Goal: Task Accomplishment & Management: Use online tool/utility

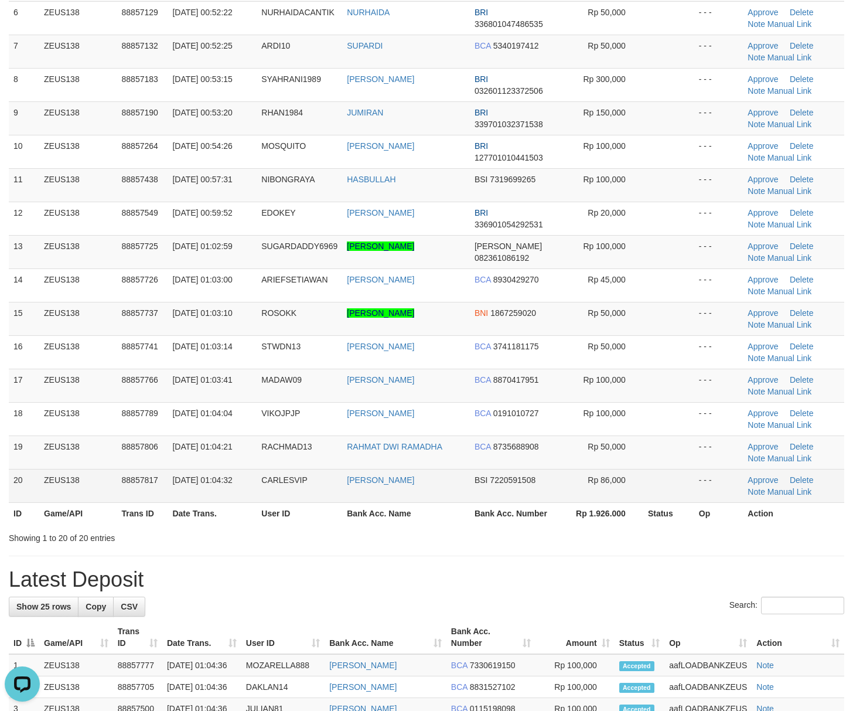
drag, startPoint x: 657, startPoint y: 467, endPoint x: 691, endPoint y: 477, distance: 36.0
click at [673, 473] on tbody "1 ZEUS138 88856124 01/10/2025 00:36:02 TLOLOR VALENCIA SYAHARANI DANA 087718791…" at bounding box center [427, 168] width 836 height 669
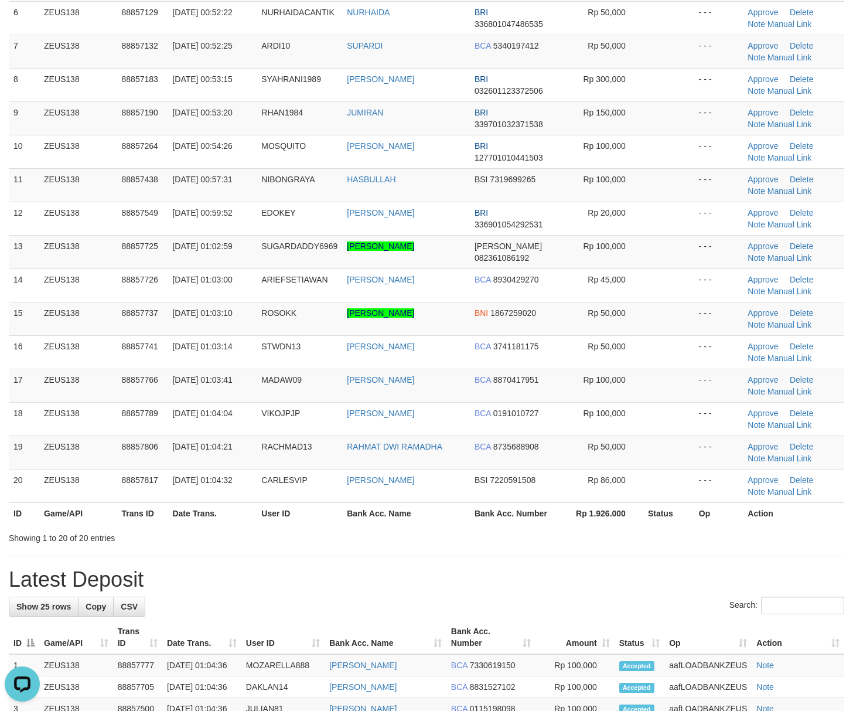
drag, startPoint x: 764, startPoint y: 537, endPoint x: 861, endPoint y: 542, distance: 96.8
click at [770, 537] on div "Showing 1 to 20 of 20 entries" at bounding box center [426, 535] width 853 height 16
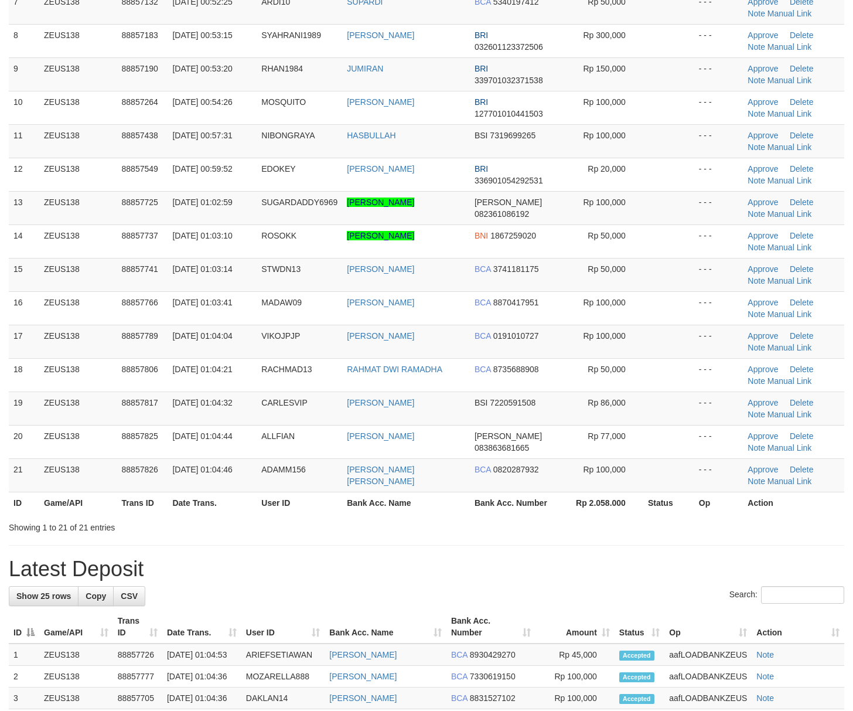
scroll to position [312, 0]
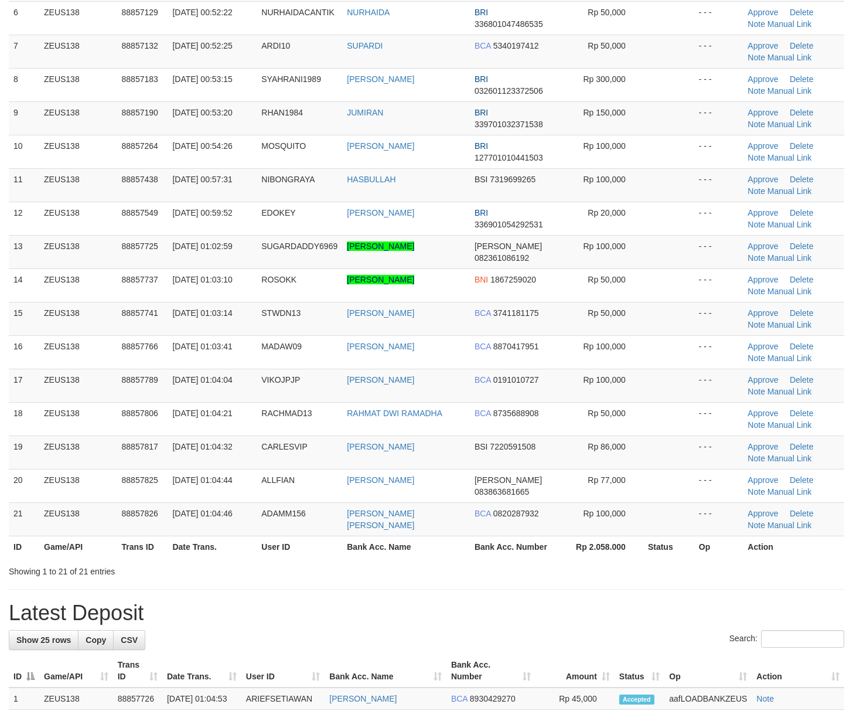
drag, startPoint x: 647, startPoint y: 545, endPoint x: 676, endPoint y: 547, distance: 28.8
click at [652, 545] on th "Status" at bounding box center [668, 547] width 51 height 22
drag, startPoint x: 546, startPoint y: 517, endPoint x: 864, endPoint y: 545, distance: 318.9
click at [550, 518] on td "BCA 0820287932" at bounding box center [516, 518] width 93 height 33
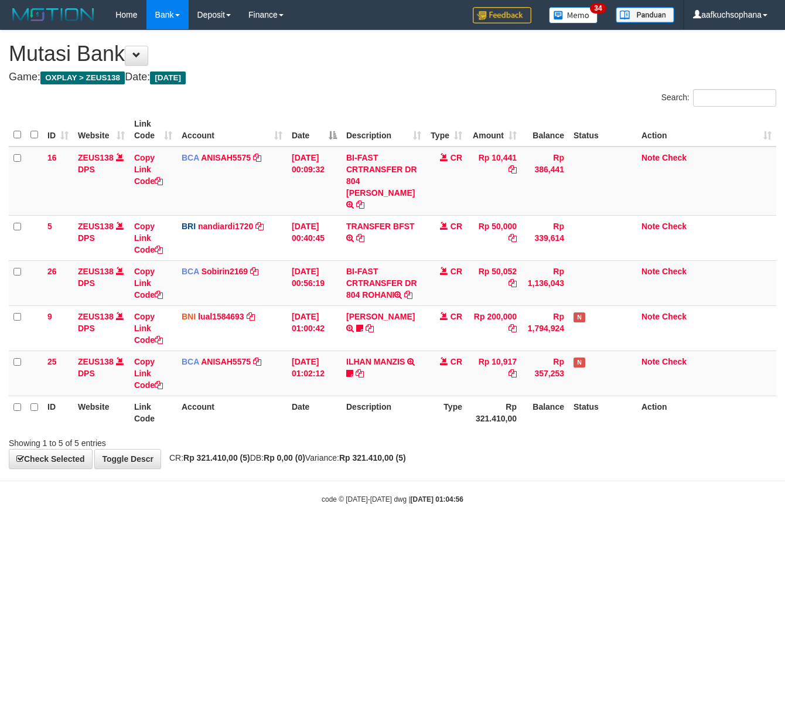
click at [270, 534] on html "Toggle navigation Home Bank Account List Load By Website Group [OXPLAY] ZEUS138…" at bounding box center [392, 267] width 785 height 534
drag, startPoint x: 270, startPoint y: 563, endPoint x: 280, endPoint y: 558, distance: 11.5
click at [270, 534] on html "Toggle navigation Home Bank Account List Load By Website Group [OXPLAY] ZEUS138…" at bounding box center [392, 267] width 785 height 534
click at [312, 527] on html "Toggle navigation Home Bank Account List Load By Website Group [OXPLAY] ZEUS138…" at bounding box center [392, 267] width 785 height 534
click at [602, 534] on html "Toggle navigation Home Bank Account List Load By Website Group [OXPLAY] ZEUS138…" at bounding box center [392, 267] width 785 height 534
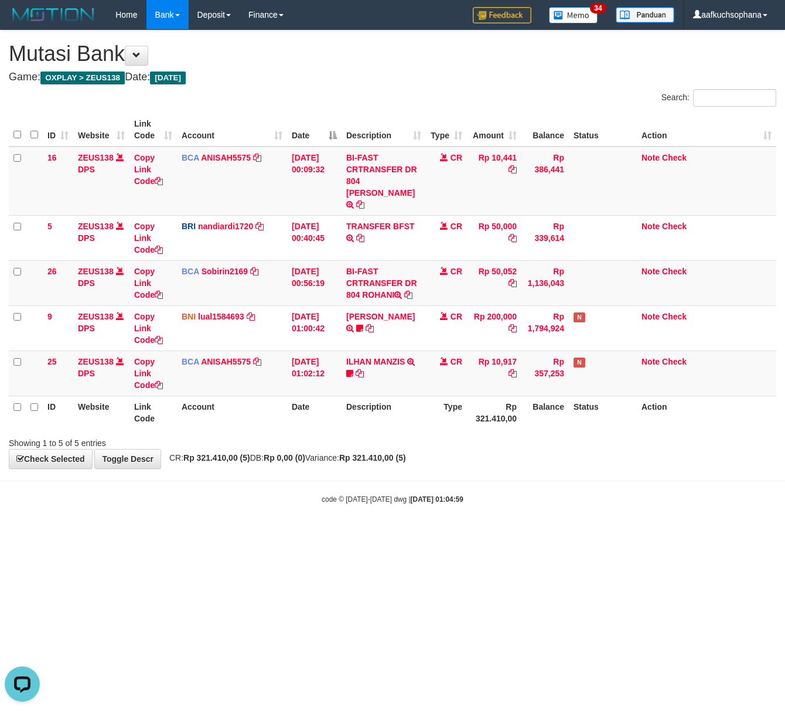
drag, startPoint x: 602, startPoint y: 539, endPoint x: 538, endPoint y: 502, distance: 74.3
click at [601, 534] on html "Toggle navigation Home Bank Account List Load By Website Group [OXPLAY] ZEUS138…" at bounding box center [392, 267] width 785 height 534
click at [348, 530] on html "Toggle navigation Home Bank Account List Load By Website Group [OXPLAY] ZEUS138…" at bounding box center [392, 267] width 785 height 534
click at [249, 532] on html "Toggle navigation Home Bank Account List Load By Website Group [OXPLAY] ZEUS138…" at bounding box center [392, 267] width 785 height 534
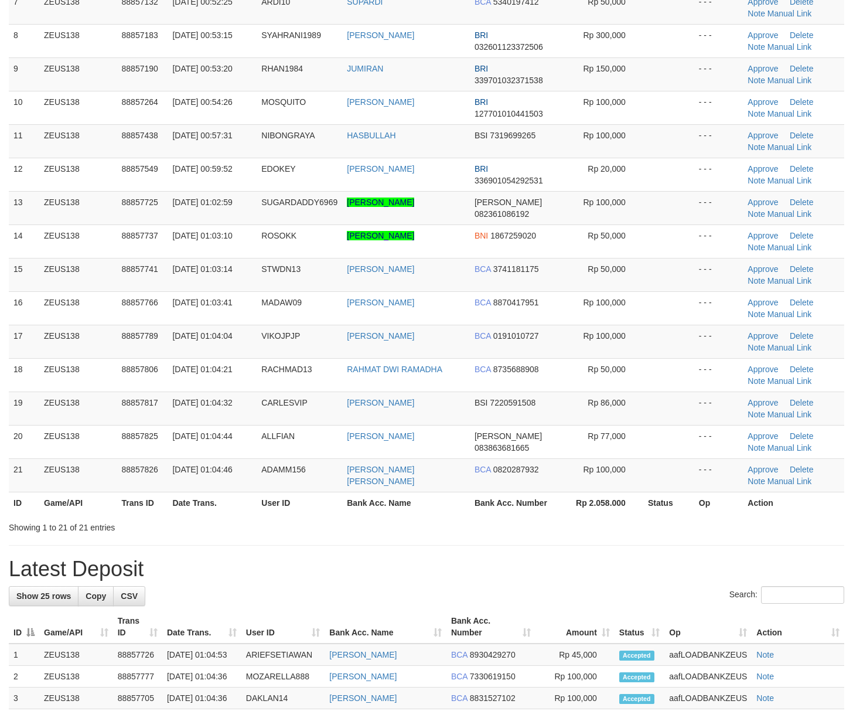
scroll to position [312, 0]
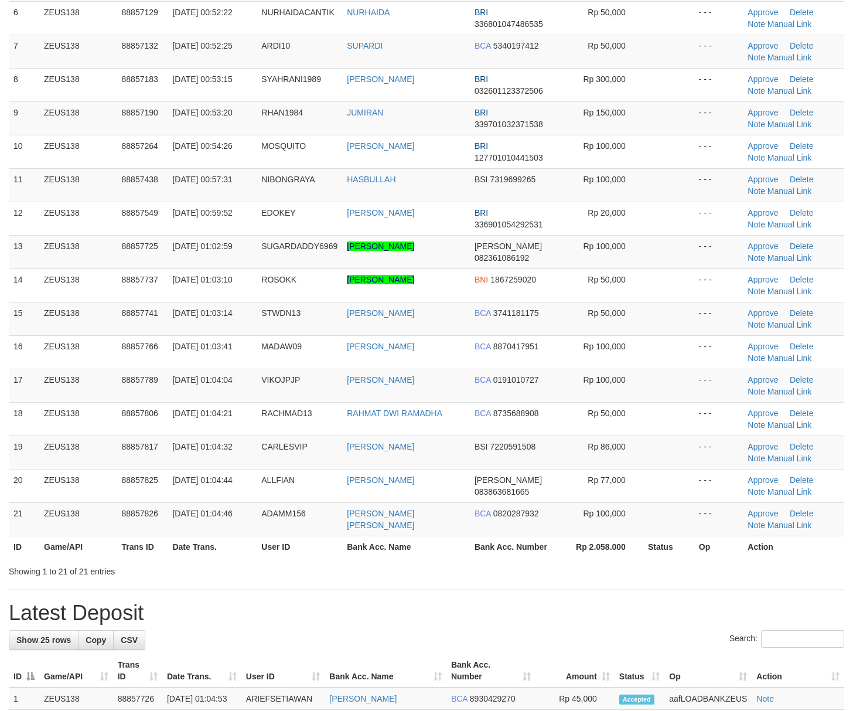
drag, startPoint x: 647, startPoint y: 558, endPoint x: 863, endPoint y: 537, distance: 217.3
click at [666, 557] on th "Status" at bounding box center [668, 547] width 51 height 22
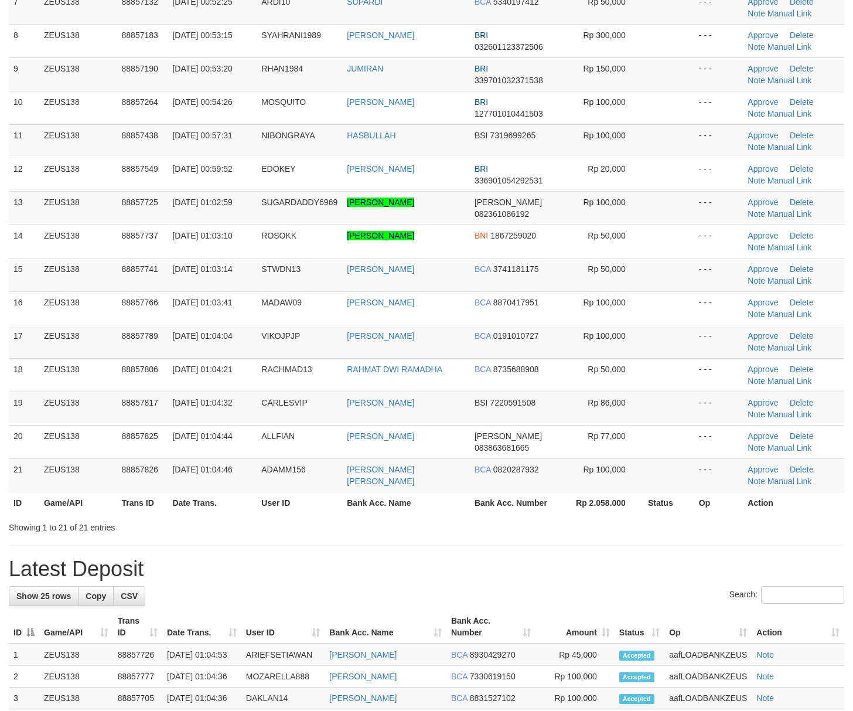
drag, startPoint x: 639, startPoint y: 572, endPoint x: 798, endPoint y: 568, distance: 159.4
click at [641, 572] on h1 "Latest Deposit" at bounding box center [427, 568] width 836 height 23
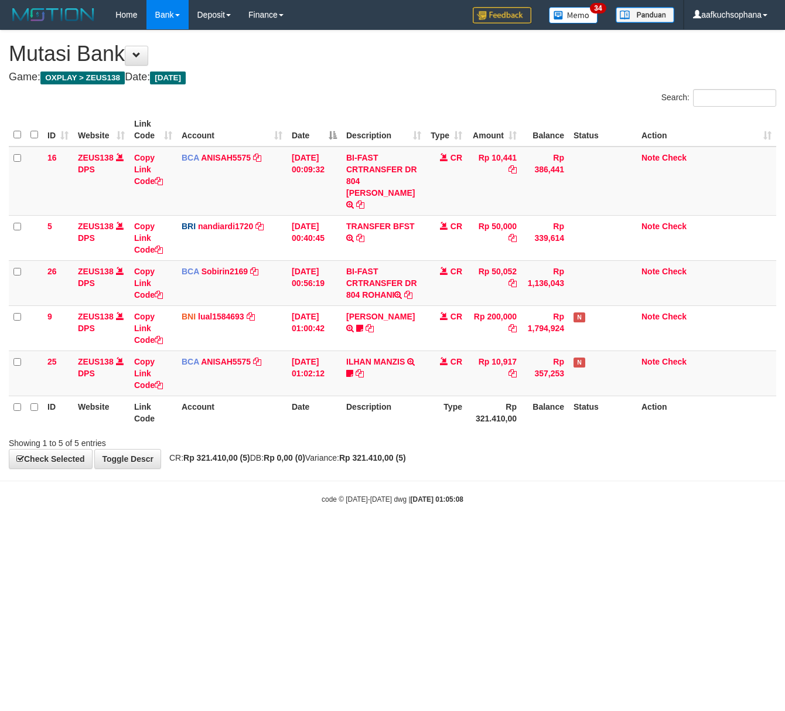
drag, startPoint x: 306, startPoint y: 573, endPoint x: 226, endPoint y: 558, distance: 81.5
click at [302, 534] on html "Toggle navigation Home Bank Account List Load By Website Group [OXPLAY] ZEUS138…" at bounding box center [392, 267] width 785 height 534
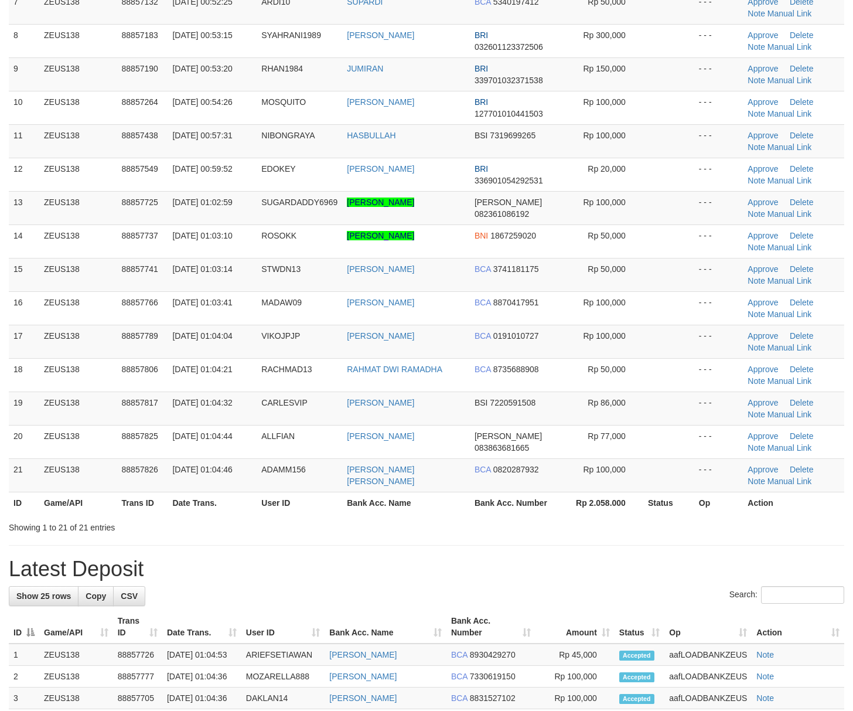
scroll to position [312, 0]
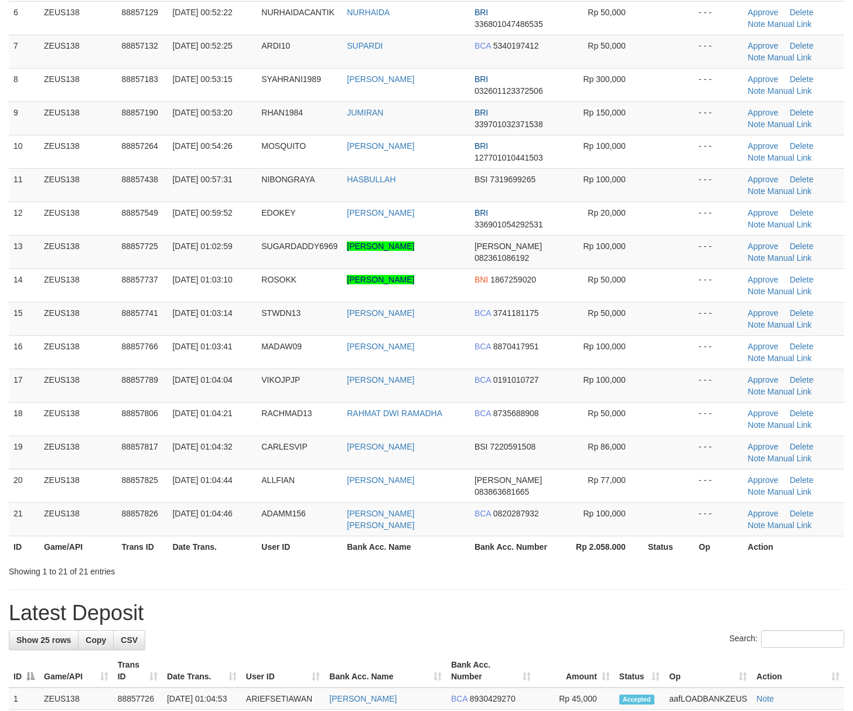
drag, startPoint x: 627, startPoint y: 561, endPoint x: 671, endPoint y: 563, distance: 44.0
click at [636, 561] on div "ID Game/API Trans ID Date Trans. User ID Bank Acc. Name Bank Acc. Number Amount…" at bounding box center [426, 179] width 853 height 764
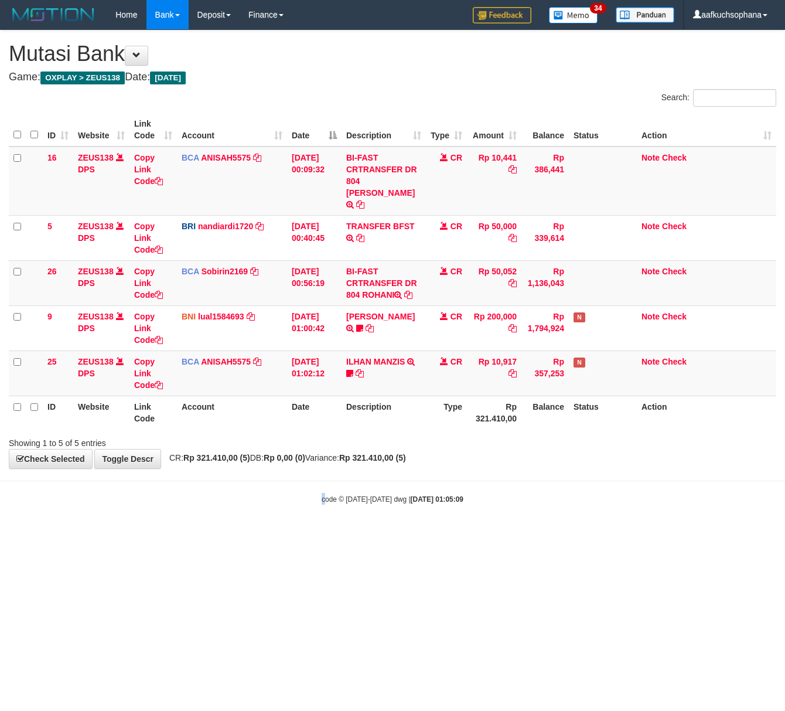
click at [321, 534] on html "Toggle navigation Home Bank Account List Load By Website Group [OXPLAY] ZEUS138…" at bounding box center [392, 267] width 785 height 534
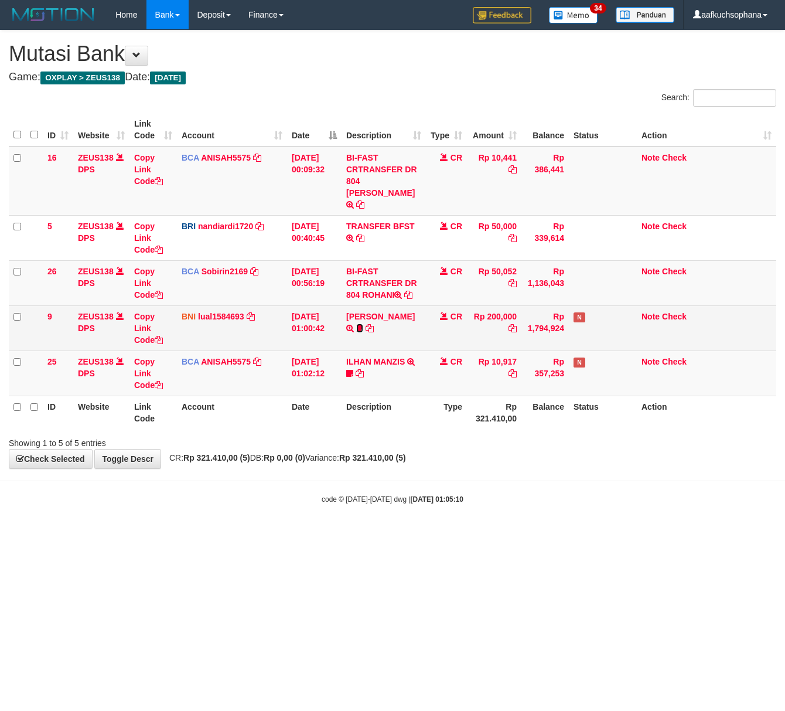
click at [363, 324] on icon at bounding box center [359, 328] width 7 height 8
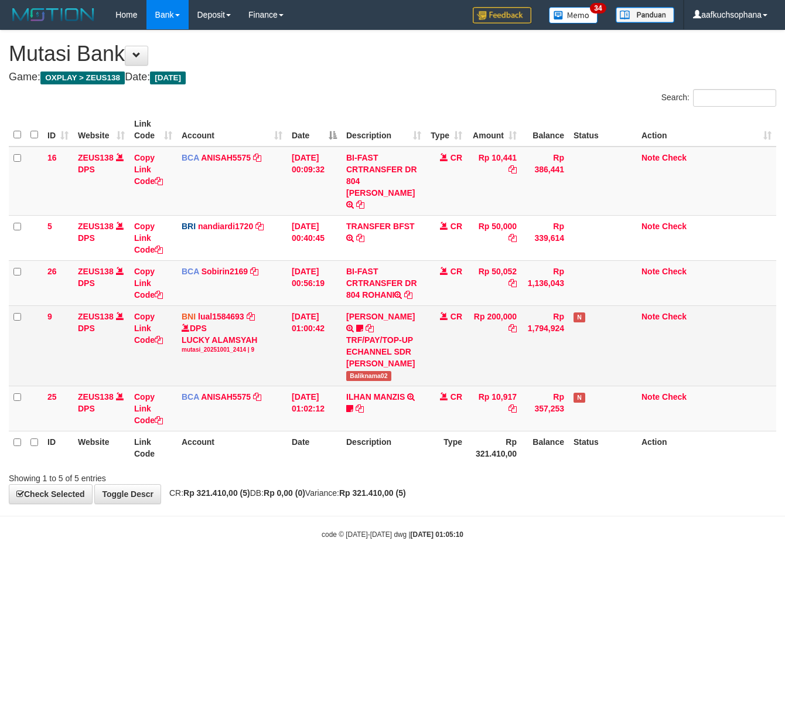
click at [355, 380] on span "Baliknama02" at bounding box center [368, 376] width 45 height 10
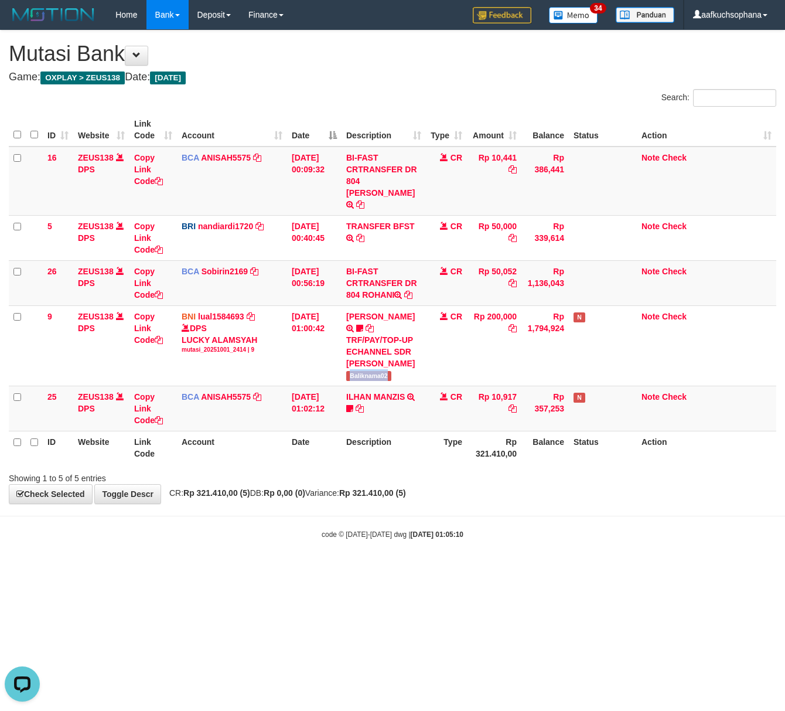
copy span "Baliknama02"
drag, startPoint x: 169, startPoint y: 589, endPoint x: 233, endPoint y: 612, distance: 67.8
click at [171, 569] on html "Toggle navigation Home Bank Account List Load By Website Group [OXPLAY] ZEUS138…" at bounding box center [392, 284] width 785 height 569
click at [256, 569] on html "Toggle navigation Home Bank Account List Load By Website Group [OXPLAY] ZEUS138…" at bounding box center [392, 284] width 785 height 569
click at [300, 569] on html "Toggle navigation Home Bank Account List Load By Website Group [OXPLAY] ZEUS138…" at bounding box center [392, 284] width 785 height 569
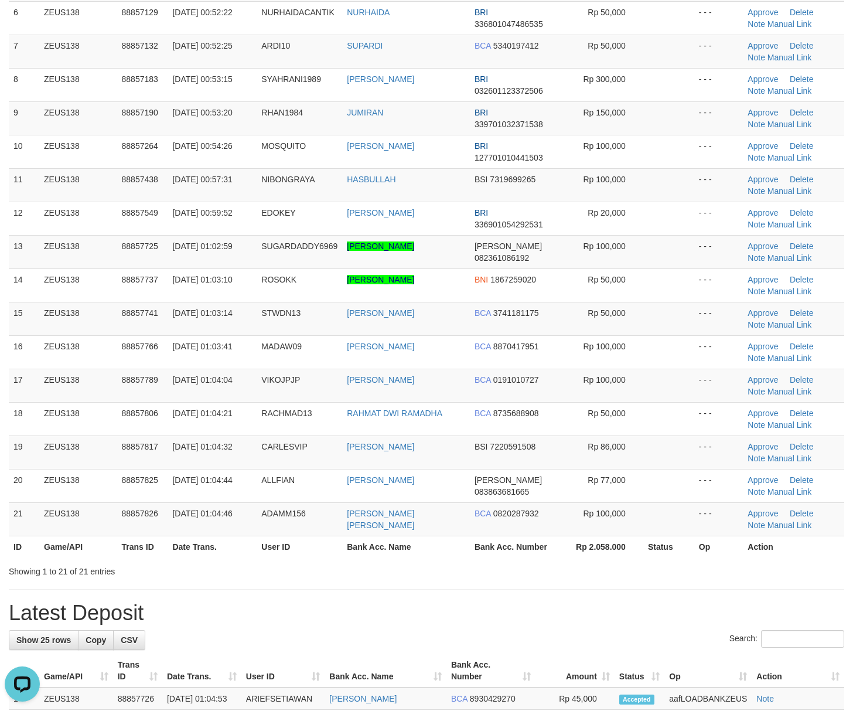
click at [629, 582] on div "**********" at bounding box center [426, 530] width 853 height 1625
click at [631, 581] on div "**********" at bounding box center [426, 530] width 853 height 1625
click at [629, 573] on div "Showing 1 to 21 of 21 entries" at bounding box center [426, 569] width 853 height 16
drag, startPoint x: 676, startPoint y: 594, endPoint x: 861, endPoint y: 580, distance: 186.3
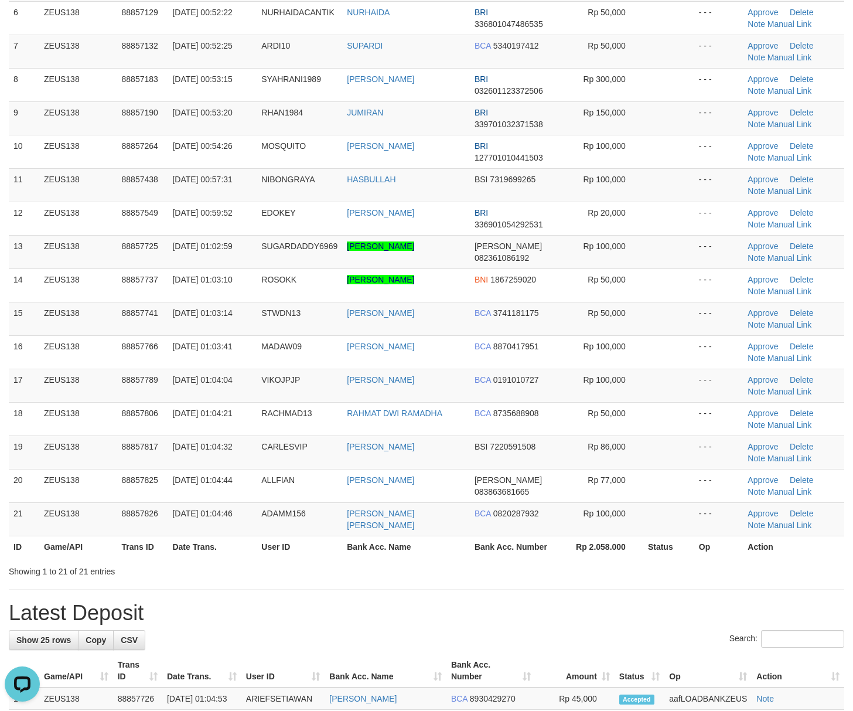
click at [687, 591] on div "**********" at bounding box center [426, 530] width 853 height 1625
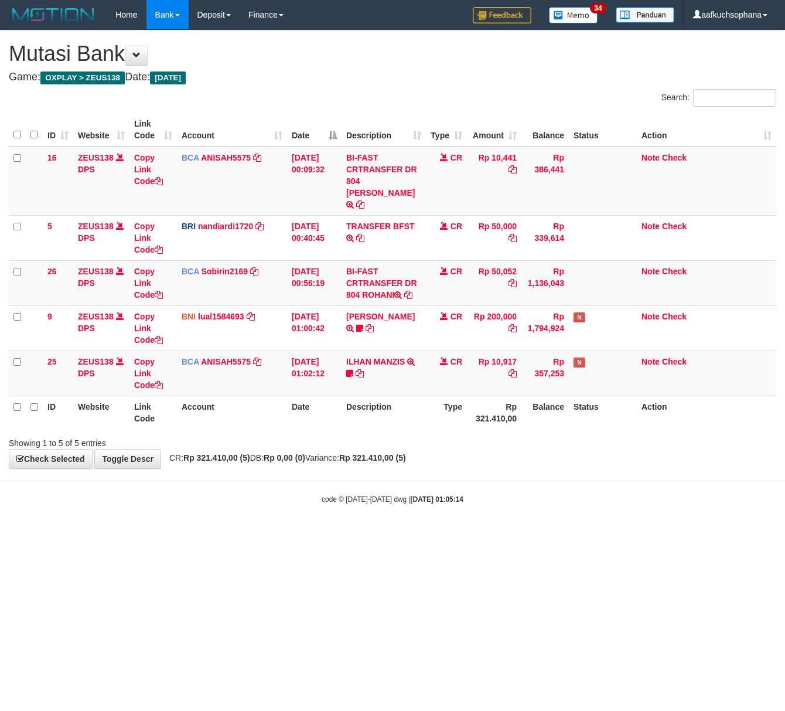
drag, startPoint x: 118, startPoint y: 561, endPoint x: 106, endPoint y: 559, distance: 11.9
click at [116, 534] on html "Toggle navigation Home Bank Account List Load By Website Group [OXPLAY] ZEUS138…" at bounding box center [392, 267] width 785 height 534
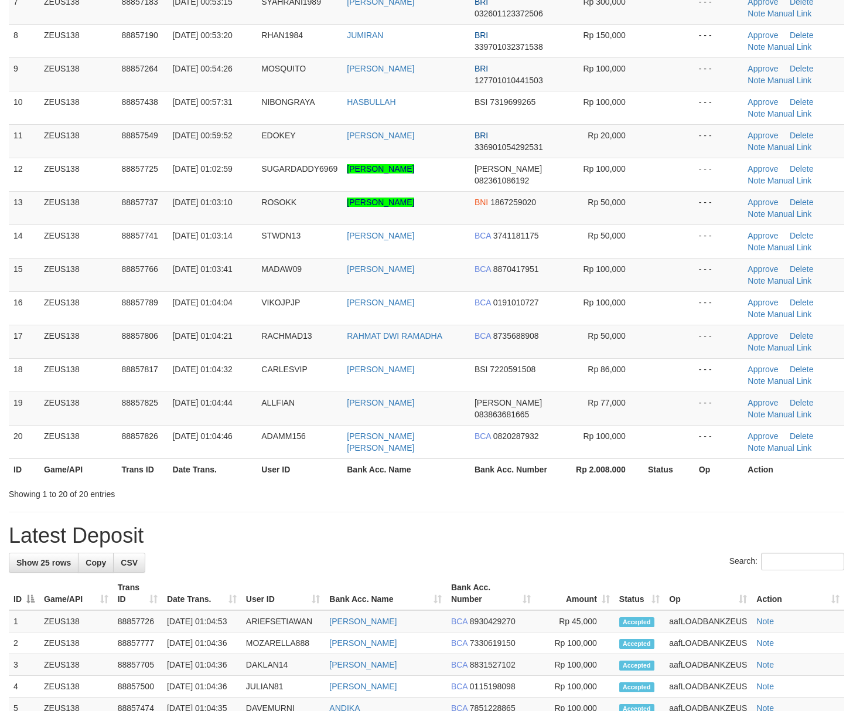
click at [656, 554] on div "**********" at bounding box center [426, 470] width 853 height 1592
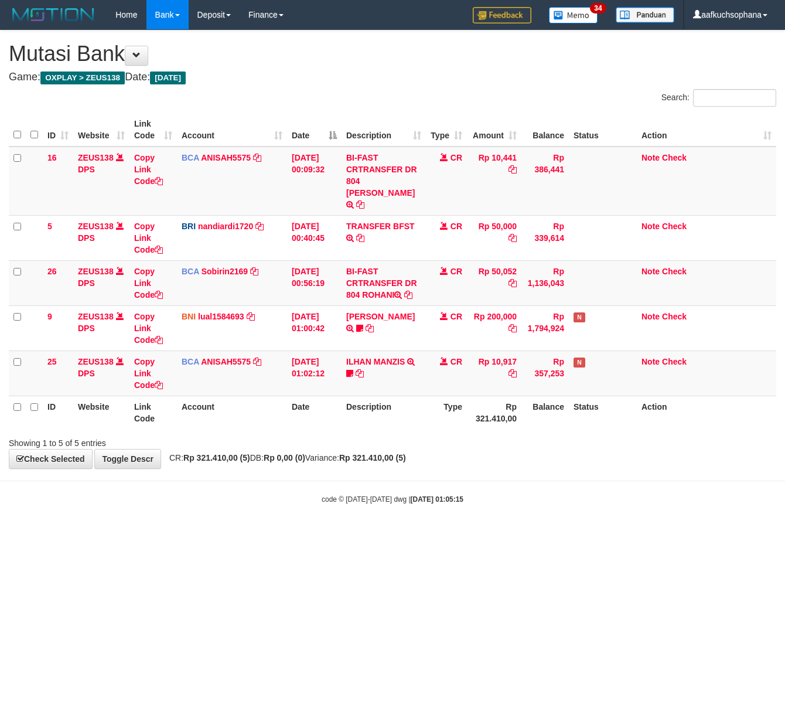
drag, startPoint x: 144, startPoint y: 575, endPoint x: 8, endPoint y: 530, distance: 144.0
click at [139, 534] on html "Toggle navigation Home Bank Account List Load By Website Group [OXPLAY] ZEUS138…" at bounding box center [392, 267] width 785 height 534
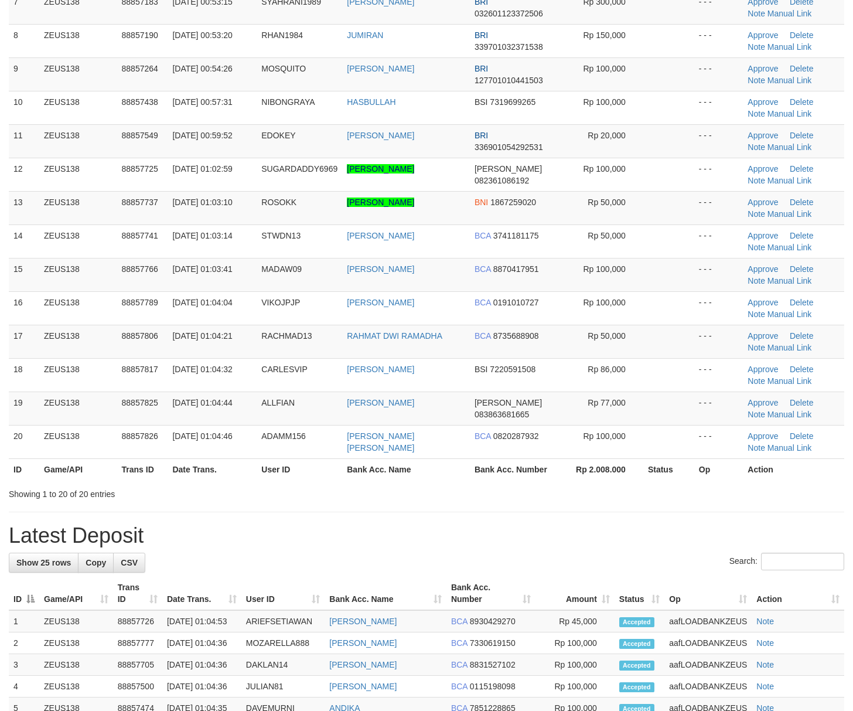
scroll to position [312, 0]
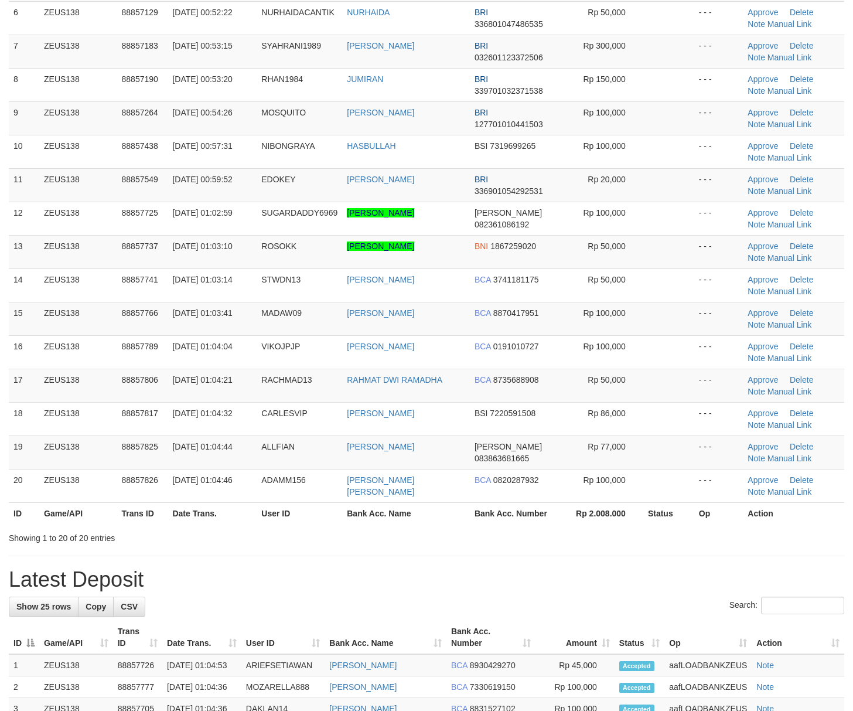
click at [563, 552] on div "**********" at bounding box center [426, 514] width 853 height 1592
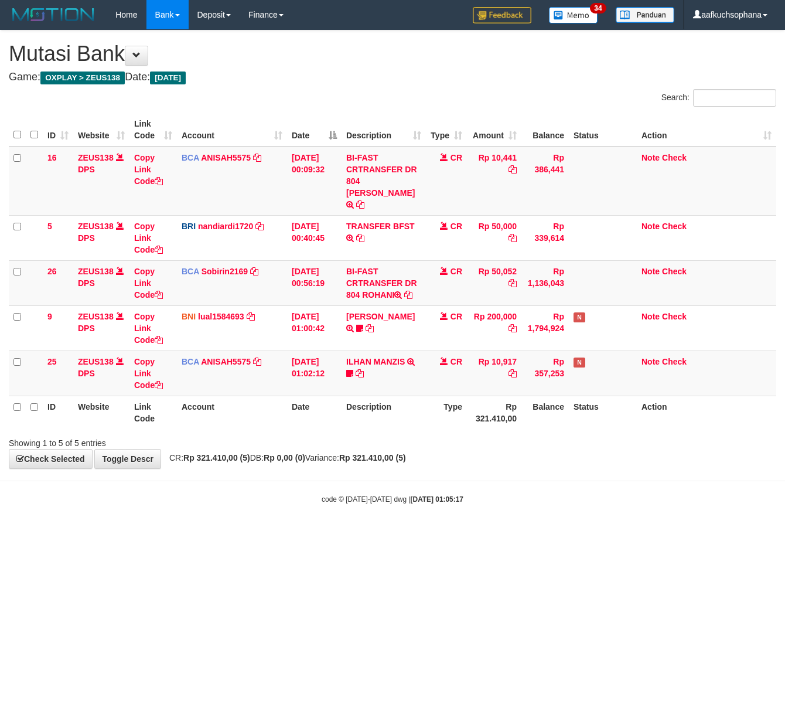
click at [291, 534] on html "Toggle navigation Home Bank Account List Load By Website Group [OXPLAY] ZEUS138…" at bounding box center [392, 267] width 785 height 534
drag, startPoint x: 291, startPoint y: 561, endPoint x: 19, endPoint y: 529, distance: 273.2
click at [291, 534] on html "Toggle navigation Home Bank Account List Load By Website Group [OXPLAY] ZEUS138…" at bounding box center [392, 267] width 785 height 534
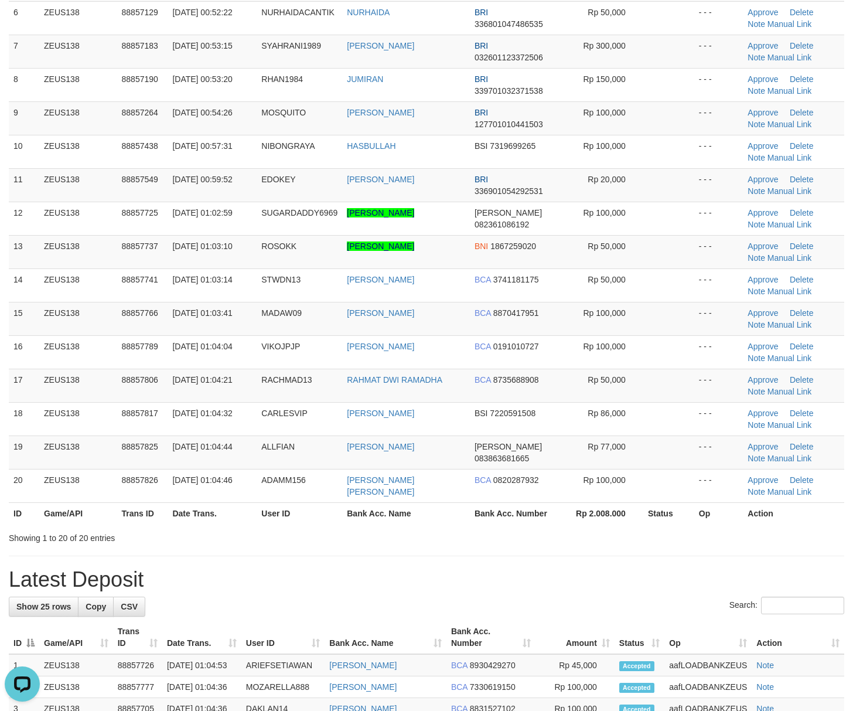
drag, startPoint x: 695, startPoint y: 541, endPoint x: 704, endPoint y: 541, distance: 8.8
click at [699, 541] on div "Showing 1 to 20 of 20 entries" at bounding box center [426, 535] width 853 height 16
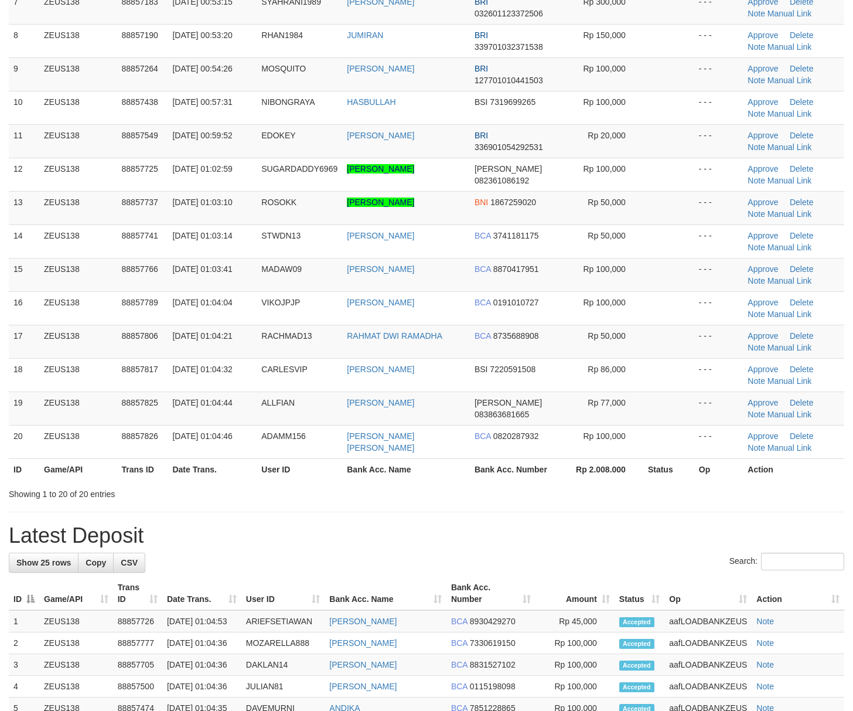
click at [559, 512] on hr at bounding box center [427, 512] width 836 height 1
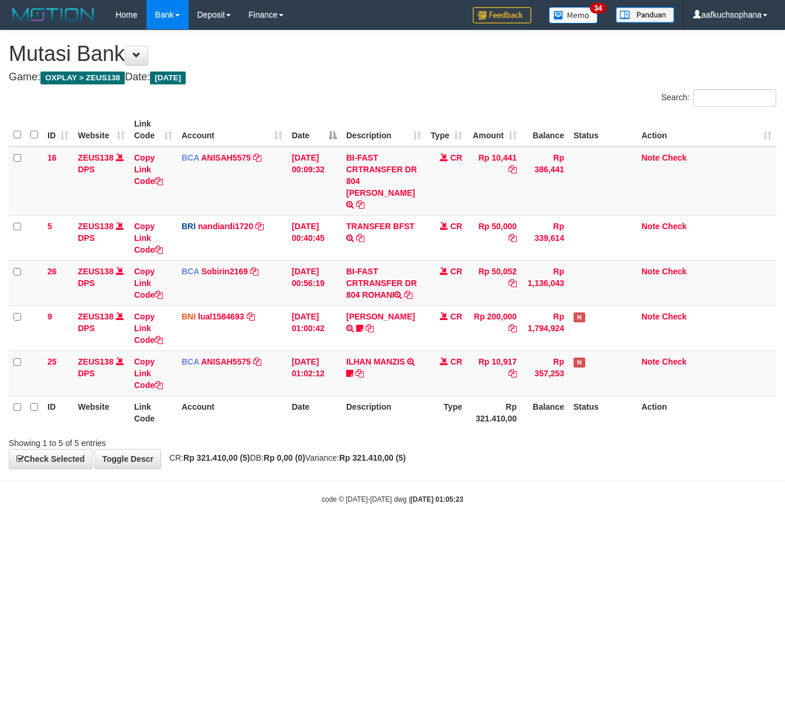
click at [98, 534] on html "Toggle navigation Home Bank Account List Load By Website Group [OXPLAY] ZEUS138…" at bounding box center [392, 267] width 785 height 534
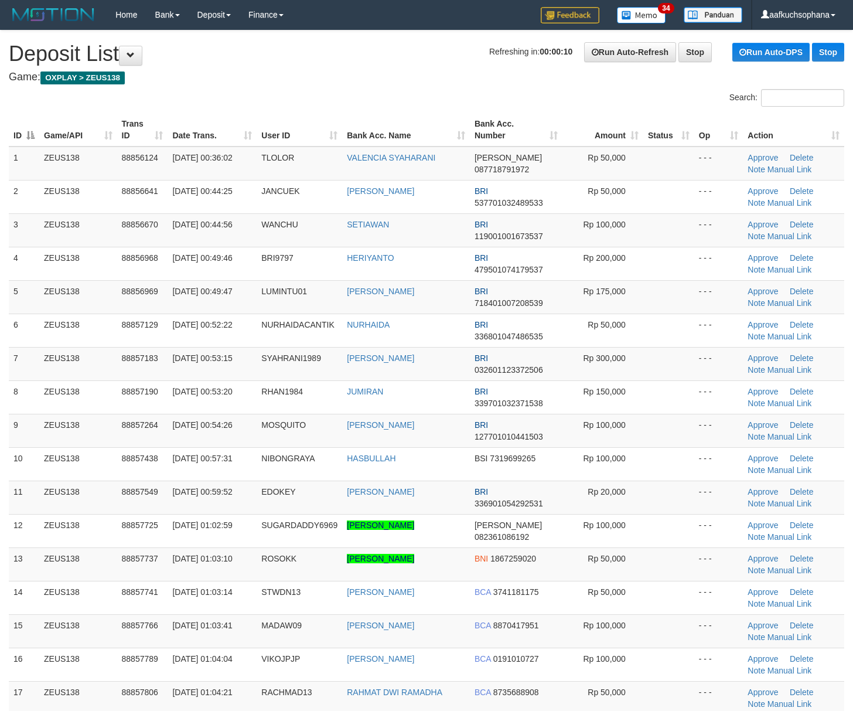
scroll to position [356, 0]
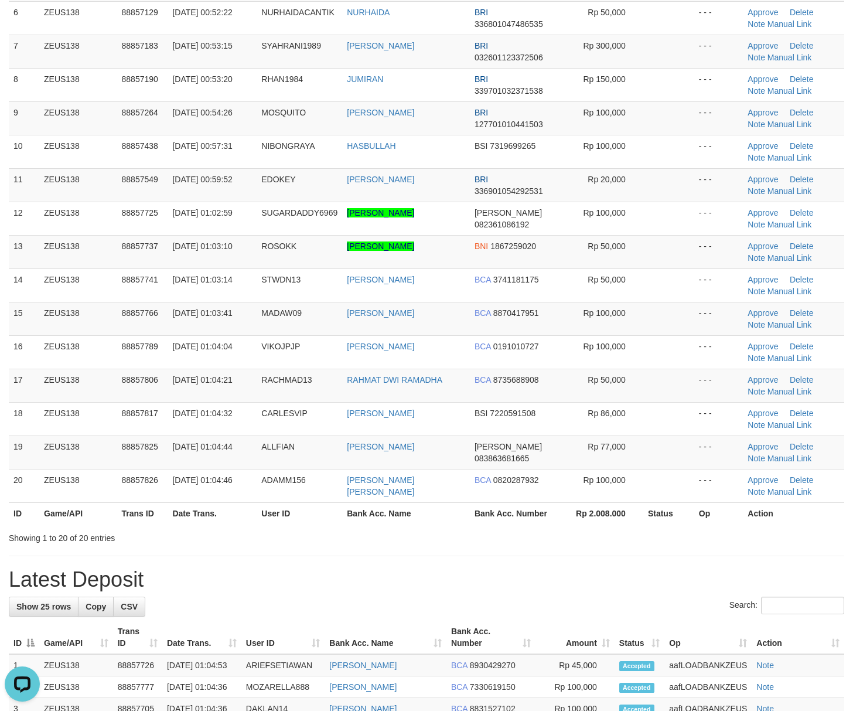
drag, startPoint x: 650, startPoint y: 527, endPoint x: 864, endPoint y: 530, distance: 213.3
click at [674, 527] on div "ID Game/API Trans ID Date Trans. User ID Bank Acc. Name Bank Acc. Number Amount…" at bounding box center [426, 162] width 853 height 730
drag, startPoint x: 687, startPoint y: 551, endPoint x: 863, endPoint y: 559, distance: 176.6
click at [776, 552] on div "**********" at bounding box center [426, 514] width 853 height 1592
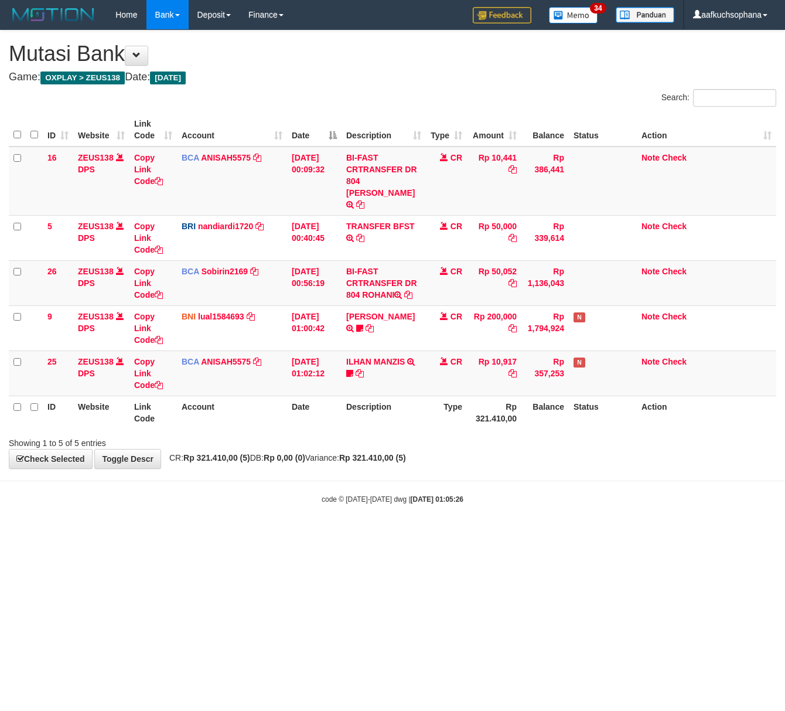
click at [368, 534] on html "Toggle navigation Home Bank Account List Load By Website Group [OXPLAY] ZEUS138…" at bounding box center [392, 267] width 785 height 534
drag, startPoint x: 353, startPoint y: 579, endPoint x: 331, endPoint y: 566, distance: 25.5
click at [348, 534] on html "Toggle navigation Home Bank Account List Load By Website Group [OXPLAY] ZEUS138…" at bounding box center [392, 267] width 785 height 534
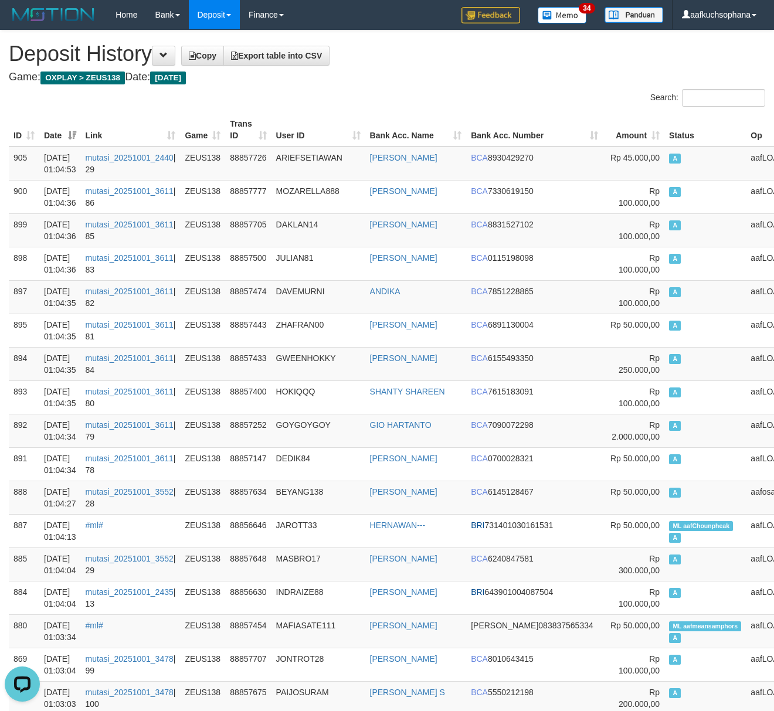
drag, startPoint x: 462, startPoint y: 80, endPoint x: 455, endPoint y: 80, distance: 6.5
click at [458, 80] on h4 "Game: OXPLAY > ZEUS138 Date: [DATE]" at bounding box center [387, 77] width 756 height 12
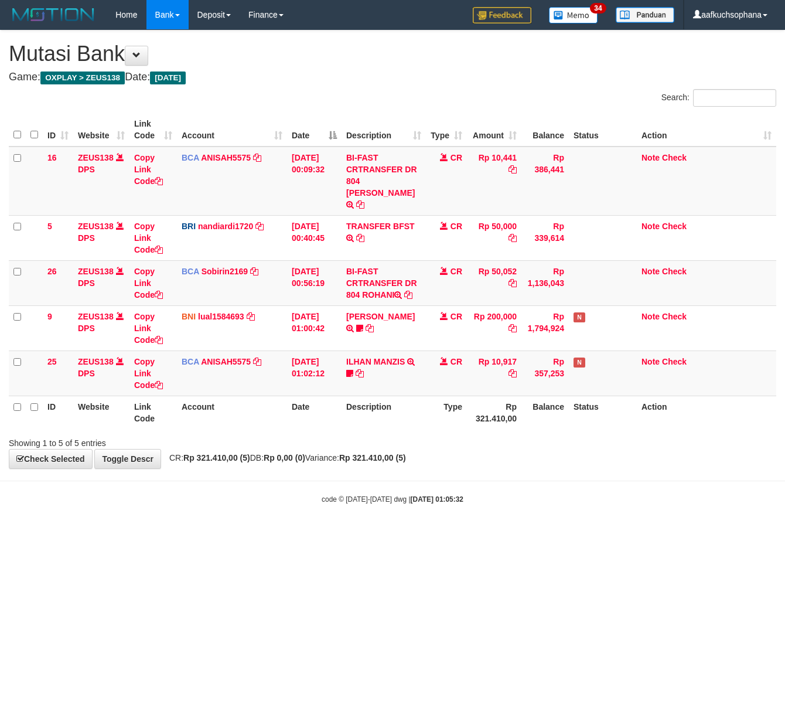
click at [294, 534] on html "Toggle navigation Home Bank Account List Load By Website Group [OXPLAY] ZEUS138…" at bounding box center [392, 267] width 785 height 534
drag, startPoint x: 168, startPoint y: 577, endPoint x: 161, endPoint y: 578, distance: 7.1
click at [165, 534] on html "Toggle navigation Home Bank Account List Load By Website Group [OXPLAY] ZEUS138…" at bounding box center [392, 267] width 785 height 534
drag, startPoint x: 295, startPoint y: 544, endPoint x: 101, endPoint y: 500, distance: 198.9
click at [291, 534] on html "Toggle navigation Home Bank Account List Load By Website Group [OXPLAY] ZEUS138…" at bounding box center [392, 267] width 785 height 534
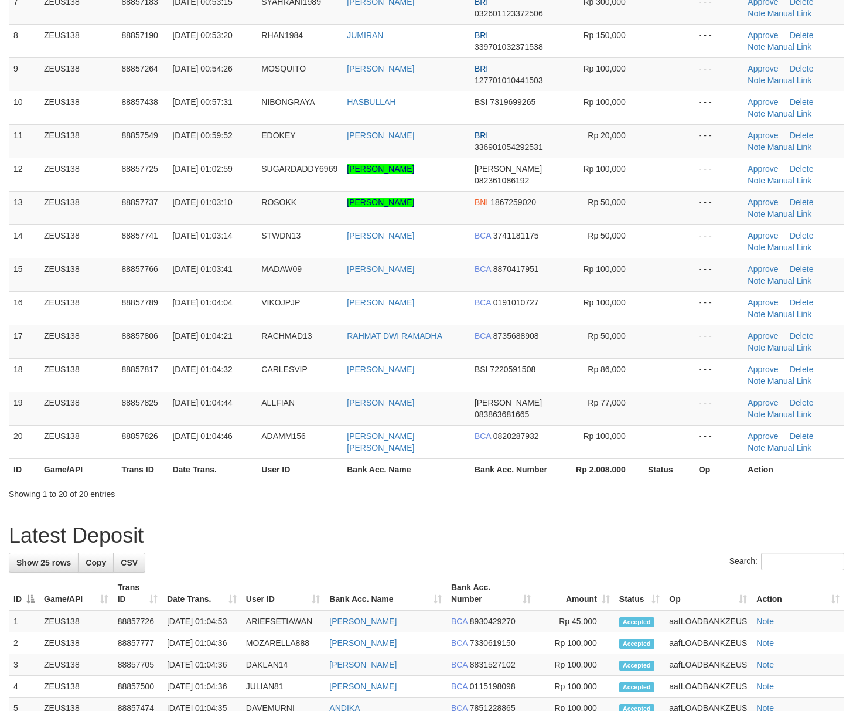
click at [544, 540] on h1 "Latest Deposit" at bounding box center [427, 535] width 836 height 23
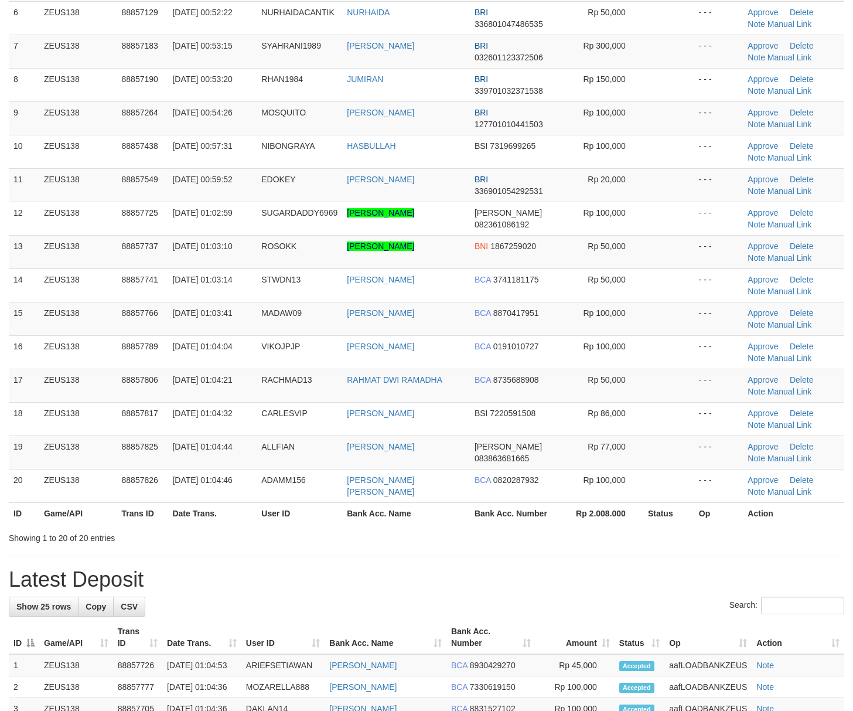
drag, startPoint x: 659, startPoint y: 549, endPoint x: 863, endPoint y: 556, distance: 203.4
click at [668, 550] on div "**********" at bounding box center [426, 514] width 853 height 1592
drag, startPoint x: 694, startPoint y: 570, endPoint x: 864, endPoint y: 240, distance: 370.3
click at [694, 568] on div "**********" at bounding box center [426, 514] width 853 height 1592
drag, startPoint x: 671, startPoint y: 558, endPoint x: 765, endPoint y: 516, distance: 103.1
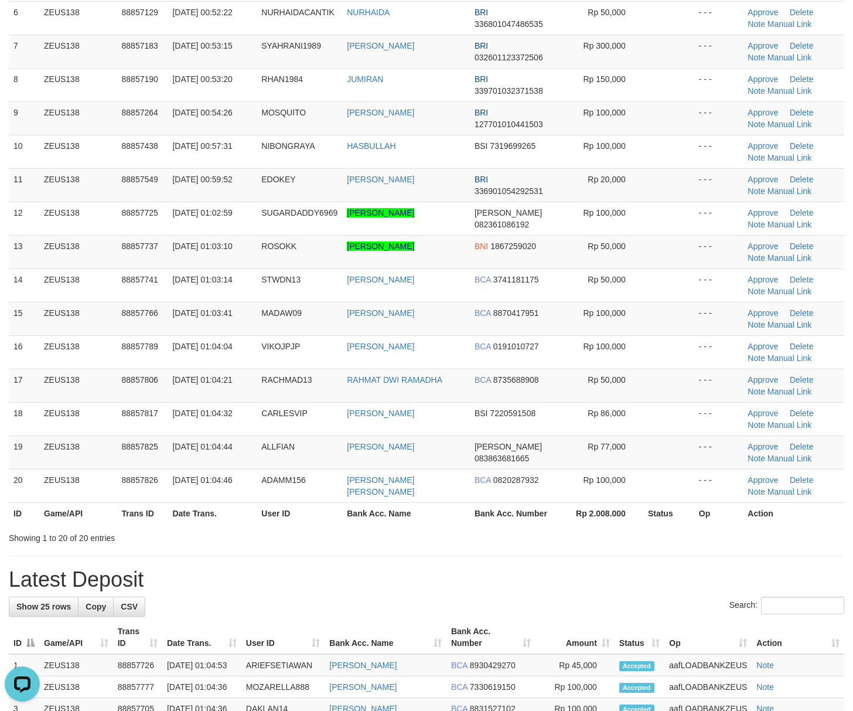
click at [684, 553] on div "**********" at bounding box center [426, 514] width 853 height 1592
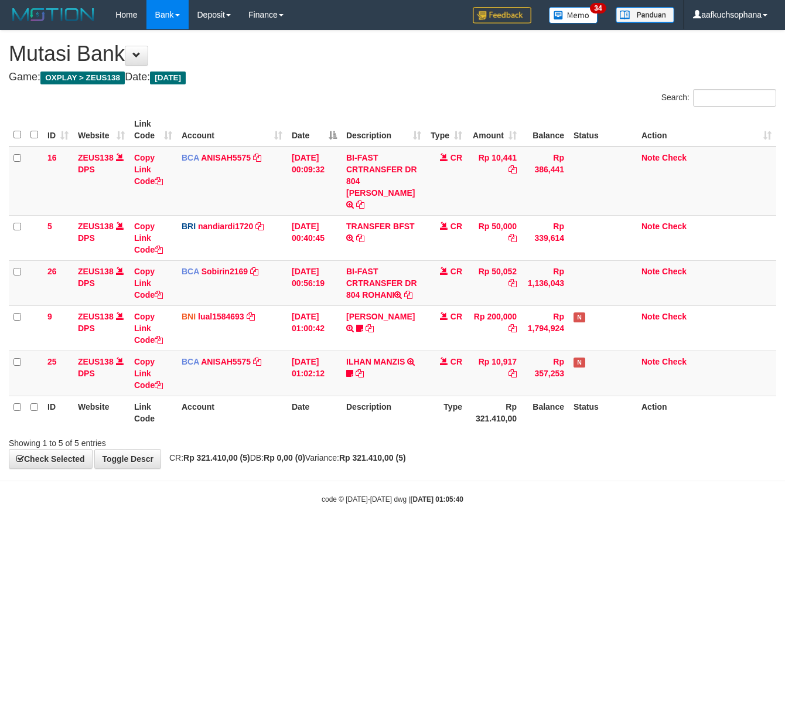
drag, startPoint x: 0, startPoint y: 0, endPoint x: 153, endPoint y: 483, distance: 507.1
click at [258, 493] on body "Toggle navigation Home Bank Account List Load By Website Group [OXPLAY] ZEUS138…" at bounding box center [392, 267] width 785 height 534
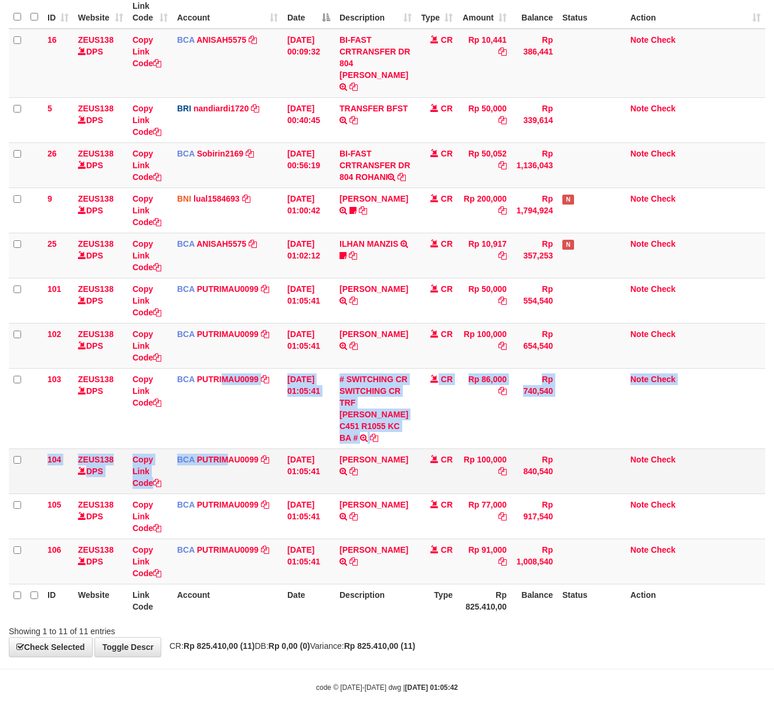
scroll to position [120, 0]
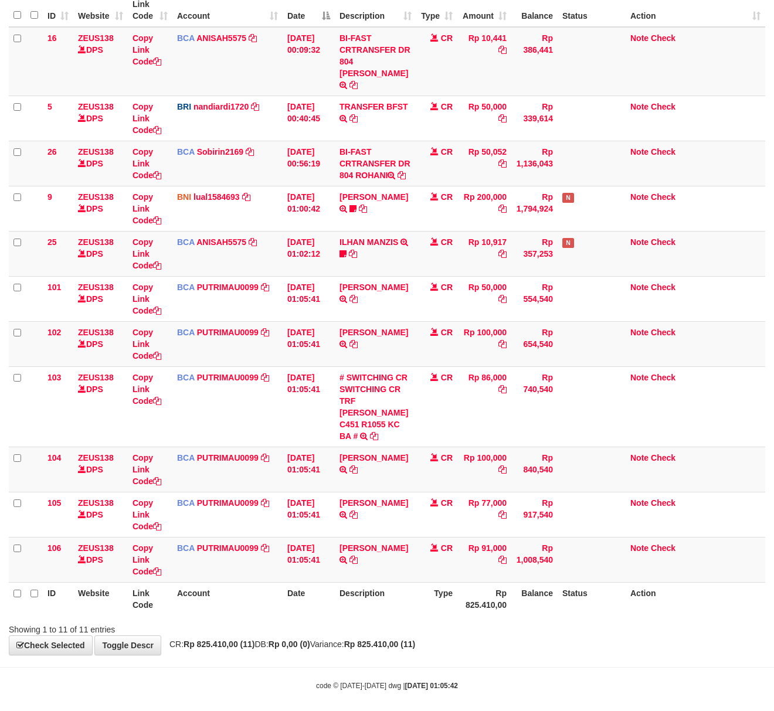
click at [486, 619] on div "Showing 1 to 11 of 11 entries" at bounding box center [387, 627] width 774 height 16
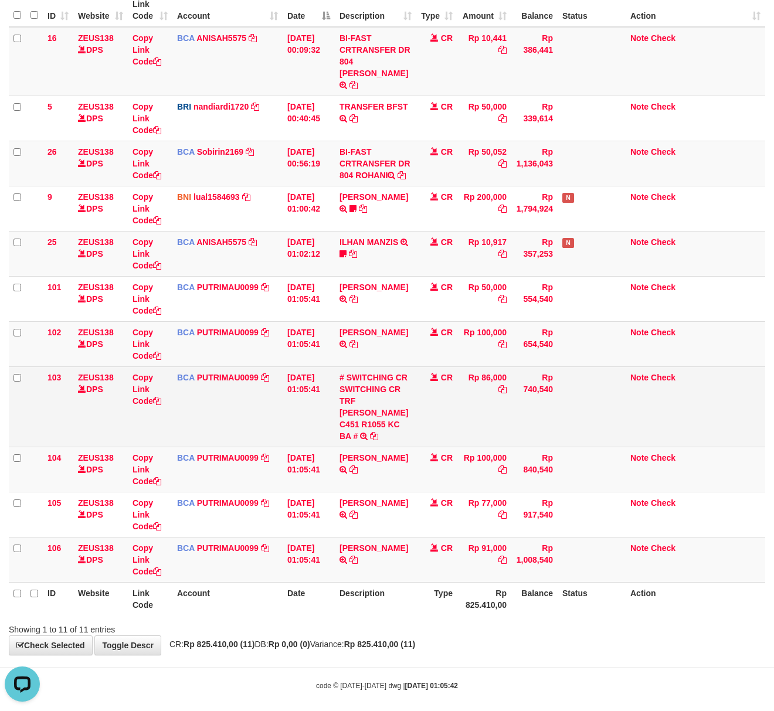
scroll to position [0, 0]
click at [502, 385] on icon at bounding box center [502, 389] width 8 height 8
click at [161, 397] on icon at bounding box center [157, 401] width 8 height 8
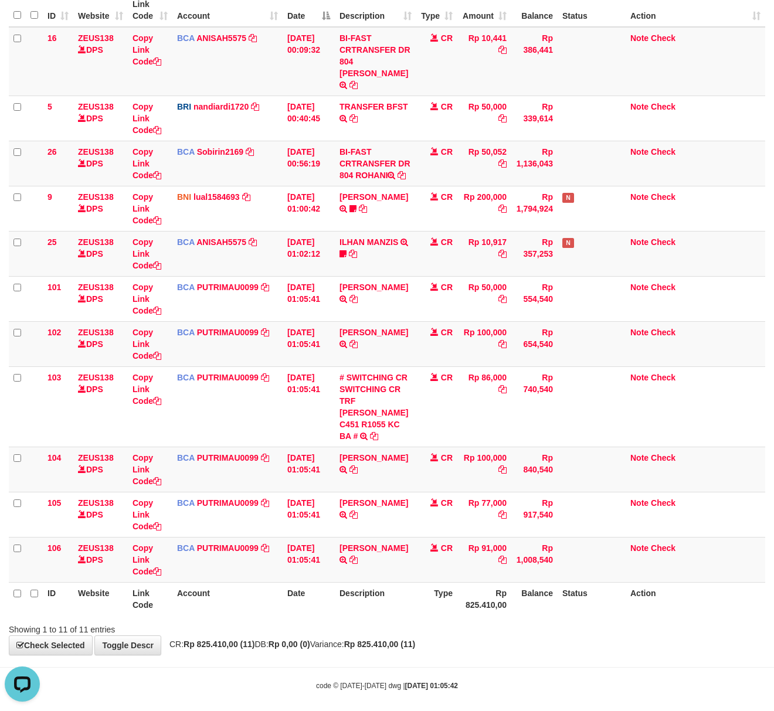
scroll to position [188, 0]
drag, startPoint x: 572, startPoint y: 643, endPoint x: 345, endPoint y: 563, distance: 240.6
click at [552, 641] on div "**********" at bounding box center [387, 283] width 774 height 744
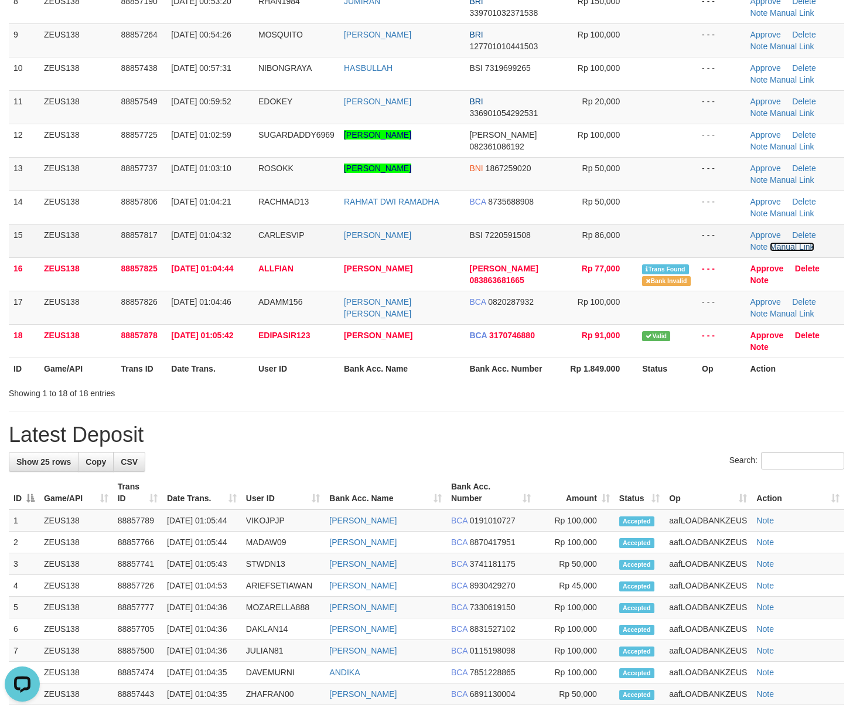
click at [790, 248] on link "Manual Link" at bounding box center [792, 246] width 45 height 9
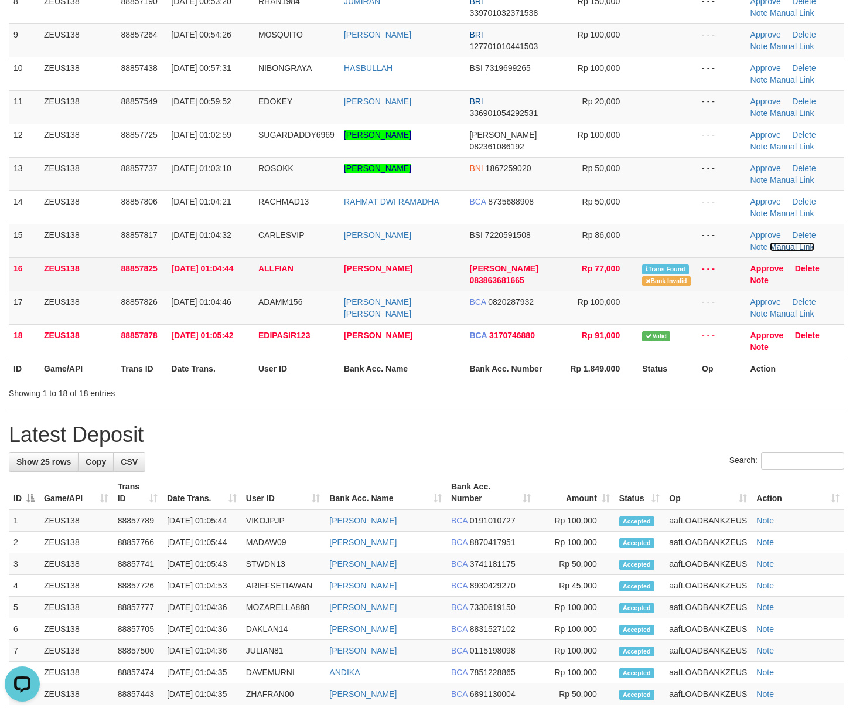
click at [770, 242] on link "Manual Link" at bounding box center [792, 246] width 45 height 9
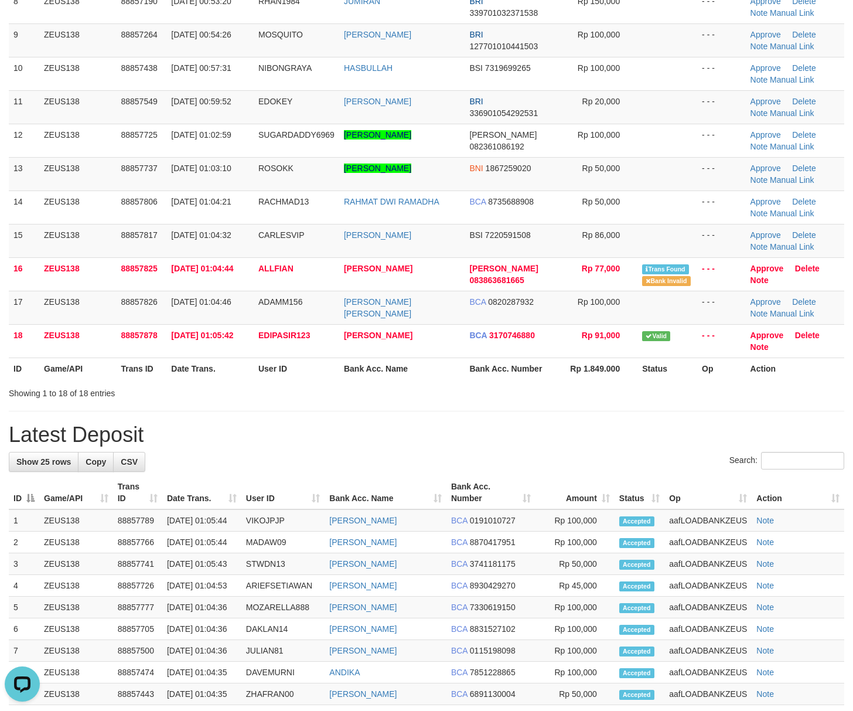
drag, startPoint x: 641, startPoint y: 442, endPoint x: 757, endPoint y: 469, distance: 119.1
click at [669, 449] on div "**********" at bounding box center [426, 402] width 853 height 1525
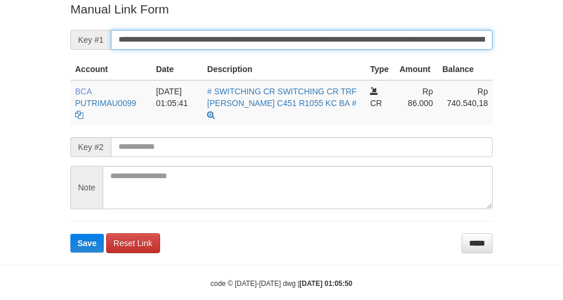
click at [70, 234] on button "Save" at bounding box center [86, 243] width 33 height 19
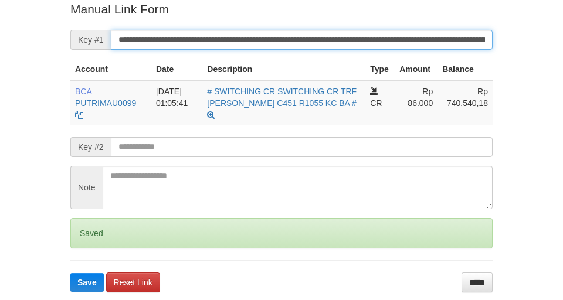
click at [70, 273] on button "Save" at bounding box center [86, 282] width 33 height 19
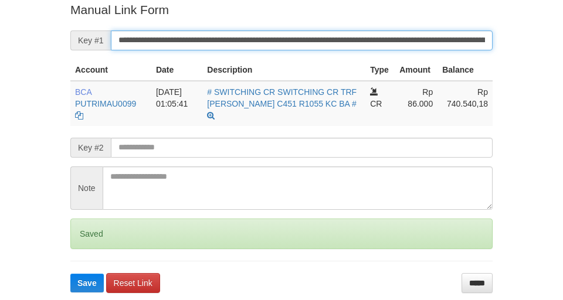
click at [70, 274] on button "Save" at bounding box center [86, 283] width 33 height 19
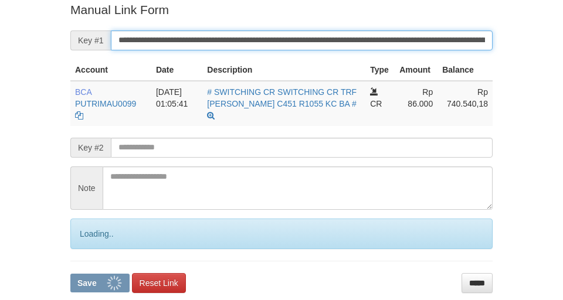
click at [70, 274] on button "Save" at bounding box center [99, 283] width 59 height 19
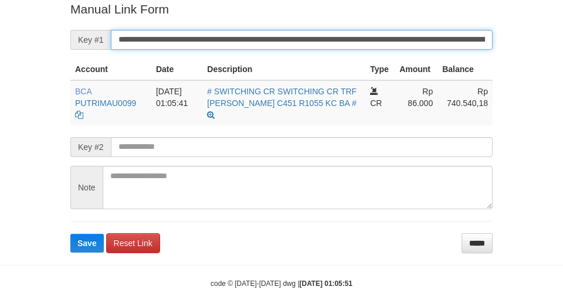
click at [70, 234] on button "Save" at bounding box center [86, 243] width 33 height 19
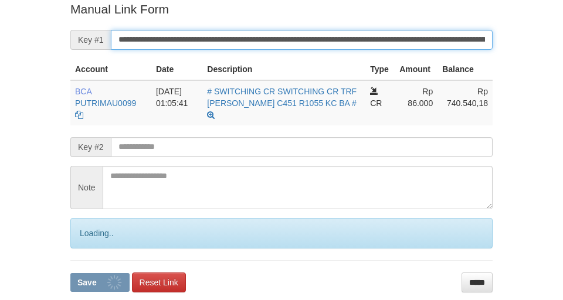
scroll to position [242, 0]
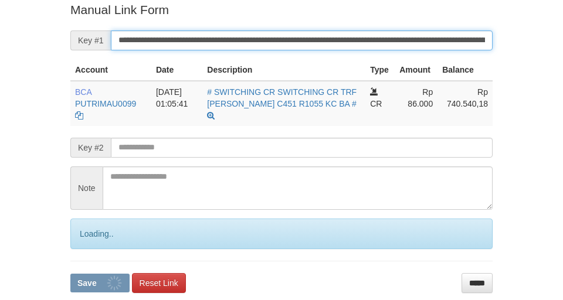
click at [70, 274] on button "Save" at bounding box center [99, 283] width 59 height 19
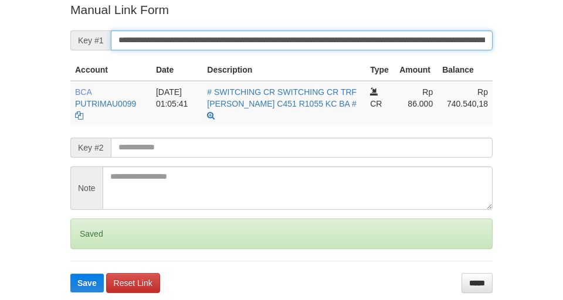
click at [70, 274] on button "Save" at bounding box center [86, 283] width 33 height 19
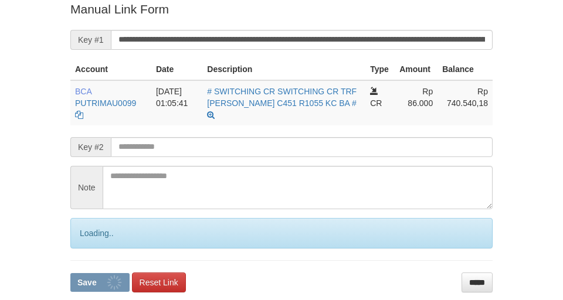
click at [70, 273] on button "Save" at bounding box center [99, 282] width 59 height 19
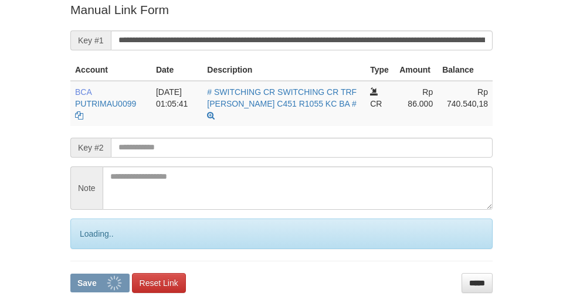
click at [70, 274] on button "Save" at bounding box center [99, 283] width 59 height 19
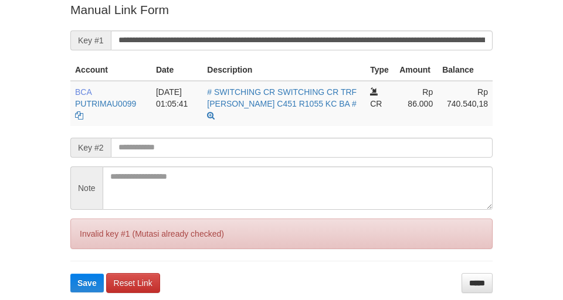
click at [70, 274] on button "Save" at bounding box center [86, 283] width 33 height 19
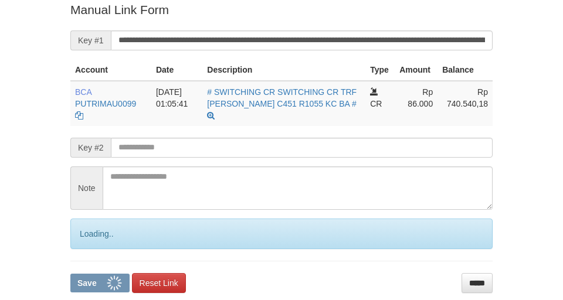
click at [401, 40] on input "**********" at bounding box center [301, 40] width 381 height 20
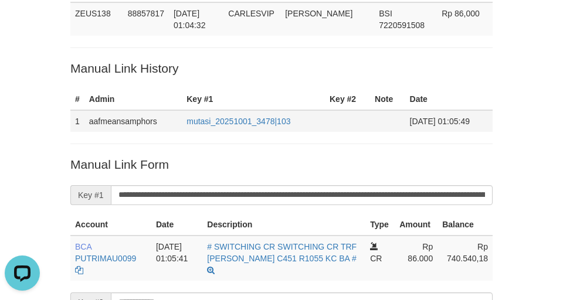
scroll to position [86, 0]
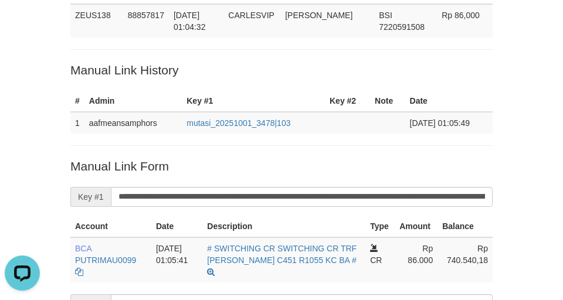
drag, startPoint x: 26, startPoint y: 118, endPoint x: 123, endPoint y: 91, distance: 100.8
click at [27, 118] on div "Deposit Detail Game/API Trans ID Date Trans. User ID Bank Acc. Name Bank Acc. N…" at bounding box center [281, 181] width 563 height 535
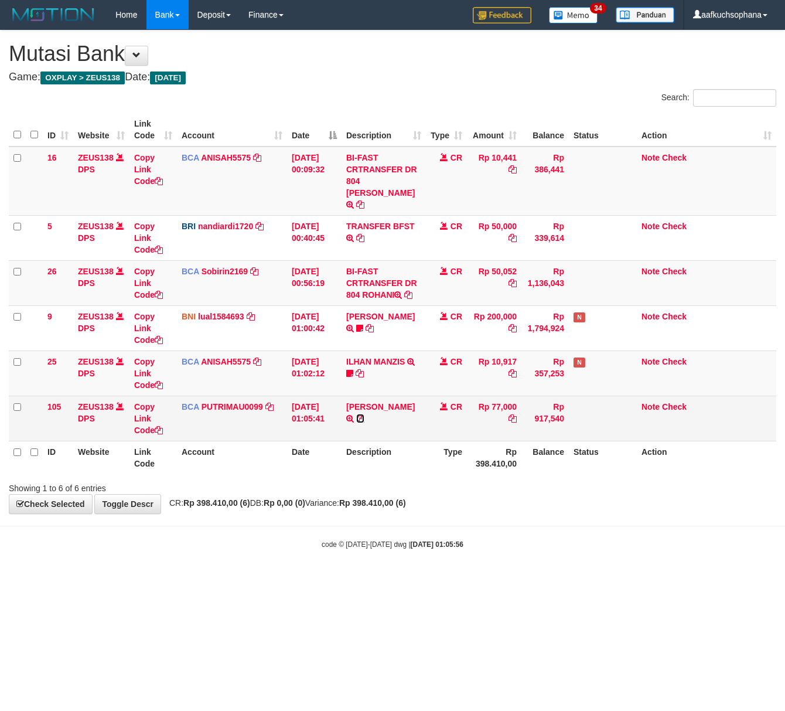
click at [365, 414] on icon at bounding box center [360, 418] width 8 height 8
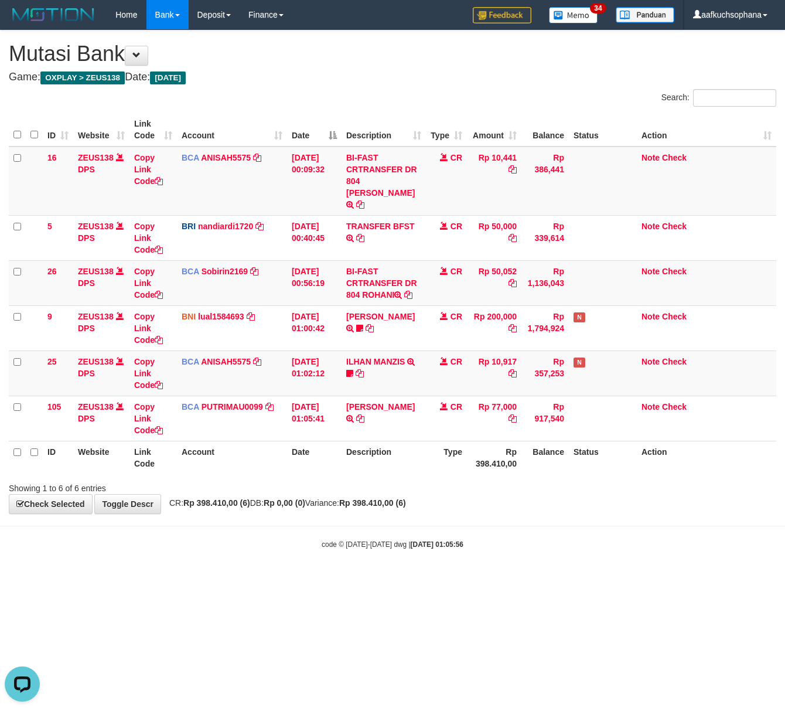
drag, startPoint x: 314, startPoint y: 638, endPoint x: 6, endPoint y: 590, distance: 312.1
click at [289, 579] on html "Toggle navigation Home Bank Account List Load By Website Group [OXPLAY] ZEUS138…" at bounding box center [392, 289] width 785 height 579
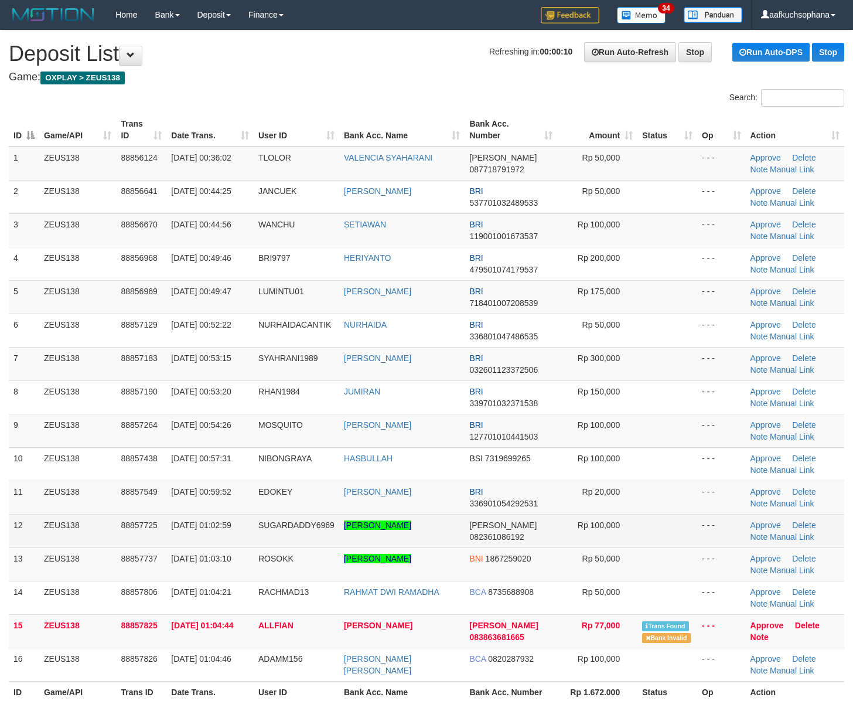
click at [670, 519] on tbody "1 ZEUS138 88856124 [DATE] 00:36:02 [GEOGRAPHIC_DATA] VALENCIA SYAHARANI [PERSON…" at bounding box center [427, 414] width 836 height 535
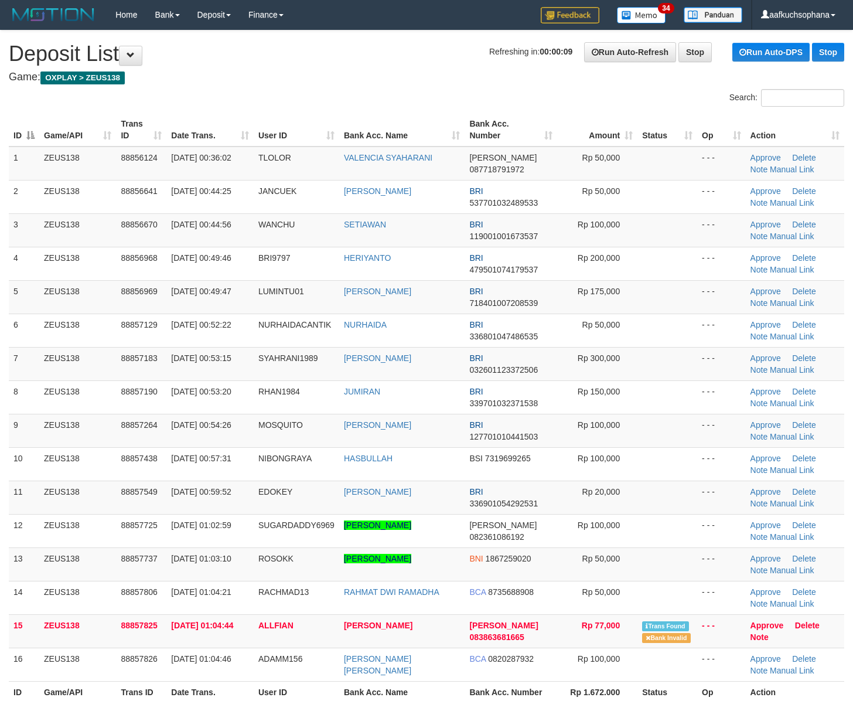
drag, startPoint x: 632, startPoint y: 483, endPoint x: 858, endPoint y: 563, distance: 239.8
click at [655, 502] on tr "11 ZEUS138 88857549 [DATE] 00:59:52 EDOKEY [PERSON_NAME] BRI 336901054292531 Rp…" at bounding box center [427, 497] width 836 height 33
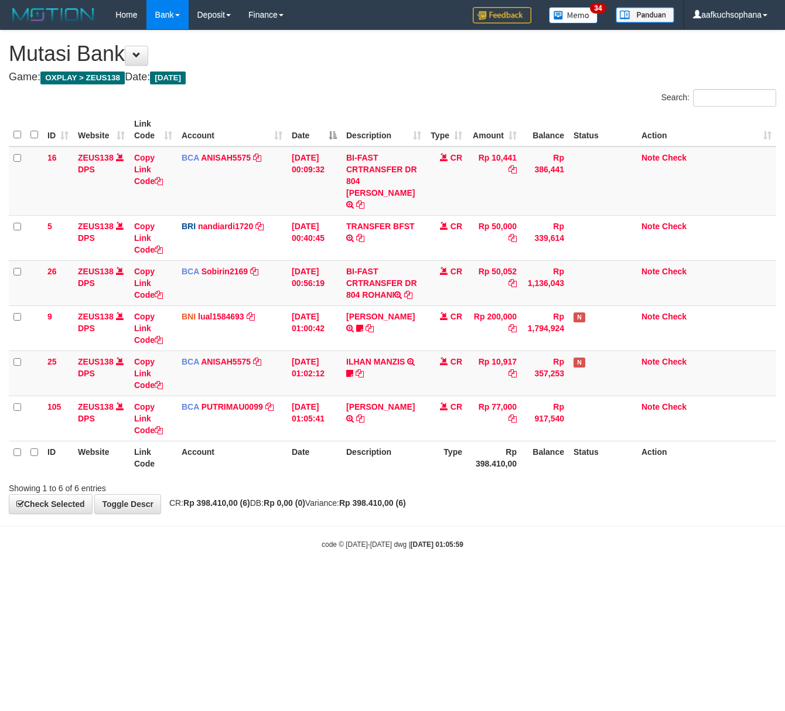
click at [131, 579] on html "Toggle navigation Home Bank Account List Load By Website Group [OXPLAY] ZEUS138…" at bounding box center [392, 289] width 785 height 579
click at [413, 500] on div "**********" at bounding box center [392, 271] width 785 height 483
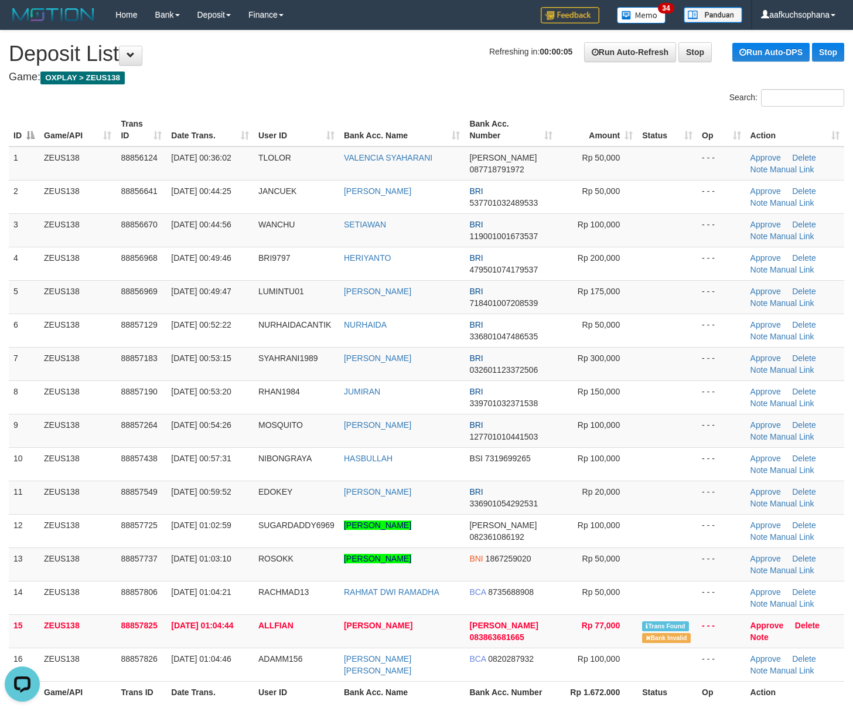
scroll to position [234, 0]
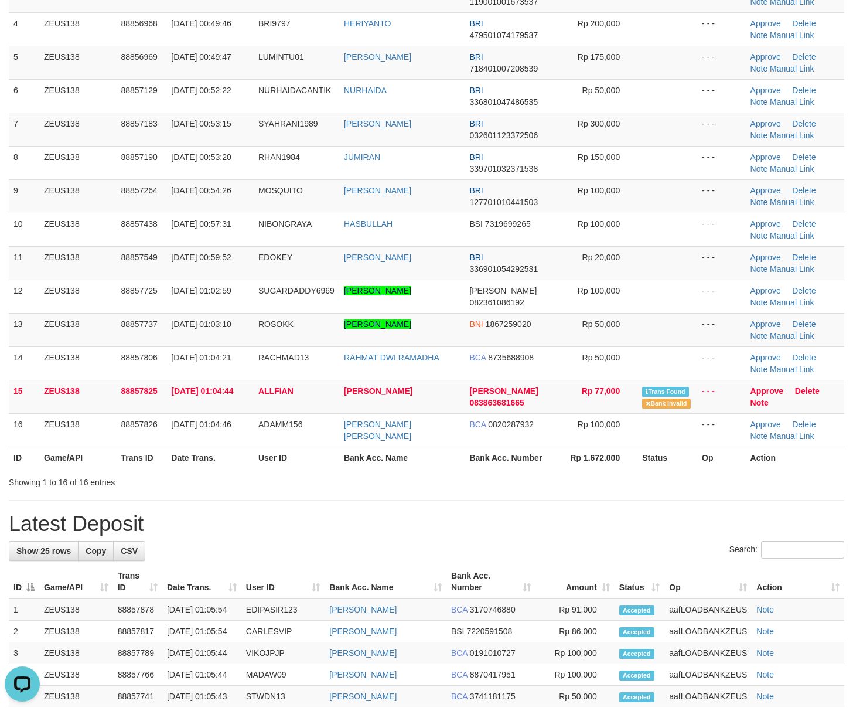
click at [587, 512] on div "**********" at bounding box center [426, 525] width 853 height 1458
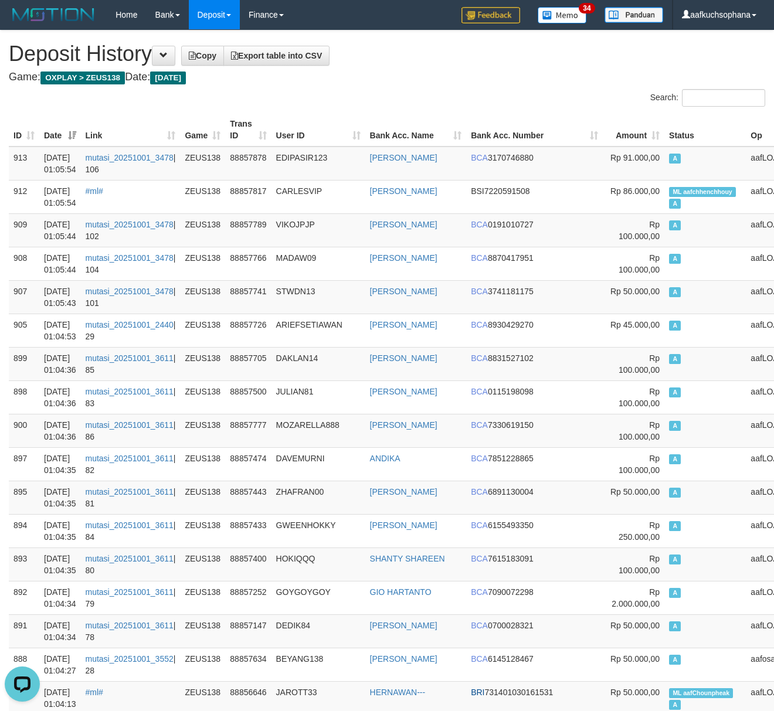
drag, startPoint x: 509, startPoint y: 115, endPoint x: 273, endPoint y: 95, distance: 237.1
click at [509, 114] on th "Bank Acc. Number" at bounding box center [534, 129] width 136 height 33
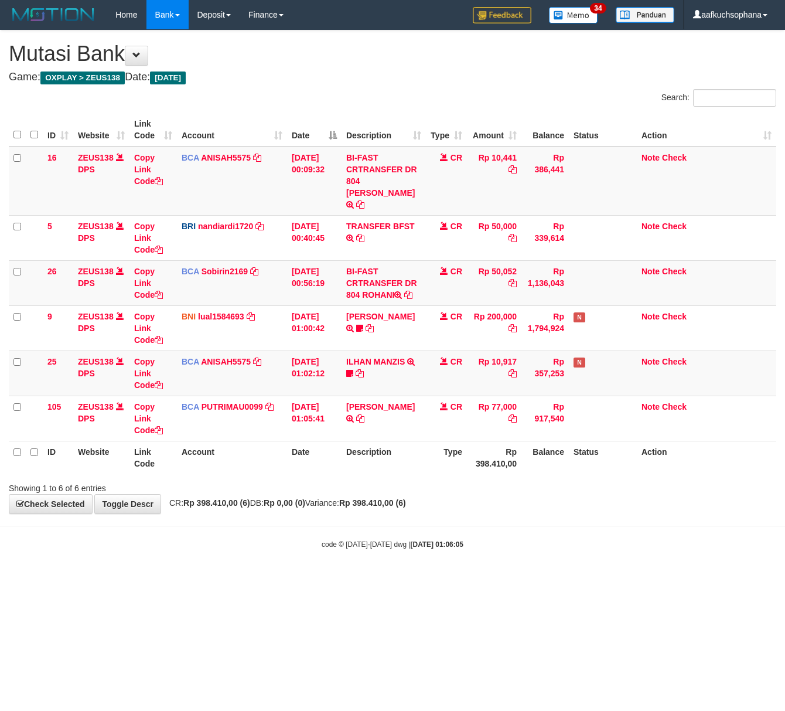
drag, startPoint x: 507, startPoint y: 617, endPoint x: 475, endPoint y: 613, distance: 32.5
click at [481, 579] on html "Toggle navigation Home Bank Account List Load By Website Group [OXPLAY] ZEUS138…" at bounding box center [392, 289] width 785 height 579
drag, startPoint x: 164, startPoint y: 546, endPoint x: 130, endPoint y: 549, distance: 34.7
click at [138, 551] on body "Toggle navigation Home Bank Account List Load By Website Group [OXPLAY] ZEUS138…" at bounding box center [392, 289] width 785 height 579
drag, startPoint x: 519, startPoint y: 610, endPoint x: 483, endPoint y: 598, distance: 37.8
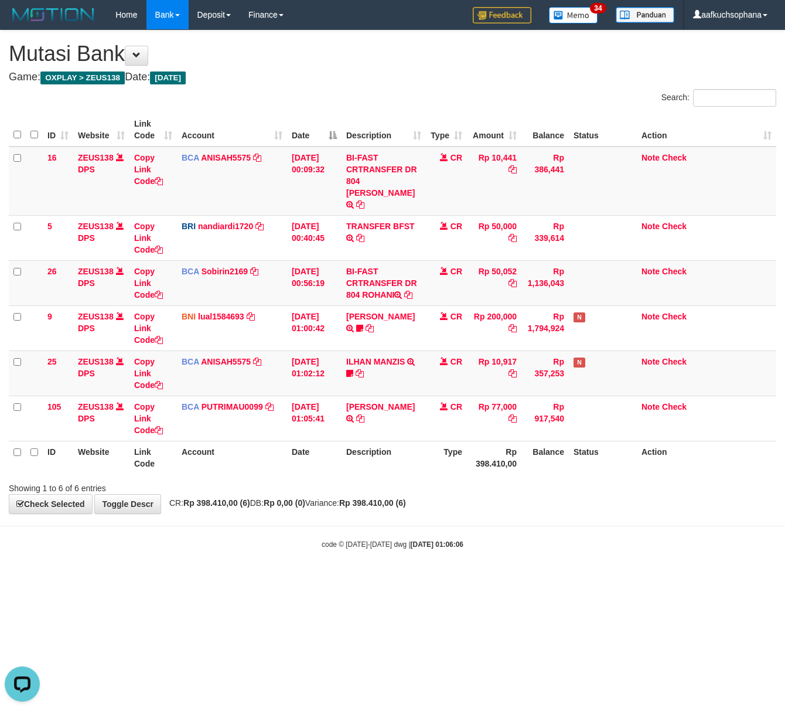
click at [516, 579] on html "Toggle navigation Home Bank Account List Load By Website Group [OXPLAY] ZEUS138…" at bounding box center [392, 289] width 785 height 579
drag, startPoint x: 483, startPoint y: 598, endPoint x: 1, endPoint y: 549, distance: 484.7
click at [479, 579] on html "Toggle navigation Home Bank Account List Load By Website Group [OXPLAY] ZEUS138…" at bounding box center [392, 289] width 785 height 579
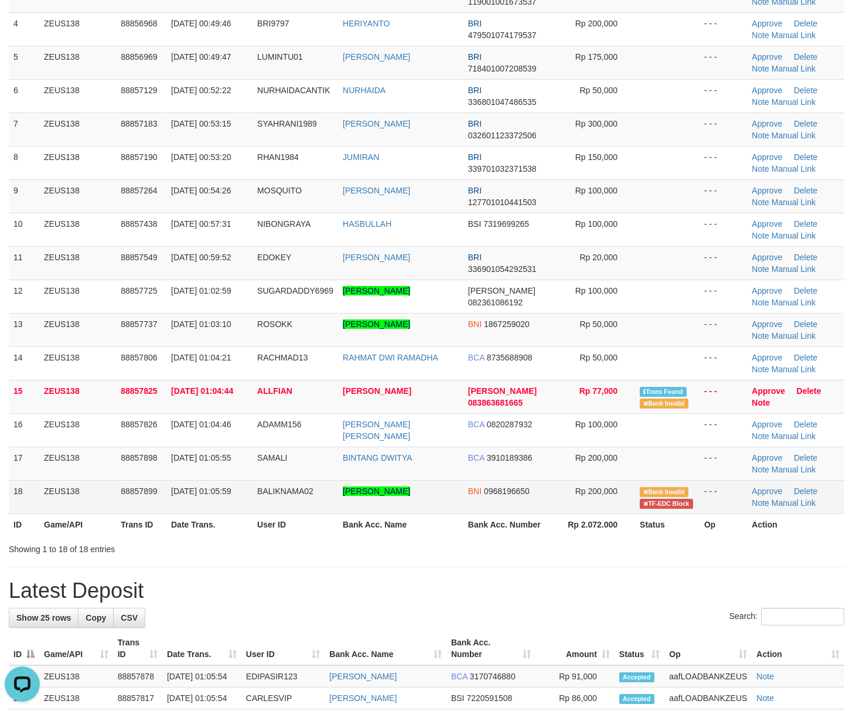
click at [291, 502] on td "BALIKNAMA02" at bounding box center [296, 496] width 86 height 33
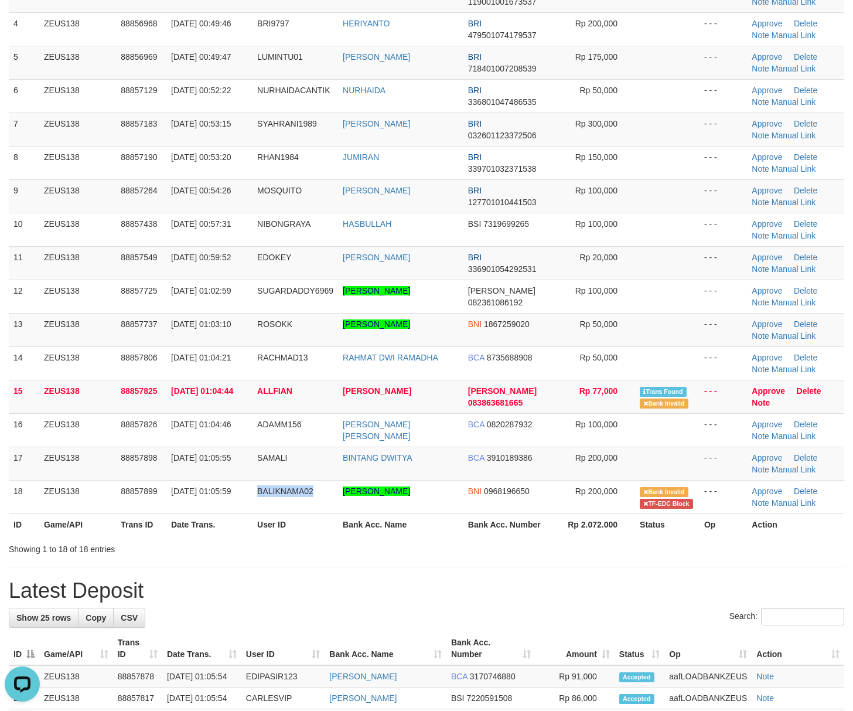
copy span "BALIKNAMA02"
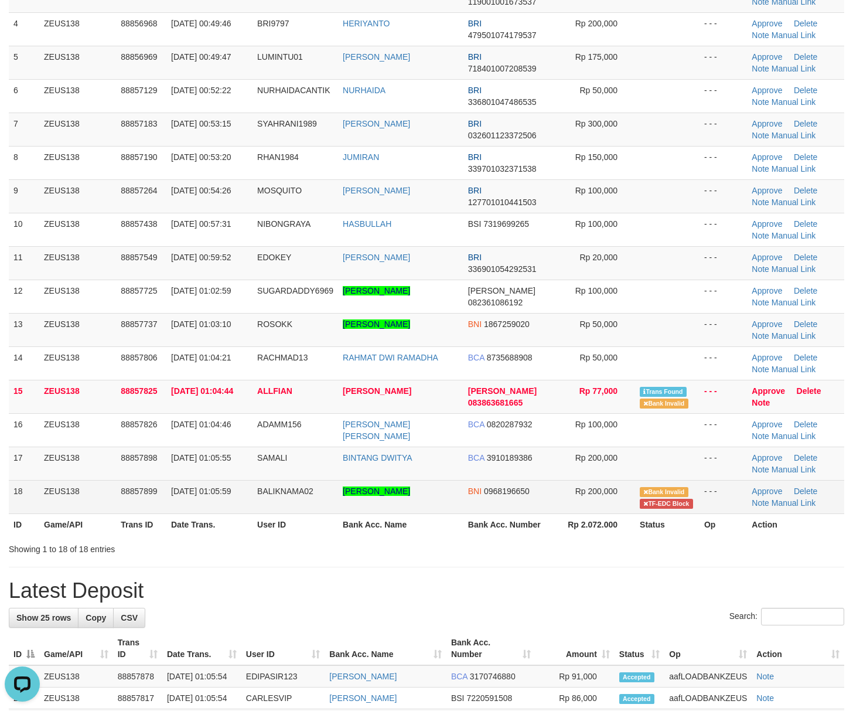
click at [380, 512] on td "[PERSON_NAME]" at bounding box center [400, 496] width 125 height 33
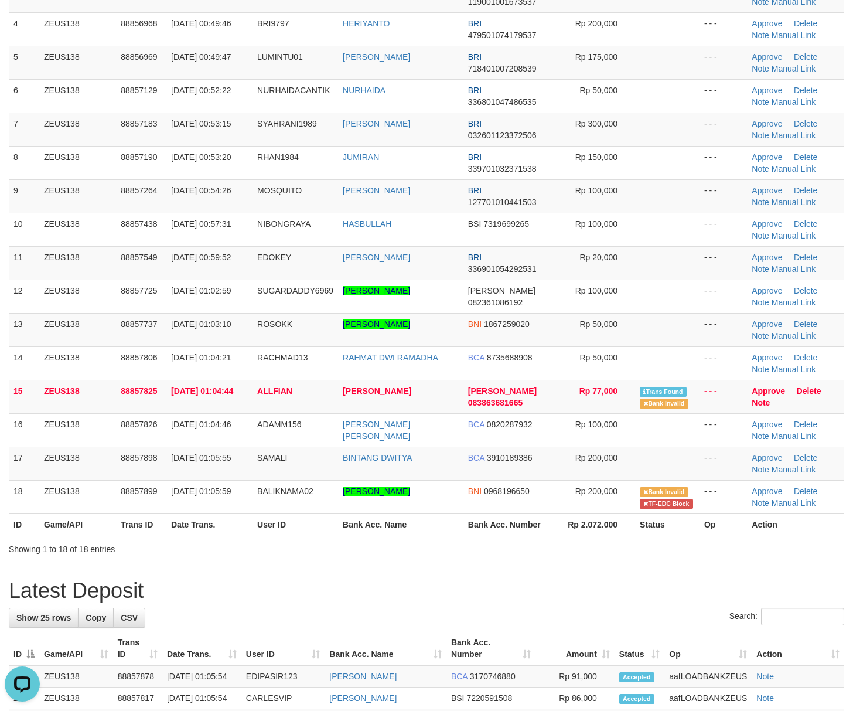
drag, startPoint x: 666, startPoint y: 587, endPoint x: 863, endPoint y: 582, distance: 196.9
click at [683, 589] on h1 "Latest Deposit" at bounding box center [427, 590] width 836 height 23
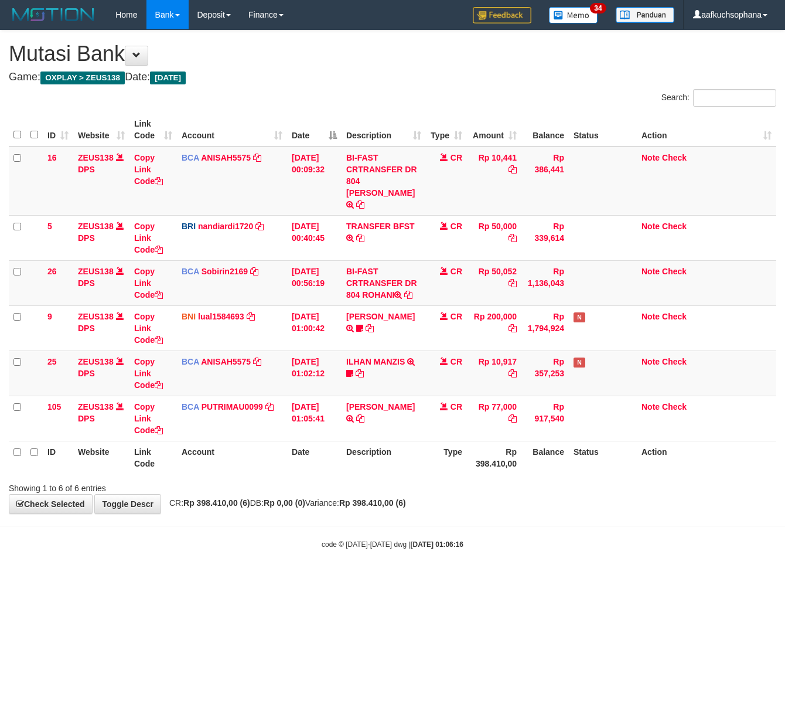
click at [289, 579] on html "Toggle navigation Home Bank Account List Load By Website Group [OXPLAY] ZEUS138…" at bounding box center [392, 289] width 785 height 579
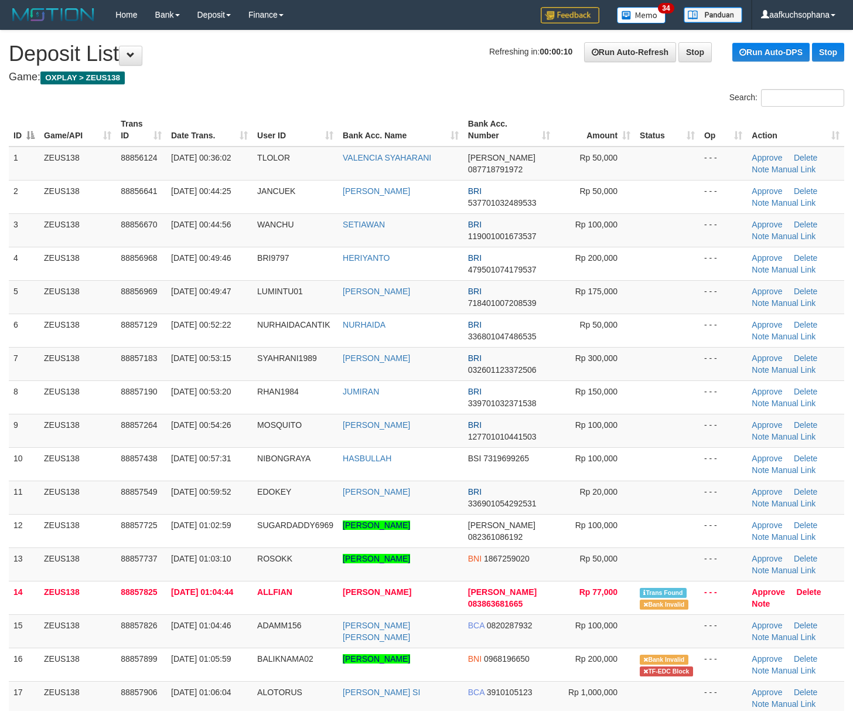
scroll to position [278, 0]
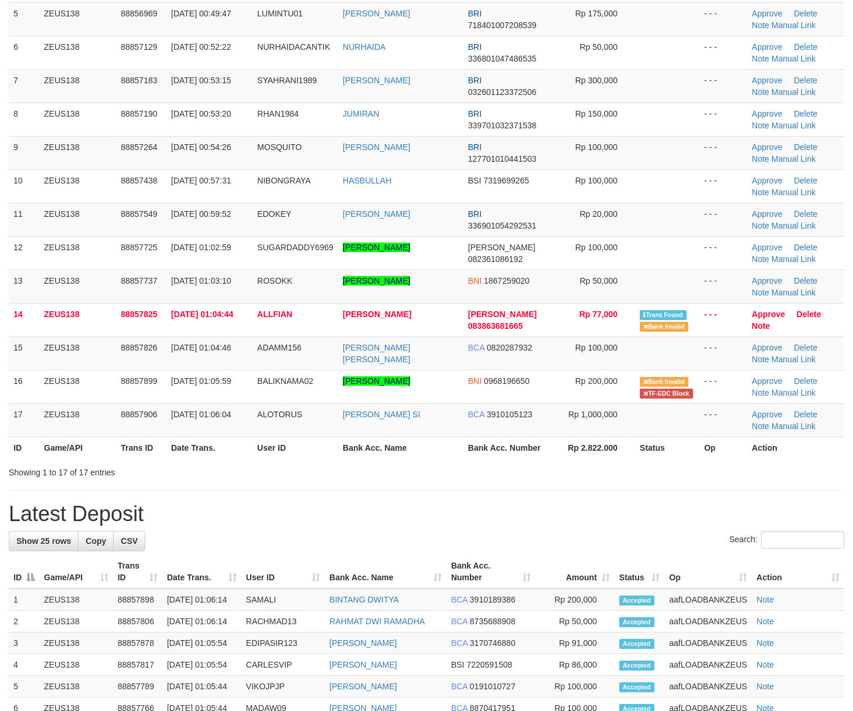
drag, startPoint x: 317, startPoint y: 458, endPoint x: 546, endPoint y: 482, distance: 230.3
click at [329, 464] on div "Search: ID Game/API Trans ID Date Trans. User ID Bank Acc. Name Bank Acc. Numbe…" at bounding box center [427, 144] width 836 height 667
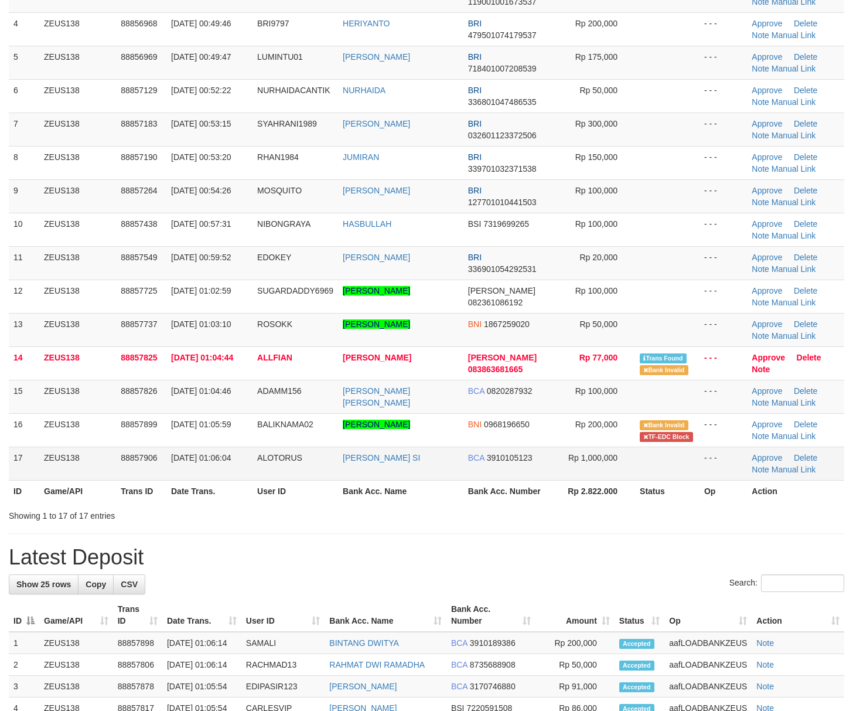
drag, startPoint x: 648, startPoint y: 469, endPoint x: 655, endPoint y: 471, distance: 7.4
click at [653, 471] on td at bounding box center [667, 463] width 64 height 33
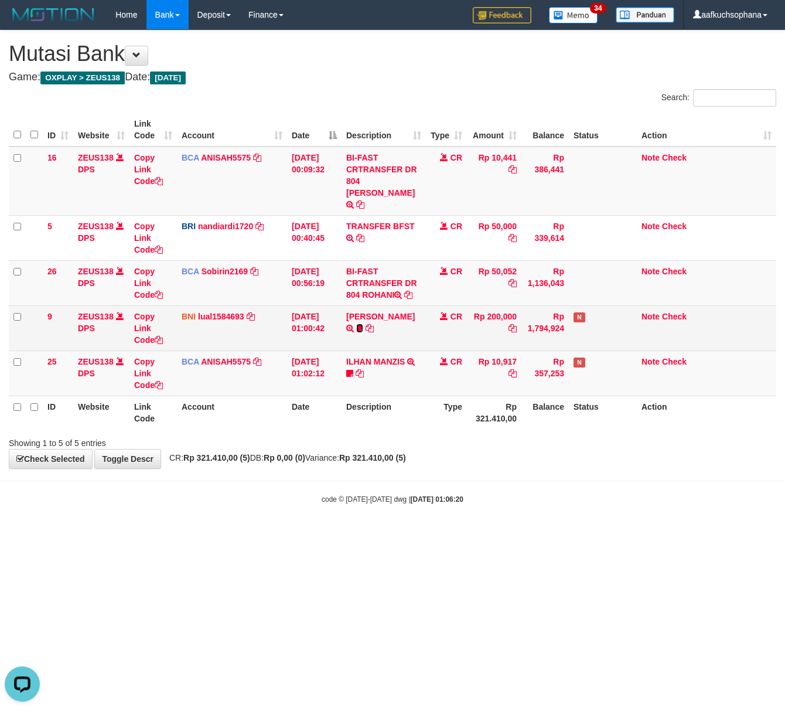
drag, startPoint x: 400, startPoint y: 315, endPoint x: 400, endPoint y: 328, distance: 12.9
click at [363, 324] on icon at bounding box center [359, 328] width 7 height 8
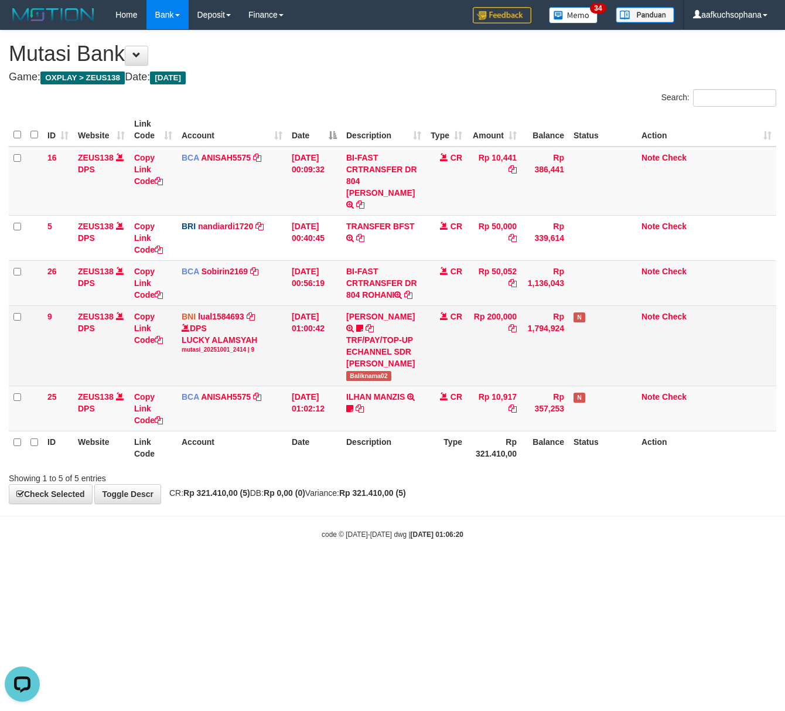
click at [352, 375] on span "Baliknama02" at bounding box center [368, 376] width 45 height 10
click at [355, 375] on span "Baliknama02" at bounding box center [368, 376] width 45 height 10
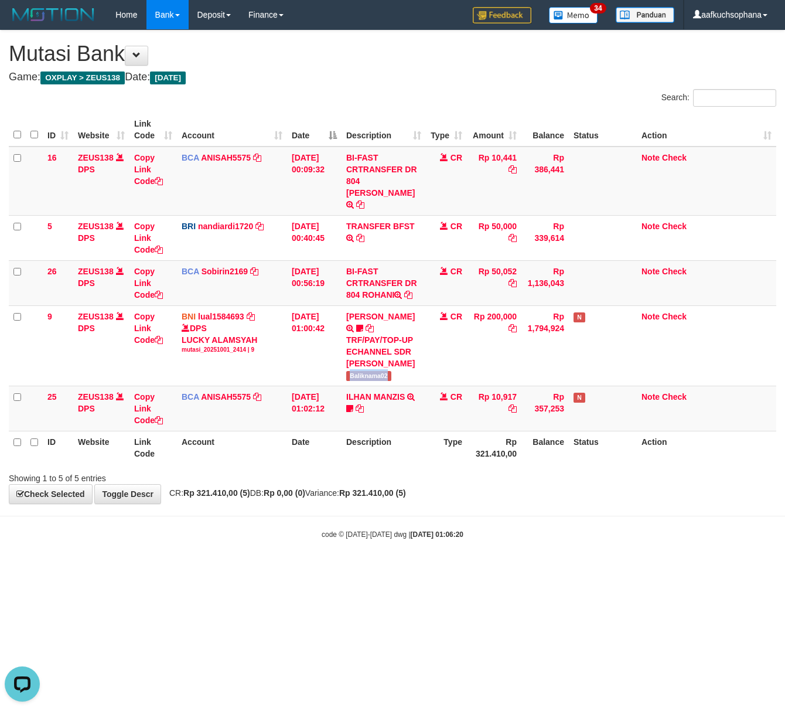
copy span "Baliknama02"
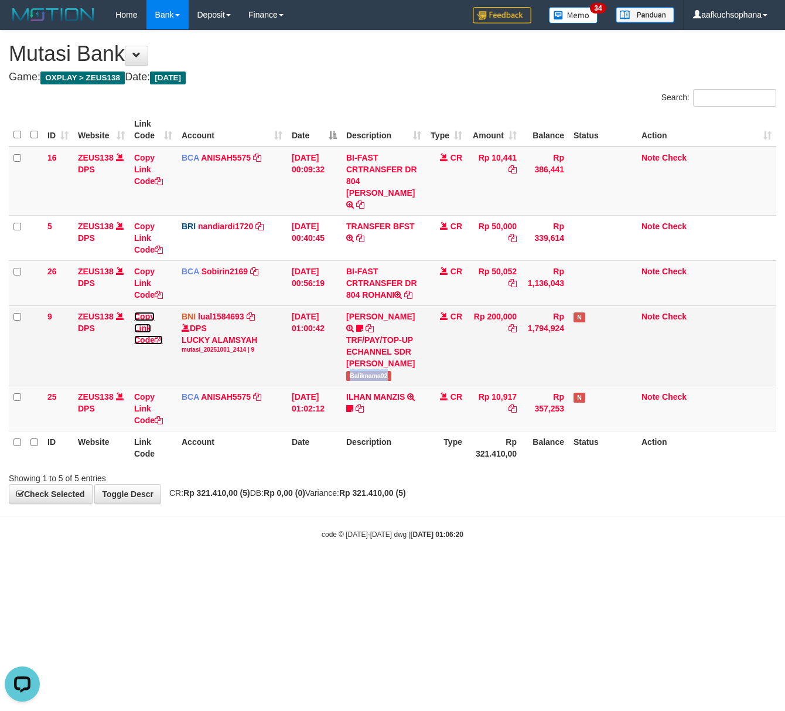
click at [163, 336] on icon at bounding box center [159, 340] width 8 height 8
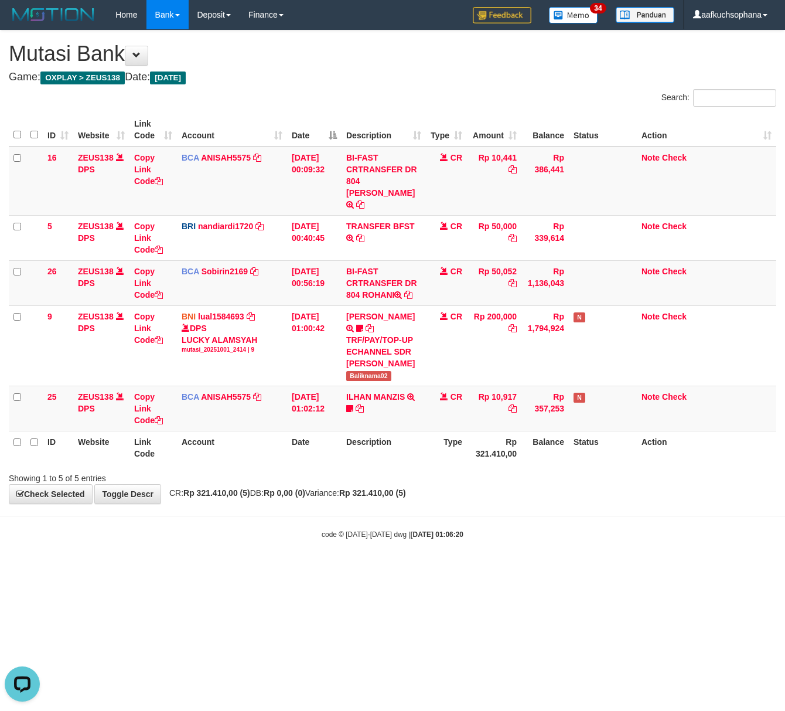
scroll to position [161, 0]
drag, startPoint x: 343, startPoint y: 537, endPoint x: 349, endPoint y: 540, distance: 7.1
click at [349, 540] on div "code © 2012-2018 dwg | 2025/10/01 01:06:20" at bounding box center [392, 534] width 785 height 12
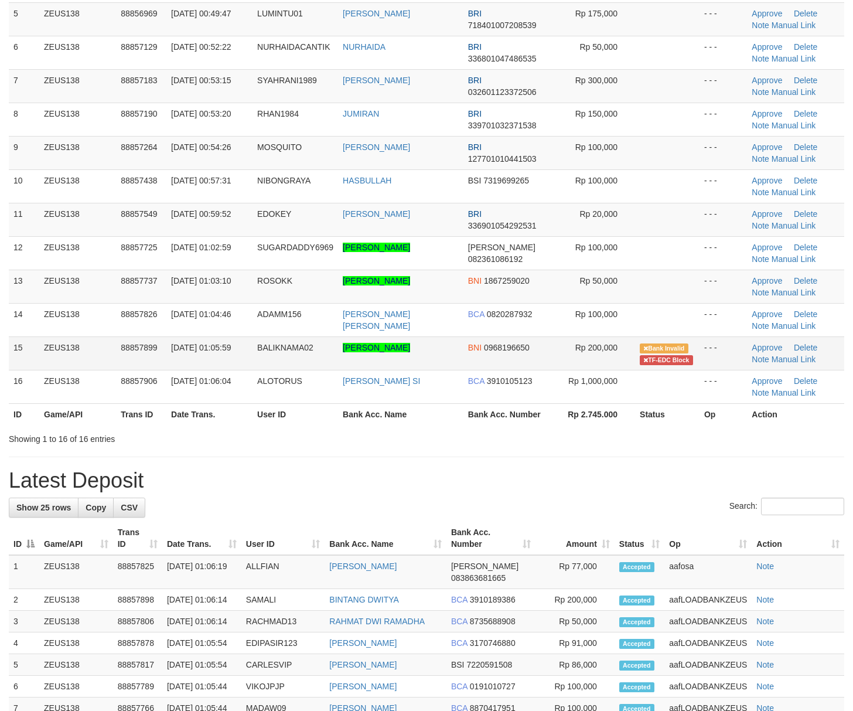
scroll to position [234, 0]
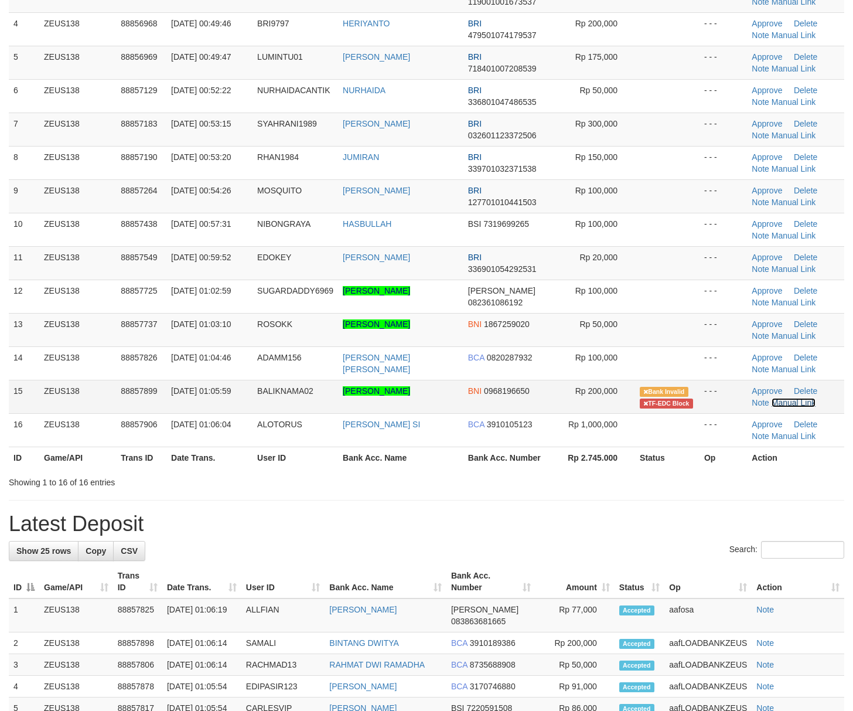
click at [781, 407] on link "Manual Link" at bounding box center [794, 402] width 45 height 9
click at [624, 522] on h1 "Latest Deposit" at bounding box center [427, 523] width 836 height 23
click at [783, 406] on link "Manual Link" at bounding box center [794, 402] width 45 height 9
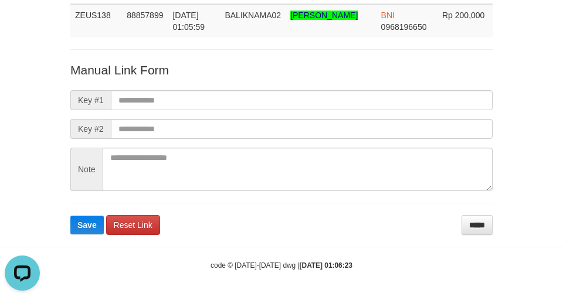
scroll to position [87, 0]
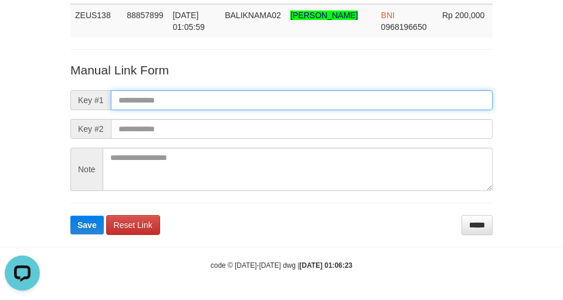
click at [322, 98] on input "text" at bounding box center [301, 100] width 381 height 20
paste input "**********"
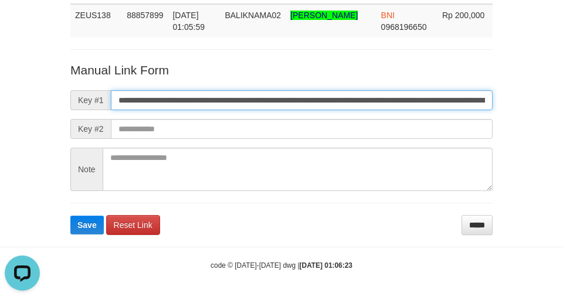
scroll to position [0, 692]
type input "**********"
click at [70, 216] on button "Save" at bounding box center [86, 225] width 33 height 19
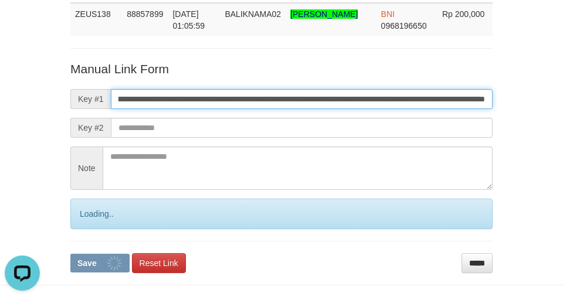
click at [70, 254] on button "Save" at bounding box center [99, 263] width 59 height 19
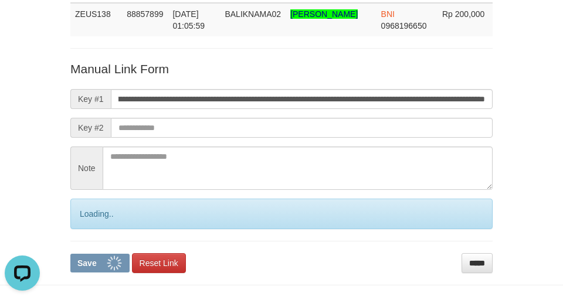
scroll to position [0, 0]
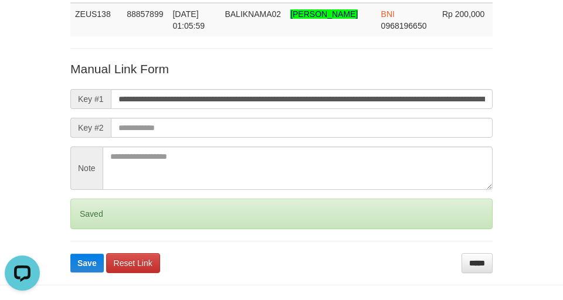
click at [326, 100] on input "**********" at bounding box center [301, 99] width 381 height 20
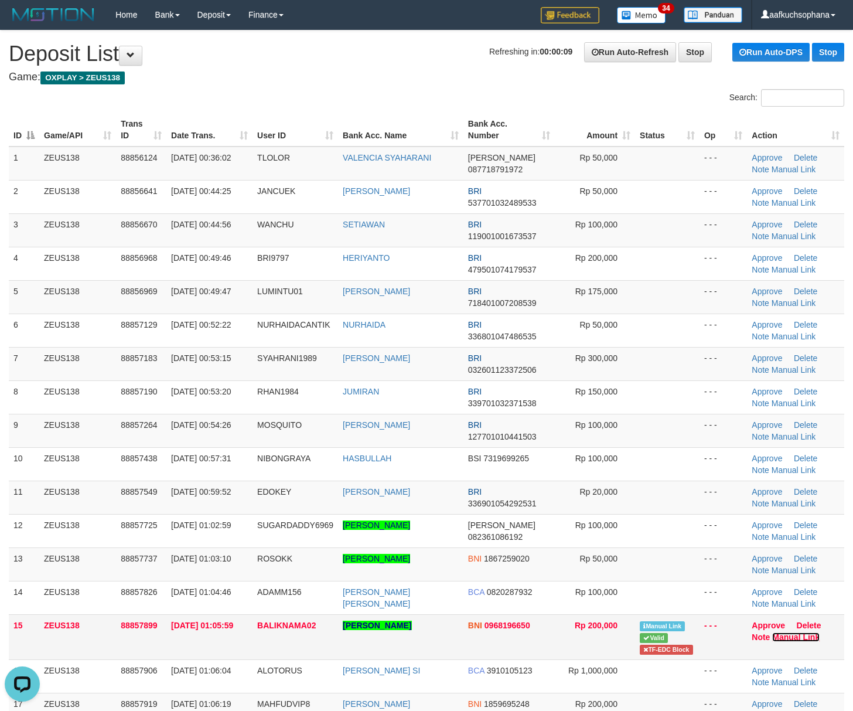
click at [785, 638] on link "Manual Link" at bounding box center [795, 636] width 47 height 9
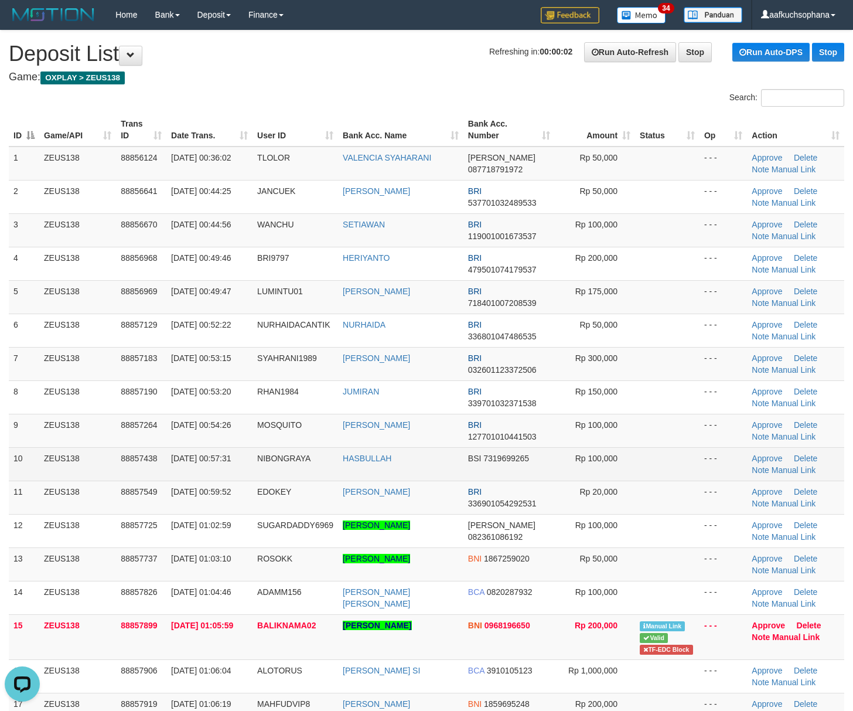
drag, startPoint x: 678, startPoint y: 455, endPoint x: 860, endPoint y: 512, distance: 191.1
click at [688, 458] on td at bounding box center [667, 463] width 64 height 33
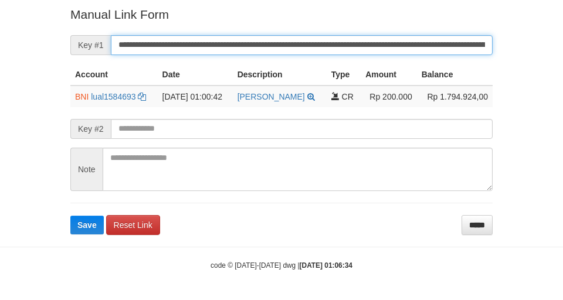
click at [70, 216] on button "Save" at bounding box center [86, 225] width 33 height 19
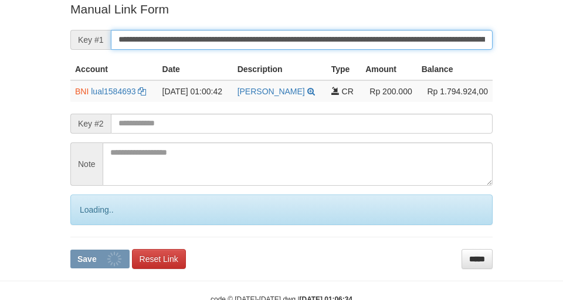
click at [70, 250] on button "Save" at bounding box center [99, 259] width 59 height 19
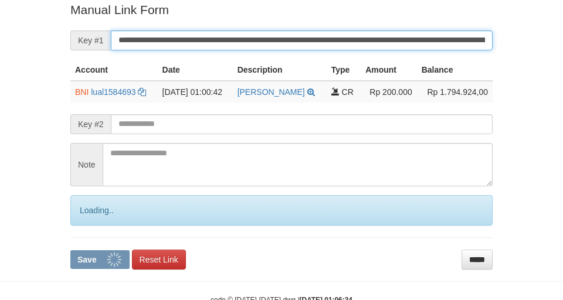
click at [70, 250] on button "Save" at bounding box center [99, 259] width 59 height 19
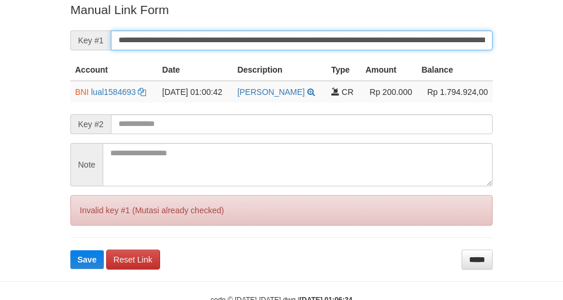
click at [70, 250] on button "Save" at bounding box center [86, 259] width 33 height 19
drag, startPoint x: 345, startPoint y: 36, endPoint x: 352, endPoint y: 43, distance: 9.9
click at [352, 43] on input "**********" at bounding box center [301, 40] width 381 height 20
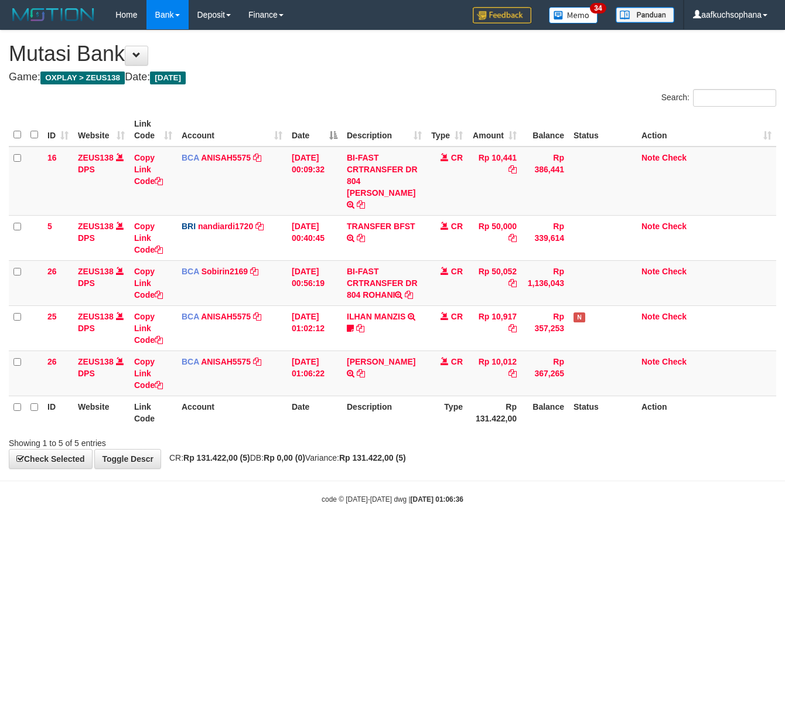
drag, startPoint x: 588, startPoint y: 558, endPoint x: 329, endPoint y: 441, distance: 284.8
click at [568, 534] on html "Toggle navigation Home Bank Account List Load By Website Group [OXPLAY] ZEUS138…" at bounding box center [392, 267] width 785 height 534
drag, startPoint x: 483, startPoint y: 547, endPoint x: 429, endPoint y: 547, distance: 54.5
click at [465, 534] on html "Toggle navigation Home Bank Account List Load By Website Group [OXPLAY] ZEUS138…" at bounding box center [392, 267] width 785 height 534
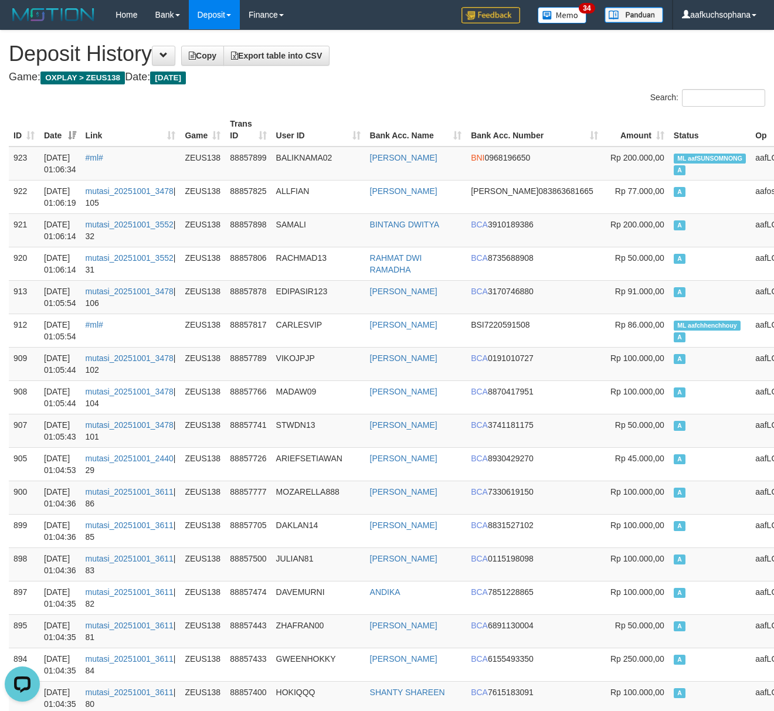
drag, startPoint x: 476, startPoint y: 69, endPoint x: 200, endPoint y: 0, distance: 284.0
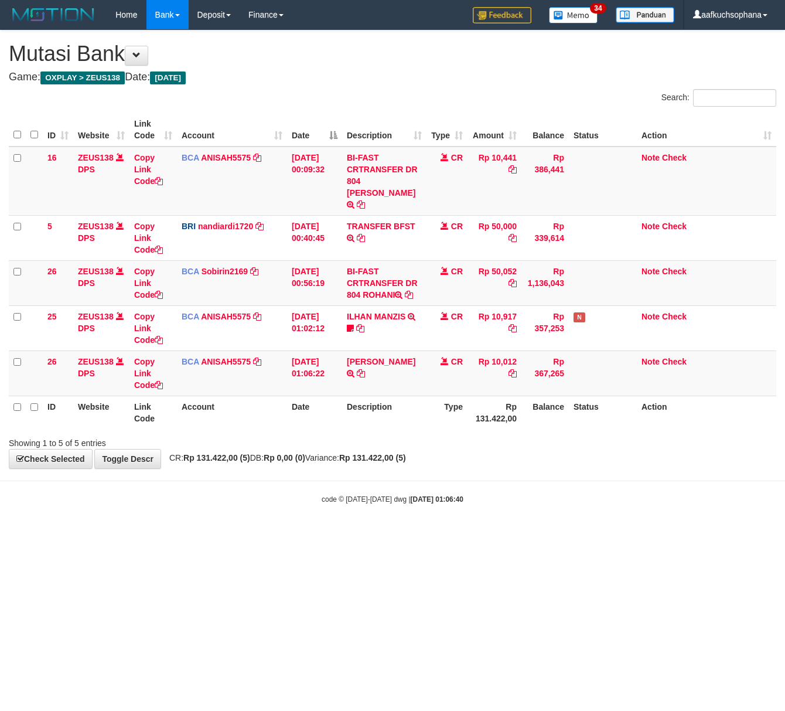
drag, startPoint x: 286, startPoint y: 574, endPoint x: 104, endPoint y: 490, distance: 200.8
click at [275, 534] on html "Toggle navigation Home Bank Account List Load By Website Group [OXPLAY] ZEUS138…" at bounding box center [392, 267] width 785 height 534
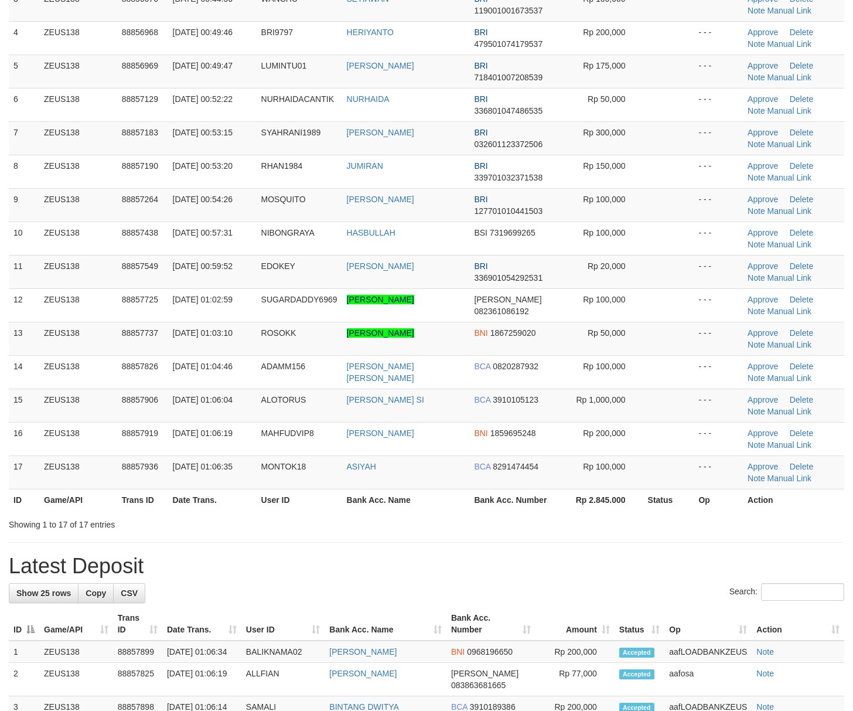
scroll to position [234, 0]
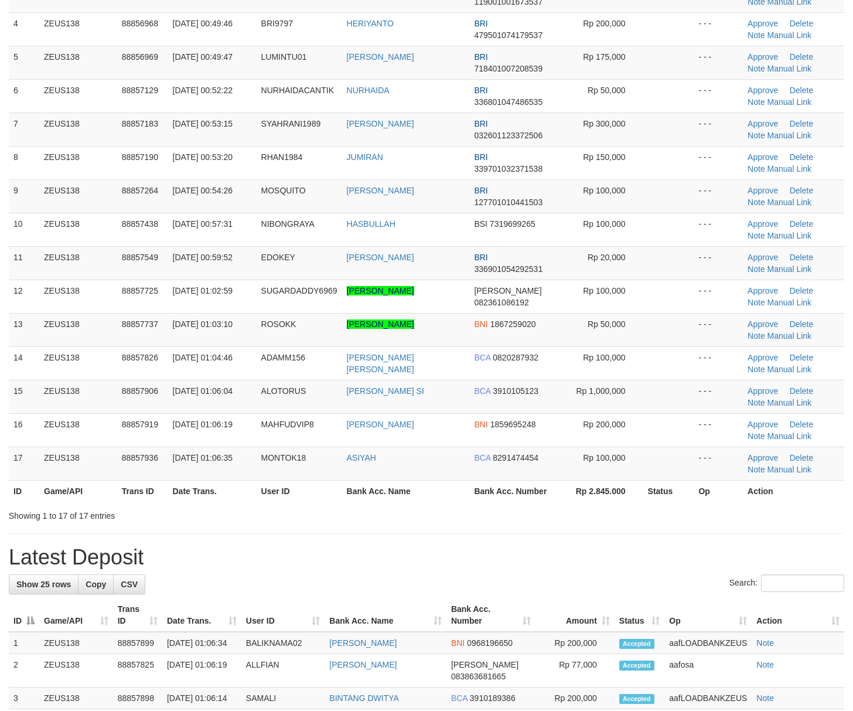
drag, startPoint x: 659, startPoint y: 547, endPoint x: 721, endPoint y: 554, distance: 62.0
click at [661, 547] on div "**********" at bounding box center [426, 541] width 853 height 1491
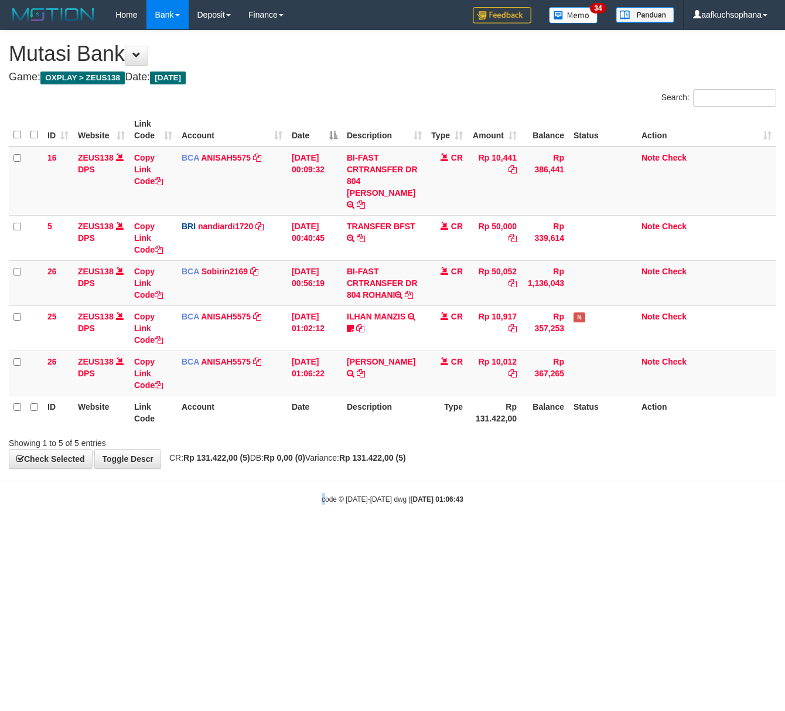
drag, startPoint x: 322, startPoint y: 495, endPoint x: 304, endPoint y: 495, distance: 18.8
click at [313, 496] on body "Toggle navigation Home Bank Account List Load By Website Group [OXPLAY] ZEUS138…" at bounding box center [392, 267] width 785 height 534
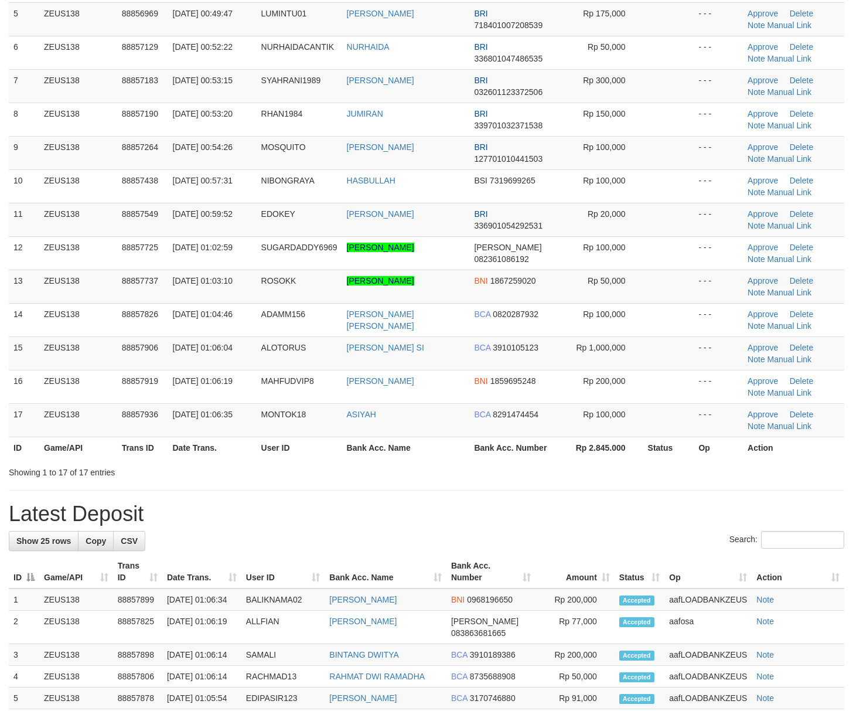
scroll to position [234, 0]
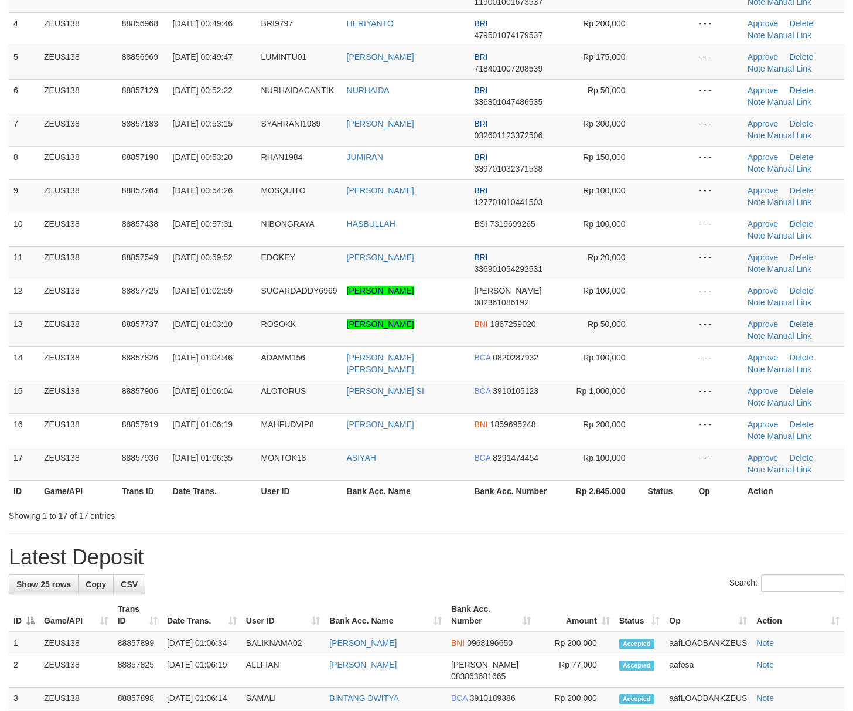
click at [573, 492] on tr "ID Game/API Trans ID Date Trans. User ID Bank Acc. Name Bank Acc. Number Rp 2.8…" at bounding box center [427, 491] width 836 height 22
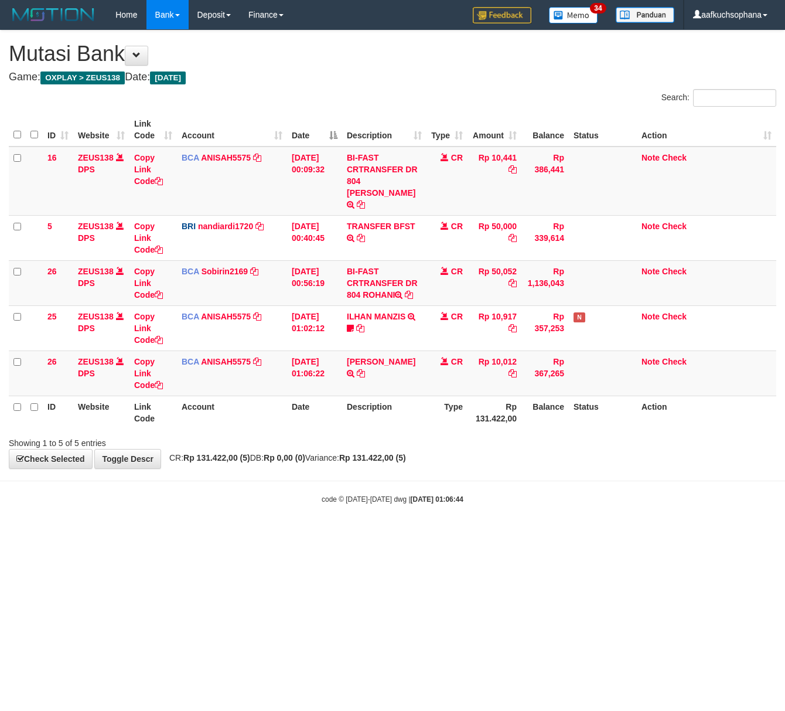
drag, startPoint x: 274, startPoint y: 532, endPoint x: 1, endPoint y: 485, distance: 277.1
click at [248, 520] on html "Toggle navigation Home Bank Account List Load By Website Group [OXPLAY] ZEUS138…" at bounding box center [392, 267] width 785 height 534
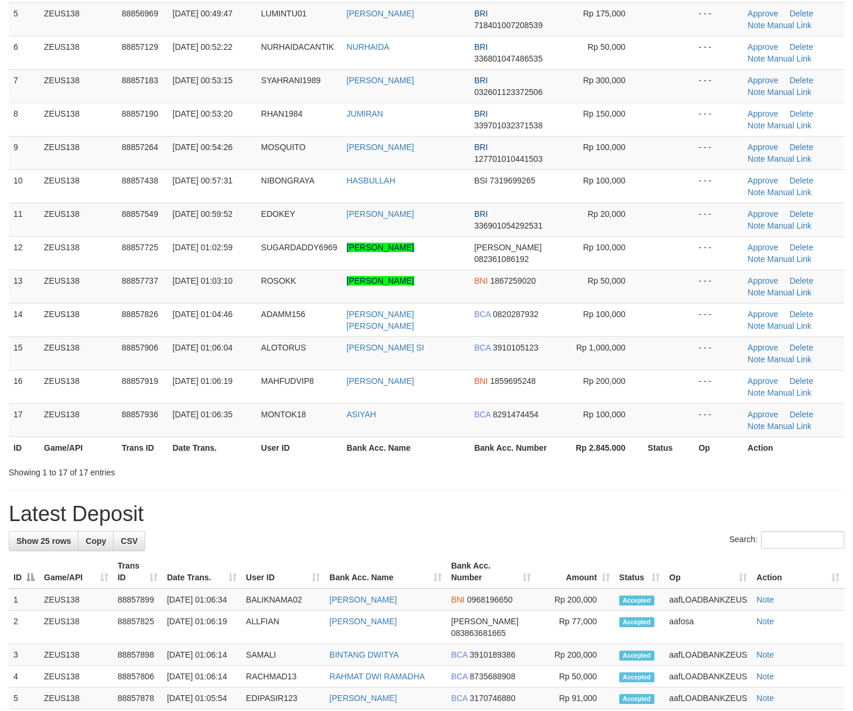
drag, startPoint x: 590, startPoint y: 516, endPoint x: 731, endPoint y: 520, distance: 141.9
click at [605, 516] on div "**********" at bounding box center [426, 498] width 853 height 1491
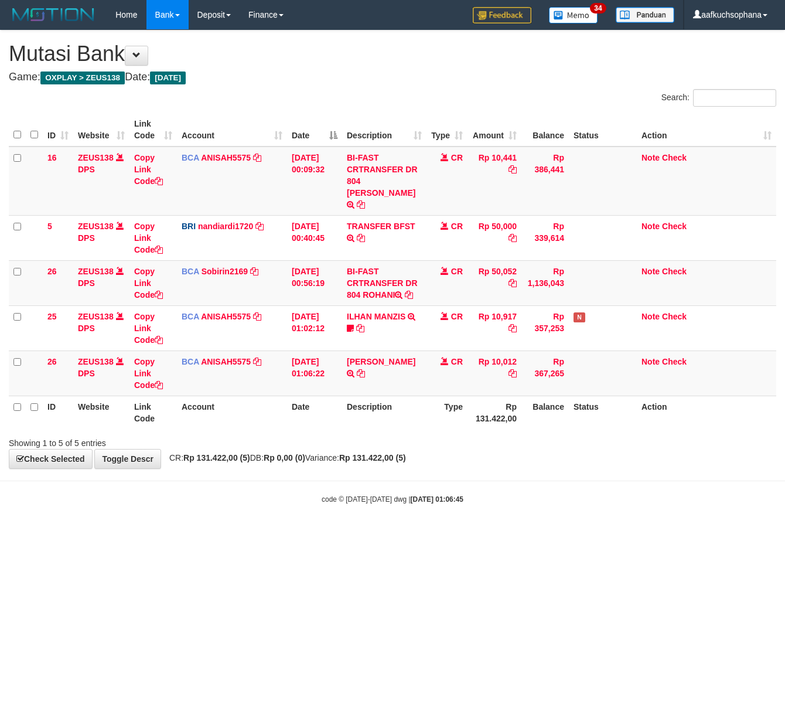
click at [97, 517] on body "Toggle navigation Home Bank Account List Load By Website Group [OXPLAY] ZEUS138…" at bounding box center [392, 267] width 785 height 534
drag, startPoint x: 38, startPoint y: 498, endPoint x: 1, endPoint y: 493, distance: 37.9
click at [11, 495] on body "Toggle navigation Home Bank Account List Load By Website Group [OXPLAY] ZEUS138…" at bounding box center [392, 267] width 785 height 534
drag, startPoint x: 12, startPoint y: 535, endPoint x: 0, endPoint y: 533, distance: 12.5
click at [4, 534] on html "Toggle navigation Home Bank Account List Load By Website Group [OXPLAY] ZEUS138…" at bounding box center [392, 267] width 785 height 534
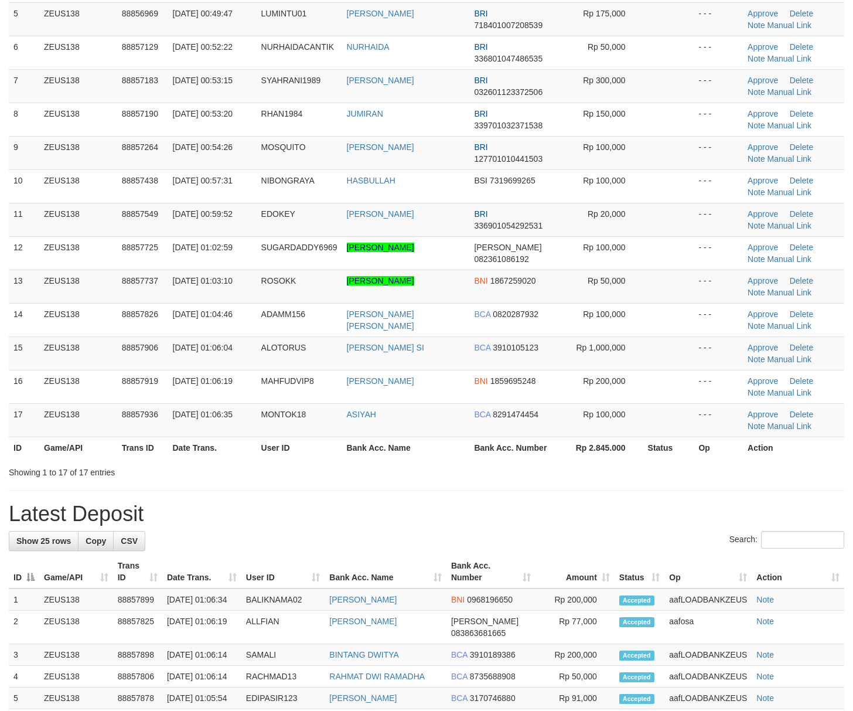
click at [734, 505] on div "**********" at bounding box center [426, 498] width 853 height 1491
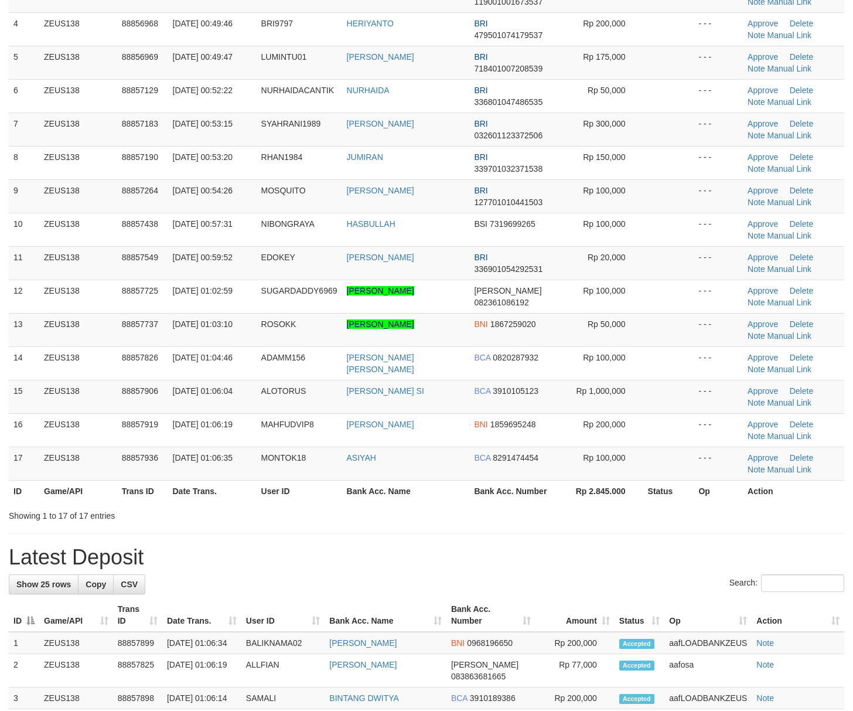
drag, startPoint x: 551, startPoint y: 491, endPoint x: 643, endPoint y: 502, distance: 92.6
click at [552, 491] on th "Bank Acc. Number" at bounding box center [515, 491] width 93 height 22
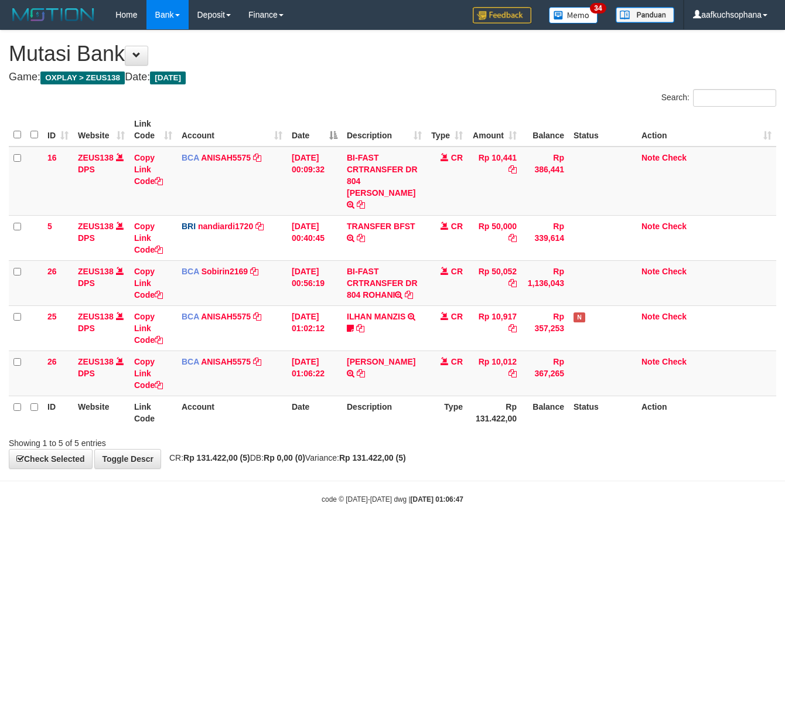
click at [118, 522] on body "Toggle navigation Home Bank Account List Load By Website Group [OXPLAY] ZEUS138…" at bounding box center [392, 267] width 785 height 534
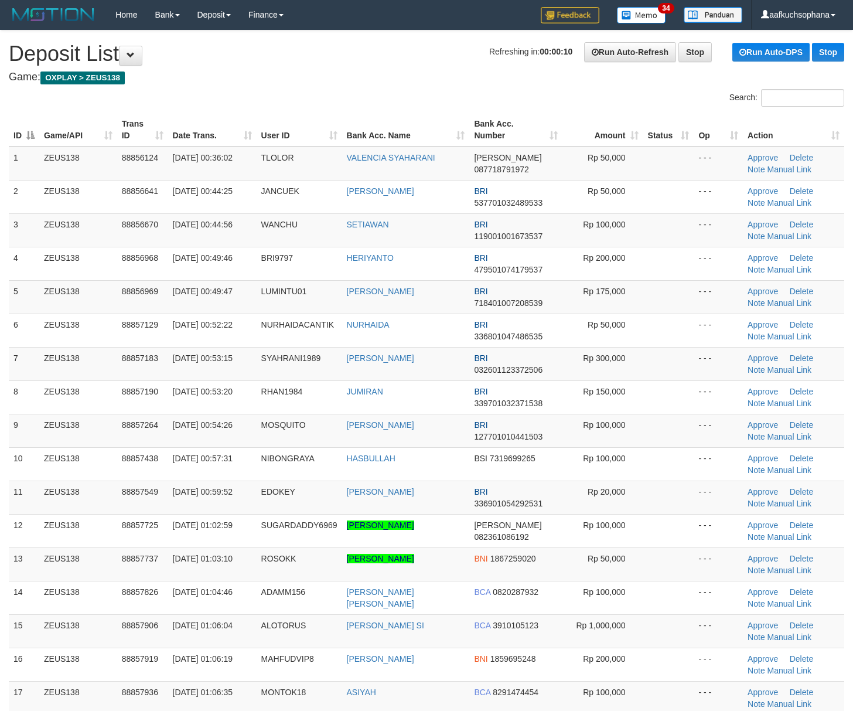
scroll to position [278, 0]
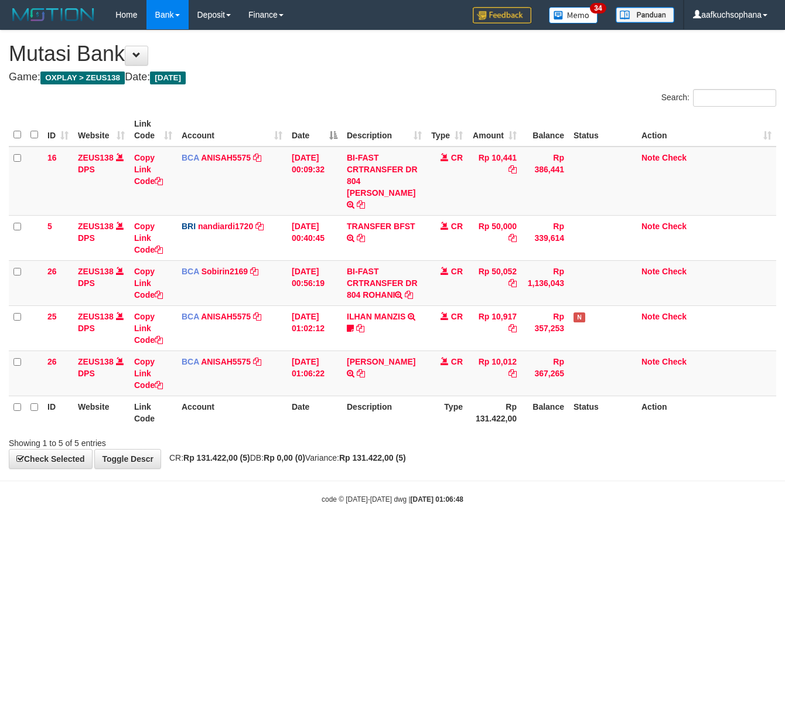
click at [144, 519] on body "Toggle navigation Home Bank Account List Load By Website Group [OXPLAY] ZEUS138…" at bounding box center [392, 267] width 785 height 534
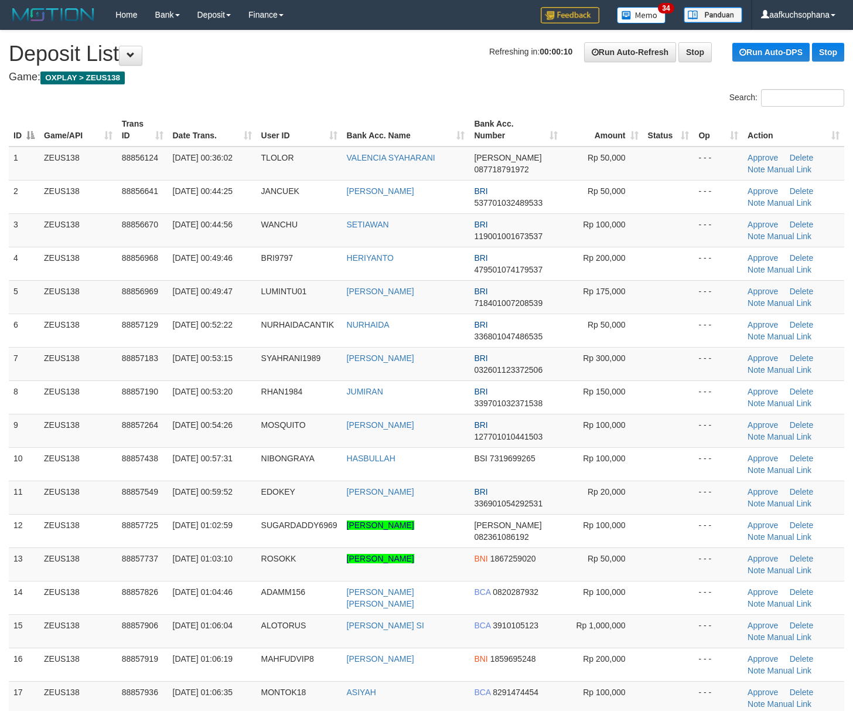
scroll to position [278, 0]
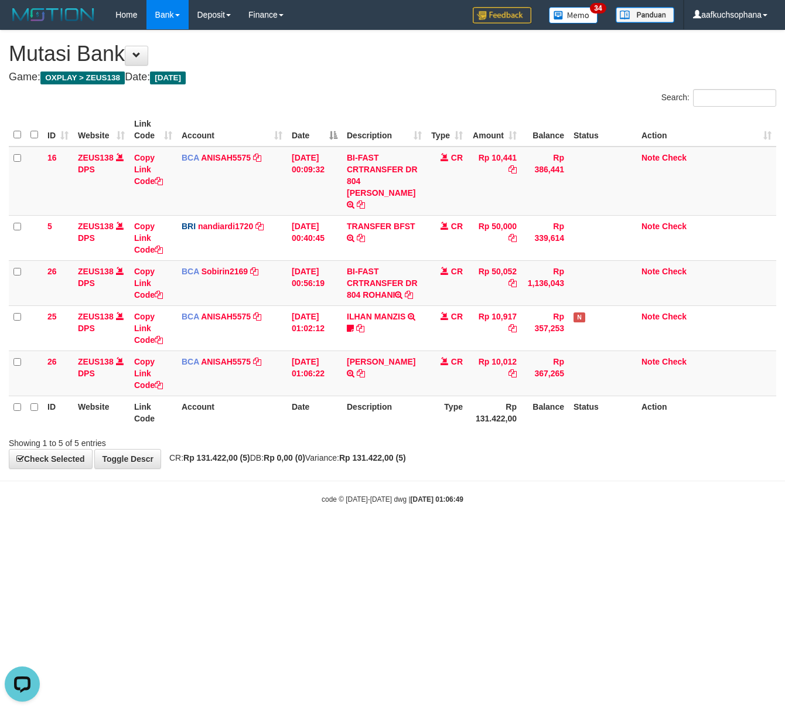
drag, startPoint x: 156, startPoint y: 573, endPoint x: 131, endPoint y: 571, distance: 24.7
click at [149, 534] on html "Toggle navigation Home Bank Account List Load By Website Group [OXPLAY] ZEUS138…" at bounding box center [392, 267] width 785 height 534
drag, startPoint x: 186, startPoint y: 561, endPoint x: 1, endPoint y: 540, distance: 186.4
click at [162, 534] on html "Toggle navigation Home Bank Account List Load By Website Group [OXPLAY] ZEUS138…" at bounding box center [392, 267] width 785 height 534
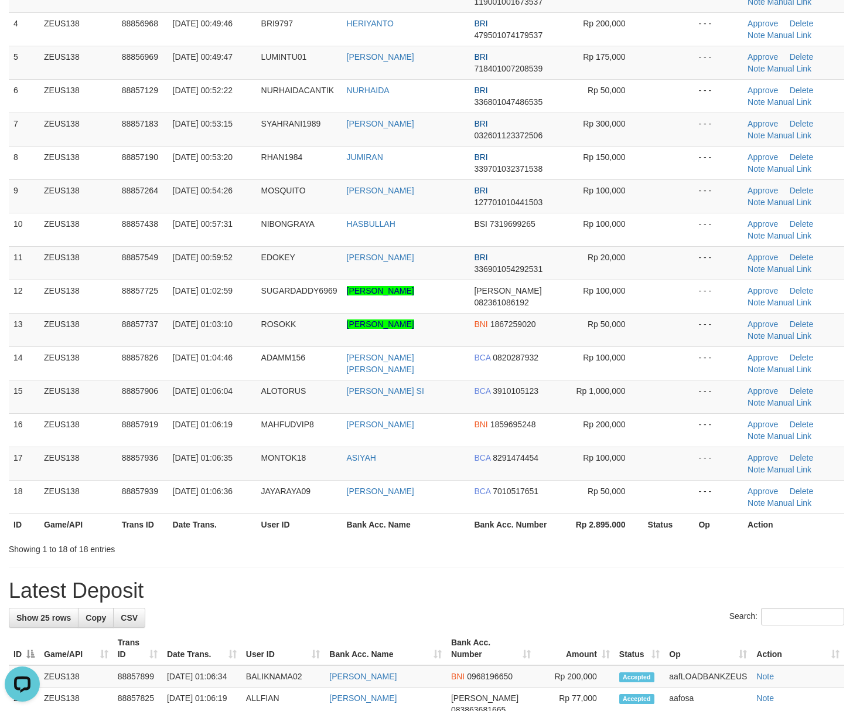
click at [598, 601] on h1 "Latest Deposit" at bounding box center [427, 590] width 836 height 23
drag, startPoint x: 594, startPoint y: 550, endPoint x: 605, endPoint y: 553, distance: 11.7
click at [599, 552] on div "Showing 1 to 18 of 18 entries" at bounding box center [426, 547] width 853 height 16
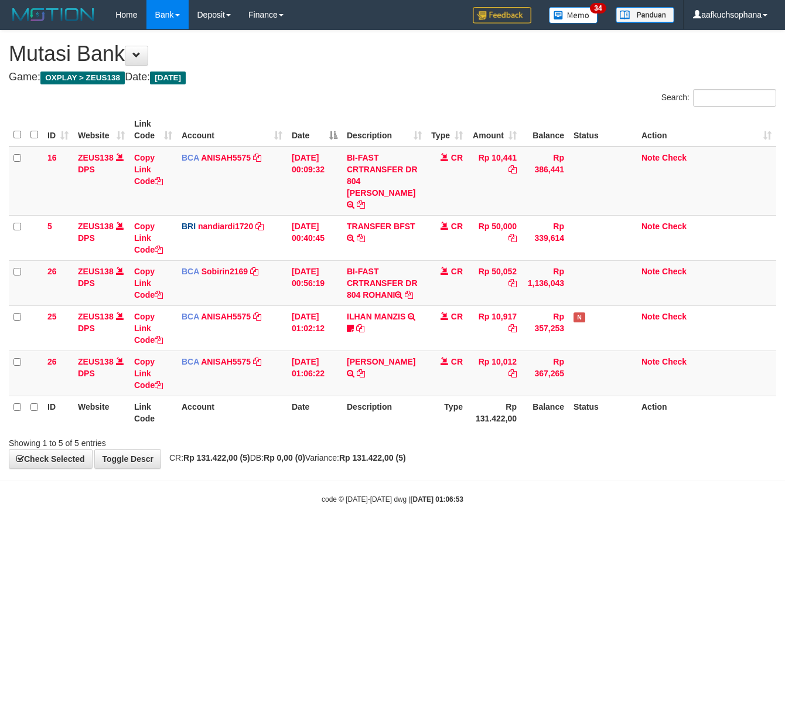
drag, startPoint x: 0, startPoint y: 0, endPoint x: 203, endPoint y: 563, distance: 598.0
click at [216, 534] on html "Toggle navigation Home Bank Account List Load By Website Group [OXPLAY] ZEUS138…" at bounding box center [392, 267] width 785 height 534
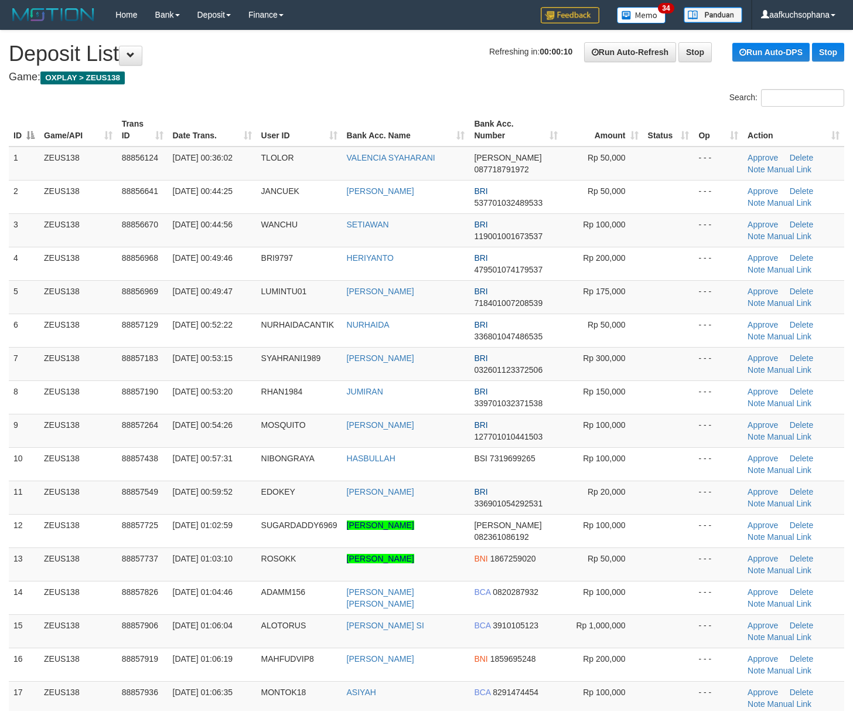
scroll to position [278, 0]
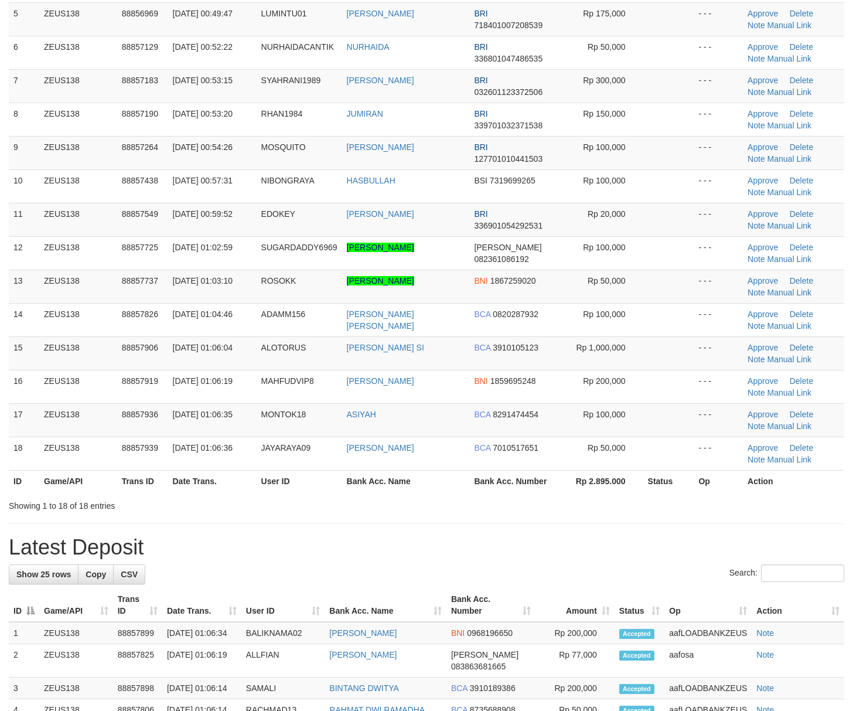
click at [721, 516] on div "**********" at bounding box center [426, 515] width 853 height 1525
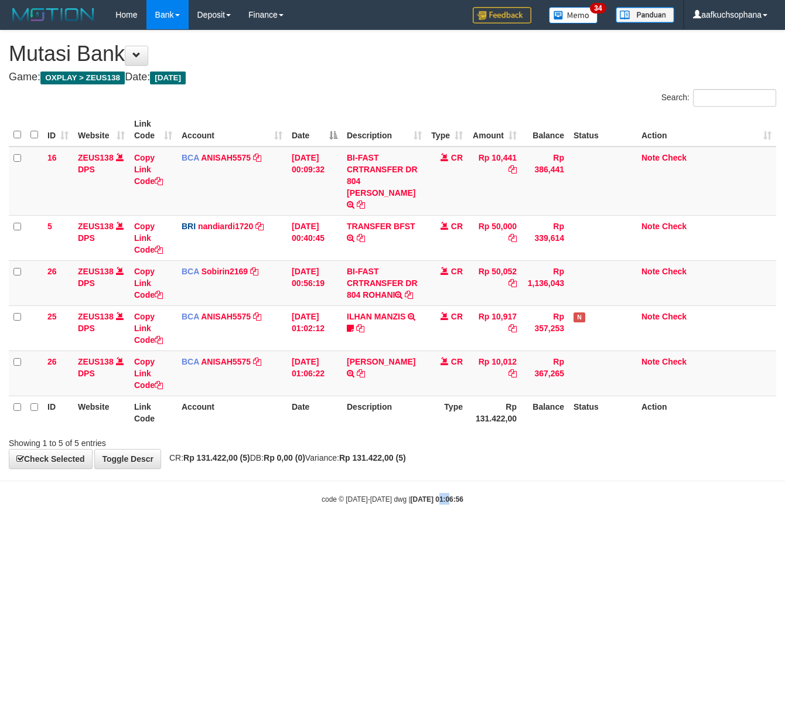
drag, startPoint x: 430, startPoint y: 537, endPoint x: 256, endPoint y: 495, distance: 178.9
click at [410, 529] on html "Toggle navigation Home Bank Account List Load By Website Group [OXPLAY] ZEUS138…" at bounding box center [392, 267] width 785 height 534
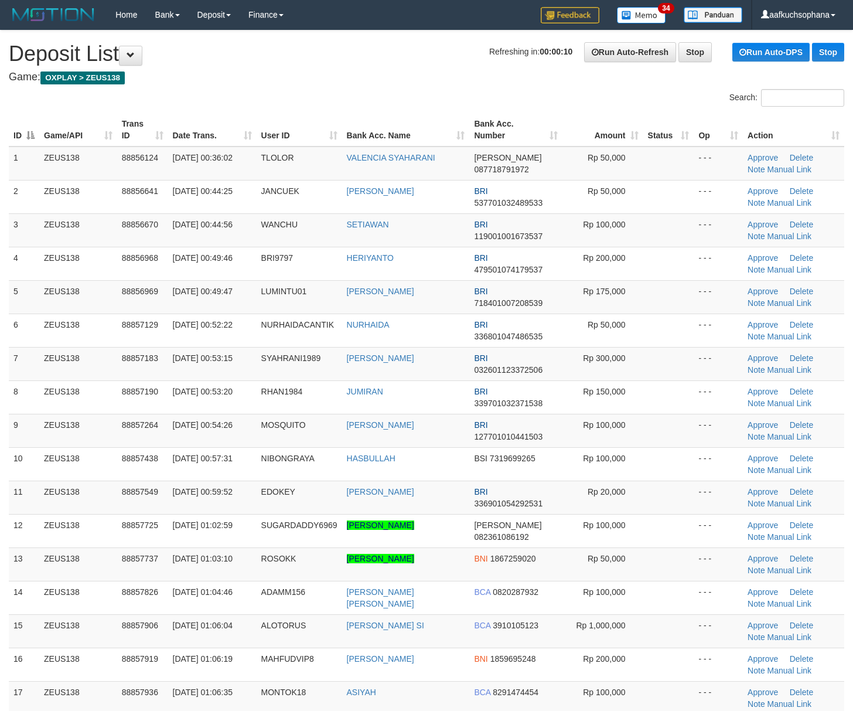
scroll to position [278, 0]
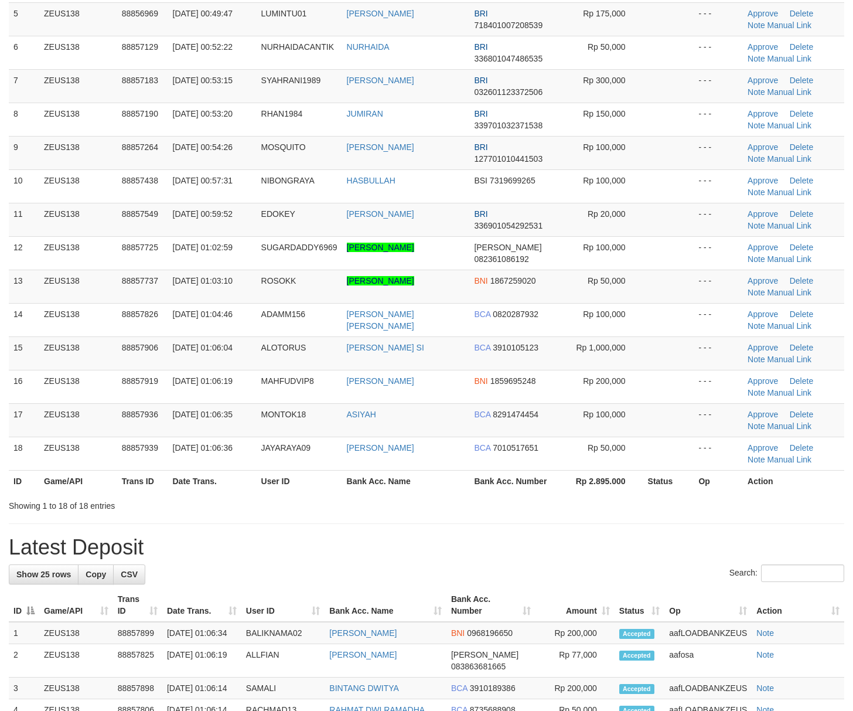
click at [729, 529] on div "**********" at bounding box center [426, 515] width 853 height 1525
click at [776, 516] on div "**********" at bounding box center [426, 515] width 853 height 1525
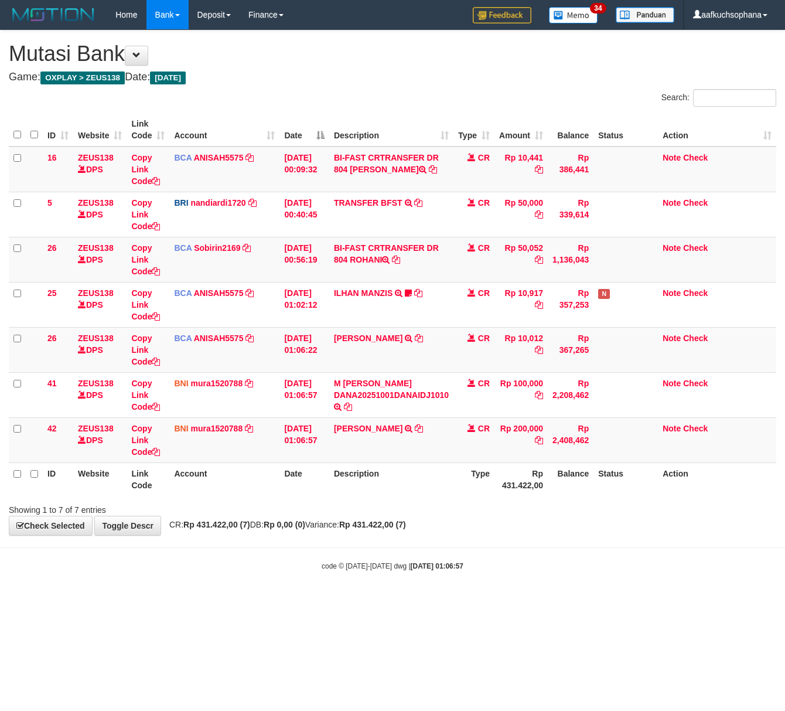
click at [282, 512] on div "Showing 1 to 7 of 7 entries" at bounding box center [163, 507] width 309 height 16
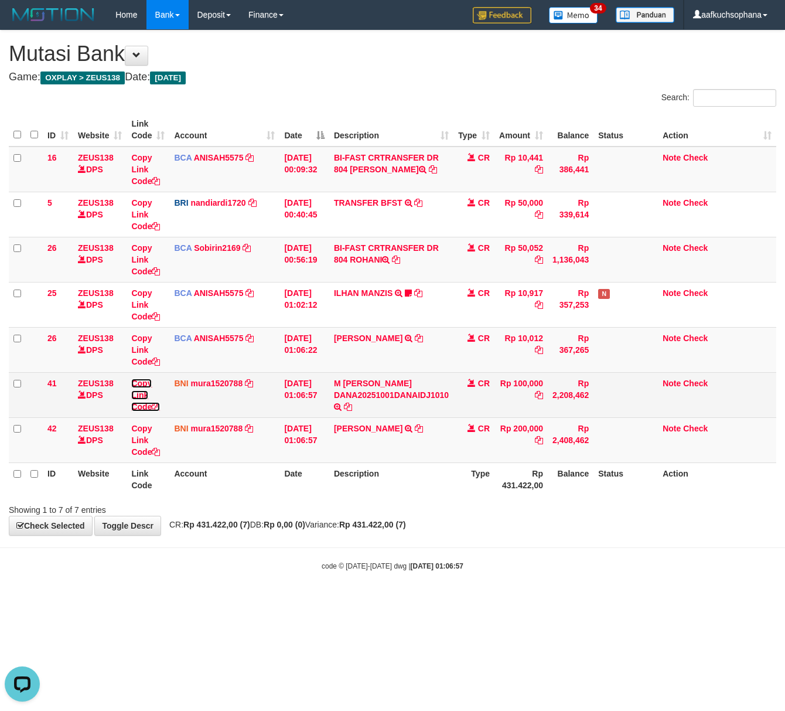
click at [159, 406] on icon at bounding box center [156, 407] width 8 height 8
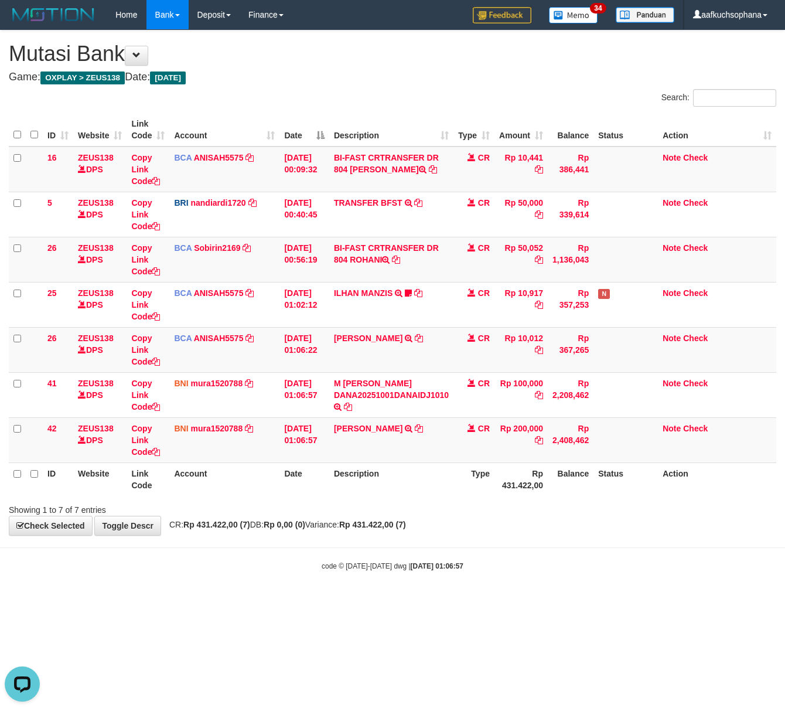
scroll to position [161, 0]
click at [349, 597] on body "Toggle navigation Home Bank Account List Load By Website Group [OXPLAY] ZEUS138…" at bounding box center [392, 300] width 785 height 601
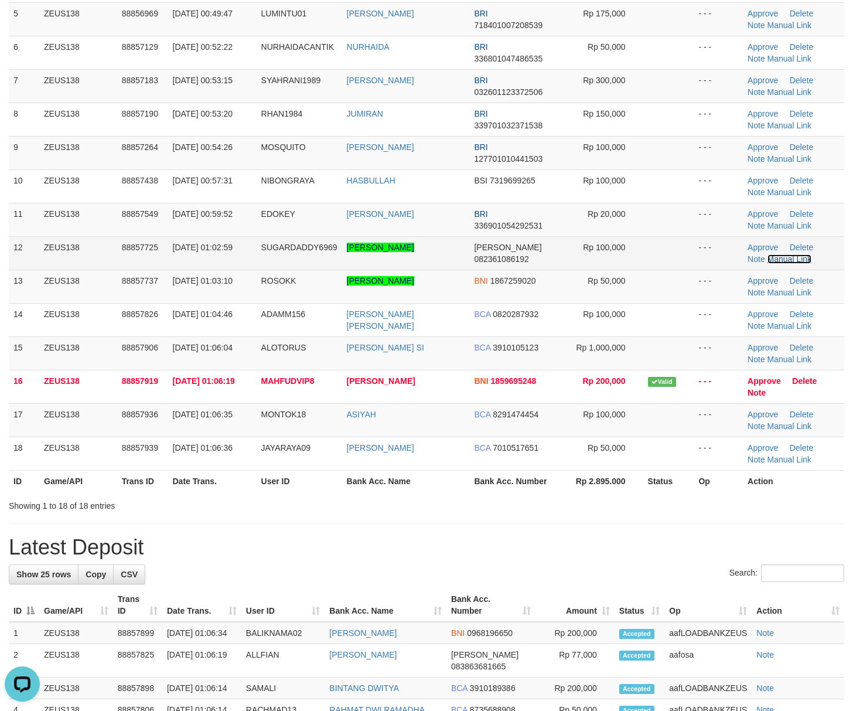
click at [777, 260] on link "Manual Link" at bounding box center [790, 258] width 45 height 9
click at [774, 265] on td "Approve [GEOGRAPHIC_DATA] Note Manual Link" at bounding box center [793, 252] width 101 height 33
drag, startPoint x: 783, startPoint y: 258, endPoint x: 725, endPoint y: 251, distance: 58.5
click at [783, 258] on link "Manual Link" at bounding box center [790, 258] width 45 height 9
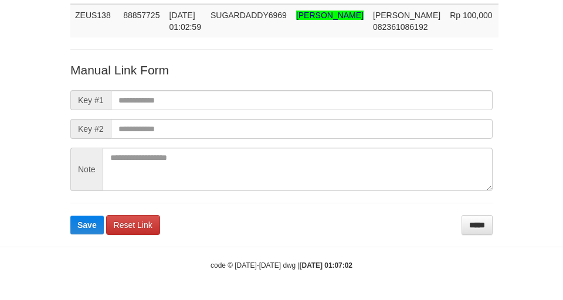
scroll to position [97, 0]
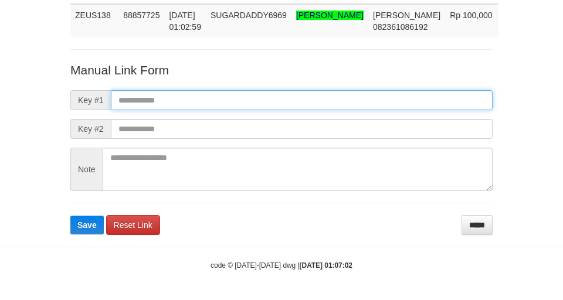
click at [366, 93] on input "text" at bounding box center [301, 100] width 381 height 20
paste input "**********"
type input "**********"
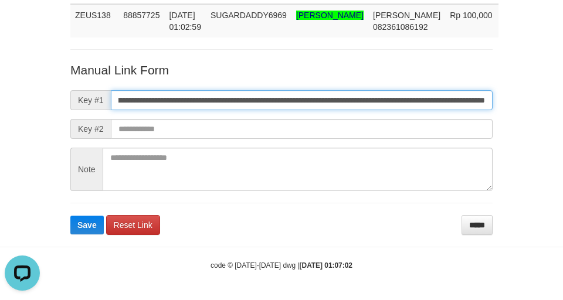
scroll to position [0, 0]
click at [366, 95] on input "**********" at bounding box center [301, 100] width 381 height 20
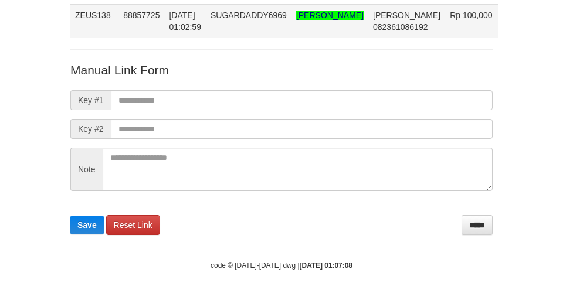
scroll to position [97, 0]
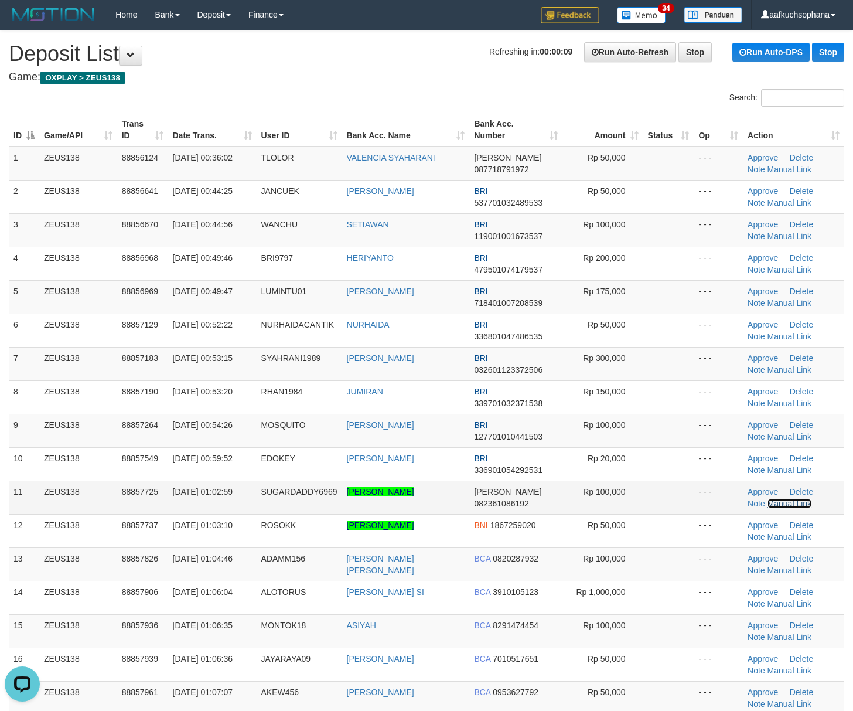
click at [783, 503] on link "Manual Link" at bounding box center [790, 503] width 45 height 9
drag, startPoint x: 781, startPoint y: 504, endPoint x: 730, endPoint y: 483, distance: 54.4
click at [779, 504] on link "Manual Link" at bounding box center [790, 503] width 45 height 9
drag, startPoint x: 696, startPoint y: 540, endPoint x: 849, endPoint y: 541, distance: 153.0
click at [702, 541] on td "- - -" at bounding box center [718, 530] width 49 height 33
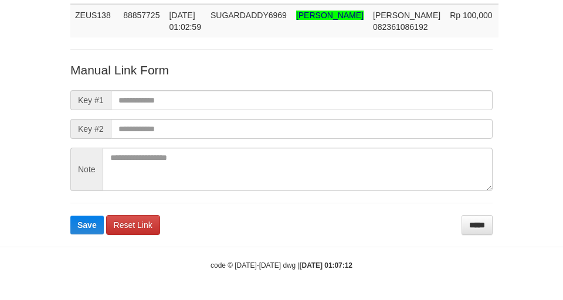
scroll to position [97, 0]
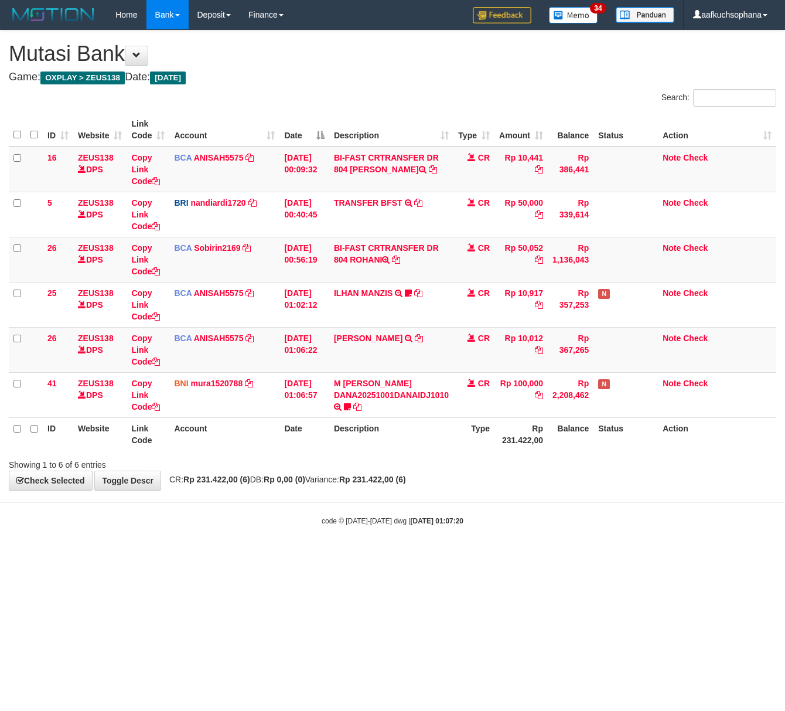
drag, startPoint x: 240, startPoint y: 565, endPoint x: 3, endPoint y: 476, distance: 253.0
click at [243, 556] on html "Toggle navigation Home Bank Account List Load By Website Group [OXPLAY] ZEUS138…" at bounding box center [392, 278] width 785 height 556
drag, startPoint x: 135, startPoint y: 611, endPoint x: 62, endPoint y: 566, distance: 85.2
click at [120, 556] on html "Toggle navigation Home Bank Account List Load By Website Group [OXPLAY] ZEUS138…" at bounding box center [392, 278] width 785 height 556
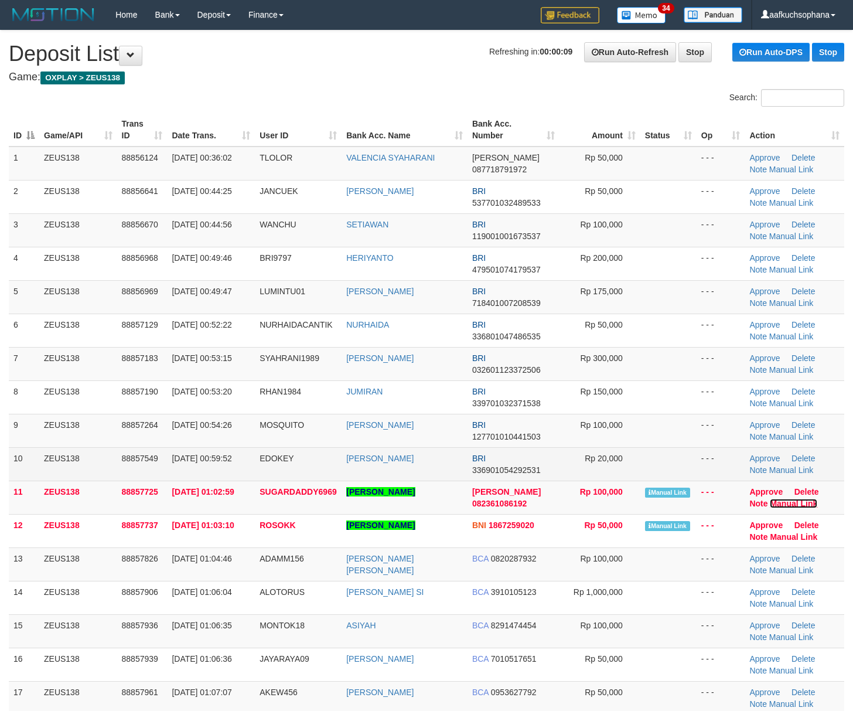
drag, startPoint x: 788, startPoint y: 507, endPoint x: 737, endPoint y: 471, distance: 62.3
click at [788, 507] on link "Manual Link" at bounding box center [793, 503] width 47 height 9
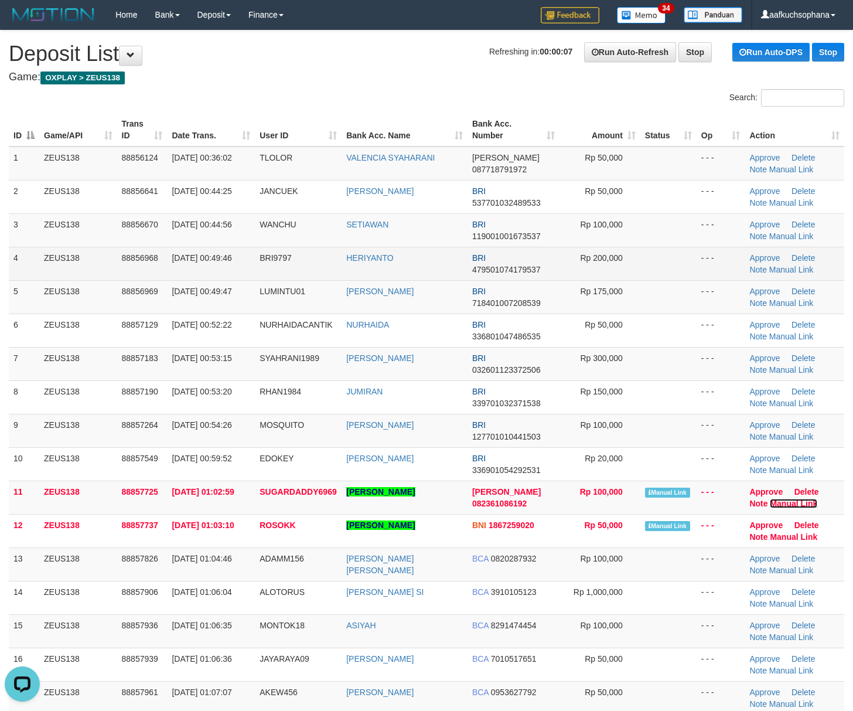
click at [770, 499] on link "Manual Link" at bounding box center [793, 503] width 47 height 9
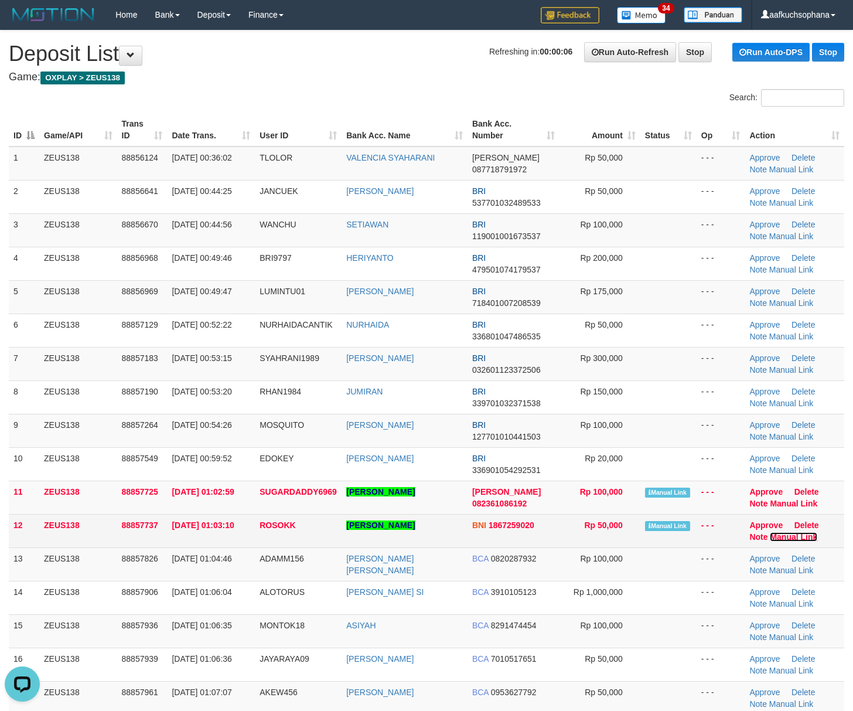
click at [786, 538] on link "Manual Link" at bounding box center [793, 536] width 47 height 9
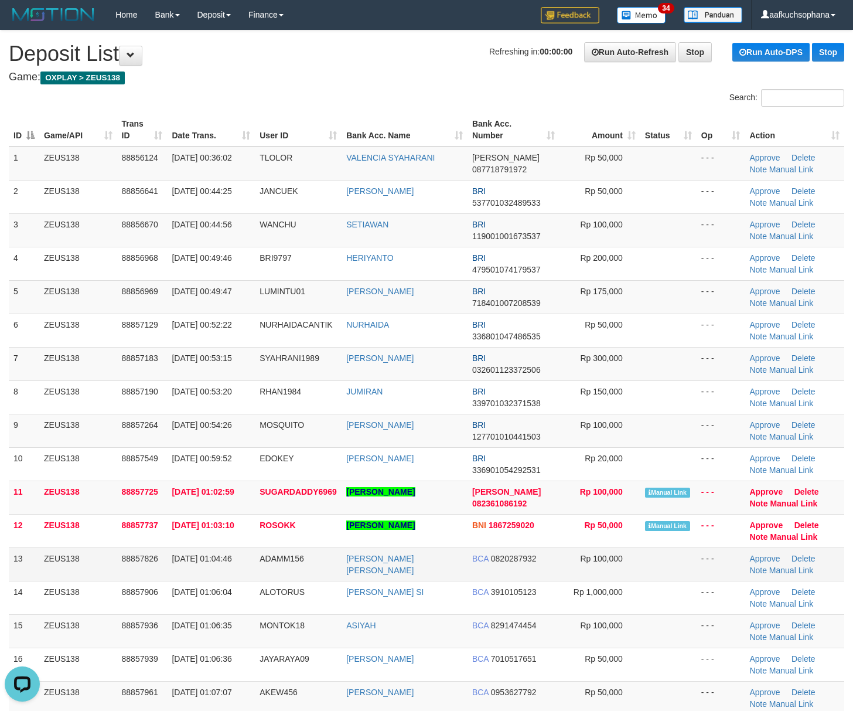
click at [430, 551] on td "ADAM ANUGRAH PUTRA" at bounding box center [405, 563] width 126 height 33
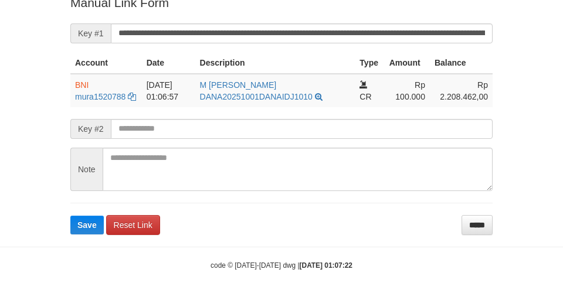
click at [318, 11] on p "Manual Link Form" at bounding box center [281, 2] width 422 height 17
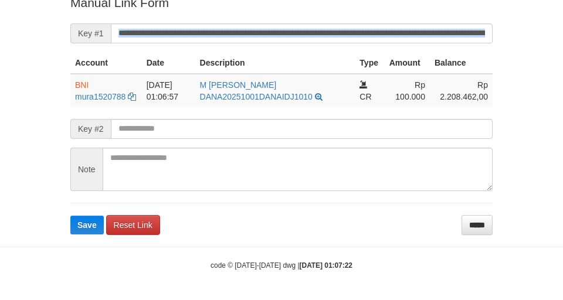
drag, startPoint x: 329, startPoint y: 25, endPoint x: 336, endPoint y: 29, distance: 8.9
click at [336, 29] on form "**********" at bounding box center [281, 114] width 422 height 240
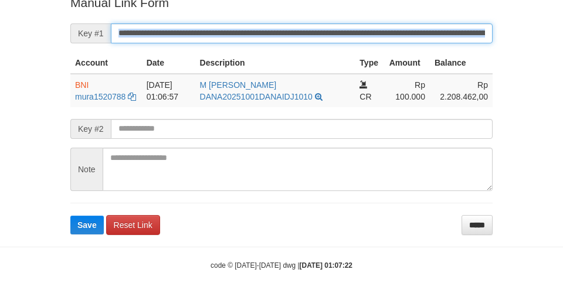
click at [70, 216] on button "Save" at bounding box center [86, 225] width 33 height 19
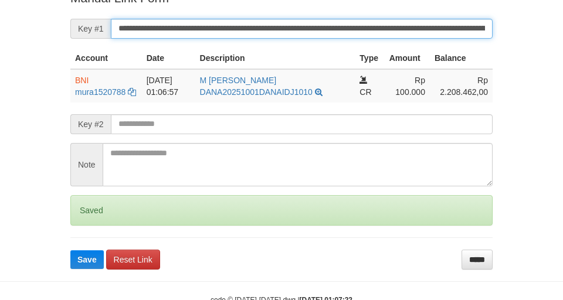
click at [70, 250] on button "Save" at bounding box center [86, 259] width 33 height 19
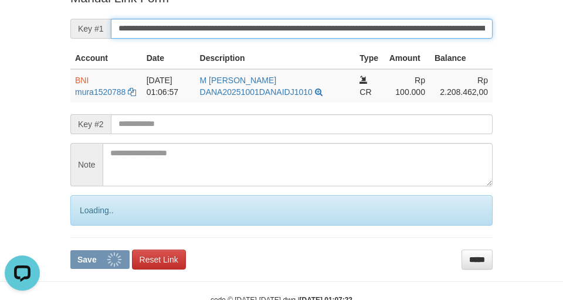
click at [70, 250] on button "Save" at bounding box center [99, 259] width 59 height 19
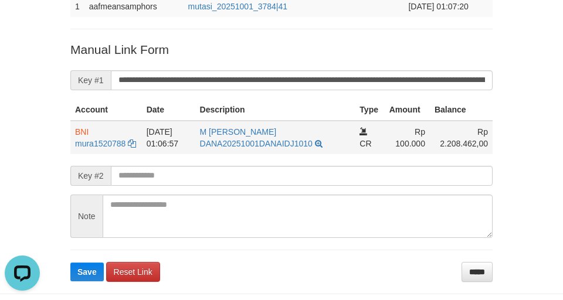
scroll to position [97, 0]
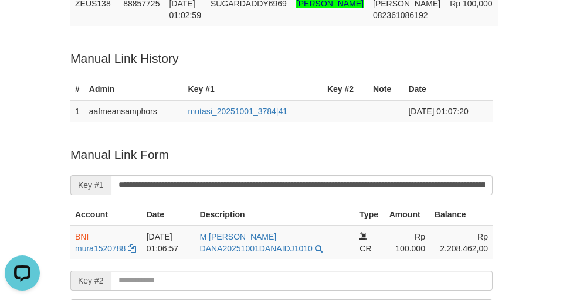
click at [64, 98] on div "Deposit Detail Game/API Trans ID Date Trans. User ID Bank Acc. Name Bank Acc. N…" at bounding box center [282, 158] width 440 height 457
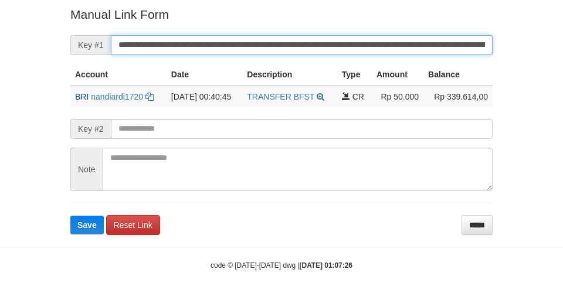
click at [70, 216] on button "Save" at bounding box center [86, 225] width 33 height 19
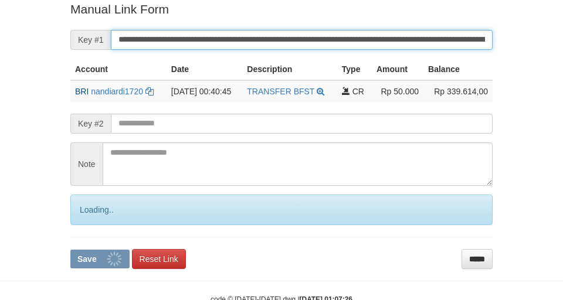
scroll to position [242, 0]
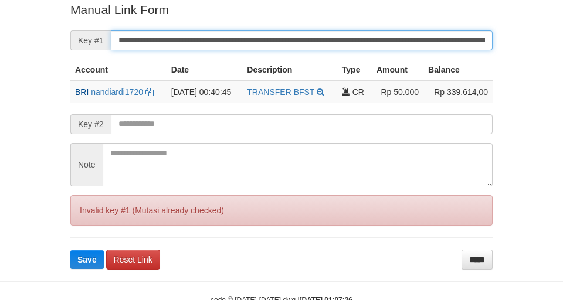
click at [70, 250] on button "Save" at bounding box center [86, 259] width 33 height 19
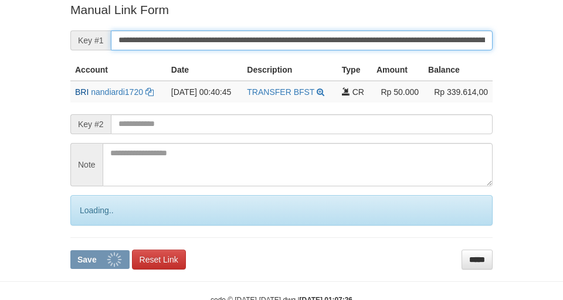
click at [332, 47] on input "**********" at bounding box center [301, 40] width 381 height 20
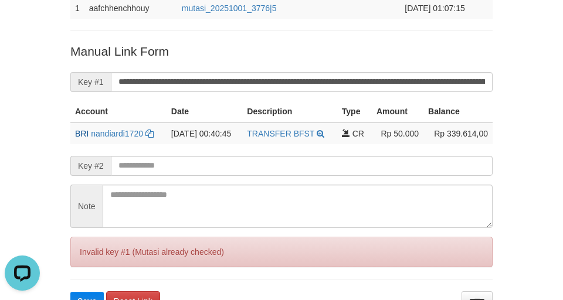
scroll to position [164, 0]
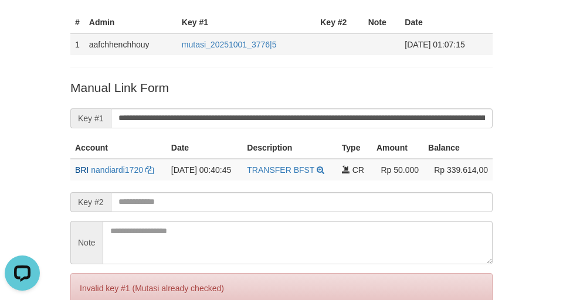
drag, startPoint x: 31, startPoint y: 101, endPoint x: 207, endPoint y: 52, distance: 182.4
click at [34, 101] on div "Deposit Detail Game/API Trans ID Date Trans. User ID Bank Acc. Name Bank Acc. N…" at bounding box center [281, 92] width 563 height 512
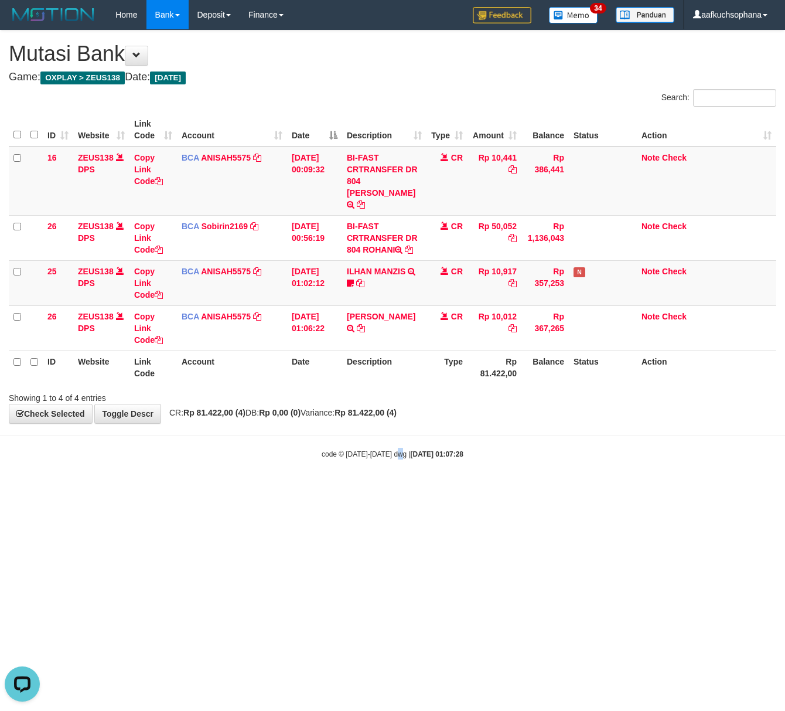
click at [401, 489] on html "Toggle navigation Home Bank Account List Load By Website Group [OXPLAY] ZEUS138…" at bounding box center [392, 244] width 785 height 489
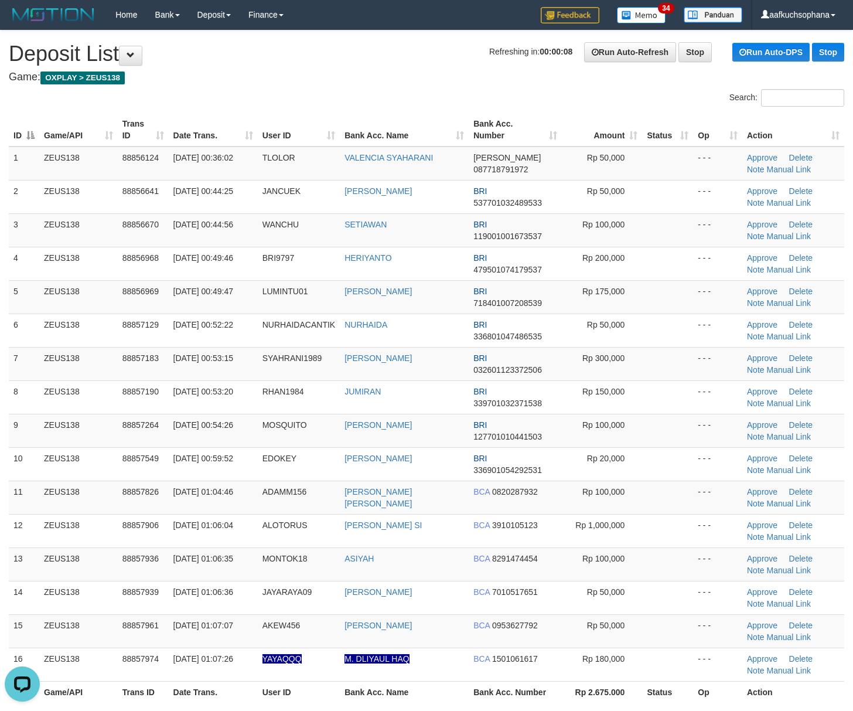
drag, startPoint x: 652, startPoint y: 546, endPoint x: 863, endPoint y: 547, distance: 210.4
click at [663, 544] on td at bounding box center [667, 530] width 51 height 33
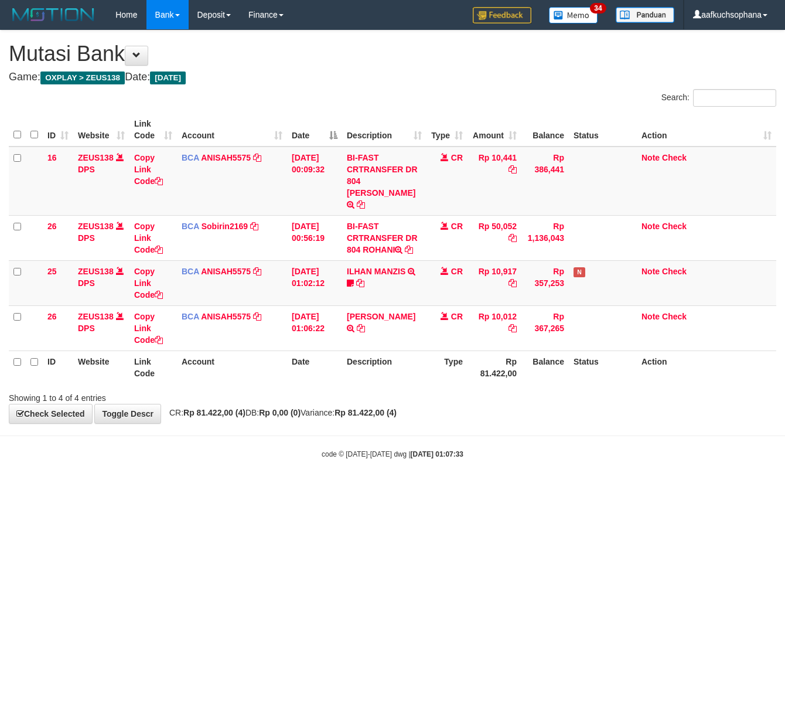
drag, startPoint x: 147, startPoint y: 558, endPoint x: 129, endPoint y: 551, distance: 18.9
click at [134, 489] on html "Toggle navigation Home Bank Account List Load By Website Group [OXPLAY] ZEUS138…" at bounding box center [392, 244] width 785 height 489
click at [447, 489] on html "Toggle navigation Home Bank Account List Load By Website Group [OXPLAY] ZEUS138…" at bounding box center [392, 244] width 785 height 489
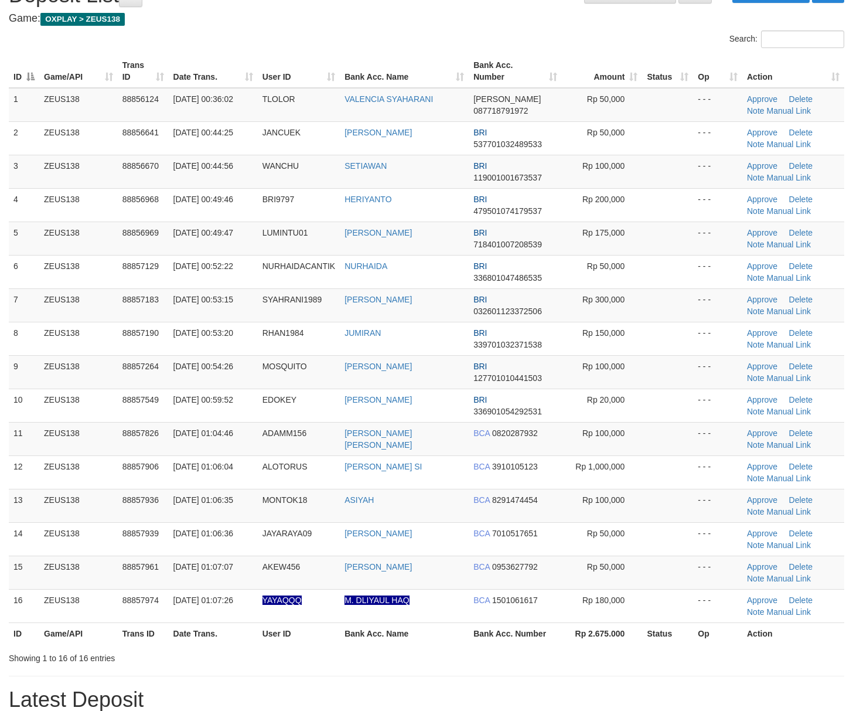
scroll to position [156, 0]
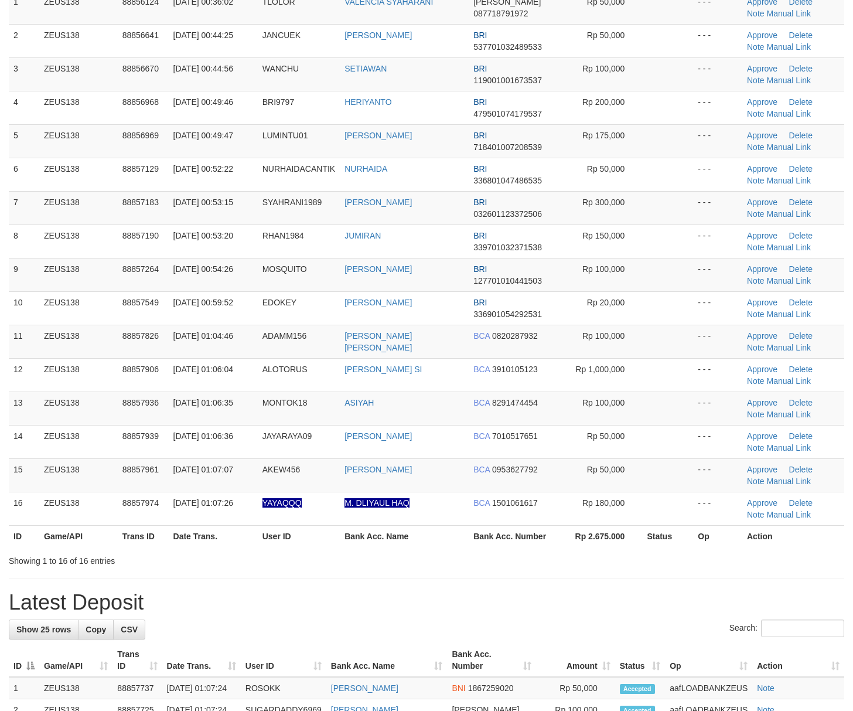
click at [713, 550] on div "ID Game/API Trans ID Date Trans. User ID Bank Acc. Name Bank Acc. Number Amount…" at bounding box center [426, 252] width 853 height 597
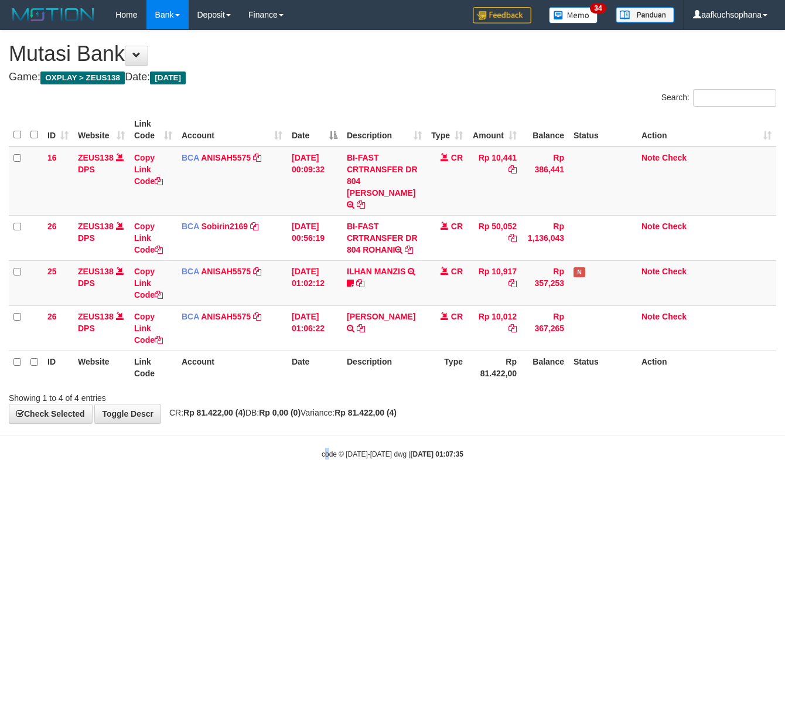
drag, startPoint x: 325, startPoint y: 538, endPoint x: 246, endPoint y: 510, distance: 83.4
click at [321, 489] on html "Toggle navigation Home Bank Account List Load By Website Group [OXPLAY] ZEUS138…" at bounding box center [392, 244] width 785 height 489
drag, startPoint x: 348, startPoint y: 502, endPoint x: 315, endPoint y: 488, distance: 34.9
click at [341, 489] on html "Toggle navigation Home Bank Account List Load By Website Group [OXPLAY] ZEUS138…" at bounding box center [392, 244] width 785 height 489
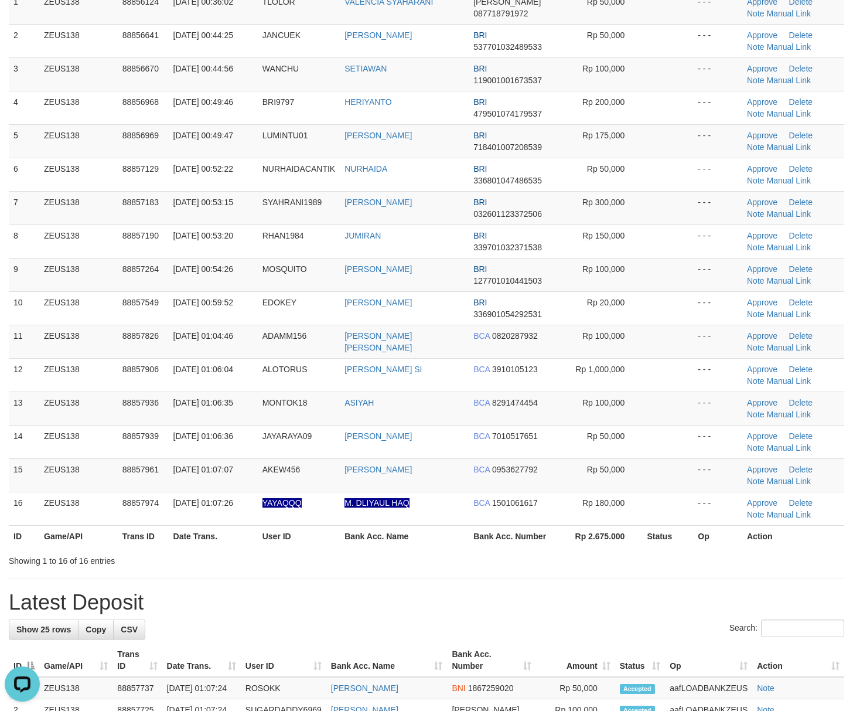
drag, startPoint x: 692, startPoint y: 559, endPoint x: 692, endPoint y: 547, distance: 11.7
click at [692, 559] on div "Showing 1 to 16 of 16 entries" at bounding box center [426, 558] width 853 height 16
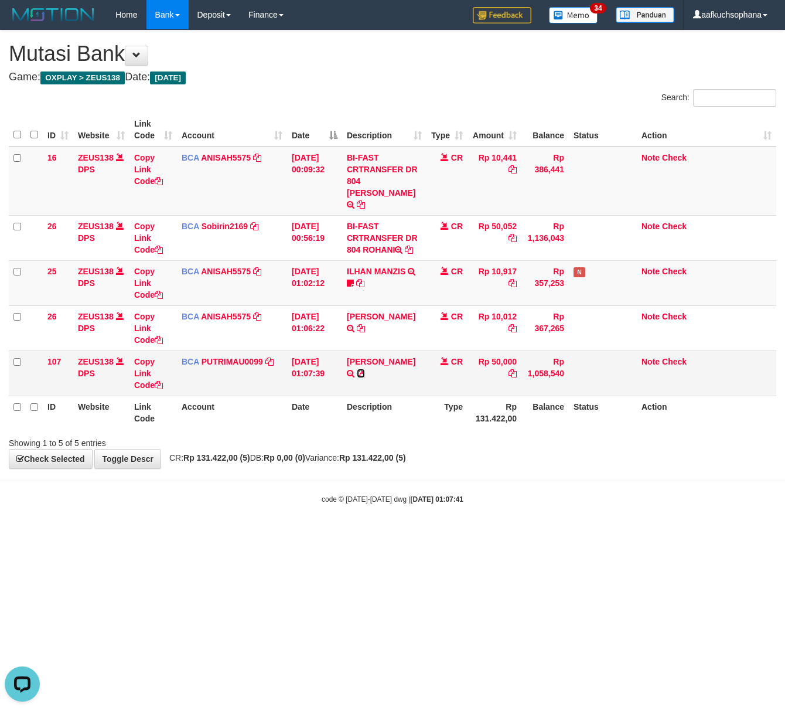
click at [357, 369] on icon at bounding box center [361, 373] width 8 height 8
click at [249, 505] on body "Toggle navigation Home Bank Account List Load By Website Group [OXPLAY] ZEUS138…" at bounding box center [392, 267] width 785 height 534
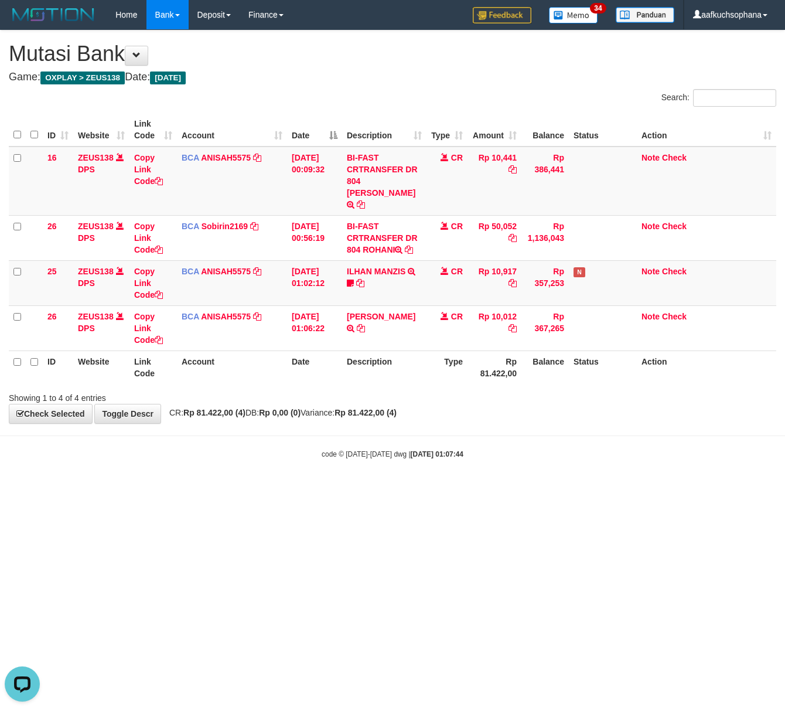
drag, startPoint x: 277, startPoint y: 496, endPoint x: 267, endPoint y: 496, distance: 10.0
click at [271, 489] on html "Toggle navigation Home Bank Account List Load By Website Group [OXPLAY] ZEUS138…" at bounding box center [392, 244] width 785 height 489
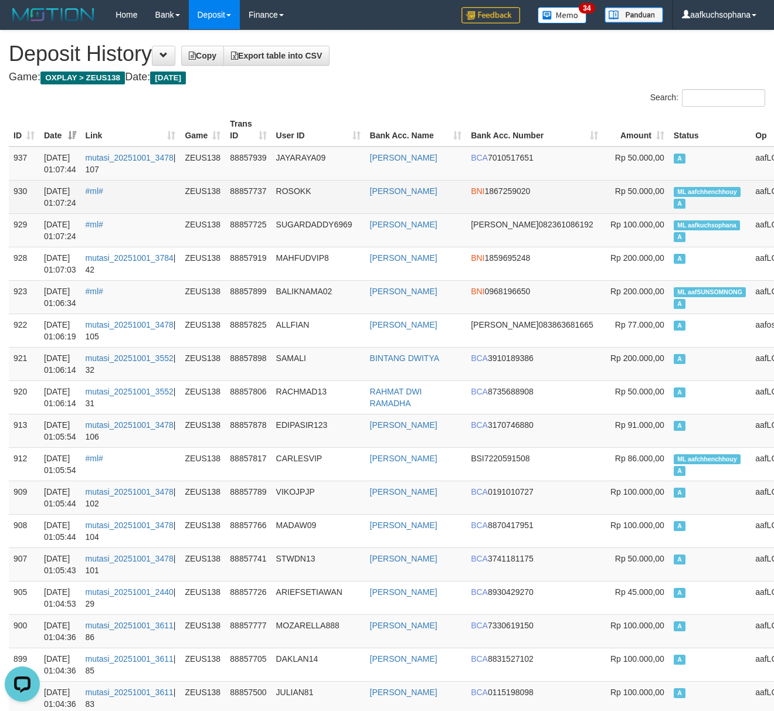
click at [673, 190] on span "ML aafchhenchhouy" at bounding box center [706, 192] width 67 height 10
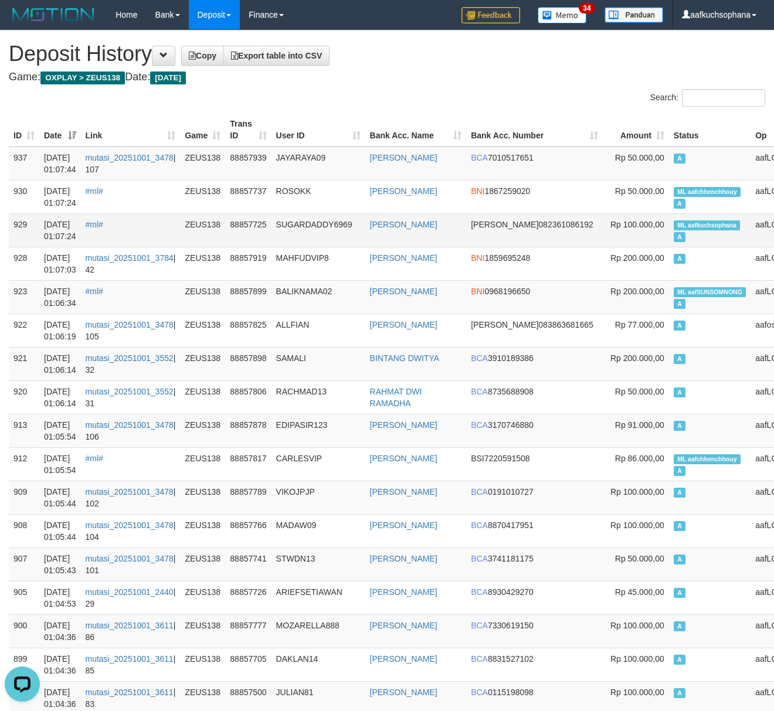
drag, startPoint x: 639, startPoint y: 242, endPoint x: 634, endPoint y: 236, distance: 8.0
click at [669, 242] on td "ML aafkuchsophana A" at bounding box center [709, 229] width 81 height 33
click at [669, 235] on td "ML aafkuchsophana A" at bounding box center [709, 229] width 81 height 33
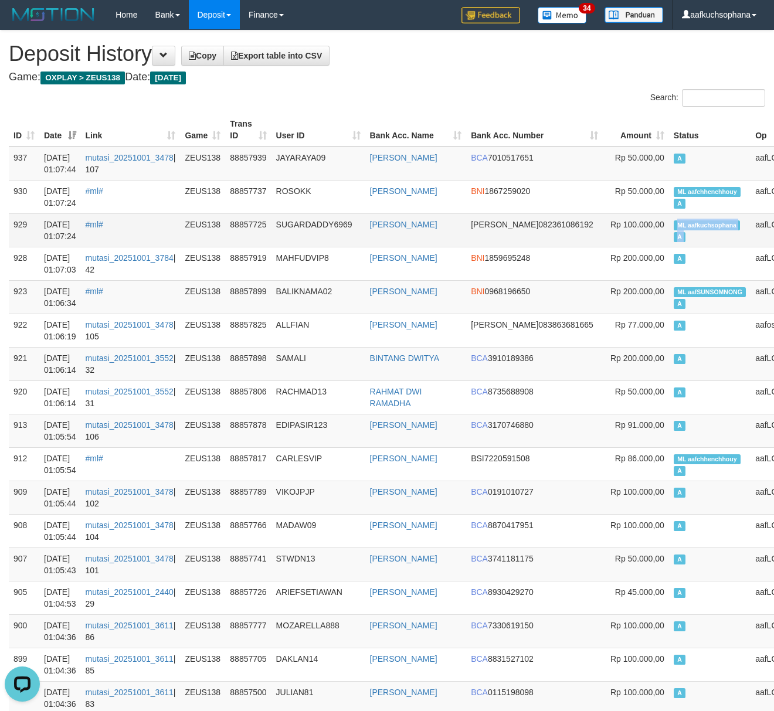
copy td "ML aafkuchsophana A"
click at [669, 247] on td "ML aafkuchsophana A" at bounding box center [709, 229] width 81 height 33
drag, startPoint x: 438, startPoint y: 93, endPoint x: 381, endPoint y: 27, distance: 87.2
click at [437, 92] on div "Search:" at bounding box center [580, 99] width 369 height 21
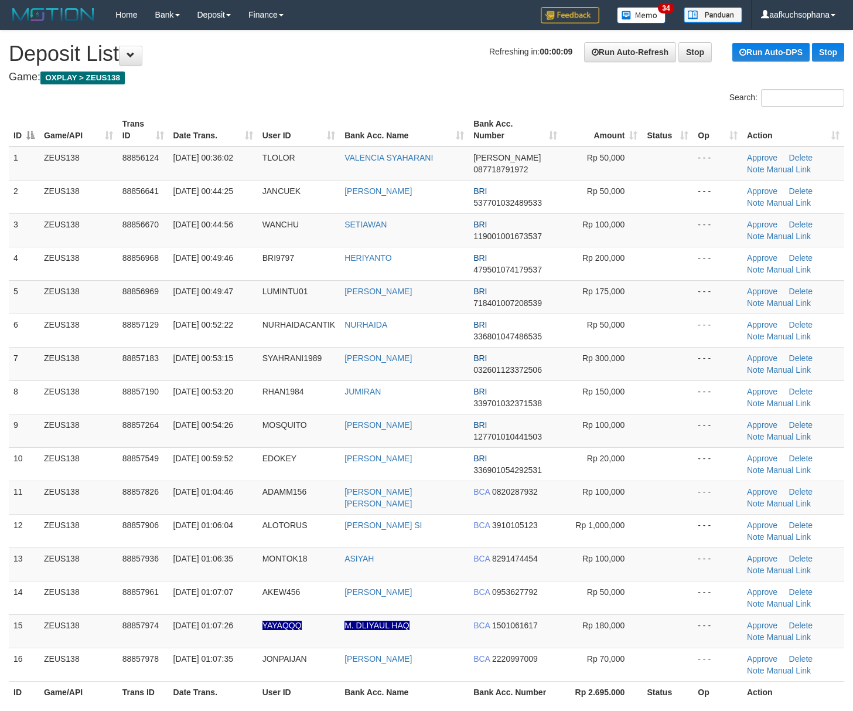
drag, startPoint x: 673, startPoint y: 478, endPoint x: 863, endPoint y: 516, distance: 193.5
click at [680, 482] on tbody "1 ZEUS138 88856124 [DATE] 00:36:02 [GEOGRAPHIC_DATA] VALENCIA SYAHARANI [PERSON…" at bounding box center [427, 414] width 836 height 535
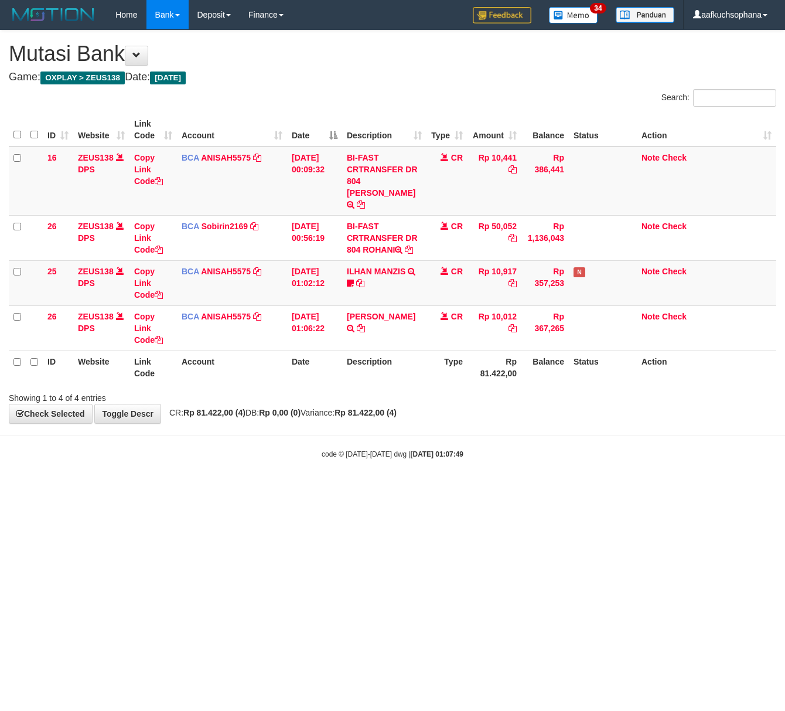
click at [154, 489] on html "Toggle navigation Home Bank Account List Load By Website Group [OXPLAY] ZEUS138…" at bounding box center [392, 244] width 785 height 489
drag, startPoint x: 272, startPoint y: 568, endPoint x: 7, endPoint y: 460, distance: 286.2
click at [267, 489] on html "Toggle navigation Home Bank Account List Load By Website Group [OXPLAY] ZEUS138…" at bounding box center [392, 244] width 785 height 489
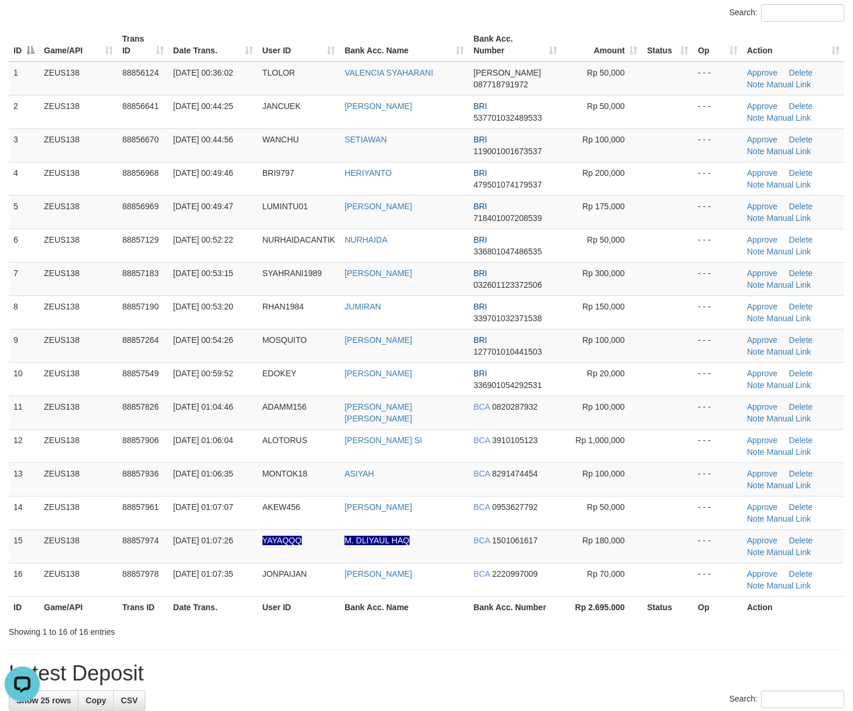
scroll to position [156, 0]
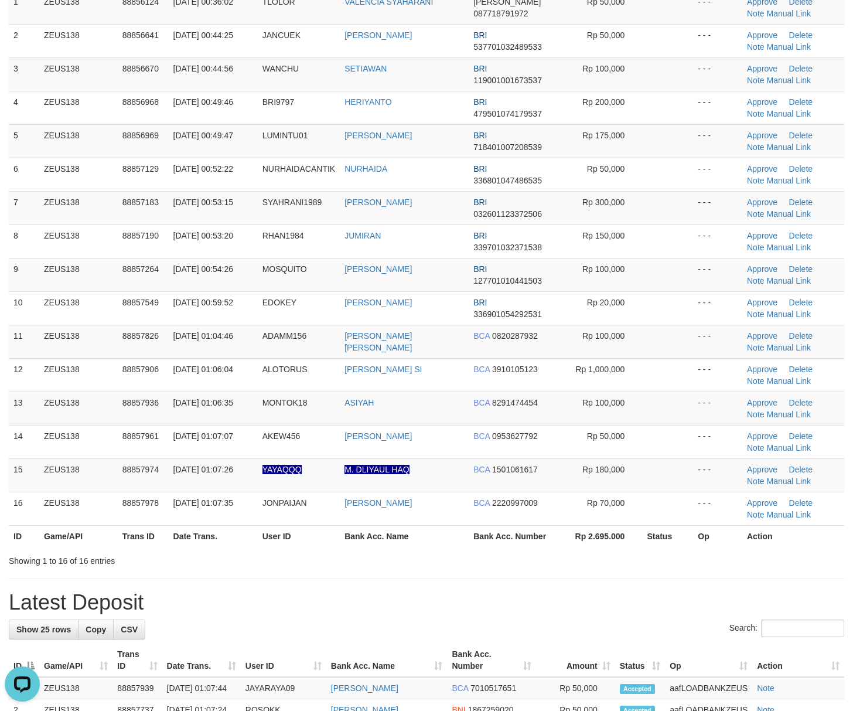
drag, startPoint x: 711, startPoint y: 614, endPoint x: 747, endPoint y: 605, distance: 36.8
click at [718, 612] on h1 "Latest Deposit" at bounding box center [427, 602] width 836 height 23
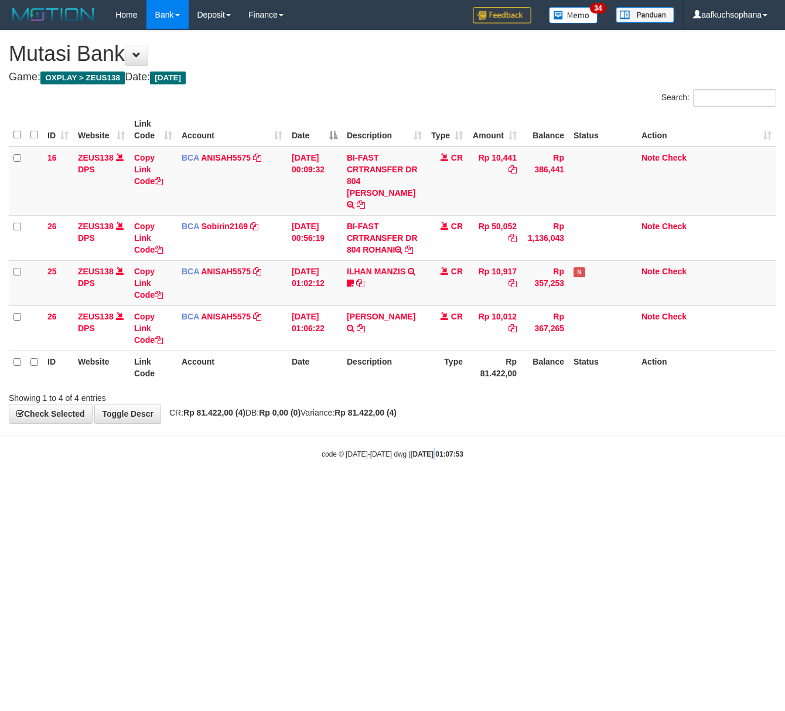
click at [420, 489] on html "Toggle navigation Home Bank Account List Load By Website Group [OXPLAY] ZEUS138…" at bounding box center [392, 244] width 785 height 489
drag, startPoint x: 289, startPoint y: 617, endPoint x: 81, endPoint y: 586, distance: 210.9
click at [275, 489] on html "Toggle navigation Home Bank Account List Load By Website Group [OXPLAY] ZEUS138…" at bounding box center [392, 244] width 785 height 489
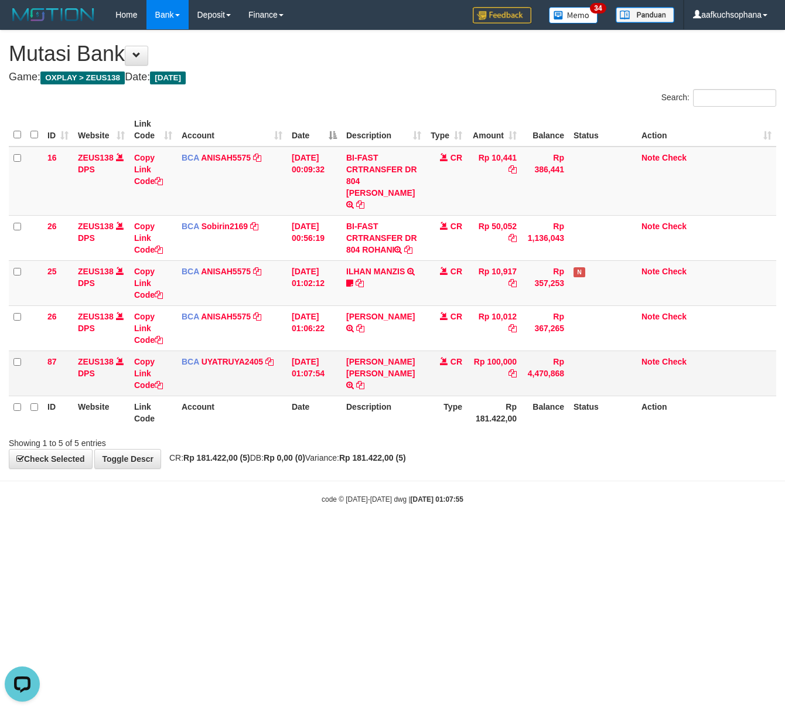
click at [395, 364] on td "[PERSON_NAME] [PERSON_NAME] TRSF E-BANKING CR 0110/FTSCY/WS95031 100000.00[PERS…" at bounding box center [384, 372] width 84 height 45
click at [365, 381] on icon at bounding box center [360, 385] width 8 height 8
drag, startPoint x: 223, startPoint y: 599, endPoint x: 175, endPoint y: 595, distance: 48.2
click at [207, 534] on html "Toggle navigation Home Bank Account List Load By Website Group [OXPLAY] ZEUS138…" at bounding box center [392, 267] width 785 height 534
drag, startPoint x: 223, startPoint y: 556, endPoint x: 2, endPoint y: 550, distance: 220.4
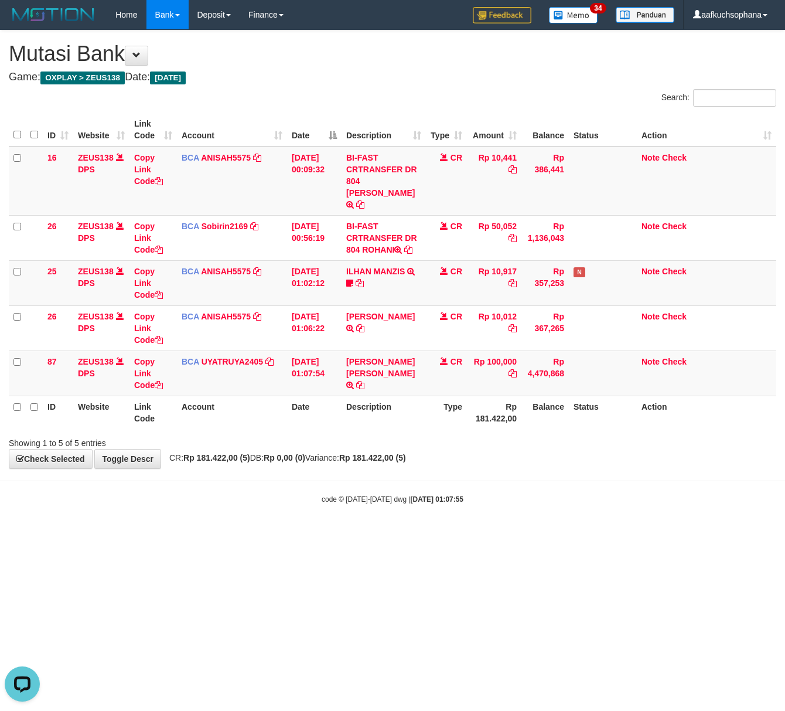
click at [202, 534] on html "Toggle navigation Home Bank Account List Load By Website Group [OXPLAY] ZEUS138…" at bounding box center [392, 267] width 785 height 534
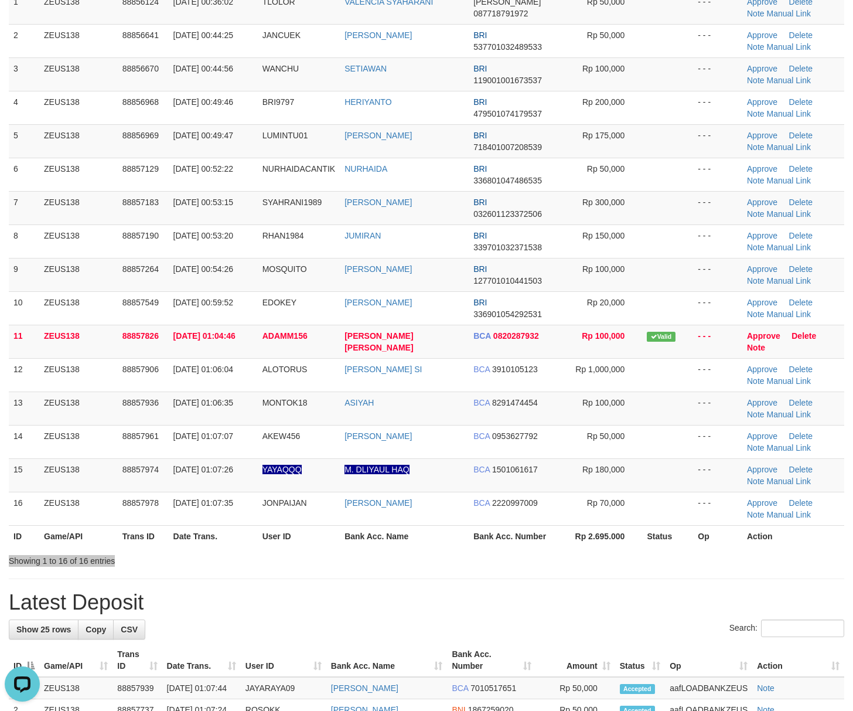
click at [711, 566] on div "Search: ID Game/API Trans ID Date Trans. User ID Bank Acc. Name Bank Acc. Numbe…" at bounding box center [427, 249] width 836 height 633
drag, startPoint x: 471, startPoint y: 597, endPoint x: 488, endPoint y: 591, distance: 17.4
click at [482, 595] on h1 "Latest Deposit" at bounding box center [427, 602] width 836 height 23
click at [626, 564] on div "Showing 1 to 16 of 16 entries" at bounding box center [426, 558] width 853 height 16
drag, startPoint x: 647, startPoint y: 570, endPoint x: 762, endPoint y: 573, distance: 115.5
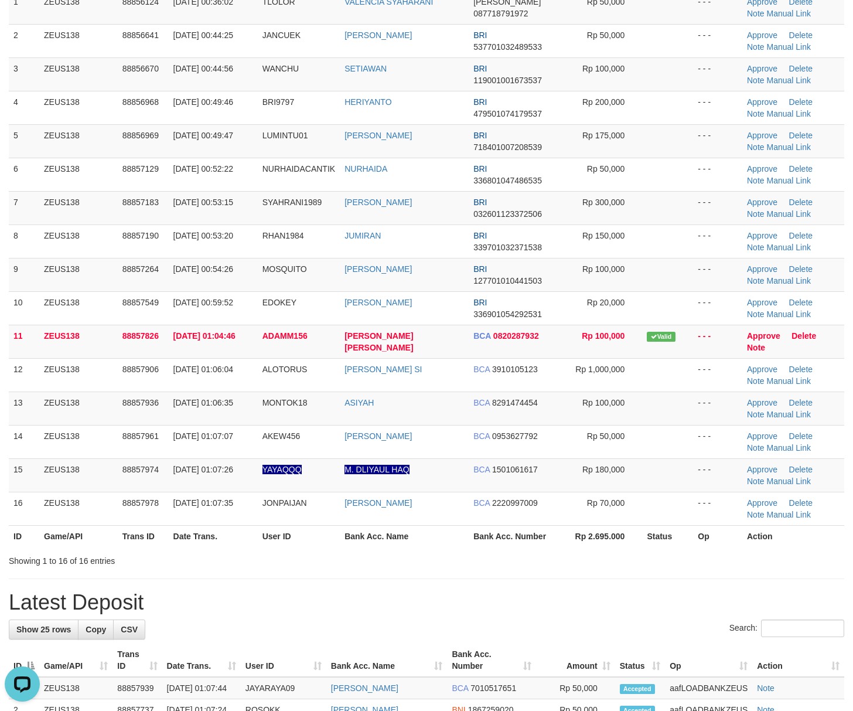
click at [648, 571] on div "**********" at bounding box center [426, 598] width 853 height 1446
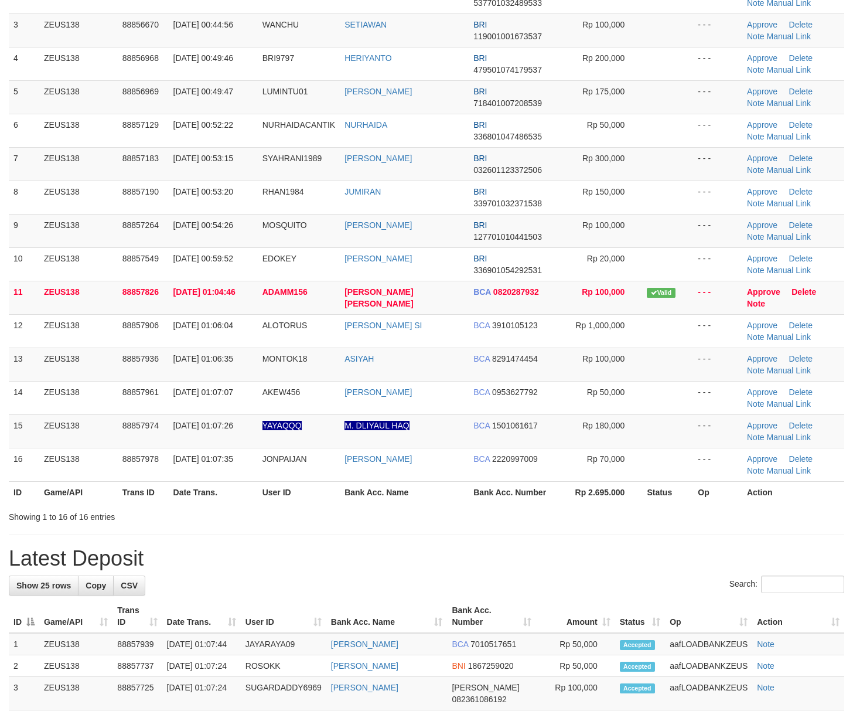
scroll to position [156, 0]
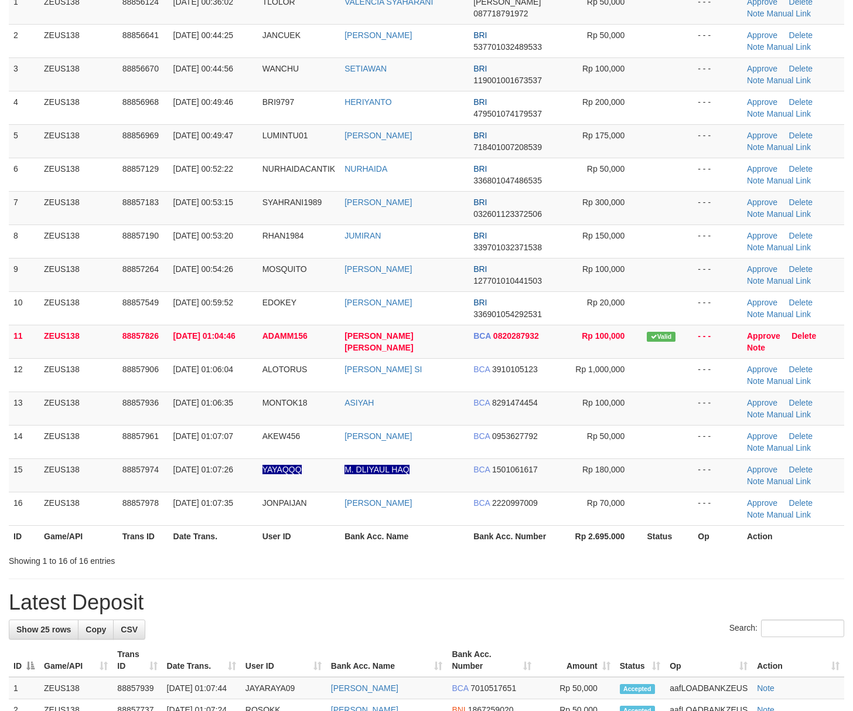
drag, startPoint x: 633, startPoint y: 574, endPoint x: 856, endPoint y: 540, distance: 225.4
click at [650, 568] on div "**********" at bounding box center [426, 598] width 853 height 1446
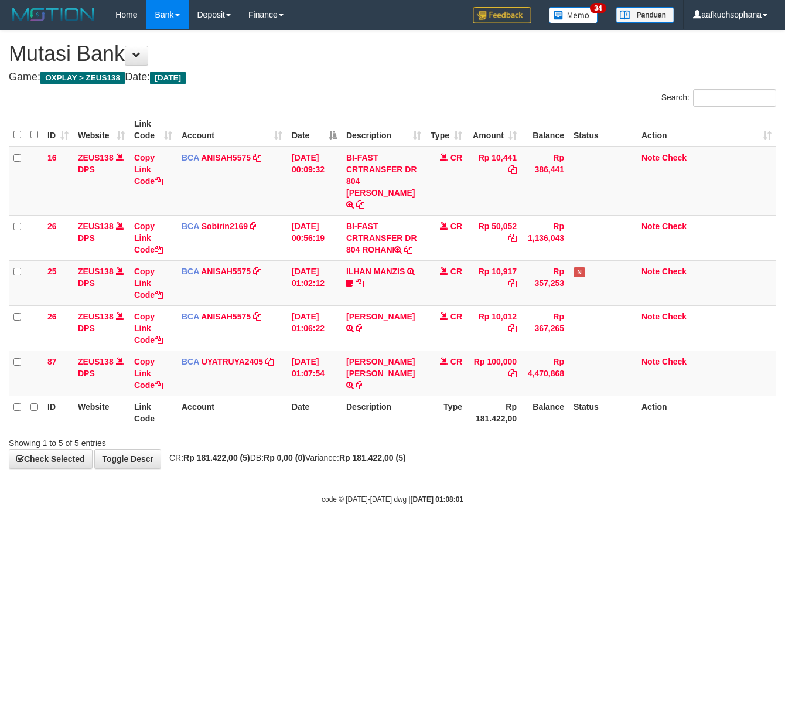
click at [242, 534] on html "Toggle navigation Home Bank Account List Load By Website Group [OXPLAY] ZEUS138…" at bounding box center [392, 267] width 785 height 534
drag, startPoint x: 122, startPoint y: 541, endPoint x: 3, endPoint y: 523, distance: 121.0
click at [124, 534] on html "Toggle navigation Home Bank Account List Load By Website Group [OXPLAY] ZEUS138…" at bounding box center [392, 267] width 785 height 534
drag, startPoint x: 348, startPoint y: 587, endPoint x: 338, endPoint y: 577, distance: 14.9
click at [343, 534] on html "Toggle navigation Home Bank Account List Load By Website Group [OXPLAY] ZEUS138…" at bounding box center [392, 267] width 785 height 534
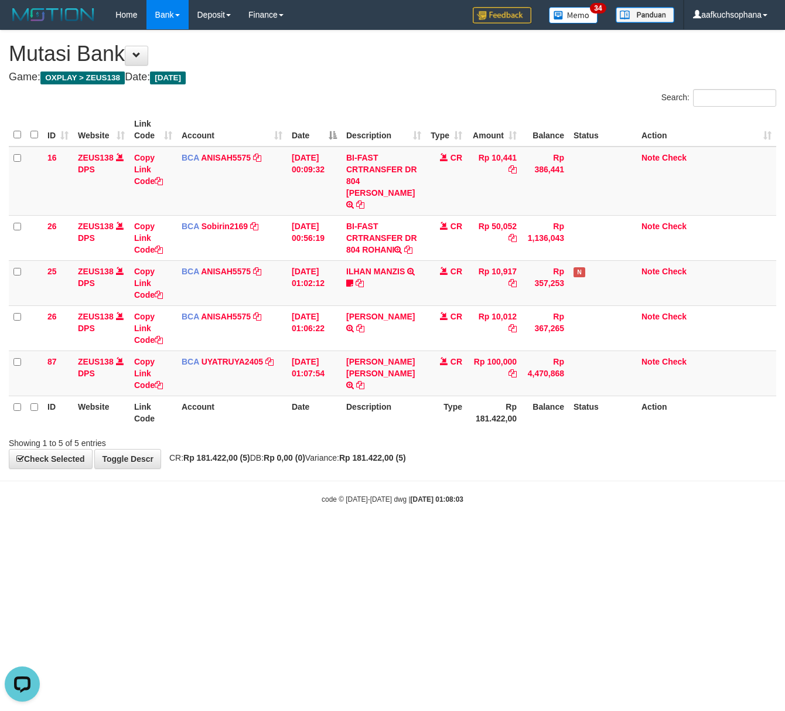
drag, startPoint x: 275, startPoint y: 549, endPoint x: 205, endPoint y: 517, distance: 77.1
click at [270, 534] on html "Toggle navigation Home Bank Account List Load By Website Group [OXPLAY] ZEUS138…" at bounding box center [392, 267] width 785 height 534
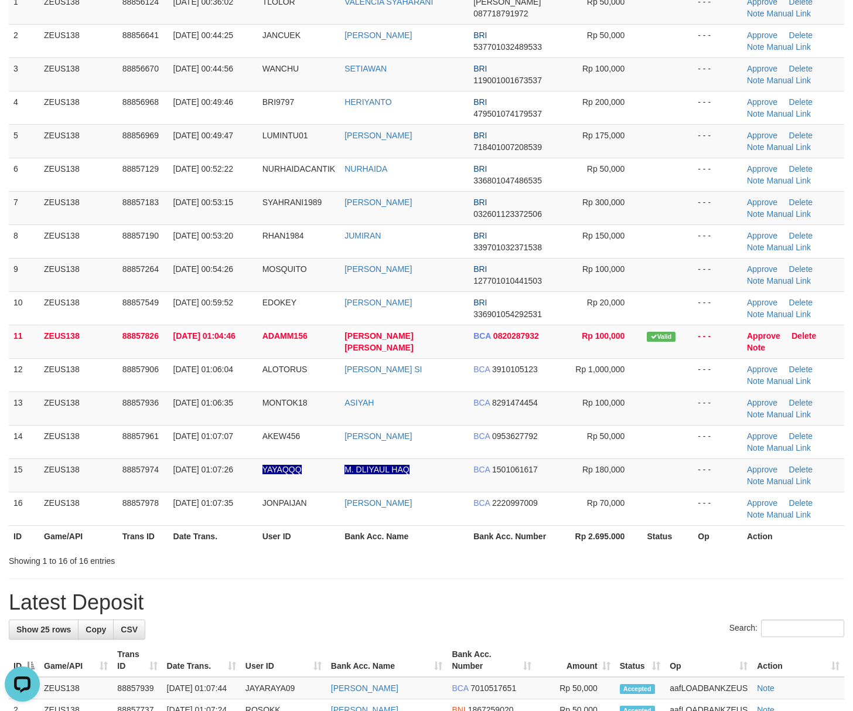
drag, startPoint x: 500, startPoint y: 524, endPoint x: 861, endPoint y: 532, distance: 361.1
click at [518, 523] on td "BCA 2220997009" at bounding box center [515, 508] width 93 height 33
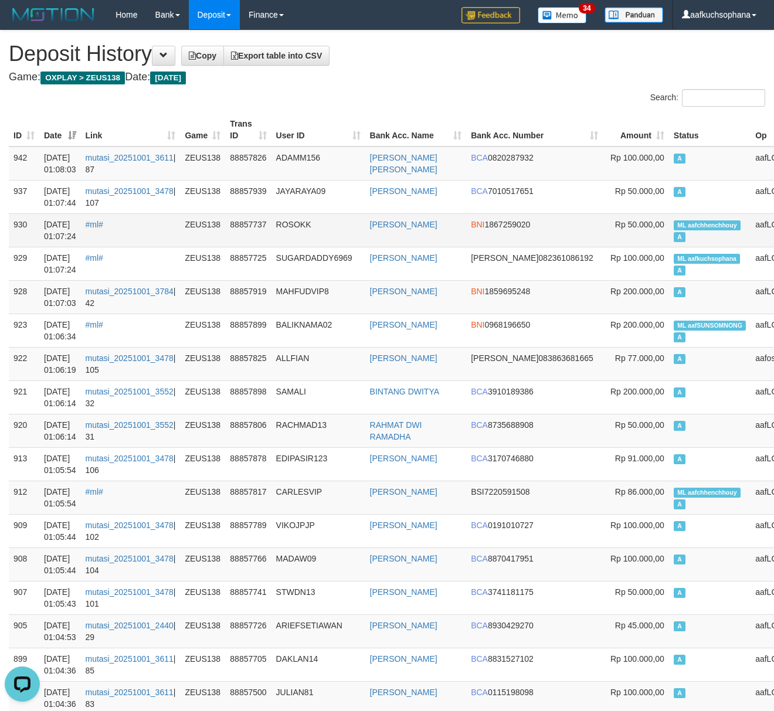
click at [673, 220] on span "ML aafchhenchhouy" at bounding box center [706, 225] width 67 height 10
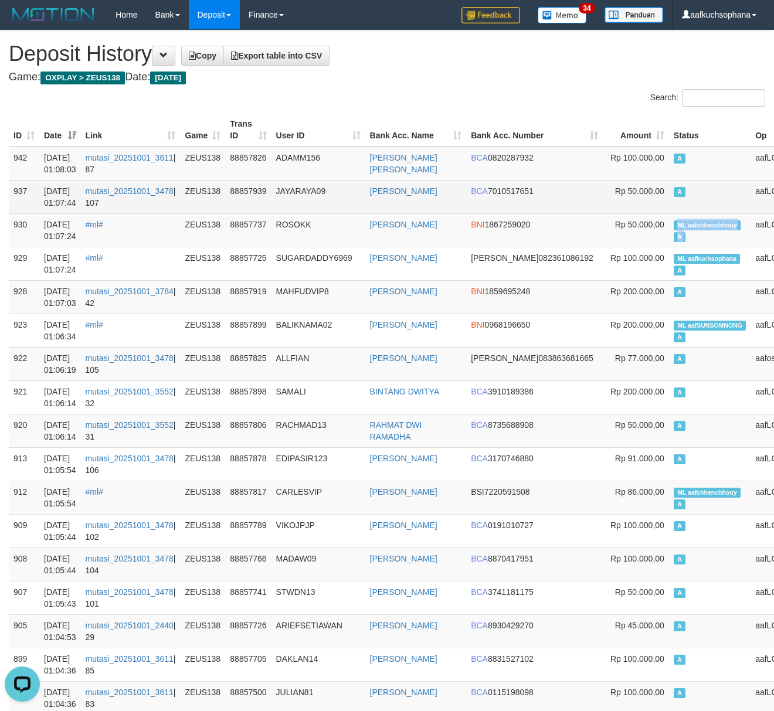
copy td "ML aafchhenchhouy A"
click at [669, 205] on td "A" at bounding box center [709, 196] width 81 height 33
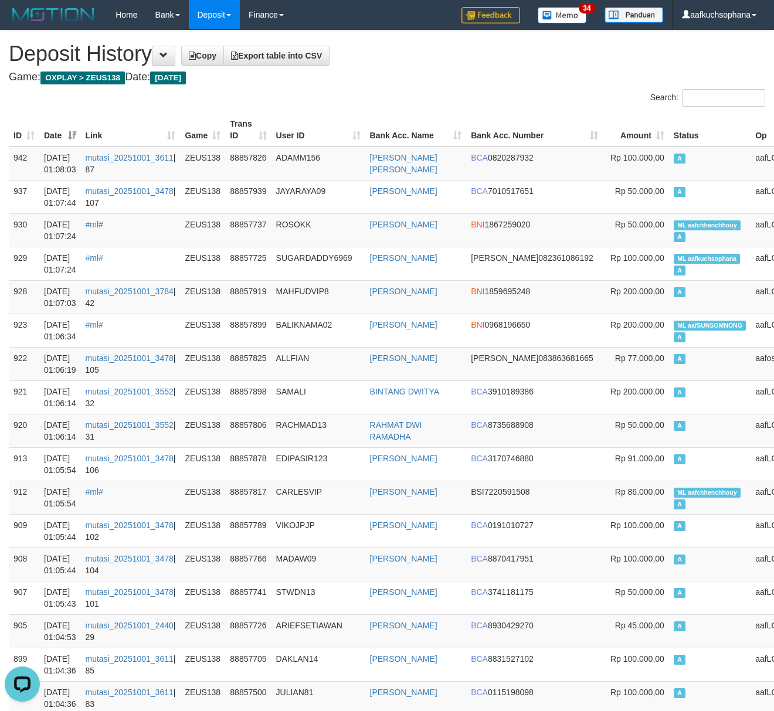
click at [441, 76] on h4 "Game: OXPLAY > ZEUS138 Date: [DATE]" at bounding box center [387, 77] width 756 height 12
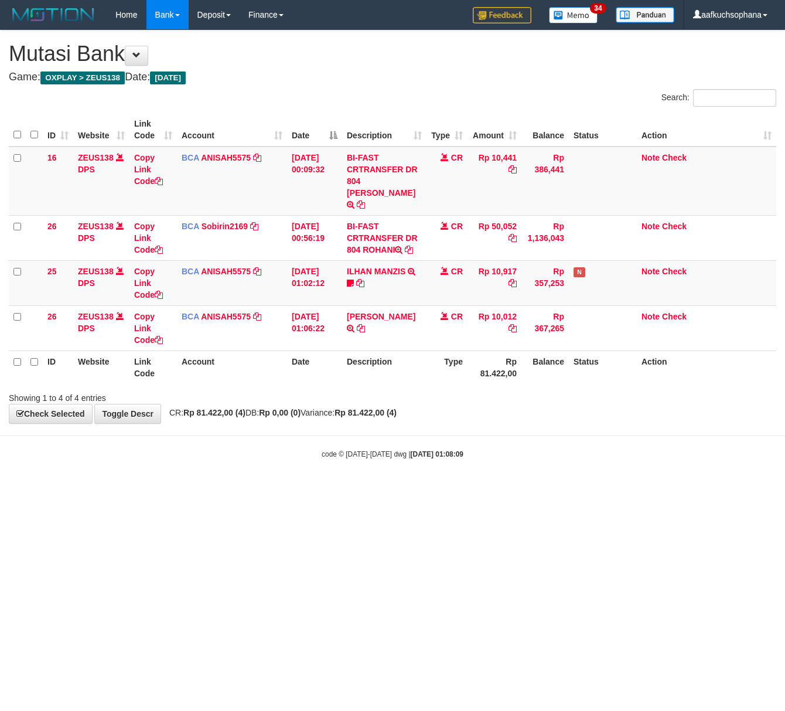
drag, startPoint x: 161, startPoint y: 551, endPoint x: 28, endPoint y: 510, distance: 138.6
click at [142, 489] on html "Toggle navigation Home Bank Account List Load By Website Group [OXPLAY] ZEUS138…" at bounding box center [392, 244] width 785 height 489
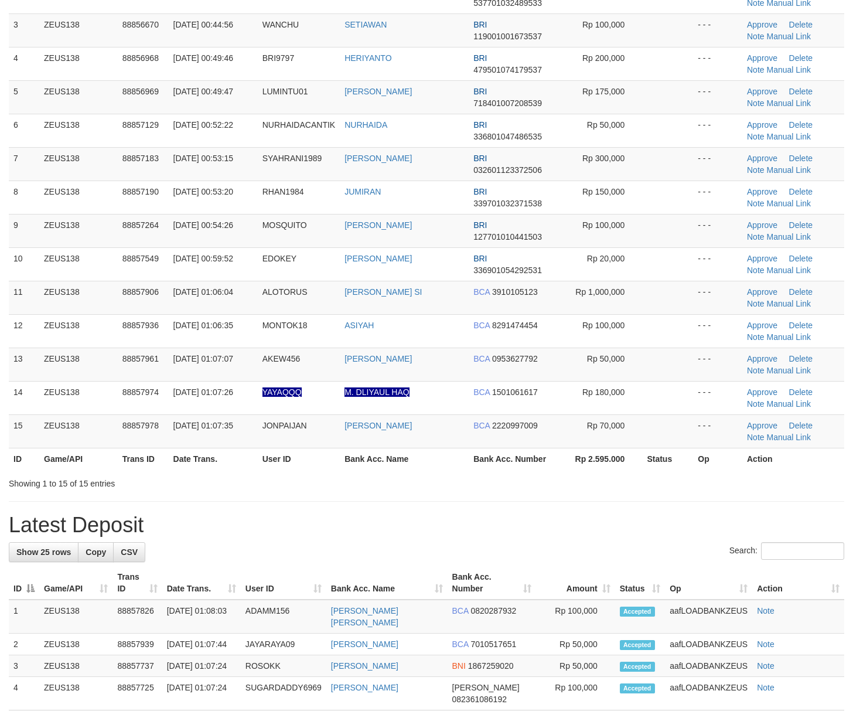
drag, startPoint x: 476, startPoint y: 493, endPoint x: 860, endPoint y: 268, distance: 445.1
click at [482, 490] on div "**********" at bounding box center [426, 537] width 853 height 1413
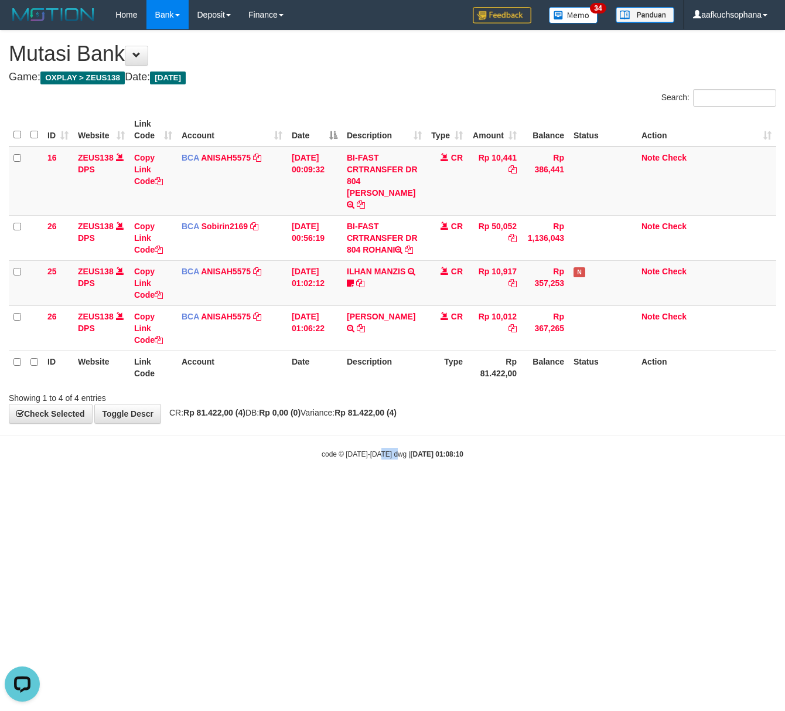
drag, startPoint x: 398, startPoint y: 473, endPoint x: 390, endPoint y: 484, distance: 13.7
click at [395, 477] on body "Toggle navigation Home Bank Account List Load By Website Group [OXPLAY] ZEUS138…" at bounding box center [392, 244] width 785 height 489
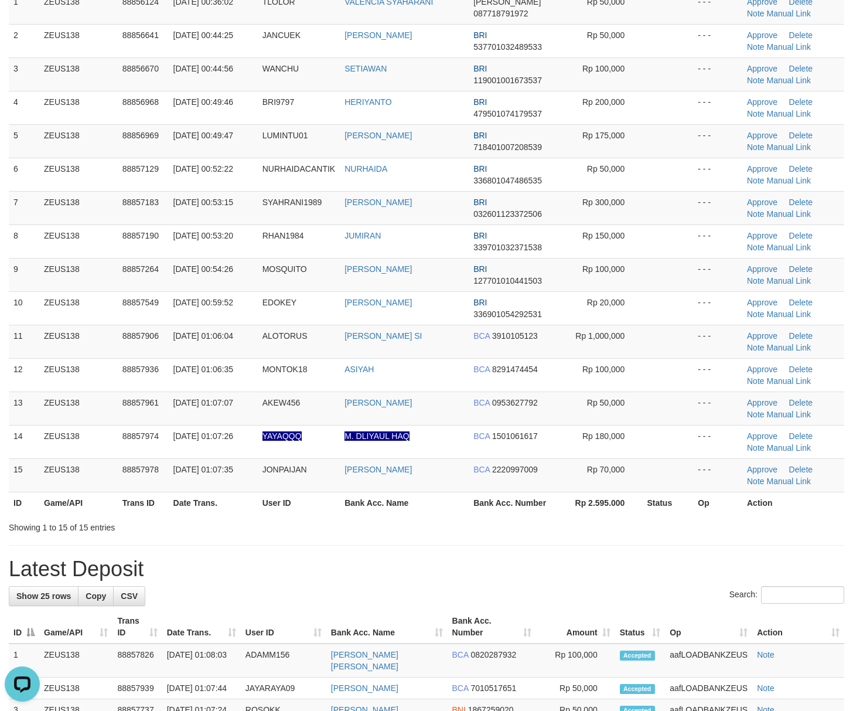
drag, startPoint x: 674, startPoint y: 533, endPoint x: 747, endPoint y: 531, distance: 72.7
click at [690, 533] on div "Showing 1 to 15 of 15 entries" at bounding box center [426, 525] width 853 height 16
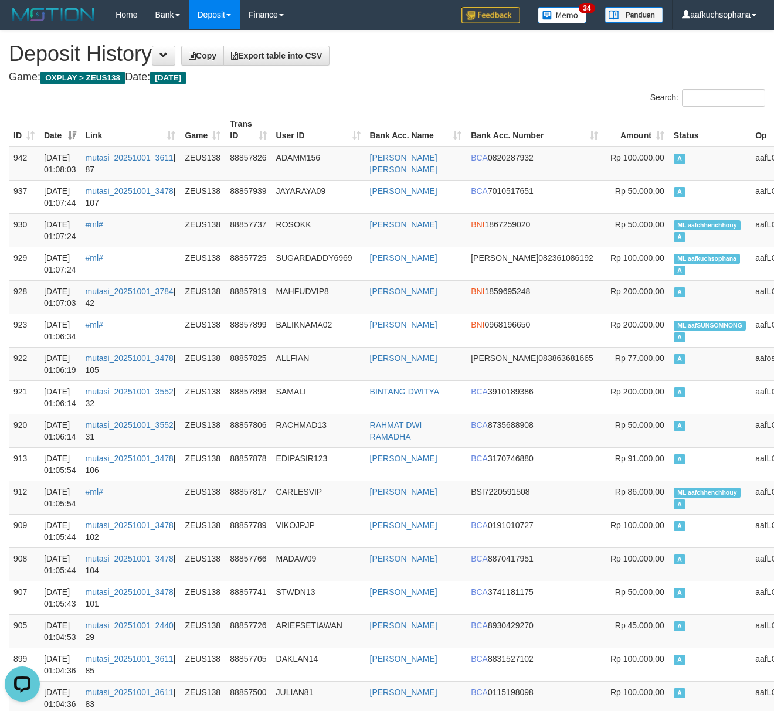
click at [408, 77] on h4 "Game: OXPLAY > ZEUS138 Date: Today" at bounding box center [387, 77] width 756 height 12
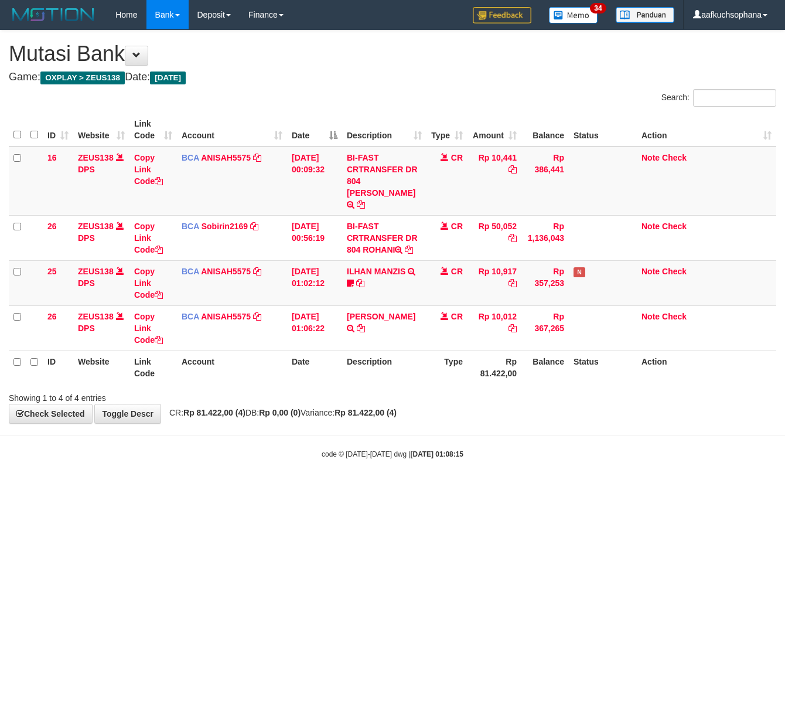
drag, startPoint x: 248, startPoint y: 526, endPoint x: 229, endPoint y: 521, distance: 20.6
click at [239, 489] on html "Toggle navigation Home Bank Account List Load By Website Group [OXPLAY] ZEUS138…" at bounding box center [392, 244] width 785 height 489
click at [348, 489] on html "Toggle navigation Home Bank Account List Load By Website Group [OXPLAY] ZEUS138…" at bounding box center [392, 244] width 785 height 489
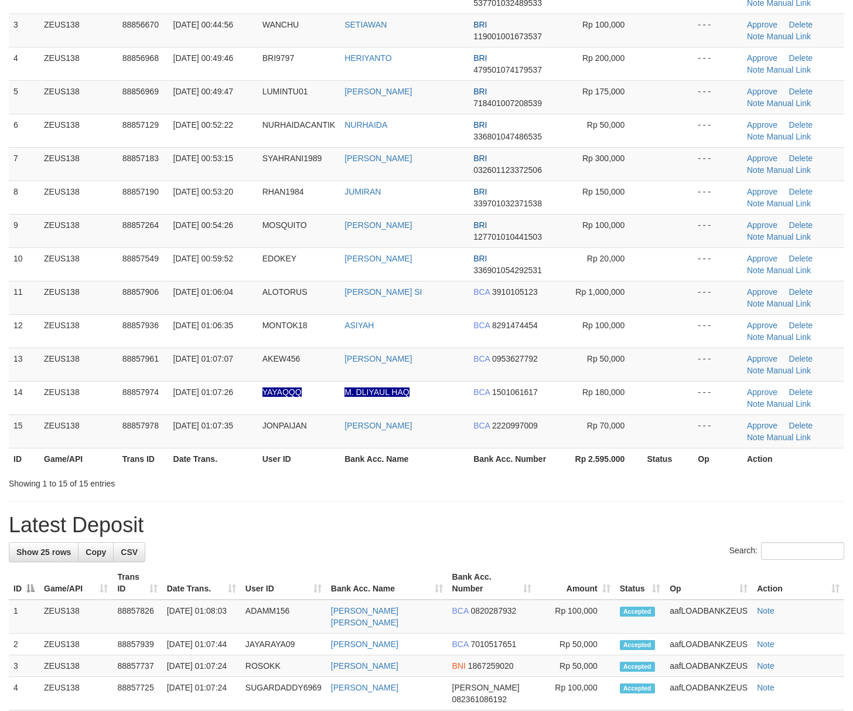
drag, startPoint x: 554, startPoint y: 509, endPoint x: 568, endPoint y: 507, distance: 13.7
click at [561, 509] on div "**********" at bounding box center [426, 537] width 853 height 1413
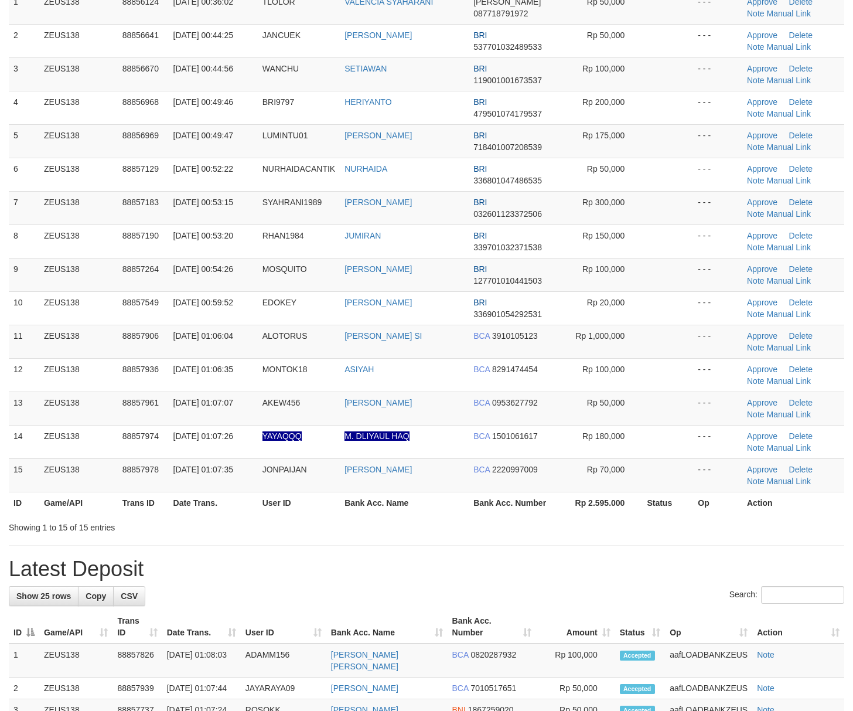
drag, startPoint x: 762, startPoint y: 531, endPoint x: 864, endPoint y: 533, distance: 102.0
click at [774, 532] on div "Showing 1 to 15 of 15 entries" at bounding box center [426, 525] width 853 height 16
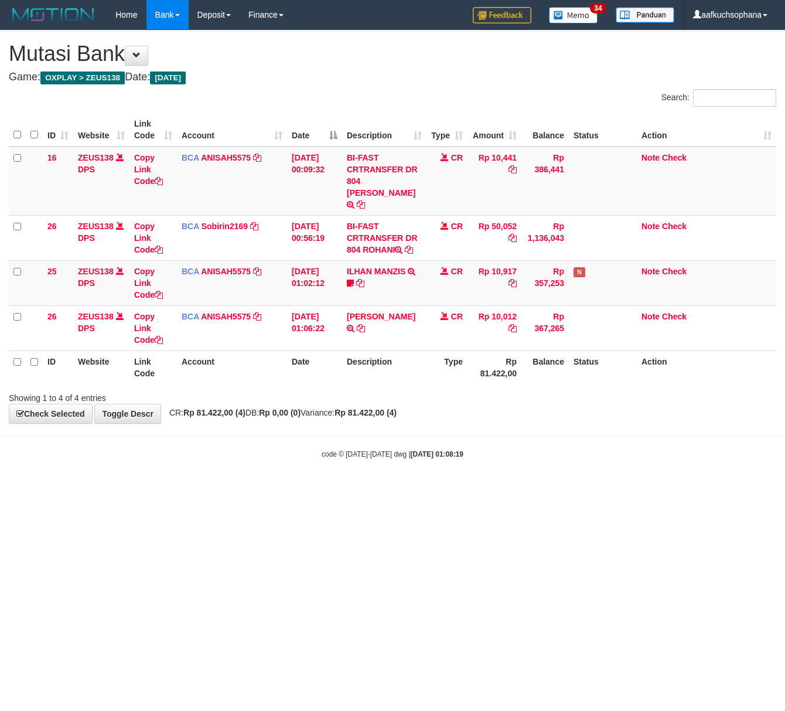
drag, startPoint x: 158, startPoint y: 509, endPoint x: 0, endPoint y: 481, distance: 160.1
click at [145, 489] on html "Toggle navigation Home Bank Account List Load By Website Group [OXPLAY] ZEUS138…" at bounding box center [392, 244] width 785 height 489
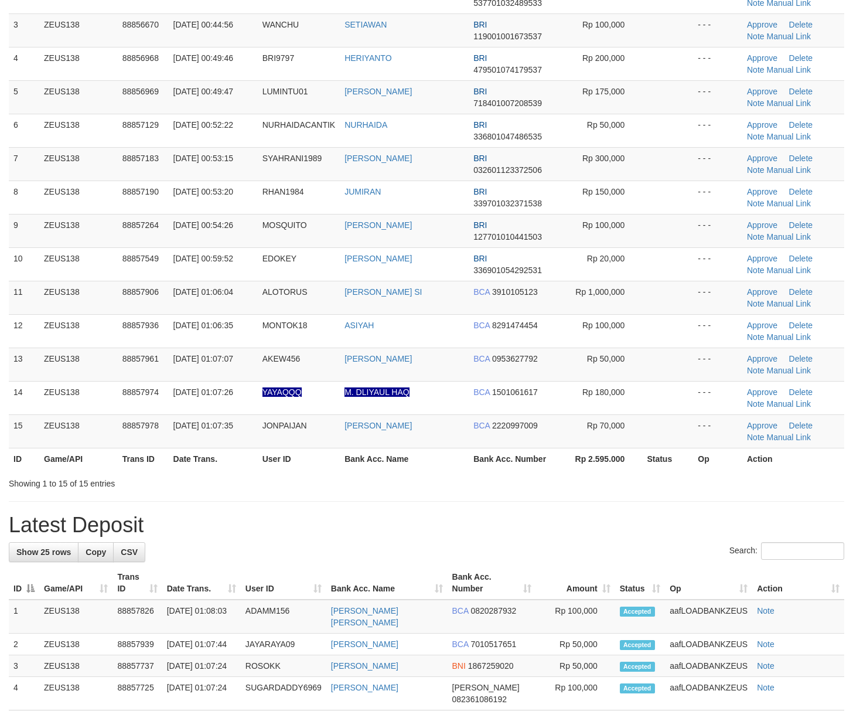
drag, startPoint x: 592, startPoint y: 512, endPoint x: 736, endPoint y: 509, distance: 144.2
click at [596, 512] on div "**********" at bounding box center [426, 537] width 853 height 1413
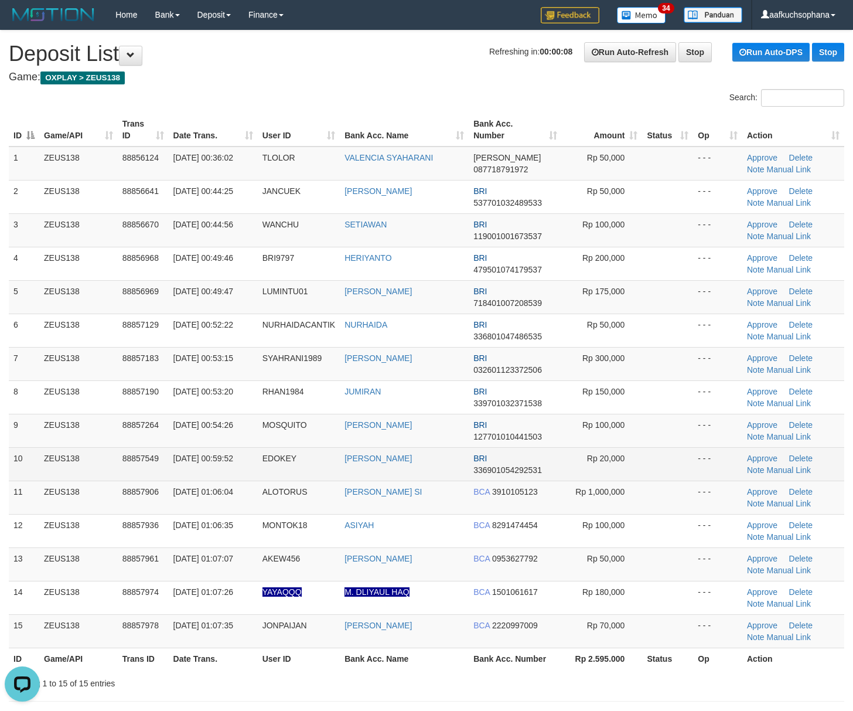
click at [679, 456] on td at bounding box center [667, 463] width 51 height 33
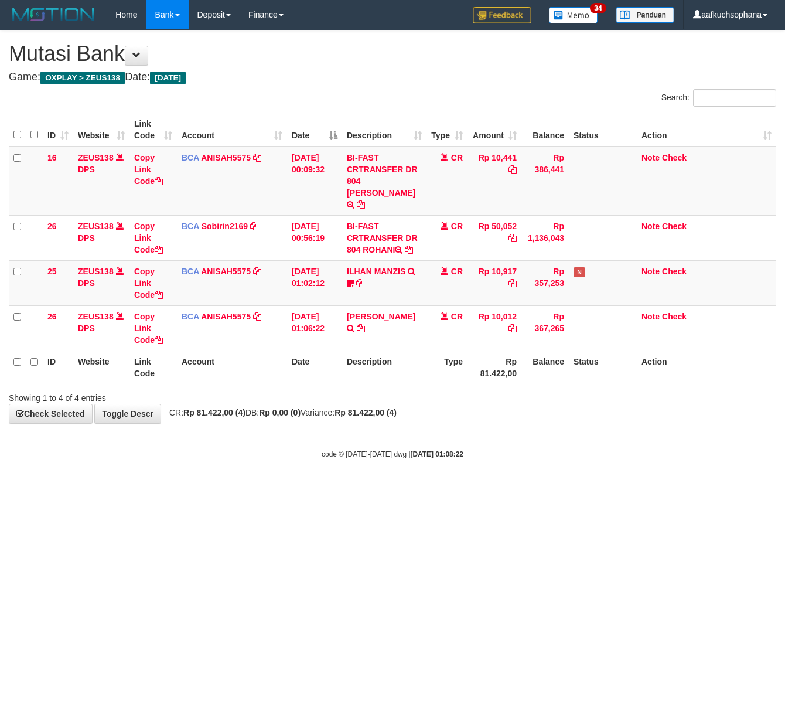
drag, startPoint x: 0, startPoint y: 0, endPoint x: 1, endPoint y: 472, distance: 471.7
click at [124, 489] on html "Toggle navigation Home Bank Account List Load By Website Group [OXPLAY] ZEUS138…" at bounding box center [392, 244] width 785 height 489
click at [156, 489] on html "Toggle navigation Home Bank Account List Load By Website Group [OXPLAY] ZEUS138…" at bounding box center [392, 244] width 785 height 489
click at [59, 489] on html "Toggle navigation Home Bank Account List Load By Website Group [OXPLAY] ZEUS138…" at bounding box center [392, 244] width 785 height 489
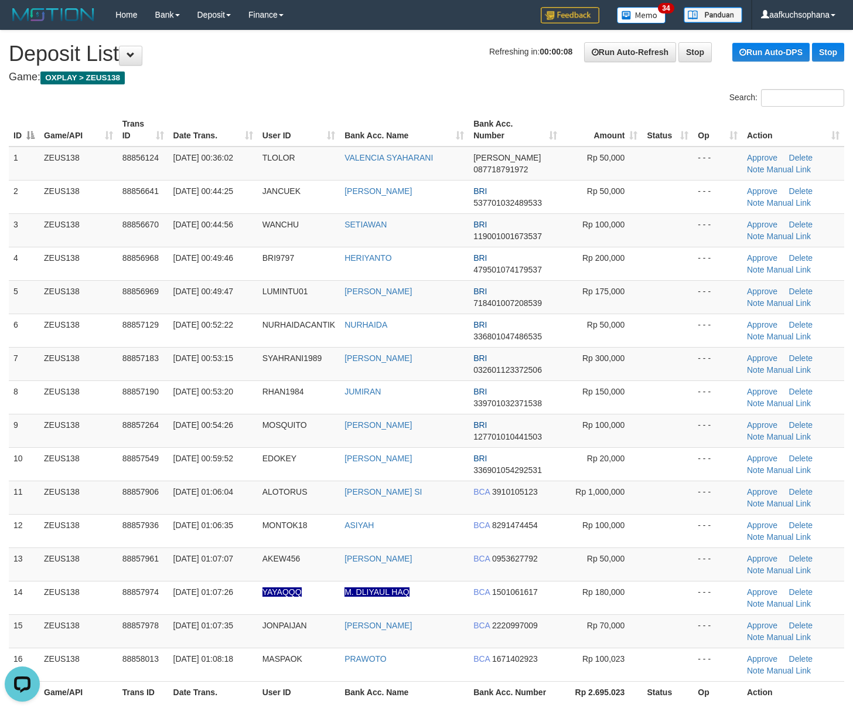
drag, startPoint x: 643, startPoint y: 486, endPoint x: 861, endPoint y: 477, distance: 218.2
click at [647, 483] on td at bounding box center [667, 497] width 51 height 33
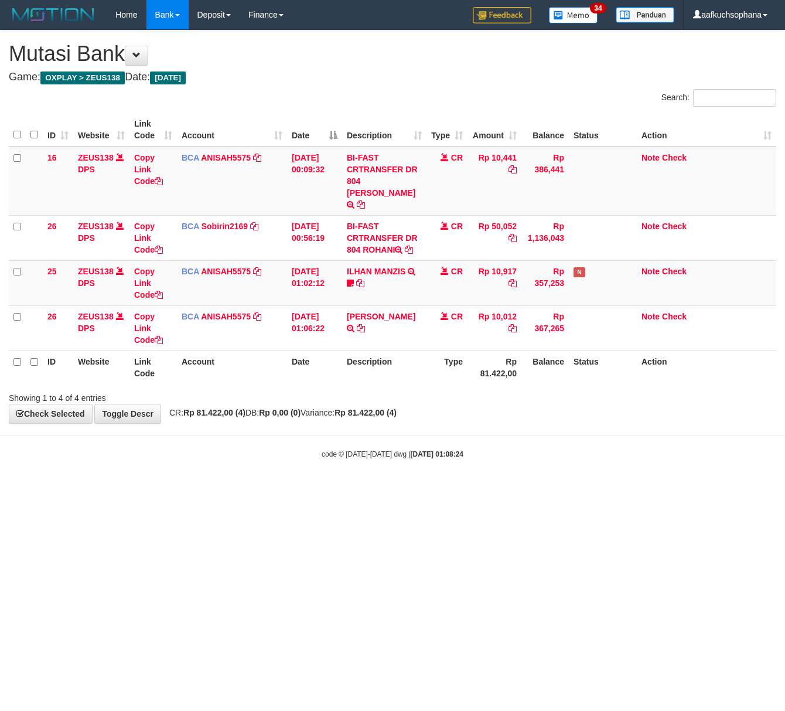
click at [99, 481] on html "Toggle navigation Home Bank Account List Load By Website Group [OXPLAY] ZEUS138…" at bounding box center [392, 244] width 785 height 489
drag, startPoint x: 280, startPoint y: 485, endPoint x: 3, endPoint y: 401, distance: 289.7
click at [274, 486] on html "Toggle navigation Home Bank Account List Load By Website Group [OXPLAY] ZEUS138…" at bounding box center [392, 244] width 785 height 489
click at [165, 489] on html "Toggle navigation Home Bank Account List Load By Website Group [OXPLAY] ZEUS138…" at bounding box center [392, 244] width 785 height 489
click at [209, 489] on html "Toggle navigation Home Bank Account List Load By Website Group [OXPLAY] ZEUS138…" at bounding box center [392, 244] width 785 height 489
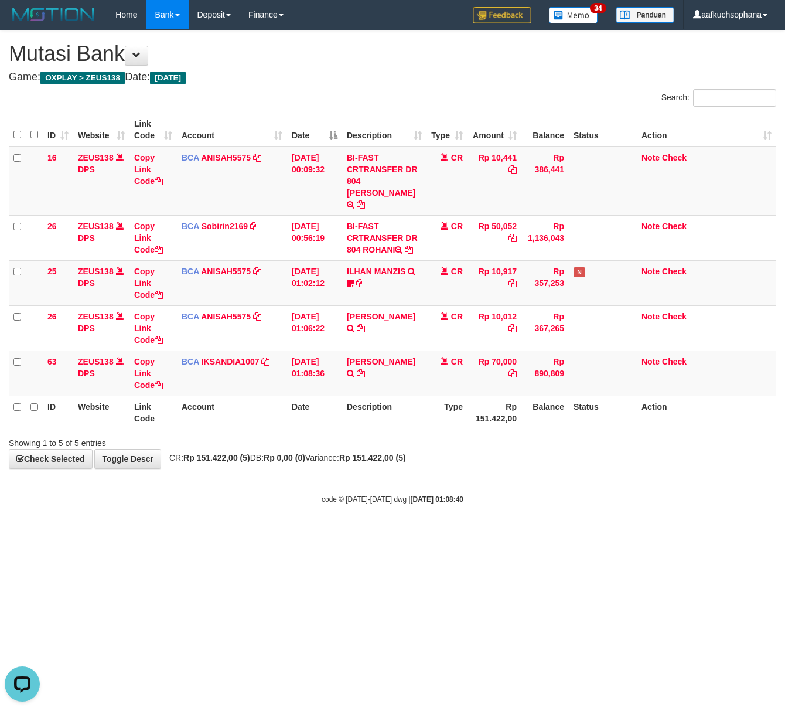
click at [315, 511] on body "Toggle navigation Home Bank Account List Load By Website Group [OXPLAY] ZEUS138…" at bounding box center [392, 267] width 785 height 534
click at [332, 519] on body "Toggle navigation Home Bank Account List Load By Website Group [OXPLAY] ZEUS138…" at bounding box center [392, 267] width 785 height 534
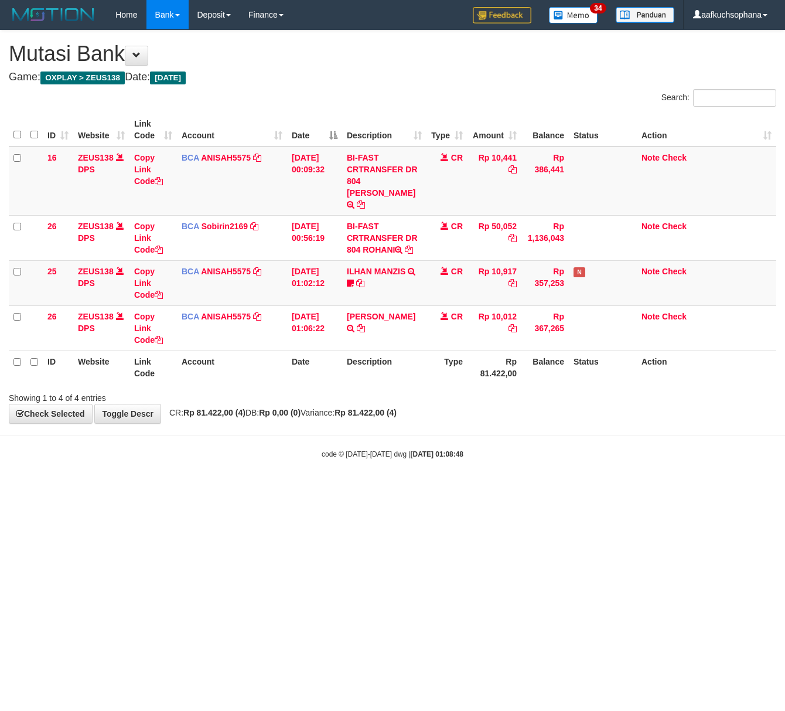
click at [305, 489] on html "Toggle navigation Home Bank Account List Load By Website Group [OXPLAY] ZEUS138…" at bounding box center [392, 244] width 785 height 489
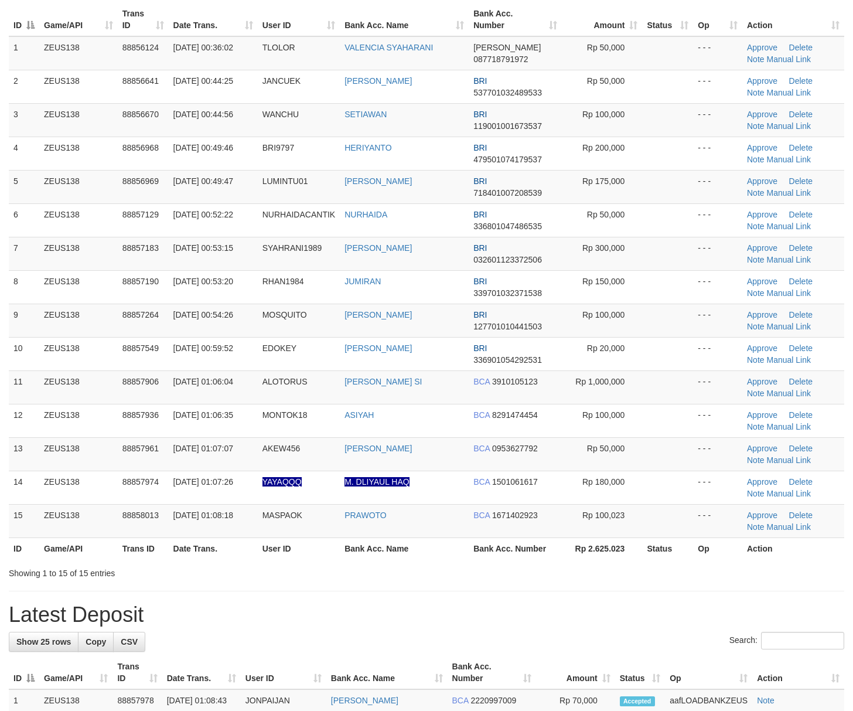
scroll to position [156, 0]
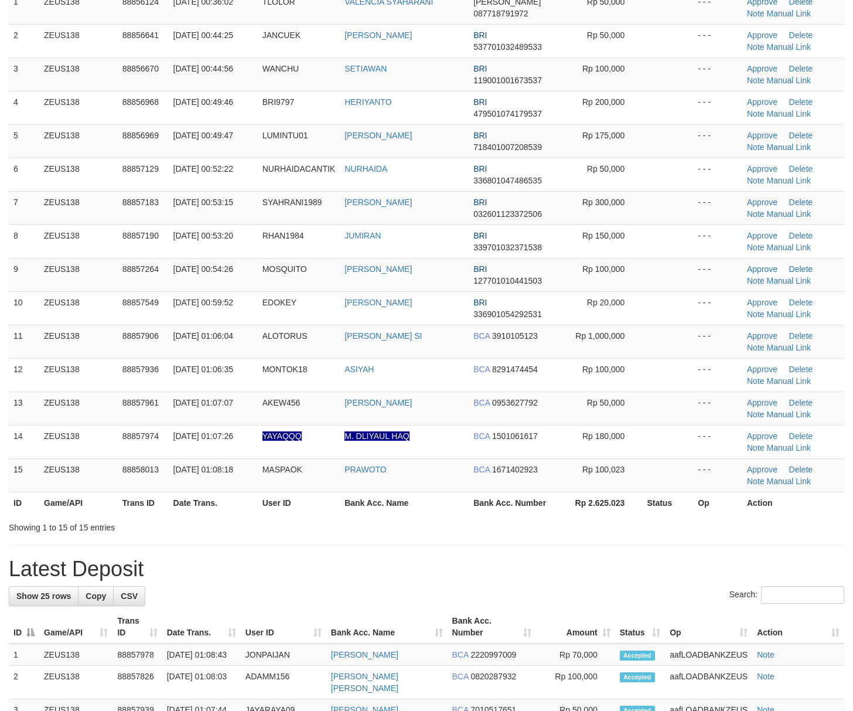
drag, startPoint x: 563, startPoint y: 547, endPoint x: 861, endPoint y: 554, distance: 298.4
click at [594, 549] on div "**********" at bounding box center [426, 581] width 853 height 1413
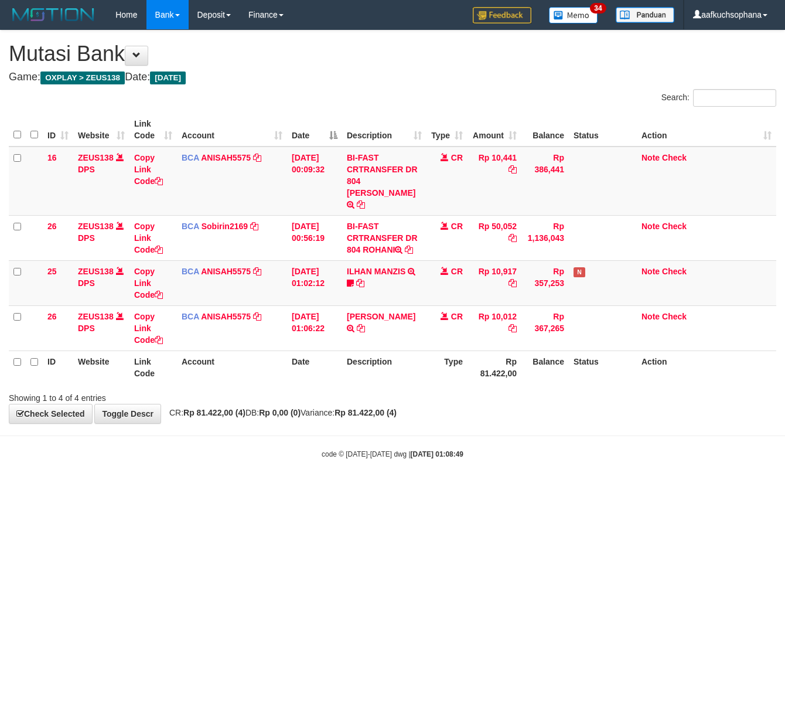
drag, startPoint x: 174, startPoint y: 549, endPoint x: 100, endPoint y: 529, distance: 77.0
click at [148, 489] on html "Toggle navigation Home Bank Account List Load By Website Group [OXPLAY] ZEUS138…" at bounding box center [392, 244] width 785 height 489
click at [130, 489] on html "Toggle navigation Home Bank Account List Load By Website Group [OXPLAY] ZEUS138…" at bounding box center [392, 244] width 785 height 489
drag, startPoint x: 268, startPoint y: 549, endPoint x: 160, endPoint y: 504, distance: 116.9
click at [218, 489] on html "Toggle navigation Home Bank Account List Load By Website Group [OXPLAY] ZEUS138…" at bounding box center [392, 244] width 785 height 489
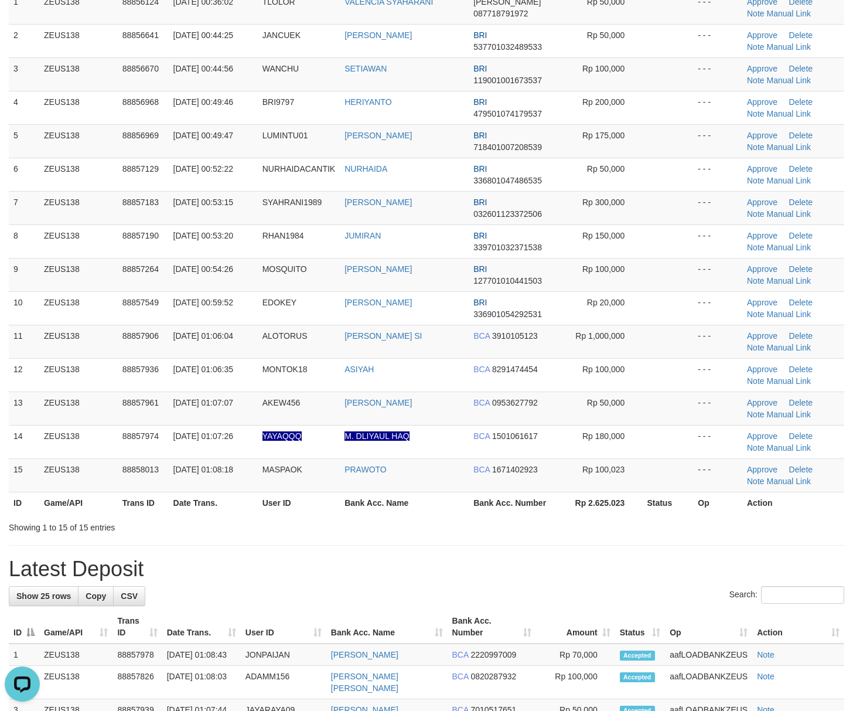
drag, startPoint x: 633, startPoint y: 539, endPoint x: 727, endPoint y: 540, distance: 93.8
click at [648, 539] on div "**********" at bounding box center [426, 581] width 853 height 1413
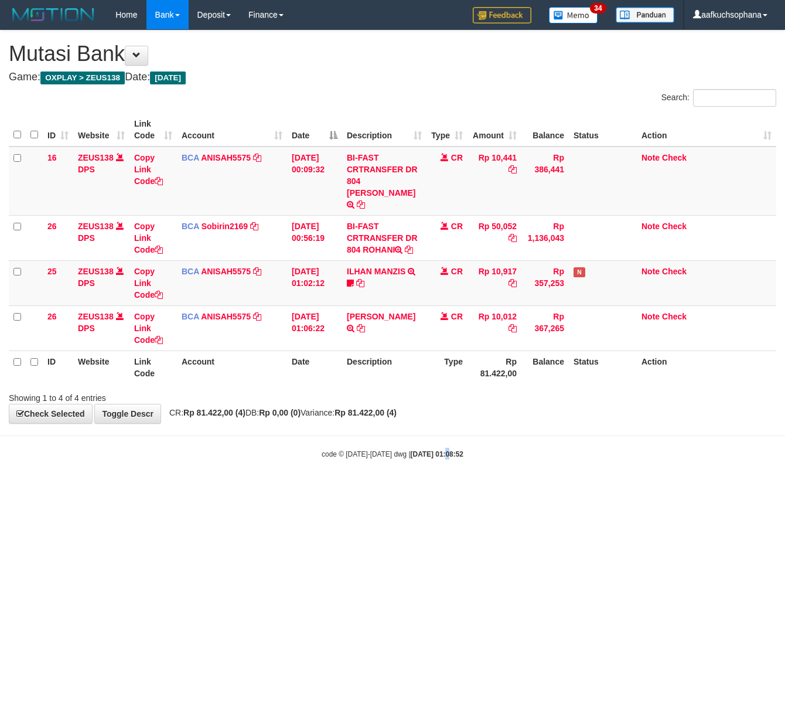
drag, startPoint x: 436, startPoint y: 556, endPoint x: 359, endPoint y: 537, distance: 78.9
click at [420, 489] on html "Toggle navigation Home Bank Account List Load By Website Group [OXPLAY] ZEUS138…" at bounding box center [392, 244] width 785 height 489
click at [336, 489] on html "Toggle navigation Home Bank Account List Load By Website Group [OXPLAY] ZEUS138…" at bounding box center [392, 244] width 785 height 489
click at [162, 489] on html "Toggle navigation Home Bank Account List Load By Website Group [OXPLAY] ZEUS138…" at bounding box center [392, 244] width 785 height 489
drag, startPoint x: 120, startPoint y: 526, endPoint x: 1, endPoint y: 516, distance: 119.3
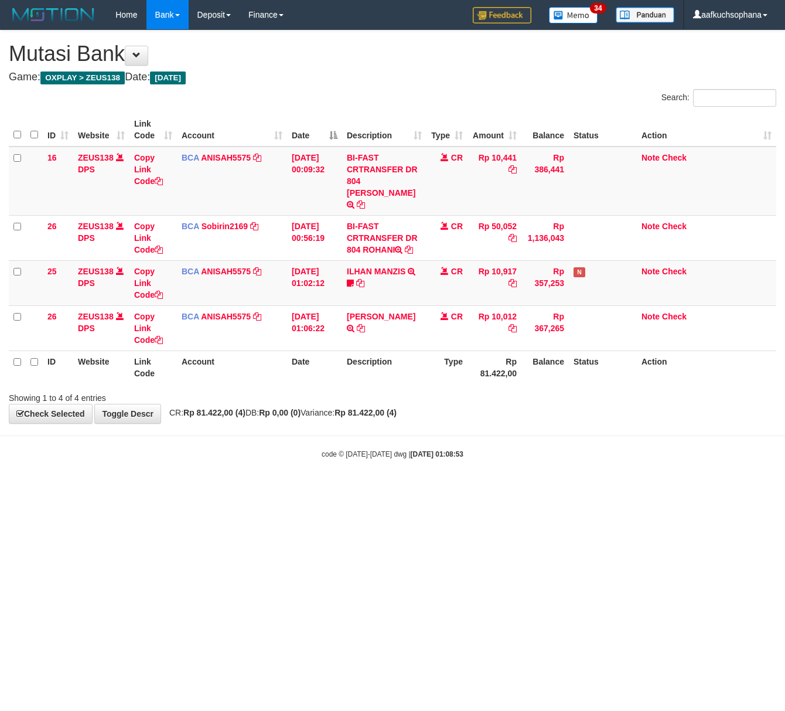
click at [63, 489] on html "Toggle navigation Home Bank Account List Load By Website Group [OXPLAY] ZEUS138…" at bounding box center [392, 244] width 785 height 489
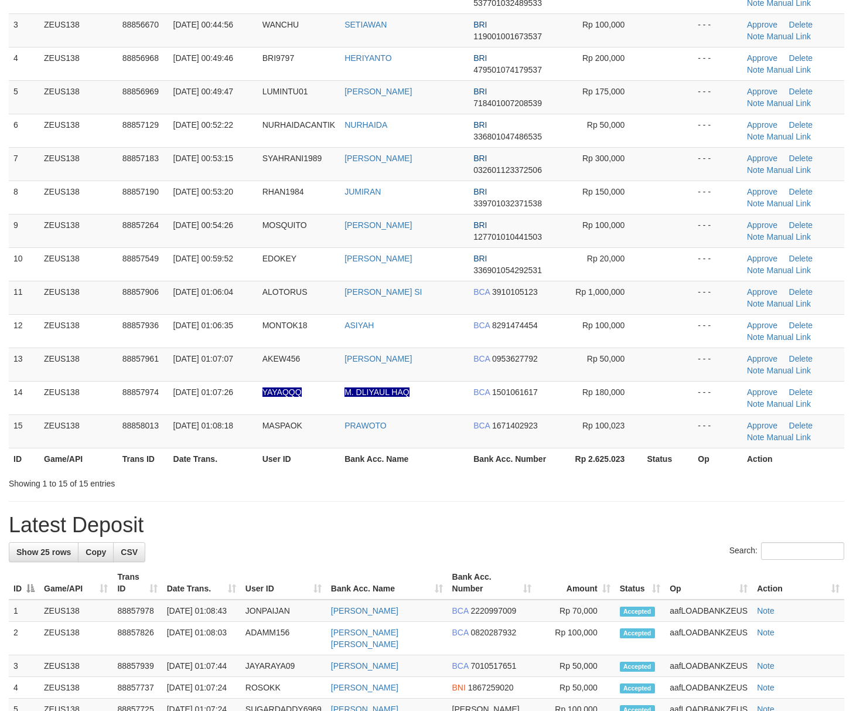
click at [678, 499] on div "**********" at bounding box center [426, 537] width 853 height 1413
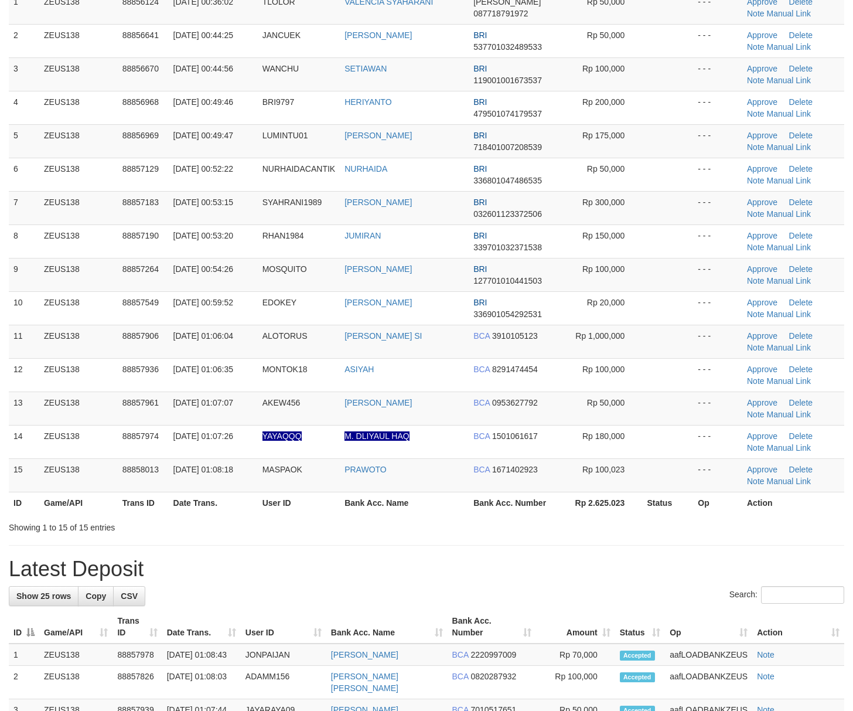
drag, startPoint x: 560, startPoint y: 510, endPoint x: 582, endPoint y: 507, distance: 22.5
click at [561, 509] on tr "ID Game/API Trans ID Date Trans. User ID Bank Acc. Name Bank Acc. Number Rp 2.6…" at bounding box center [427, 503] width 836 height 22
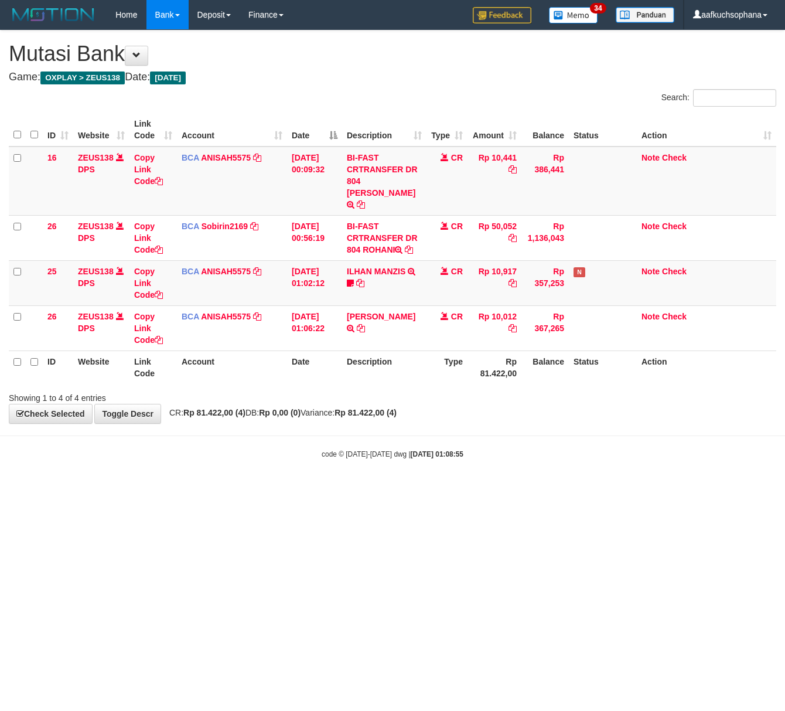
drag, startPoint x: 205, startPoint y: 488, endPoint x: 2, endPoint y: 475, distance: 203.2
click at [199, 486] on html "Toggle navigation Home Bank Account List Load By Website Group [OXPLAY] ZEUS138…" at bounding box center [392, 244] width 785 height 489
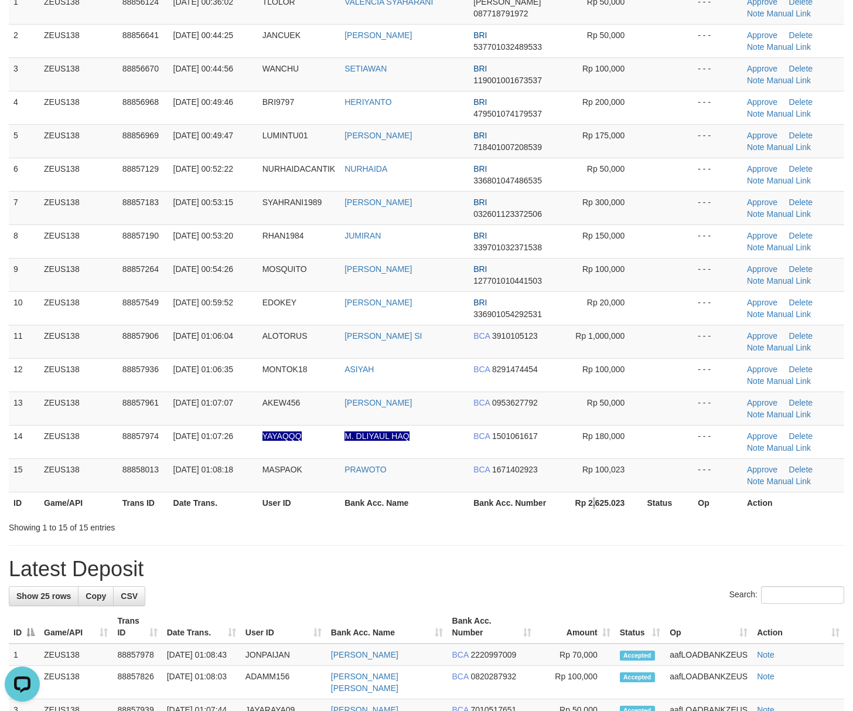
drag, startPoint x: 594, startPoint y: 514, endPoint x: 861, endPoint y: 472, distance: 270.0
click at [609, 511] on th "Rp 2.625.023" at bounding box center [602, 503] width 81 height 22
drag, startPoint x: 688, startPoint y: 507, endPoint x: 863, endPoint y: 511, distance: 175.3
click at [695, 506] on tr "ID Game/API Trans ID Date Trans. User ID Bank Acc. Name Bank Acc. Number Rp 2.6…" at bounding box center [427, 503] width 836 height 22
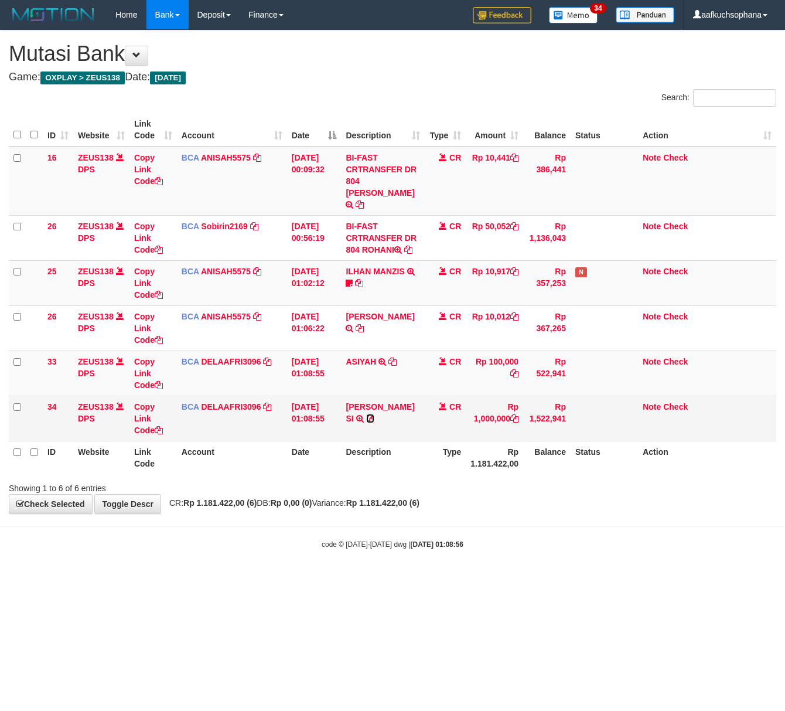
drag, startPoint x: 350, startPoint y: 420, endPoint x: 335, endPoint y: 422, distance: 14.8
click at [366, 420] on icon at bounding box center [370, 418] width 8 height 8
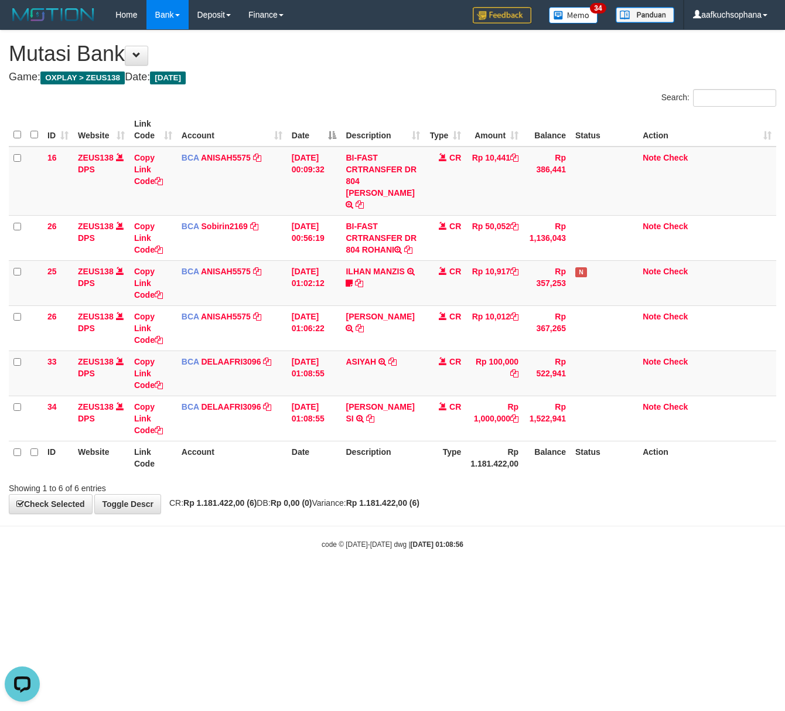
drag, startPoint x: 277, startPoint y: 511, endPoint x: 263, endPoint y: 507, distance: 14.5
click at [272, 509] on body "Toggle navigation Home Bank Account List Load By Website Group [OXPLAY] ZEUS138…" at bounding box center [392, 289] width 785 height 579
click at [359, 526] on body "Toggle navigation Home Bank Account List Load By Website Group [OXPLAY] ZEUS138…" at bounding box center [392, 289] width 785 height 579
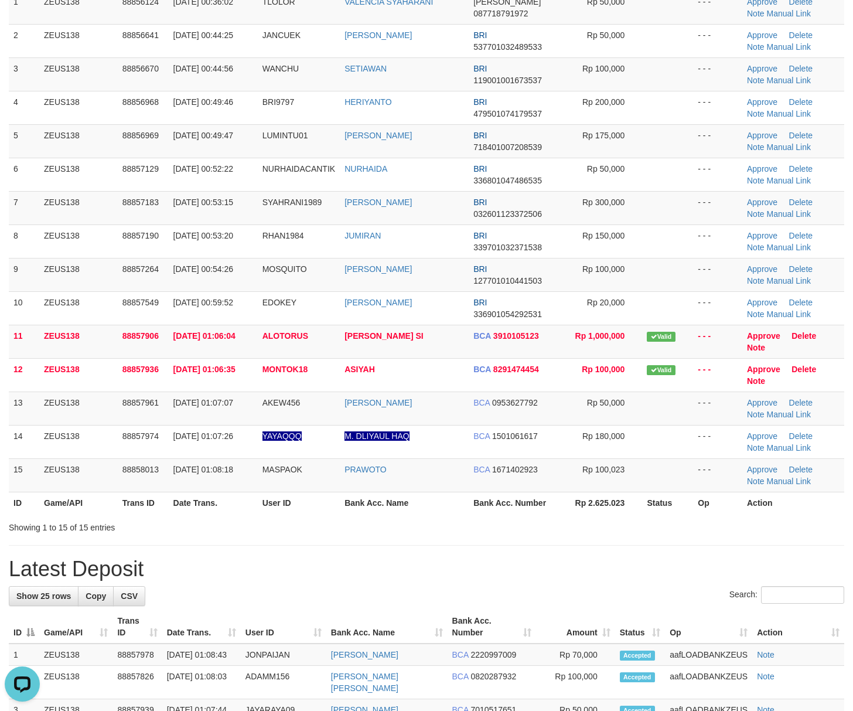
drag, startPoint x: 633, startPoint y: 507, endPoint x: 859, endPoint y: 504, distance: 225.6
click at [668, 498] on tr "ID Game/API Trans ID Date Trans. User ID Bank Acc. Name Bank Acc. Number Rp 2.6…" at bounding box center [427, 503] width 836 height 22
drag, startPoint x: 546, startPoint y: 528, endPoint x: 860, endPoint y: 533, distance: 314.1
click at [547, 527] on div "Showing 1 to 15 of 15 entries" at bounding box center [426, 525] width 853 height 16
drag, startPoint x: 740, startPoint y: 567, endPoint x: 861, endPoint y: 550, distance: 123.2
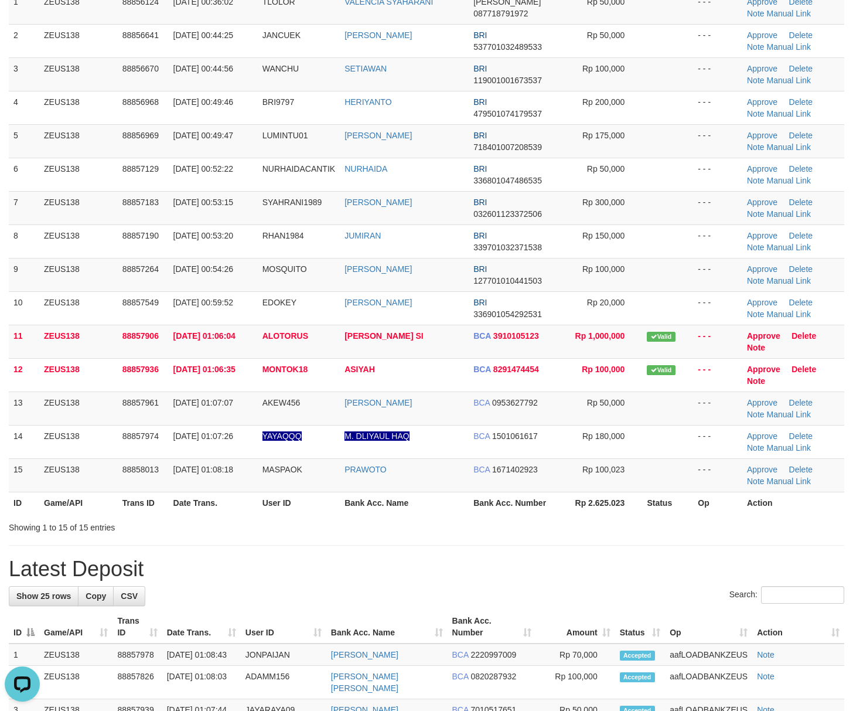
click at [738, 566] on h1 "Latest Deposit" at bounding box center [427, 568] width 836 height 23
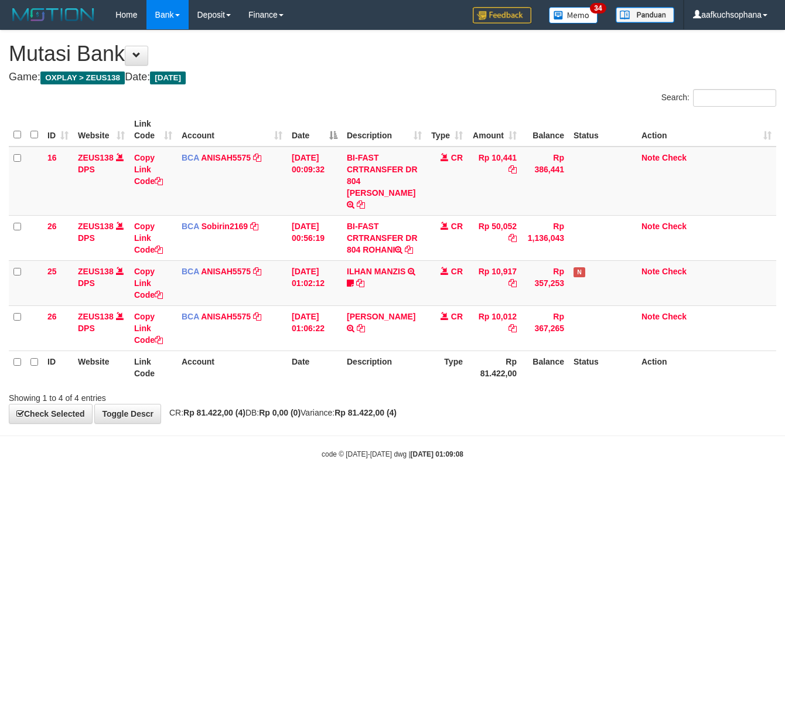
click at [451, 489] on html "Toggle navigation Home Bank Account List Load By Website Group [OXPLAY] ZEUS138…" at bounding box center [392, 244] width 785 height 489
drag, startPoint x: 371, startPoint y: 549, endPoint x: 256, endPoint y: 534, distance: 116.3
click at [365, 489] on html "Toggle navigation Home Bank Account List Load By Website Group [OXPLAY] ZEUS138…" at bounding box center [392, 244] width 785 height 489
click at [324, 489] on html "Toggle navigation Home Bank Account List Load By Website Group [OXPLAY] ZEUS138…" at bounding box center [392, 244] width 785 height 489
click at [287, 489] on html "Toggle navigation Home Bank Account List Load By Website Group [OXPLAY] ZEUS138…" at bounding box center [392, 244] width 785 height 489
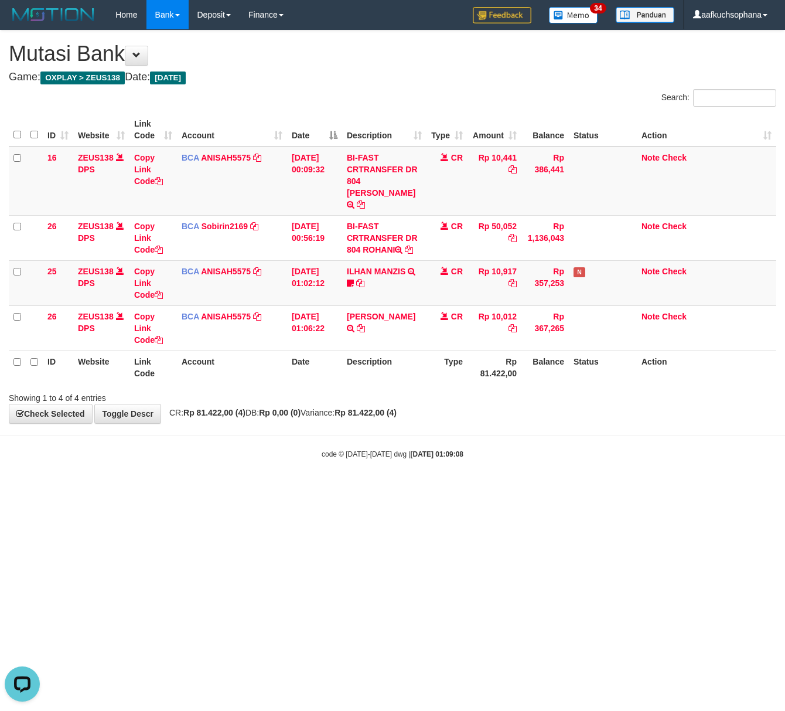
click at [288, 489] on html "Toggle navigation Home Bank Account List Load By Website Group [OXPLAY] ZEUS138…" at bounding box center [392, 244] width 785 height 489
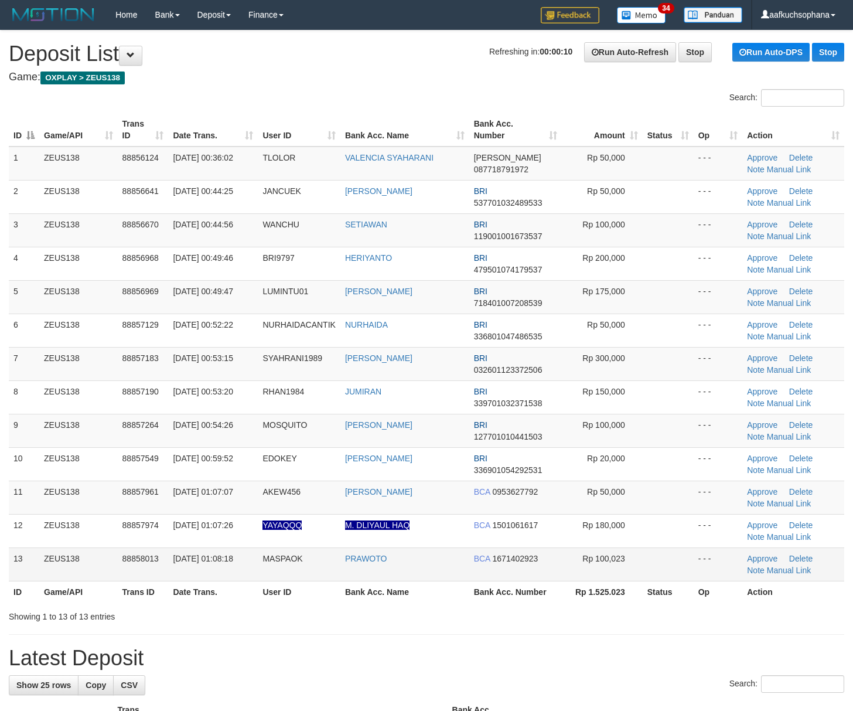
click at [627, 584] on th "Rp 1.525.023" at bounding box center [602, 592] width 80 height 22
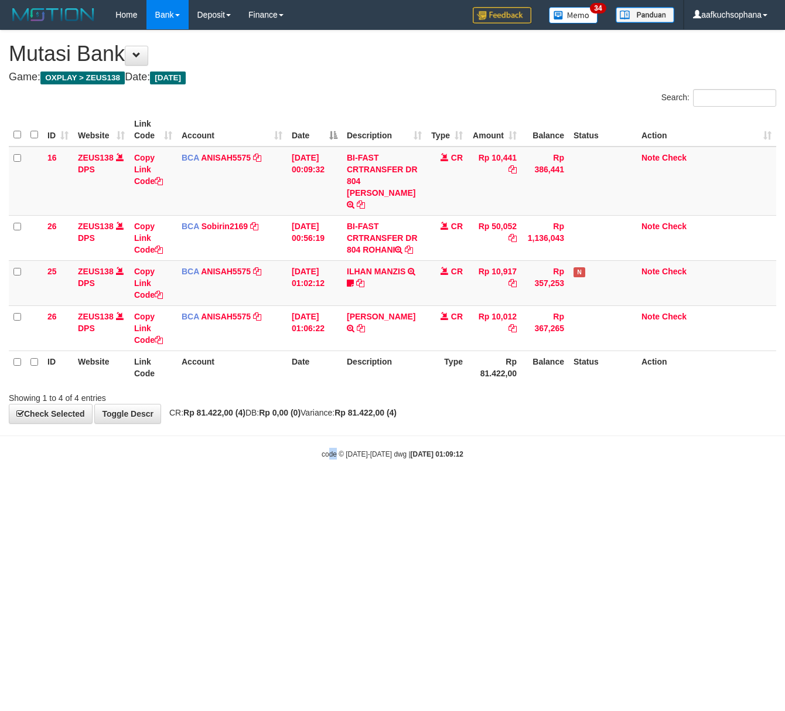
click at [338, 489] on html "Toggle navigation Home Bank Account List Load By Website Group [OXPLAY] ZEUS138…" at bounding box center [392, 244] width 785 height 489
drag, startPoint x: 273, startPoint y: 493, endPoint x: 265, endPoint y: 488, distance: 9.4
click at [270, 489] on html "Toggle navigation Home Bank Account List Load By Website Group [OXPLAY] ZEUS138…" at bounding box center [392, 244] width 785 height 489
drag, startPoint x: 265, startPoint y: 488, endPoint x: 237, endPoint y: 481, distance: 28.6
click at [261, 488] on html "Toggle navigation Home Bank Account List Load By Website Group [OXPLAY] ZEUS138…" at bounding box center [392, 244] width 785 height 489
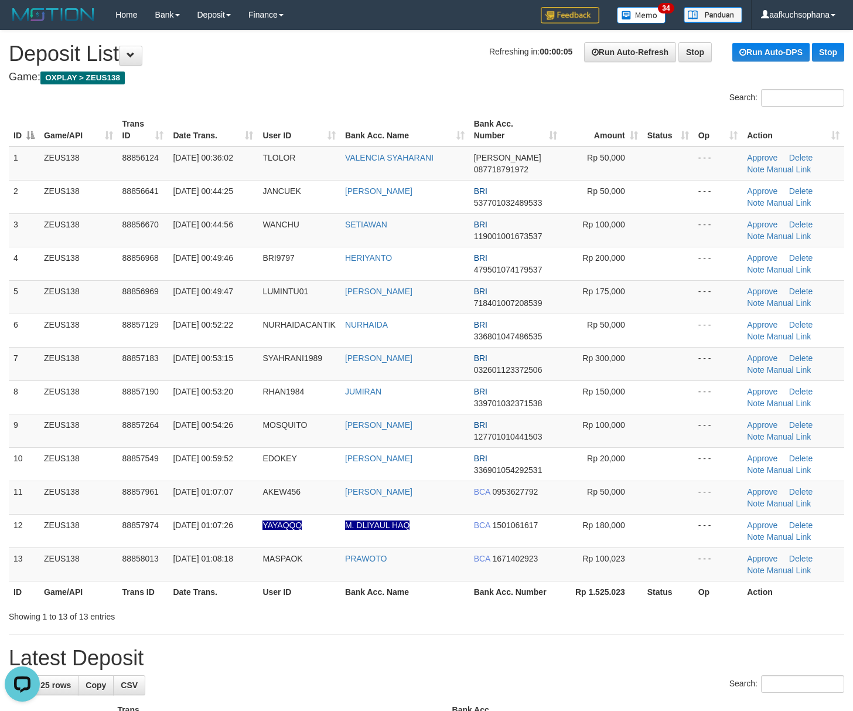
click at [690, 633] on div "**********" at bounding box center [426, 703] width 853 height 1346
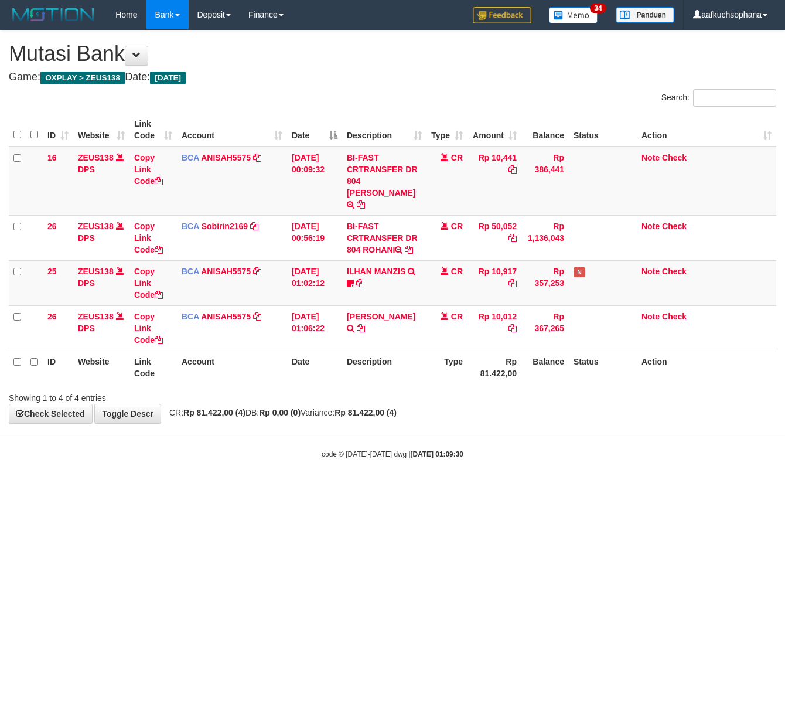
click at [171, 489] on html "Toggle navigation Home Bank Account List Load By Website Group [OXPLAY] ZEUS138…" at bounding box center [392, 244] width 785 height 489
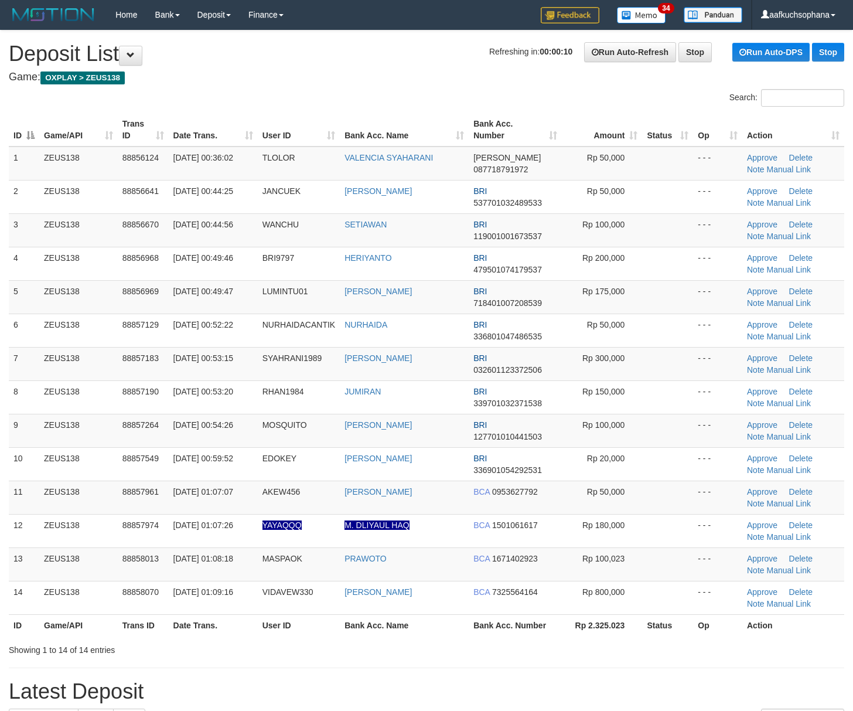
drag, startPoint x: 668, startPoint y: 627, endPoint x: 863, endPoint y: 607, distance: 195.6
click at [672, 627] on th "Status" at bounding box center [667, 625] width 51 height 22
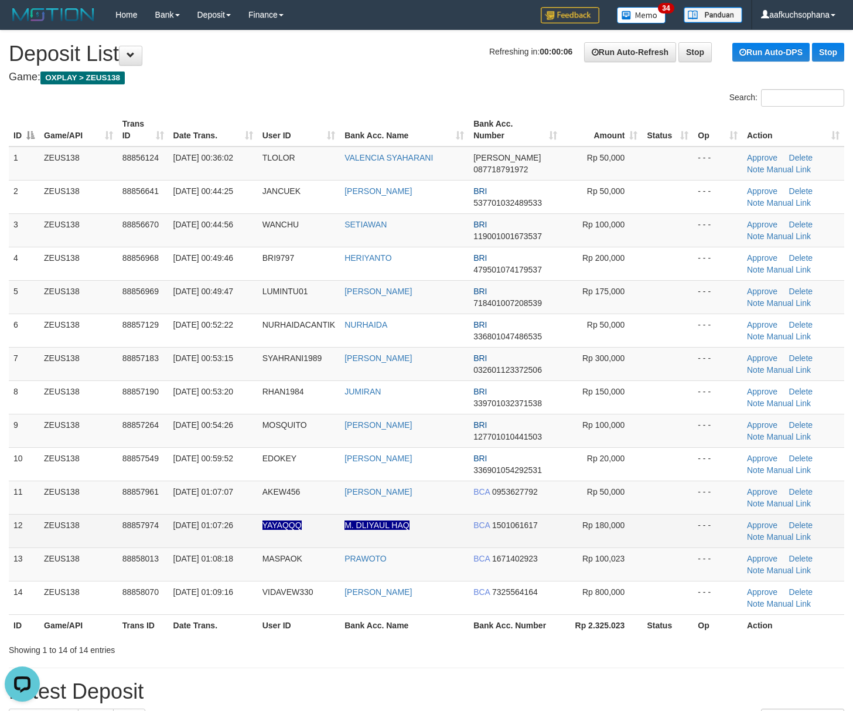
click at [706, 507] on tr "11 ZEUS138 88857961 01/10/2025 01:07:07 AKEW456 MUHAMAD ASIK BCA 0953627792 Rp …" at bounding box center [427, 497] width 836 height 33
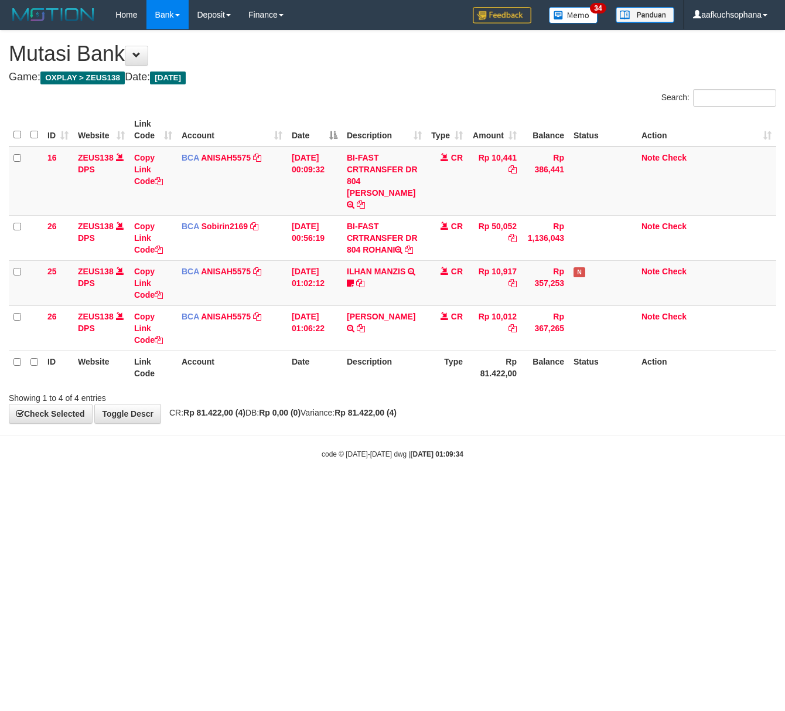
click at [336, 489] on html "Toggle navigation Home Bank Account List Load By Website Group [OXPLAY] ZEUS138…" at bounding box center [392, 244] width 785 height 489
click at [314, 489] on html "Toggle navigation Home Bank Account List Load By Website Group [OXPLAY] ZEUS138…" at bounding box center [392, 244] width 785 height 489
click at [197, 489] on html "Toggle navigation Home Bank Account List Load By Website Group [OXPLAY] ZEUS138…" at bounding box center [392, 244] width 785 height 489
drag, startPoint x: 245, startPoint y: 588, endPoint x: 78, endPoint y: 544, distance: 172.8
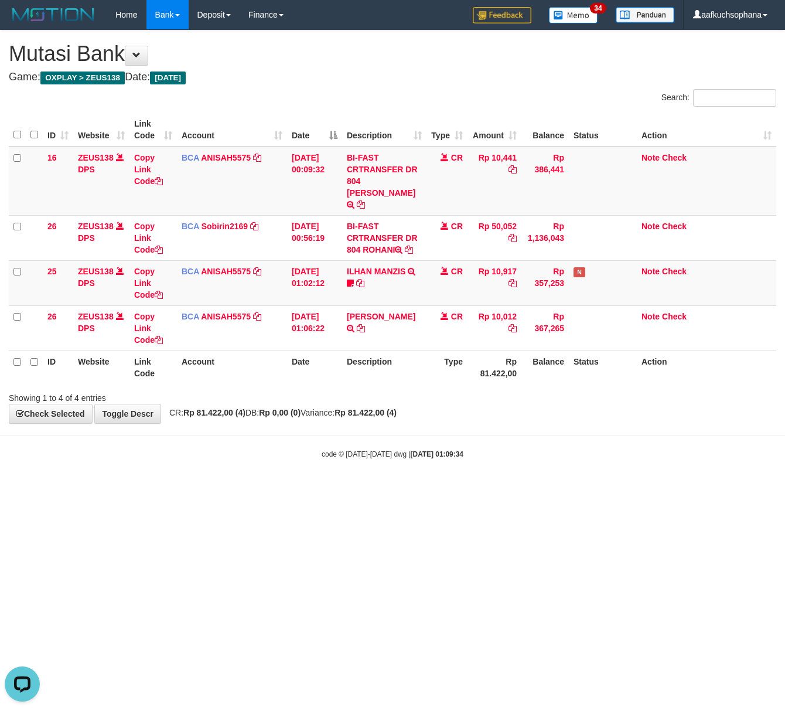
click at [233, 489] on html "Toggle navigation Home Bank Account List Load By Website Group [OXPLAY] ZEUS138…" at bounding box center [392, 244] width 785 height 489
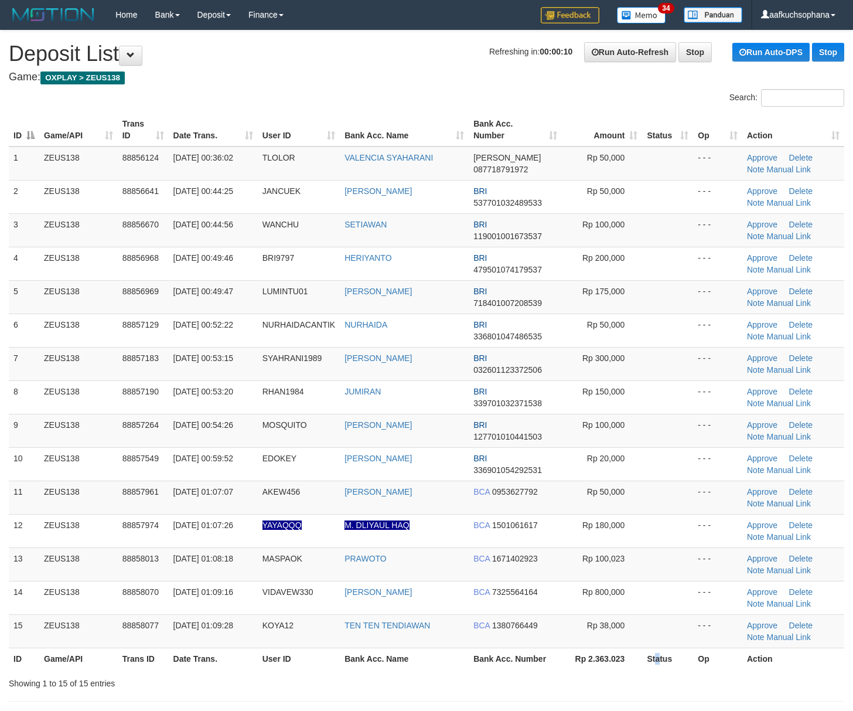
drag, startPoint x: 655, startPoint y: 665, endPoint x: 861, endPoint y: 611, distance: 212.6
click at [672, 662] on th "Status" at bounding box center [667, 659] width 51 height 22
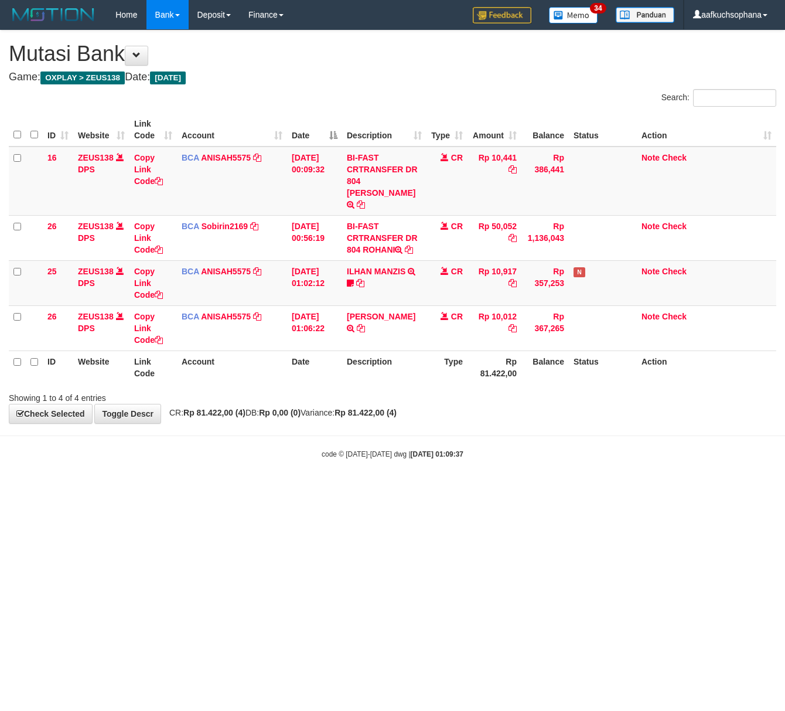
click at [289, 489] on html "Toggle navigation Home Bank Account List Load By Website Group [OXPLAY] ZEUS138…" at bounding box center [392, 244] width 785 height 489
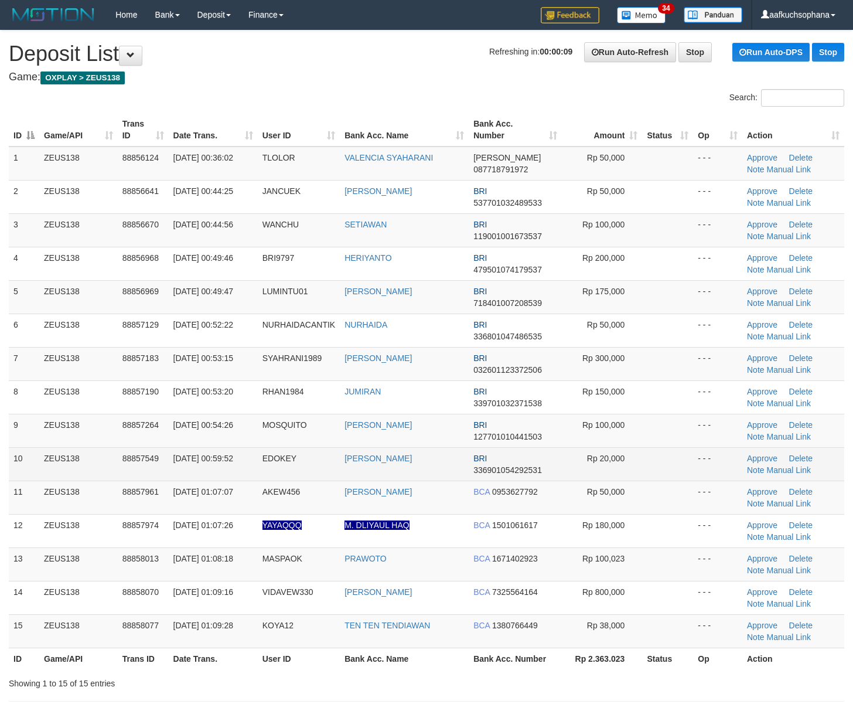
click at [708, 481] on td "- - -" at bounding box center [717, 463] width 49 height 33
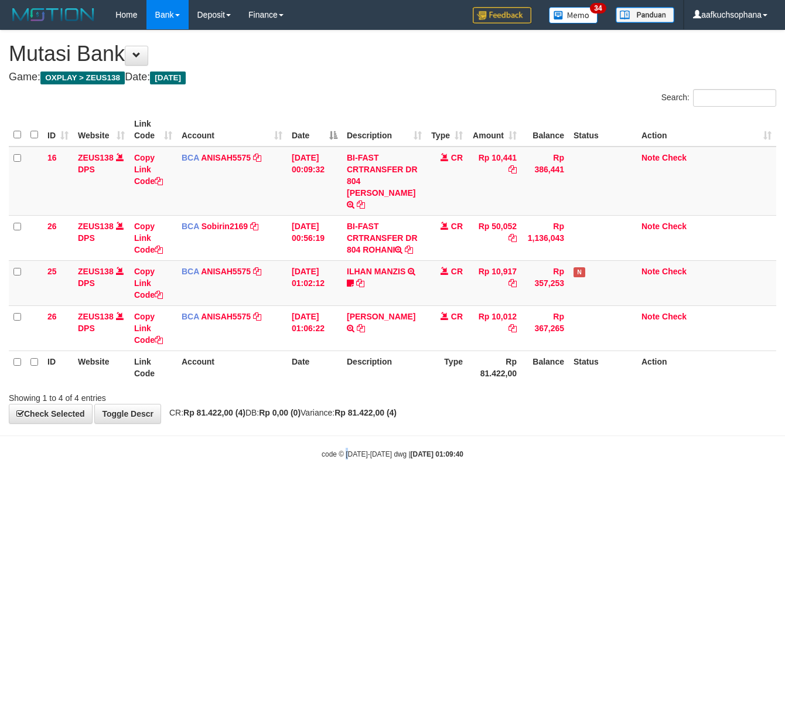
drag, startPoint x: 340, startPoint y: 557, endPoint x: 232, endPoint y: 556, distance: 108.4
click at [338, 489] on html "Toggle navigation Home Bank Account List Load By Website Group [OXPLAY] ZEUS138…" at bounding box center [392, 244] width 785 height 489
drag, startPoint x: 216, startPoint y: 528, endPoint x: 5, endPoint y: 473, distance: 217.9
click at [160, 489] on html "Toggle navigation Home Bank Account List Load By Website Group [OXPLAY] ZEUS138…" at bounding box center [392, 244] width 785 height 489
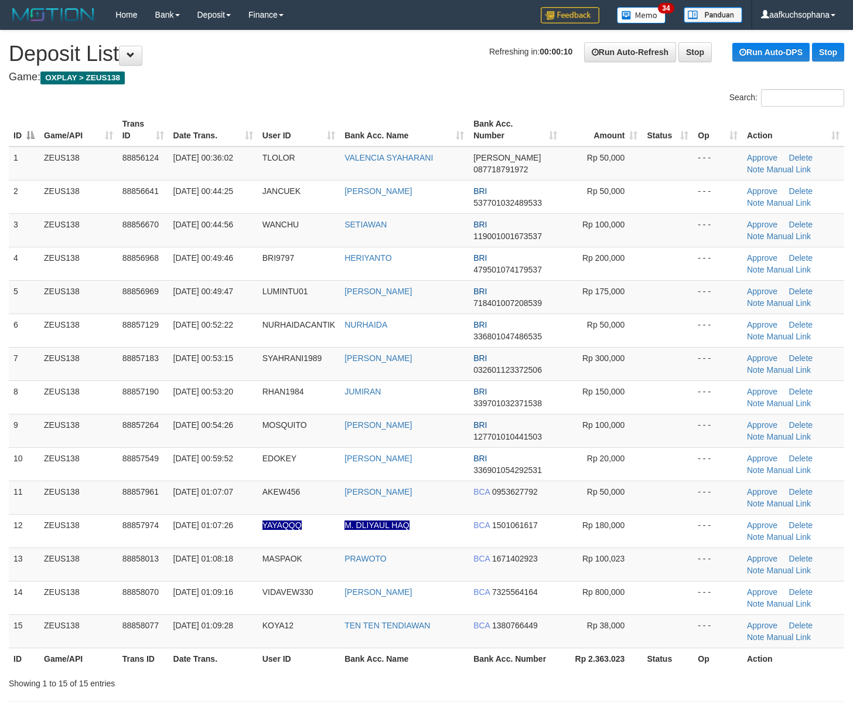
drag, startPoint x: 672, startPoint y: 473, endPoint x: 857, endPoint y: 512, distance: 189.2
click at [676, 477] on td at bounding box center [667, 463] width 51 height 33
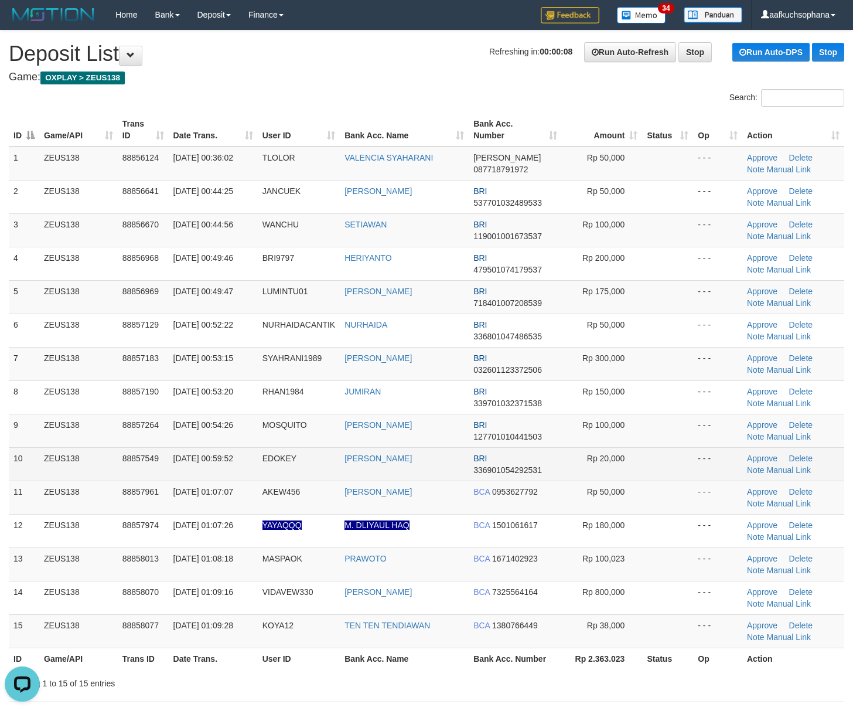
drag, startPoint x: 633, startPoint y: 400, endPoint x: 813, endPoint y: 477, distance: 196.4
click at [641, 406] on td "Rp 150,000" at bounding box center [602, 396] width 81 height 33
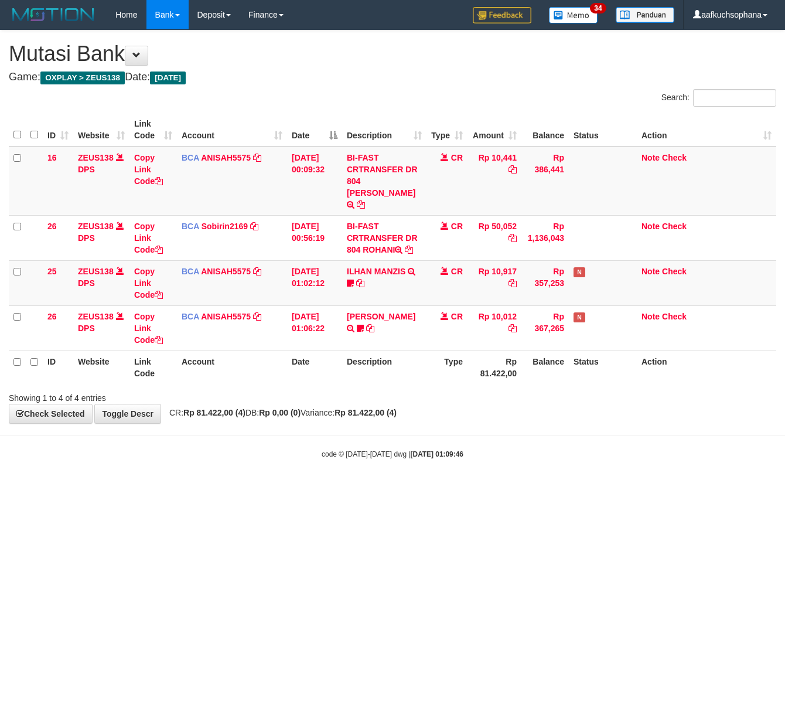
drag, startPoint x: 189, startPoint y: 510, endPoint x: 163, endPoint y: 495, distance: 29.7
click at [190, 489] on html "Toggle navigation Home Bank Account List Load By Website Group [OXPLAY] ZEUS138…" at bounding box center [392, 244] width 785 height 489
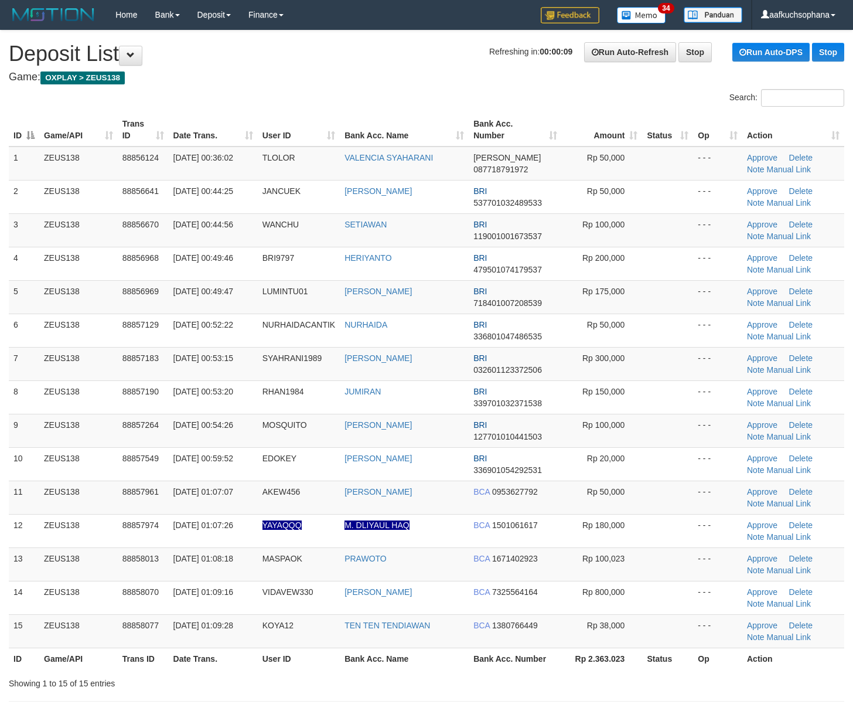
drag, startPoint x: 647, startPoint y: 427, endPoint x: 861, endPoint y: 462, distance: 217.2
click at [663, 432] on td at bounding box center [667, 430] width 51 height 33
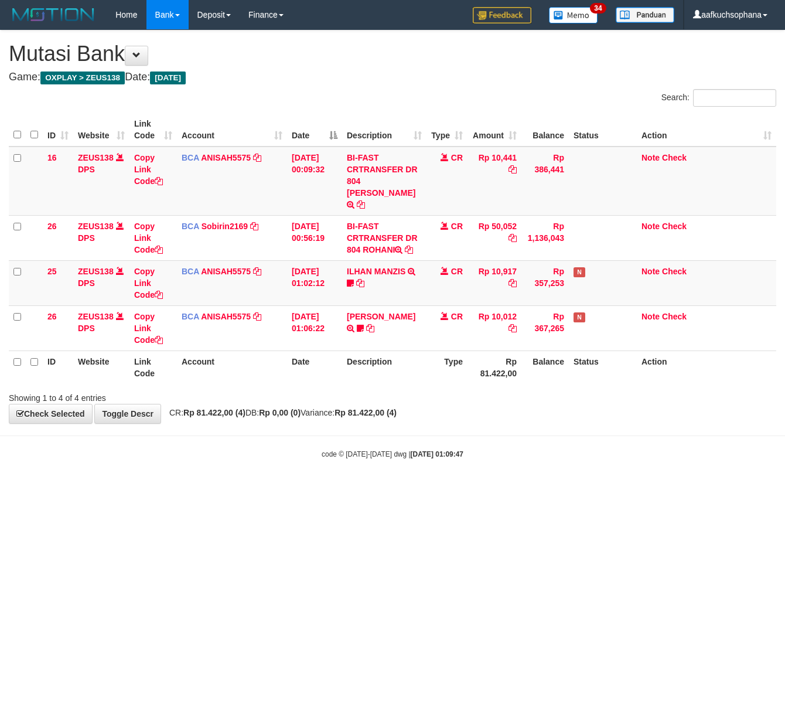
click at [308, 489] on html "Toggle navigation Home Bank Account List Load By Website Group [OXPLAY] ZEUS138…" at bounding box center [392, 244] width 785 height 489
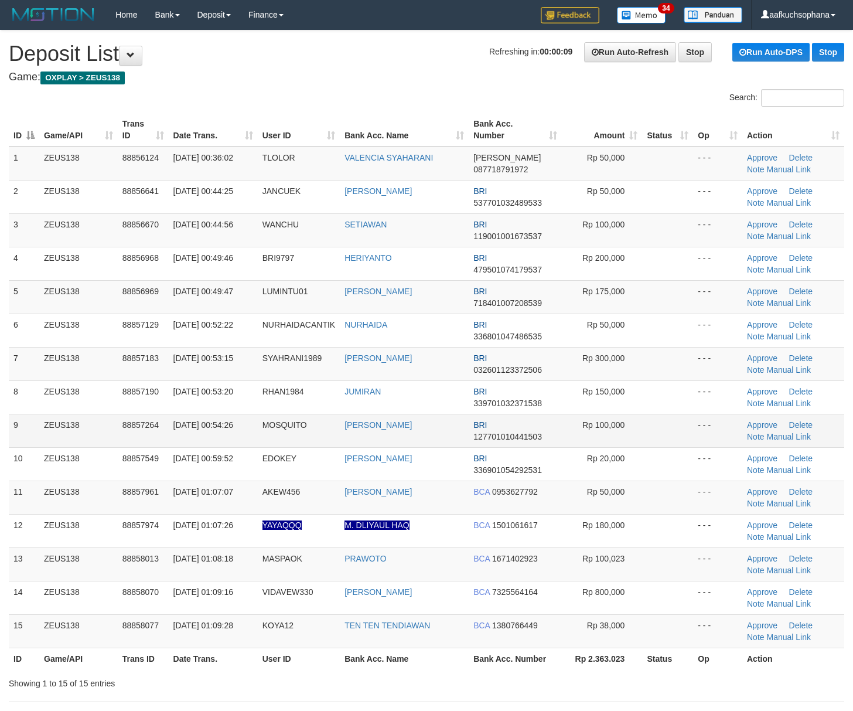
click at [667, 429] on td at bounding box center [667, 430] width 51 height 33
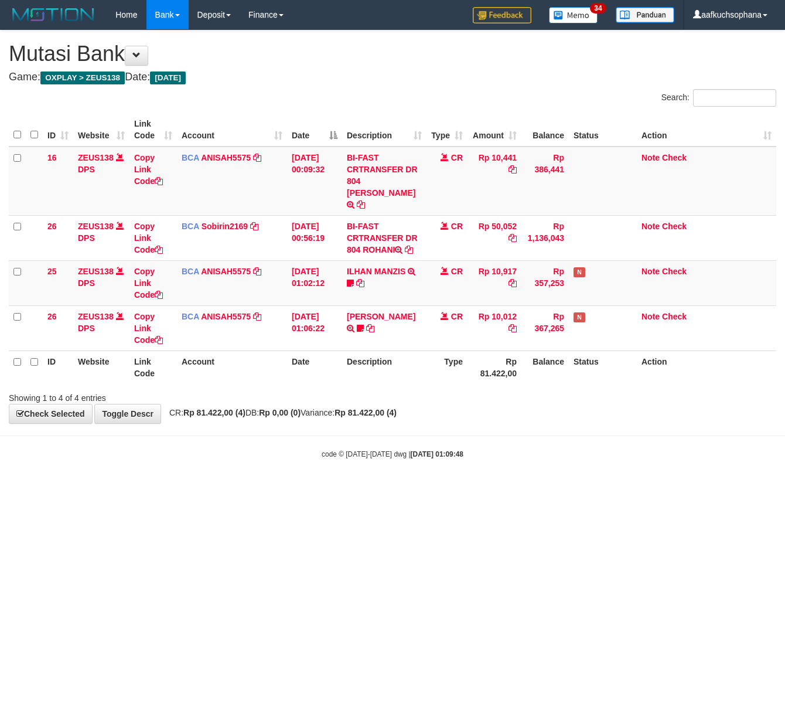
drag, startPoint x: 432, startPoint y: 558, endPoint x: 425, endPoint y: 551, distance: 10.0
click at [427, 489] on html "Toggle navigation Home Bank Account List Load By Website Group [OXPLAY] ZEUS138…" at bounding box center [392, 244] width 785 height 489
drag, startPoint x: 427, startPoint y: 537, endPoint x: 388, endPoint y: 528, distance: 39.8
click at [415, 489] on html "Toggle navigation Home Bank Account List Load By Website Group [OXPLAY] ZEUS138…" at bounding box center [392, 244] width 785 height 489
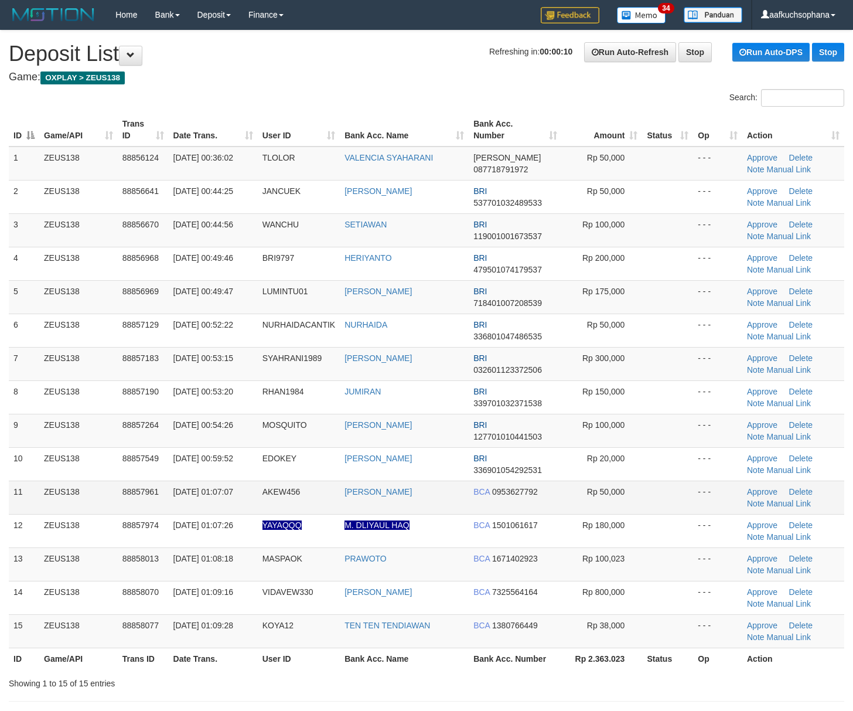
click at [672, 481] on td at bounding box center [667, 463] width 51 height 33
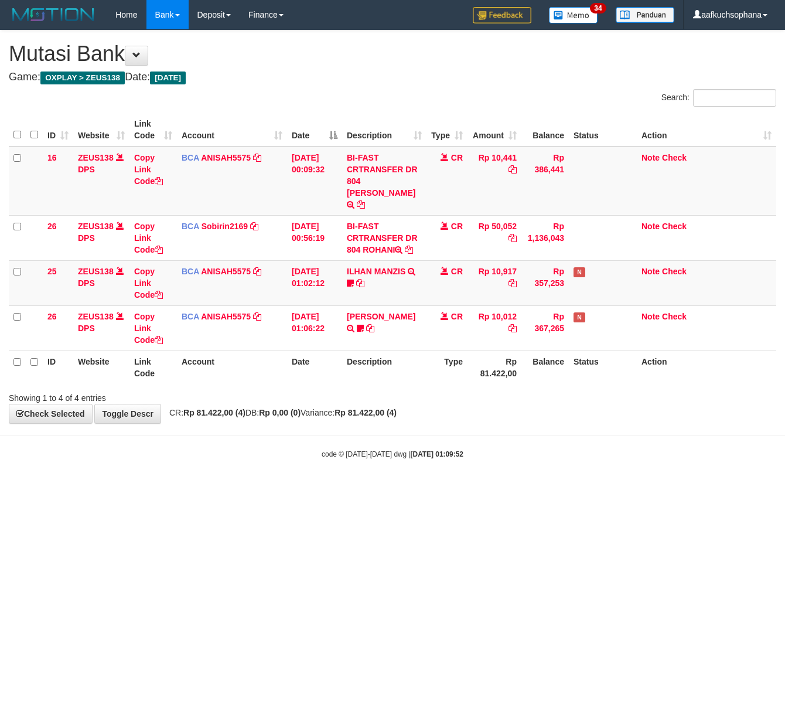
click at [249, 489] on html "Toggle navigation Home Bank Account List Load By Website Group [OXPLAY] ZEUS138…" at bounding box center [392, 244] width 785 height 489
drag, startPoint x: 157, startPoint y: 557, endPoint x: 1, endPoint y: 503, distance: 164.9
click at [148, 489] on html "Toggle navigation Home Bank Account List Load By Website Group [OXPLAY] ZEUS138…" at bounding box center [392, 244] width 785 height 489
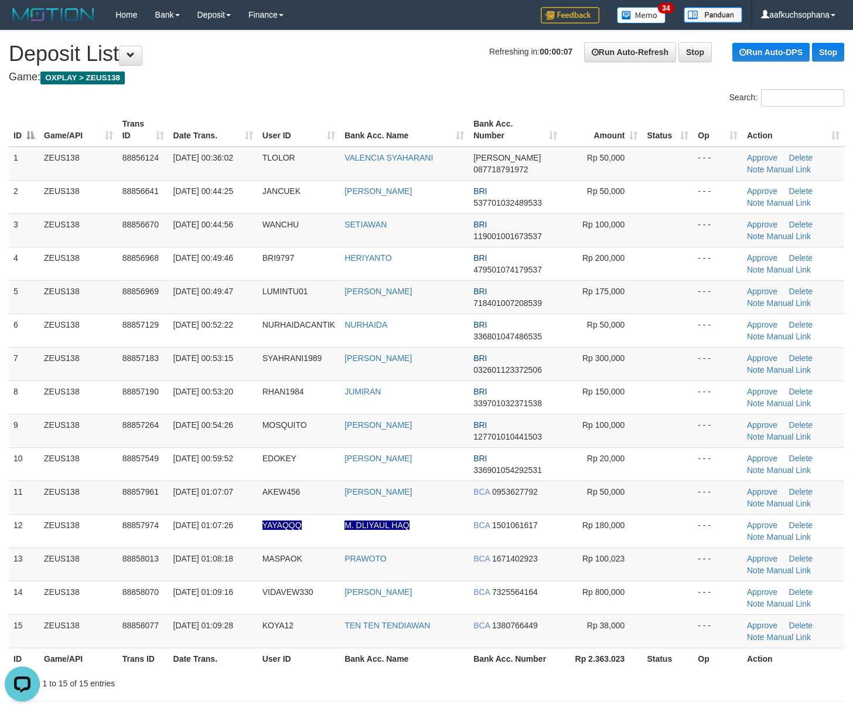
drag, startPoint x: 628, startPoint y: 482, endPoint x: 863, endPoint y: 509, distance: 236.0
click at [638, 484] on td "Rp 50,000" at bounding box center [602, 497] width 81 height 33
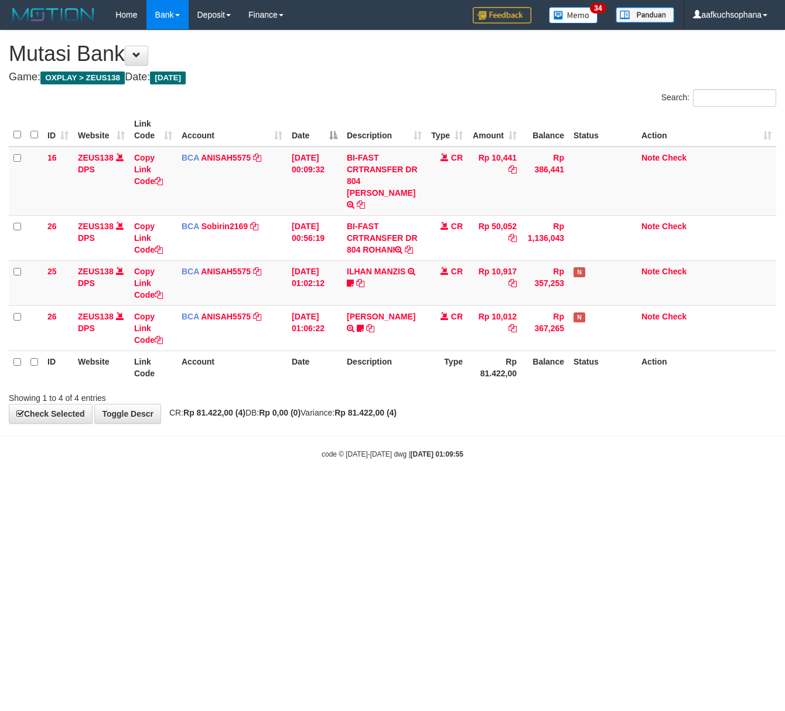
click at [87, 489] on html "Toggle navigation Home Bank Account List Load By Website Group [OXPLAY] ZEUS138…" at bounding box center [392, 244] width 785 height 489
drag, startPoint x: 282, startPoint y: 506, endPoint x: 280, endPoint y: 515, distance: 8.5
click at [282, 489] on html "Toggle navigation Home Bank Account List Load By Website Group [OXPLAY] ZEUS138…" at bounding box center [392, 244] width 785 height 489
drag, startPoint x: 161, startPoint y: 520, endPoint x: 0, endPoint y: 489, distance: 163.7
click at [159, 489] on html "Toggle navigation Home Bank Account List Load By Website Group [OXPLAY] ZEUS138…" at bounding box center [392, 244] width 785 height 489
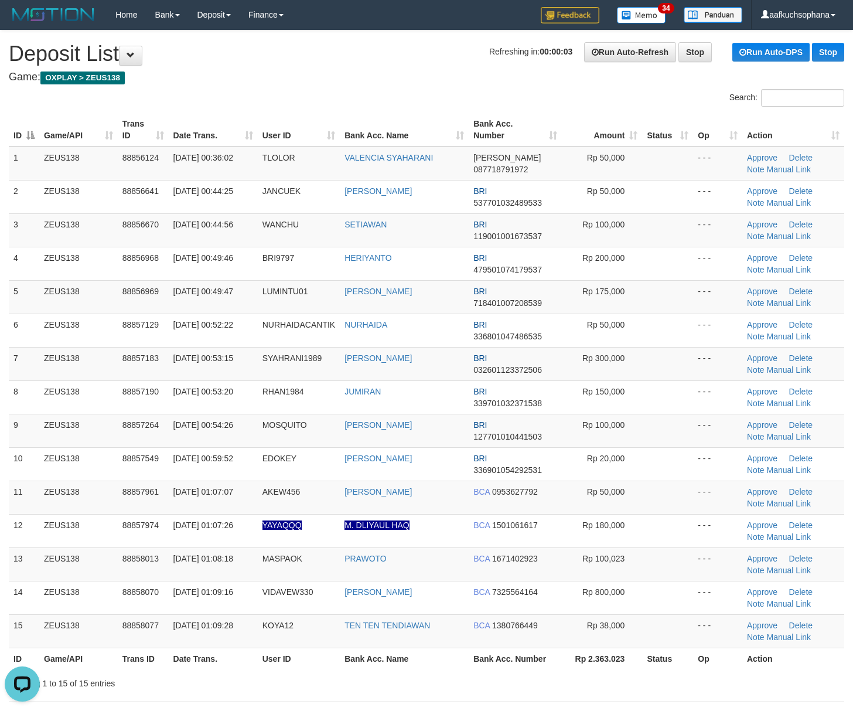
drag, startPoint x: 667, startPoint y: 481, endPoint x: 861, endPoint y: 511, distance: 196.3
click at [697, 489] on tbody "1 ZEUS138 88856124 [DATE] 00:36:02 [GEOGRAPHIC_DATA] VALENCIA SYAHARANI [PERSON…" at bounding box center [427, 398] width 836 height 502
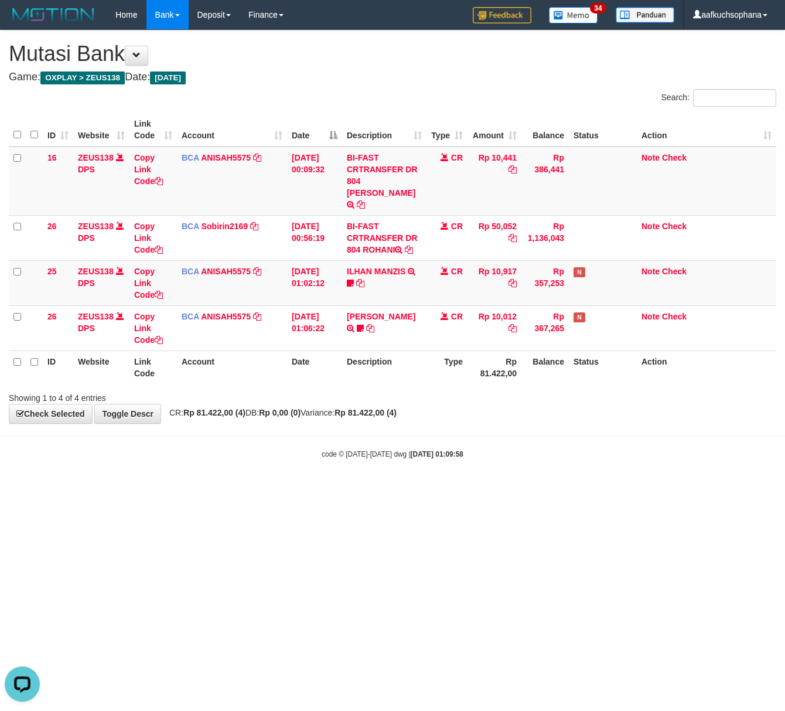
drag, startPoint x: 638, startPoint y: 483, endPoint x: 626, endPoint y: 483, distance: 11.7
click at [634, 485] on html "Toggle navigation Home Bank Account List Load By Website Group [OXPLAY] ZEUS138…" at bounding box center [392, 244] width 785 height 489
drag, startPoint x: 401, startPoint y: 490, endPoint x: 236, endPoint y: 451, distance: 170.4
click at [400, 489] on html "Toggle navigation Home Bank Account List Load By Website Group [OXPLAY] ZEUS138…" at bounding box center [392, 244] width 785 height 489
click at [142, 489] on html "Toggle navigation Home Bank Account List Load By Website Group [OXPLAY] ZEUS138…" at bounding box center [392, 244] width 785 height 489
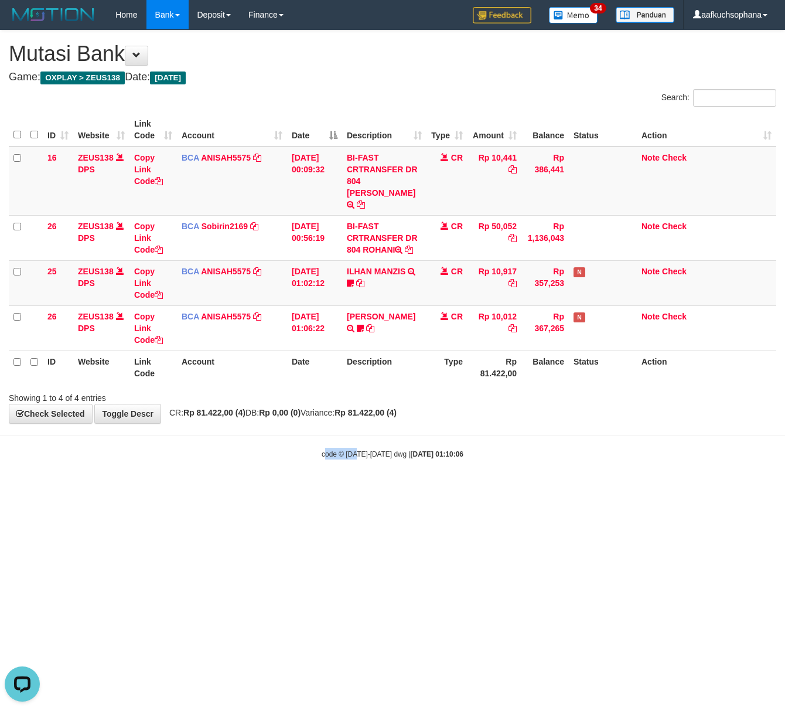
drag, startPoint x: 345, startPoint y: 465, endPoint x: 211, endPoint y: 473, distance: 133.9
click at [318, 478] on html "Toggle navigation Home Bank Account List Load By Website Group [OXPLAY] ZEUS138…" at bounding box center [392, 244] width 785 height 489
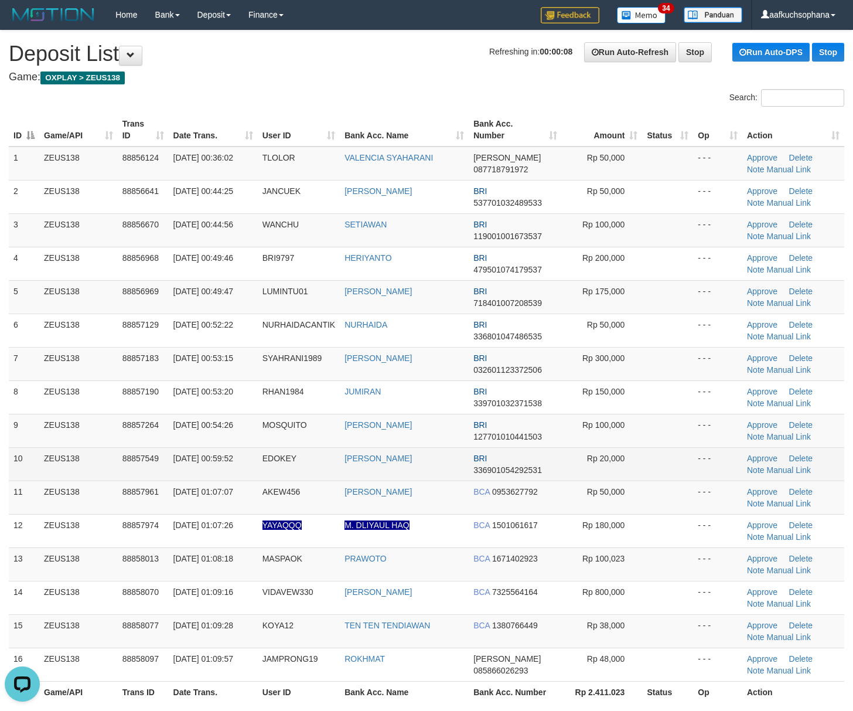
drag, startPoint x: 680, startPoint y: 450, endPoint x: 859, endPoint y: 499, distance: 185.4
click at [686, 454] on td at bounding box center [667, 463] width 51 height 33
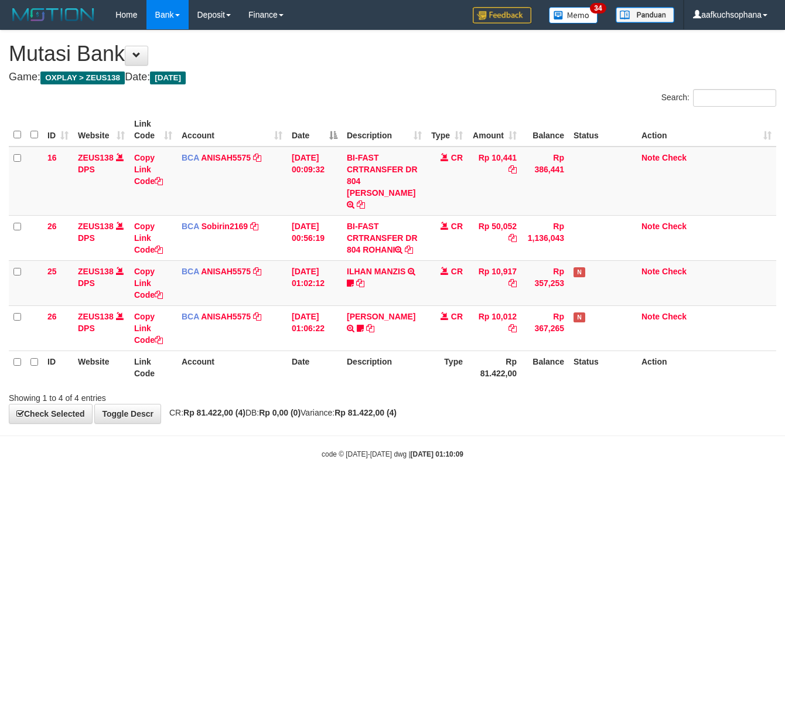
click at [291, 489] on html "Toggle navigation Home Bank Account List Load By Website Group [OXPLAY] ZEUS138…" at bounding box center [392, 244] width 785 height 489
click at [277, 489] on html "Toggle navigation Home Bank Account List Load By Website Group [OXPLAY] ZEUS138…" at bounding box center [392, 244] width 785 height 489
click at [268, 489] on html "Toggle navigation Home Bank Account List Load By Website Group [OXPLAY] ZEUS138…" at bounding box center [392, 244] width 785 height 489
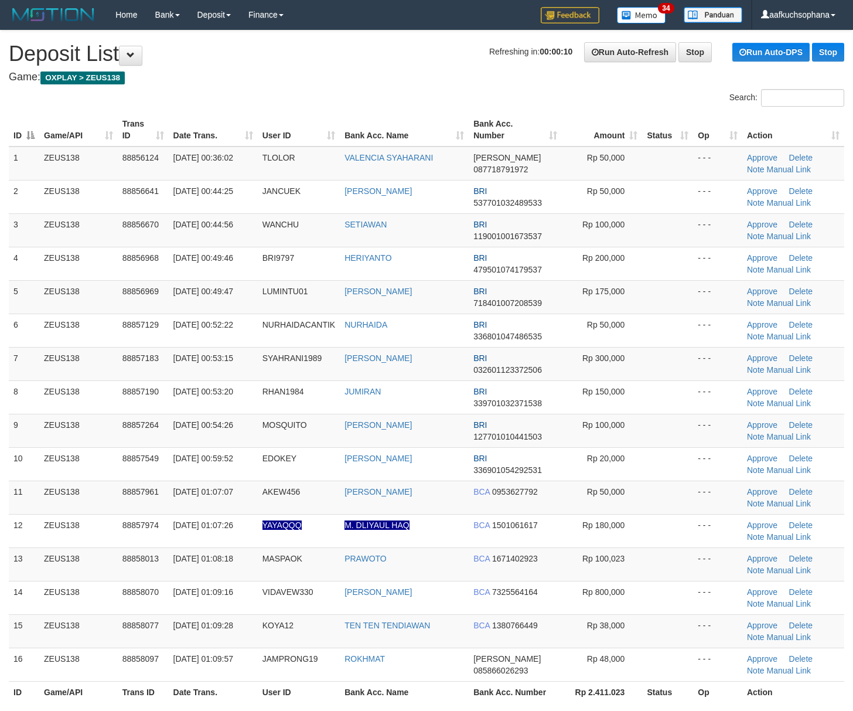
drag, startPoint x: 664, startPoint y: 503, endPoint x: 861, endPoint y: 543, distance: 201.5
click at [669, 505] on td at bounding box center [667, 497] width 51 height 33
click at [689, 488] on td at bounding box center [667, 497] width 51 height 33
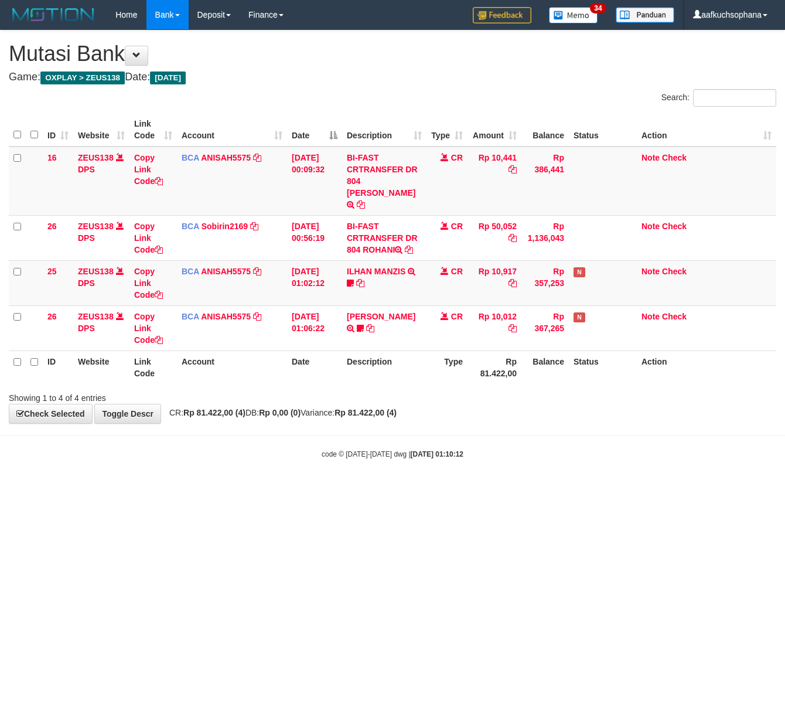
click at [152, 489] on html "Toggle navigation Home Bank Account List Load By Website Group [OXPLAY] ZEUS138…" at bounding box center [392, 244] width 785 height 489
click at [191, 489] on html "Toggle navigation Home Bank Account List Load By Website Group [OXPLAY] ZEUS138…" at bounding box center [392, 244] width 785 height 489
drag, startPoint x: 250, startPoint y: 530, endPoint x: 234, endPoint y: 526, distance: 15.8
click at [247, 489] on html "Toggle navigation Home Bank Account List Load By Website Group [OXPLAY] ZEUS138…" at bounding box center [392, 244] width 785 height 489
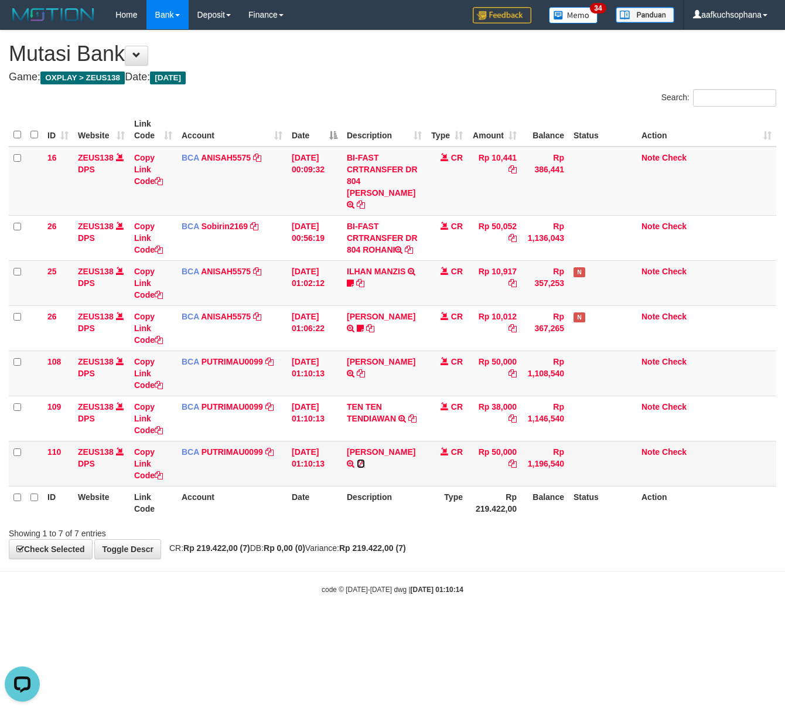
click at [365, 459] on icon at bounding box center [361, 463] width 8 height 8
drag, startPoint x: 369, startPoint y: 624, endPoint x: 179, endPoint y: 497, distance: 227.7
click at [366, 621] on html "Toggle navigation Home Bank Account List Load By Website Group [OXPLAY] ZEUS138…" at bounding box center [392, 312] width 785 height 624
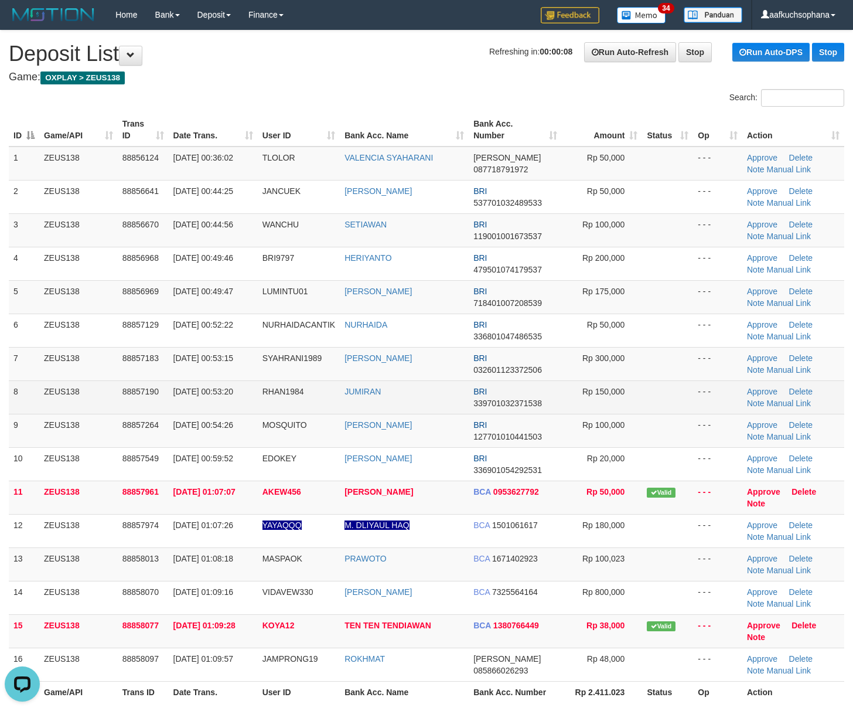
click at [687, 407] on td at bounding box center [667, 396] width 51 height 33
click at [648, 406] on td at bounding box center [667, 396] width 51 height 33
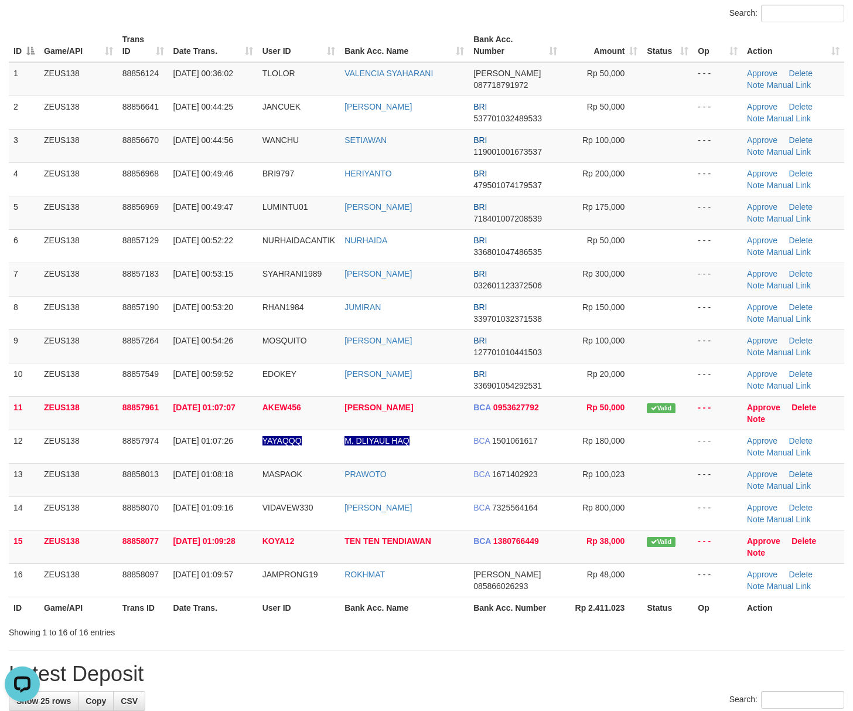
scroll to position [312, 0]
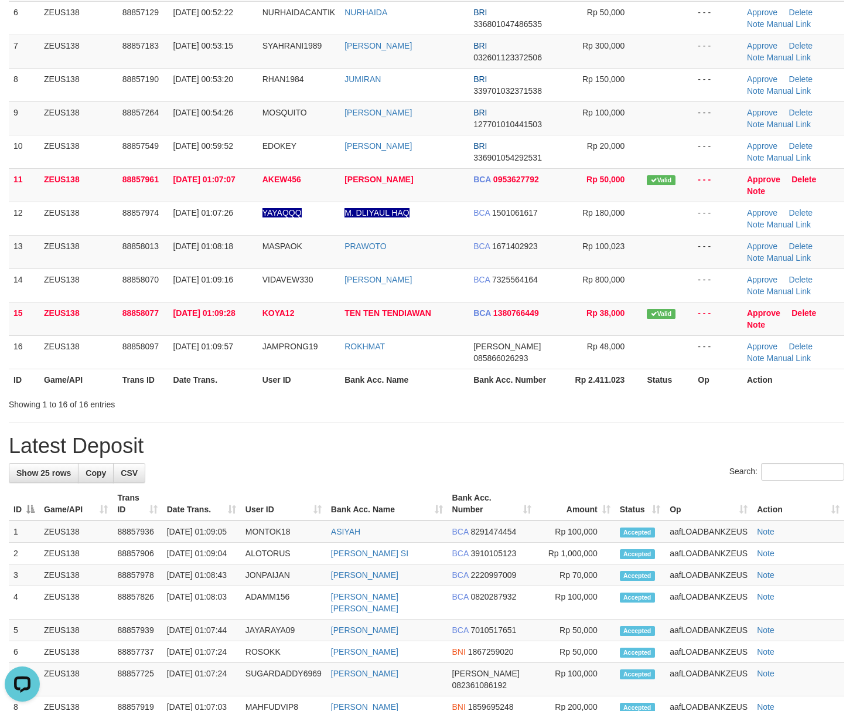
drag, startPoint x: 727, startPoint y: 378, endPoint x: 863, endPoint y: 430, distance: 145.6
click at [730, 387] on th "Op" at bounding box center [717, 380] width 49 height 22
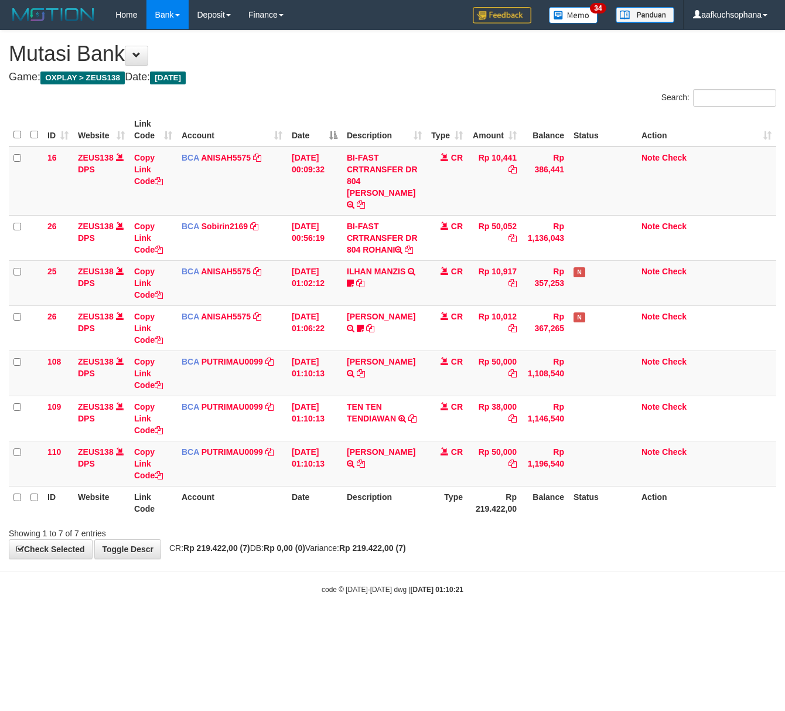
click at [364, 521] on div "Search: ID Website Link Code Account Date Description Type Amount Balance Statu…" at bounding box center [393, 314] width 768 height 450
click at [360, 448] on link "[PERSON_NAME]" at bounding box center [381, 451] width 69 height 9
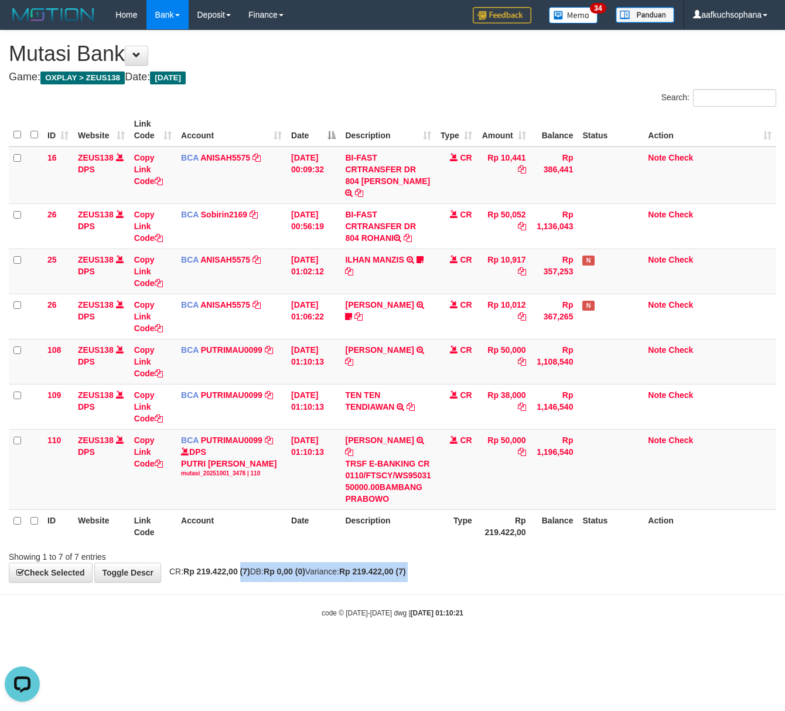
drag, startPoint x: 268, startPoint y: 585, endPoint x: 2, endPoint y: 479, distance: 286.4
click at [243, 571] on div "**********" at bounding box center [392, 305] width 785 height 551
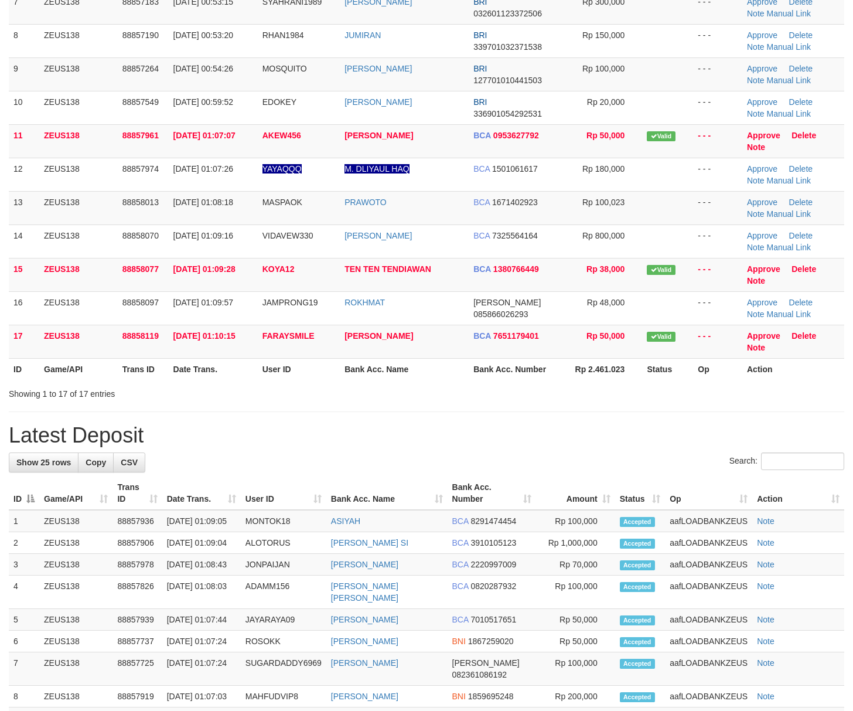
scroll to position [312, 0]
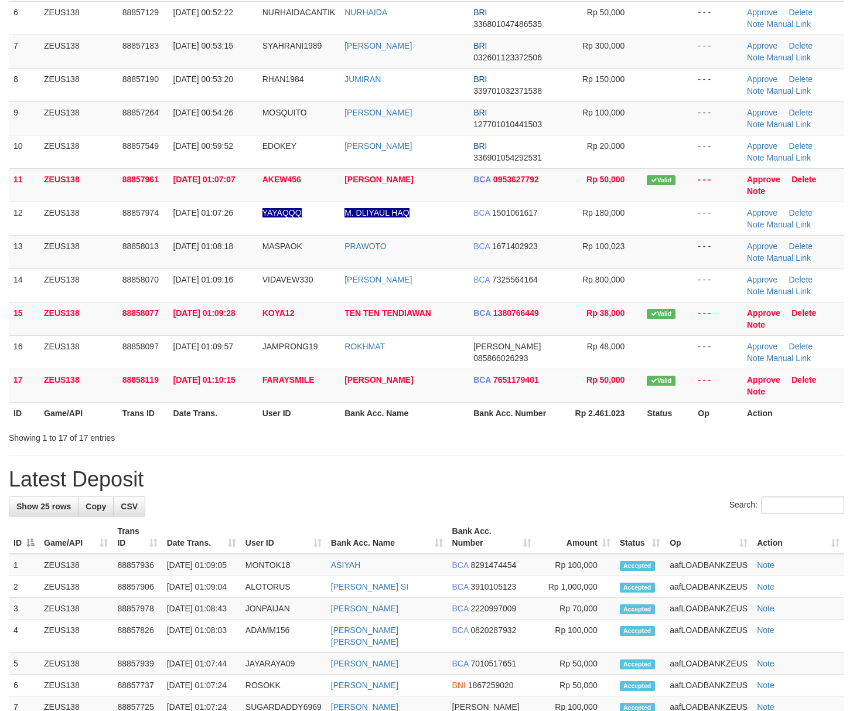
click at [549, 483] on h1 "Latest Deposit" at bounding box center [427, 479] width 836 height 23
click at [602, 448] on div "**********" at bounding box center [426, 458] width 853 height 1480
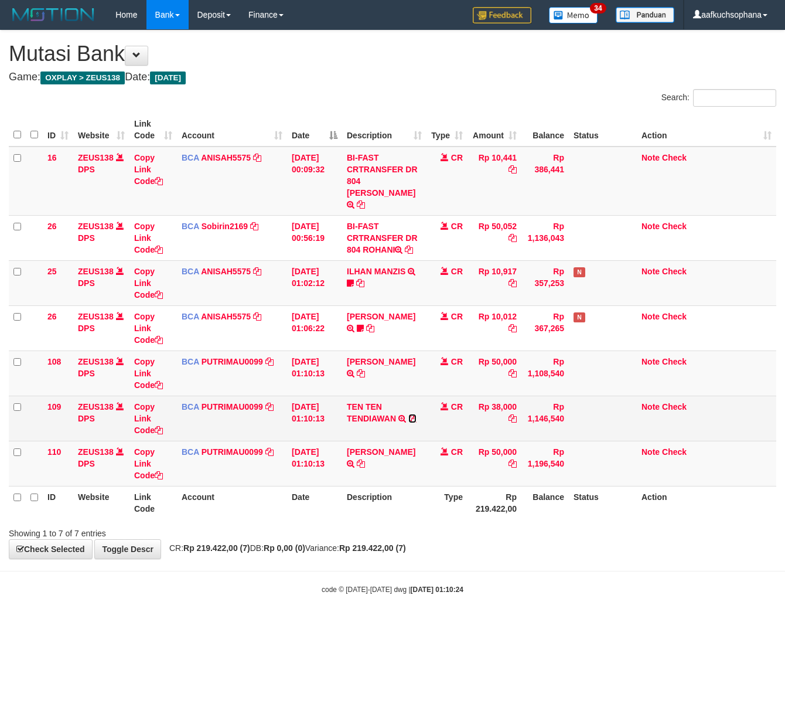
click at [415, 414] on icon at bounding box center [412, 418] width 8 height 8
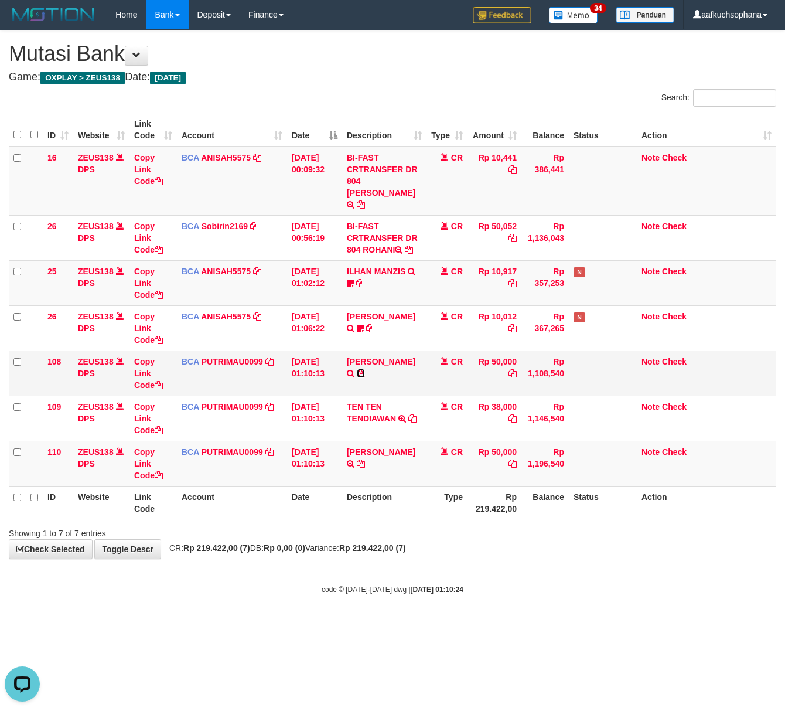
click at [357, 369] on icon at bounding box center [361, 373] width 8 height 8
click at [254, 618] on html "Toggle navigation Home Bank Account List Load By Website Group [OXPLAY] ZEUS138…" at bounding box center [392, 312] width 785 height 624
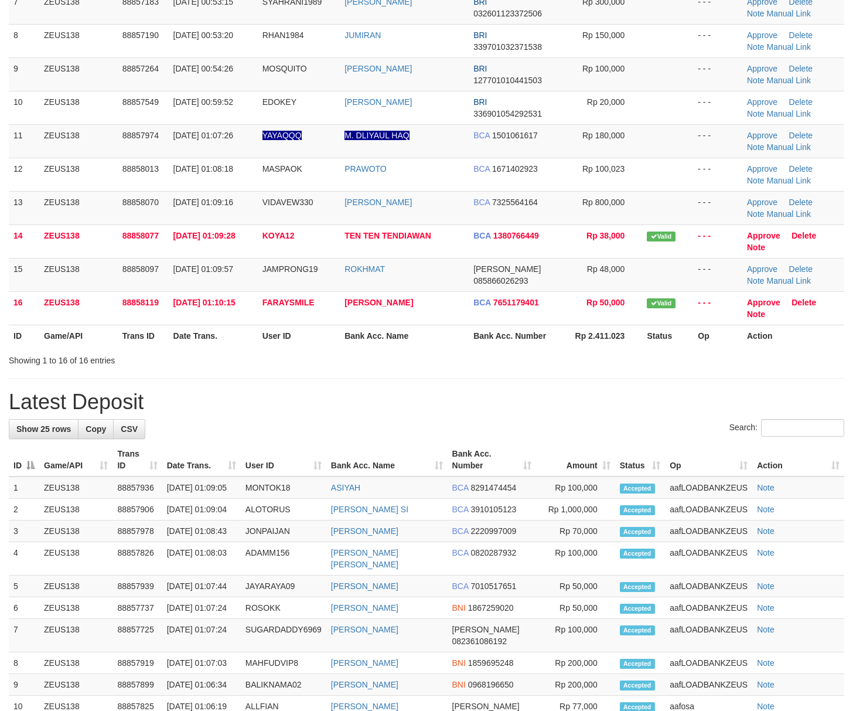
scroll to position [312, 0]
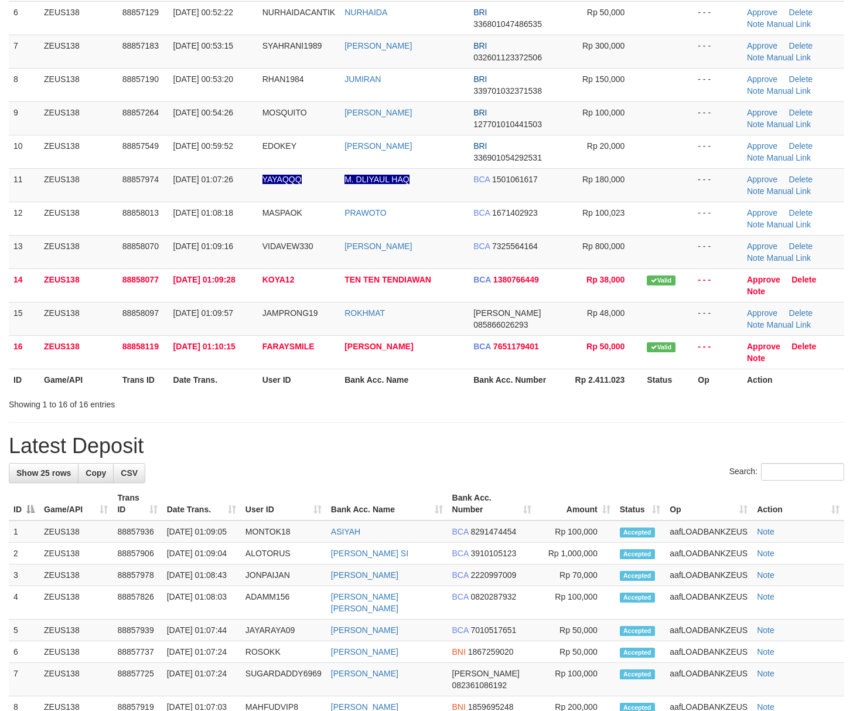
click at [664, 413] on div "**********" at bounding box center [426, 441] width 853 height 1446
drag, startPoint x: 621, startPoint y: 470, endPoint x: 611, endPoint y: 489, distance: 21.5
click at [612, 498] on div "**********" at bounding box center [426, 441] width 853 height 1446
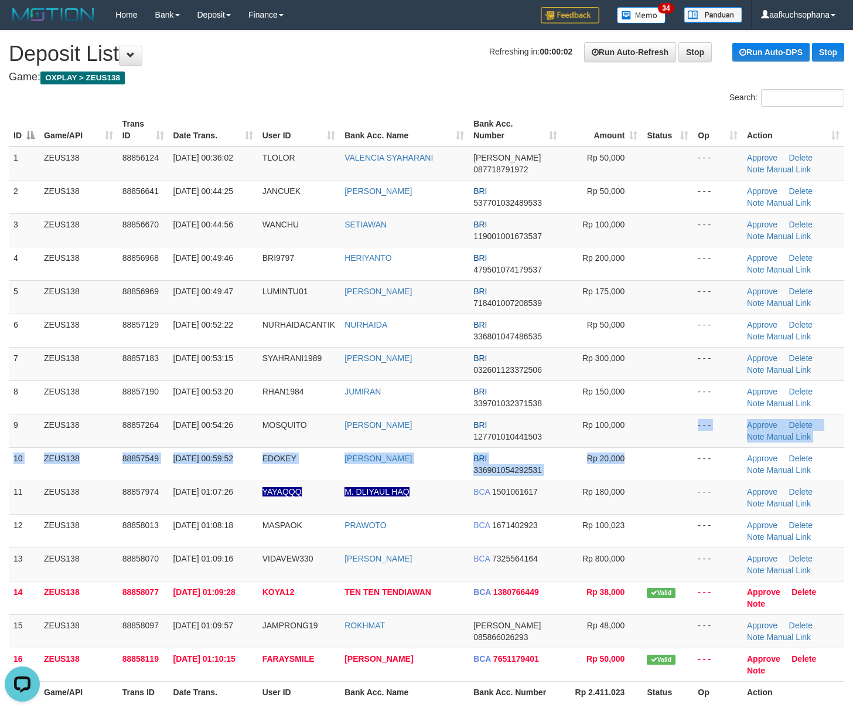
drag, startPoint x: 657, startPoint y: 448, endPoint x: 863, endPoint y: 556, distance: 232.2
click at [659, 451] on tbody "1 ZEUS138 88856124 01/10/2025 00:36:02 TLOLOR VALENCIA SYAHARANI DANA 087718791…" at bounding box center [427, 414] width 836 height 535
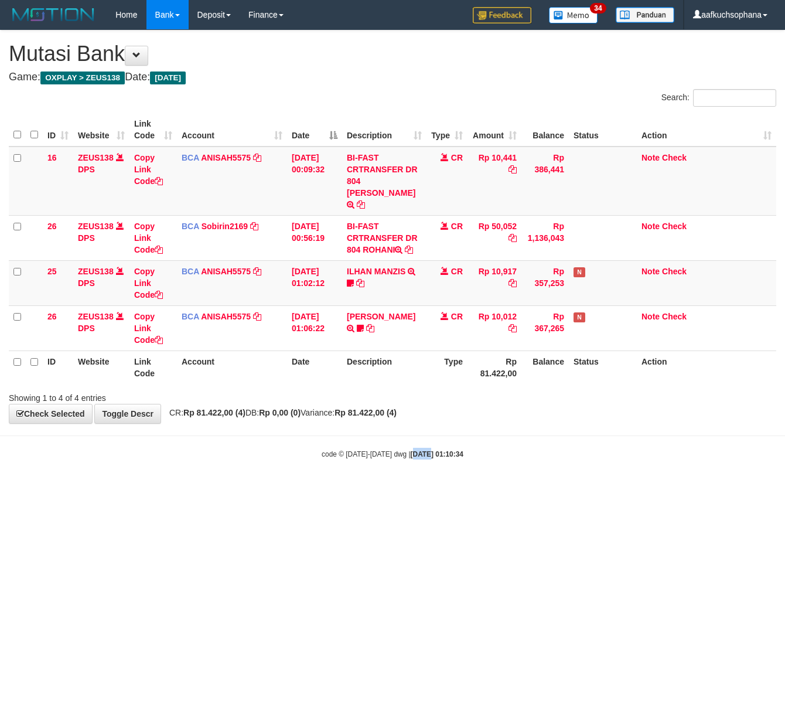
drag, startPoint x: 417, startPoint y: 580, endPoint x: 345, endPoint y: 549, distance: 79.0
click at [400, 489] on html "Toggle navigation Home Bank Account List Load By Website Group [OXPLAY] ZEUS138…" at bounding box center [392, 244] width 785 height 489
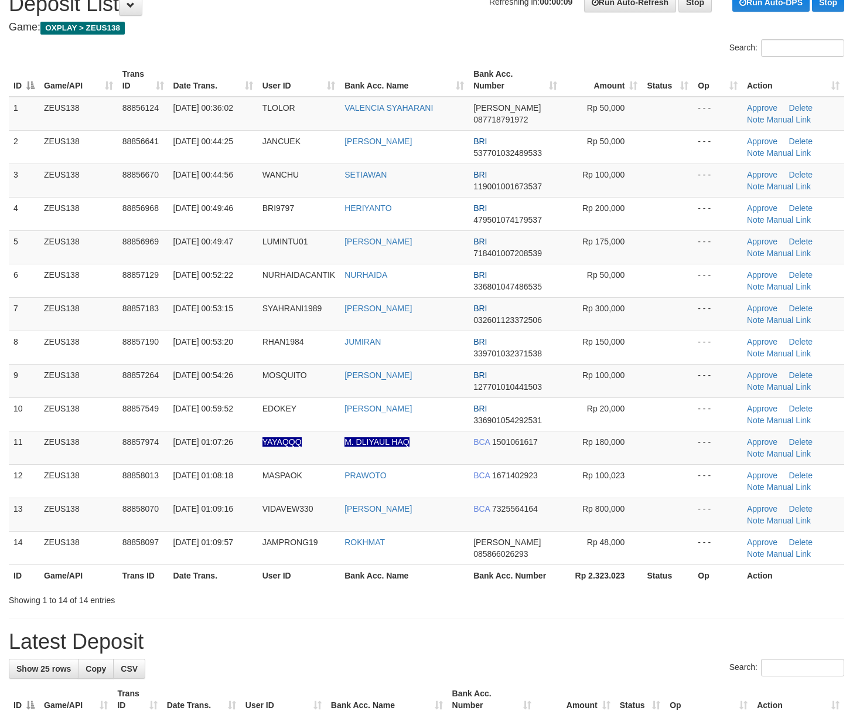
scroll to position [78, 0]
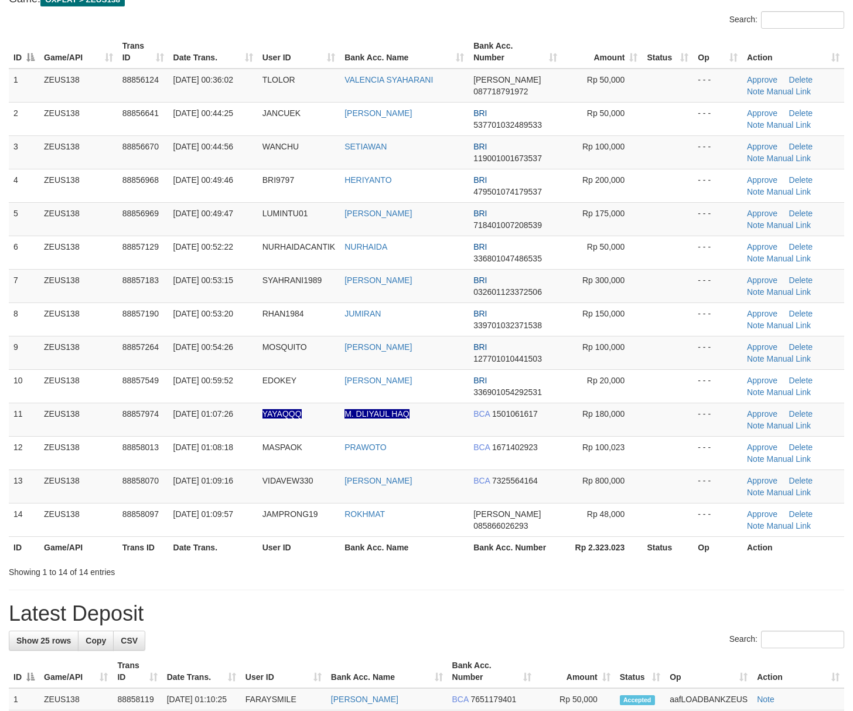
click at [533, 585] on div "**********" at bounding box center [426, 642] width 853 height 1379
click at [534, 582] on div "**********" at bounding box center [426, 642] width 853 height 1379
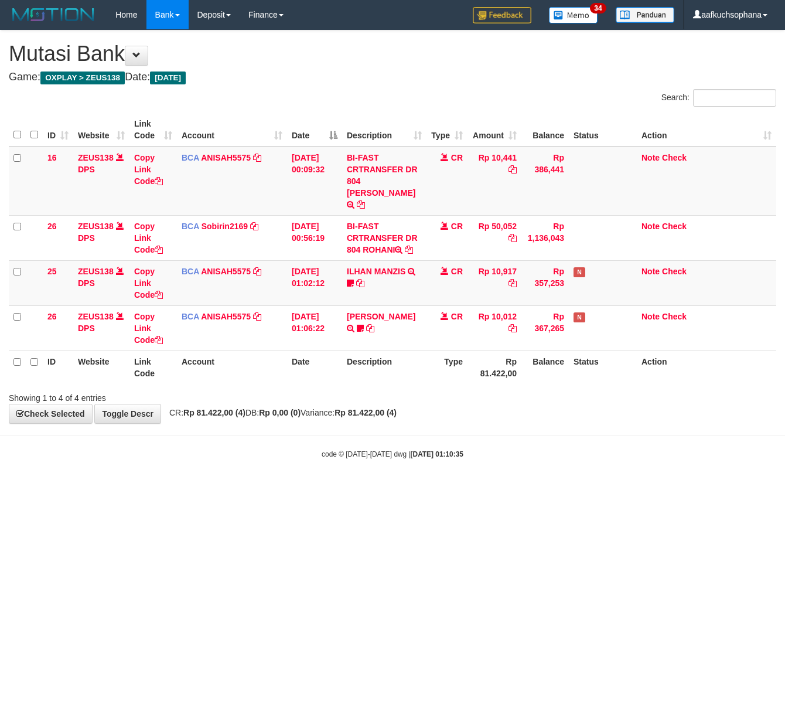
drag, startPoint x: 250, startPoint y: 516, endPoint x: 108, endPoint y: 497, distance: 142.5
click at [143, 489] on html "Toggle navigation Home Bank Account List Load By Website Group [OXPLAY] ZEUS138…" at bounding box center [392, 244] width 785 height 489
drag, startPoint x: 394, startPoint y: 616, endPoint x: 3, endPoint y: 418, distance: 438.7
click at [373, 489] on html "Toggle navigation Home Bank Account List Load By Website Group [OXPLAY] ZEUS138…" at bounding box center [392, 244] width 785 height 489
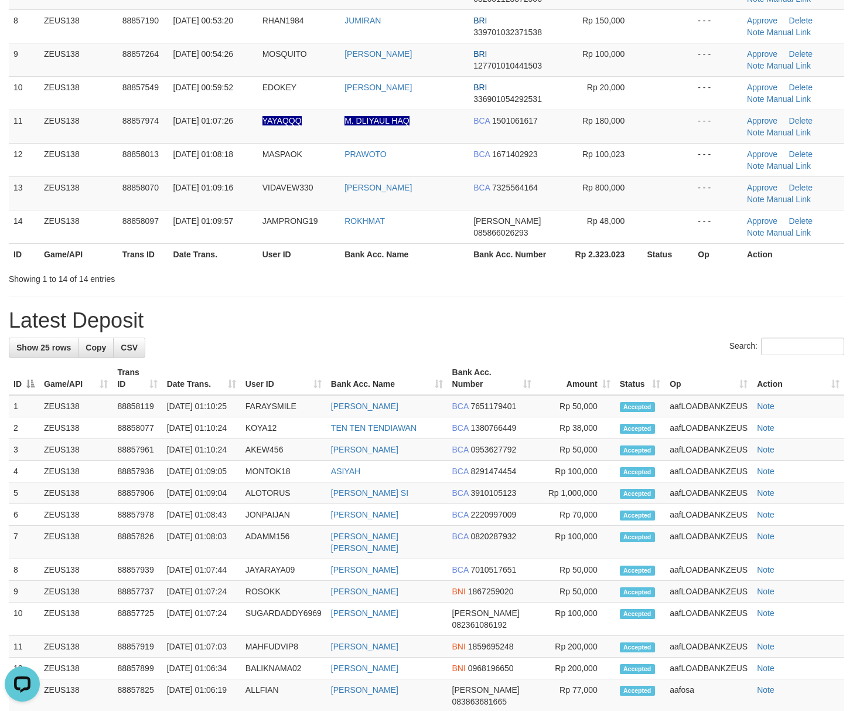
scroll to position [257, 0]
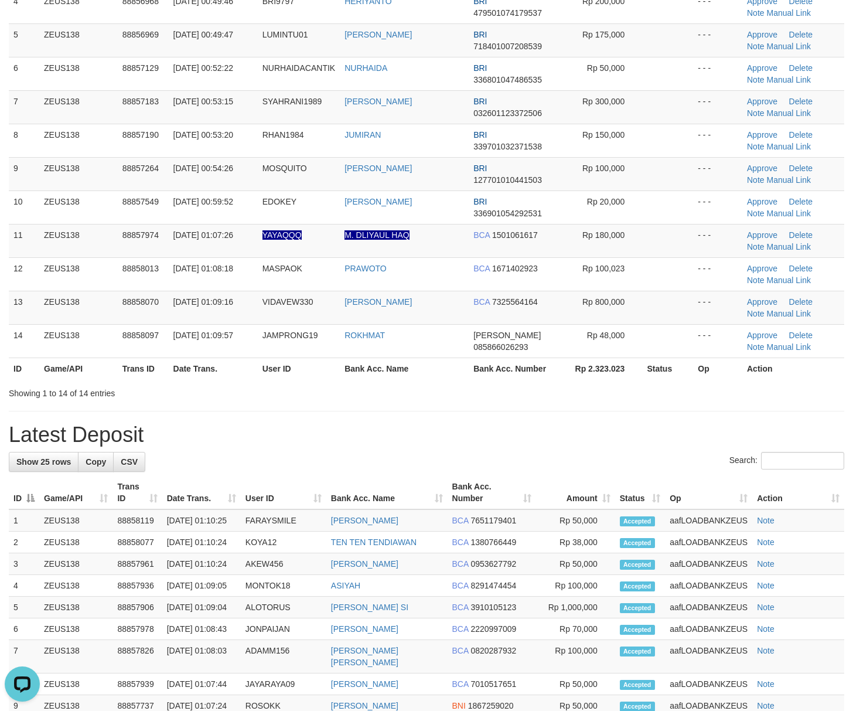
drag, startPoint x: 676, startPoint y: 406, endPoint x: 717, endPoint y: 427, distance: 46.6
click at [681, 410] on div "**********" at bounding box center [426, 463] width 853 height 1379
drag, startPoint x: 652, startPoint y: 415, endPoint x: 672, endPoint y: 418, distance: 19.7
click at [652, 415] on div "**********" at bounding box center [426, 463] width 853 height 1379
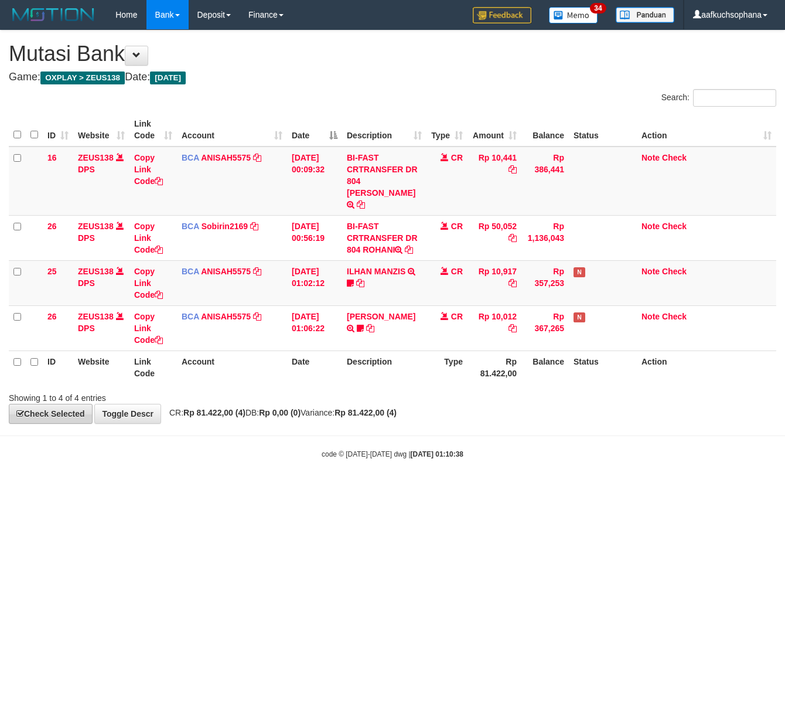
click at [256, 489] on html "Toggle navigation Home Bank Account List Load By Website Group [OXPLAY] ZEUS138…" at bounding box center [392, 244] width 785 height 489
drag, startPoint x: 265, startPoint y: 527, endPoint x: 55, endPoint y: 441, distance: 227.6
click at [263, 489] on html "Toggle navigation Home Bank Account List Load By Website Group [OXPLAY] ZEUS138…" at bounding box center [392, 244] width 785 height 489
click at [273, 489] on html "Toggle navigation Home Bank Account List Load By Website Group [OXPLAY] ZEUS138…" at bounding box center [392, 244] width 785 height 489
click at [312, 489] on html "Toggle navigation Home Bank Account List Load By Website Group [OXPLAY] ZEUS138…" at bounding box center [392, 244] width 785 height 489
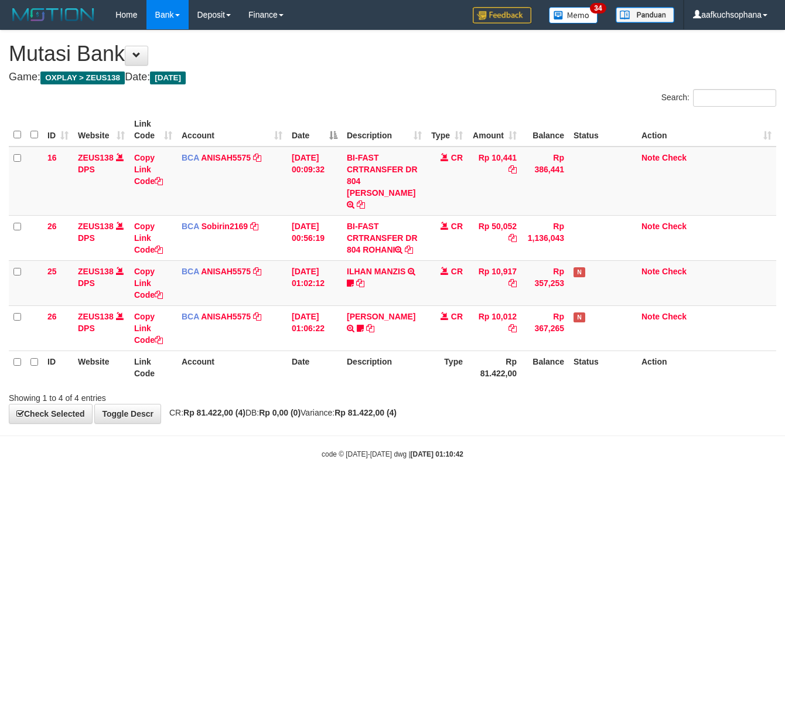
click at [447, 478] on html "Toggle navigation Home Bank Account List Load By Website Group [OXPLAY] ZEUS138…" at bounding box center [392, 244] width 785 height 489
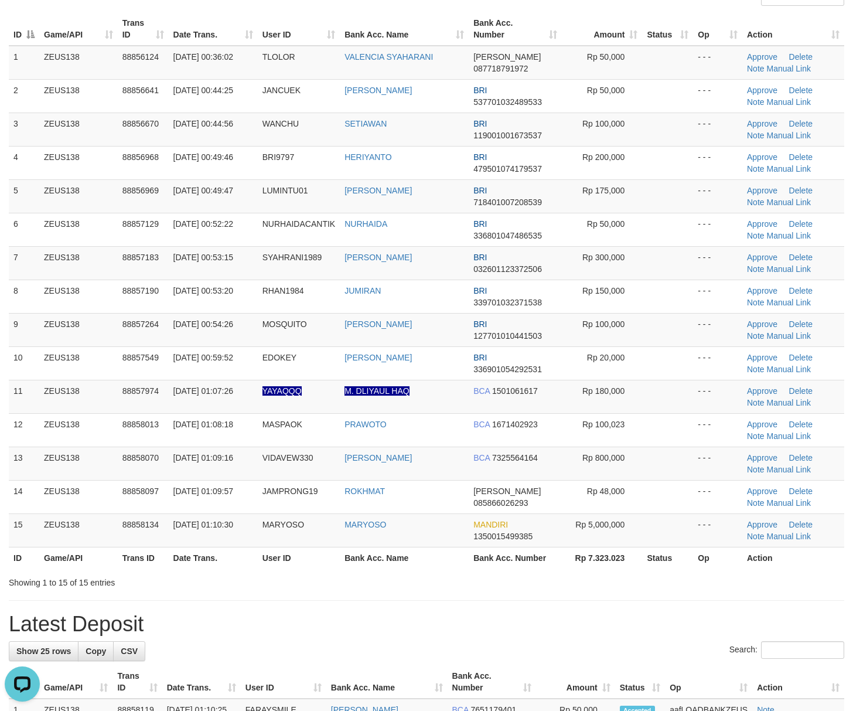
click at [622, 597] on div "**********" at bounding box center [426, 636] width 853 height 1413
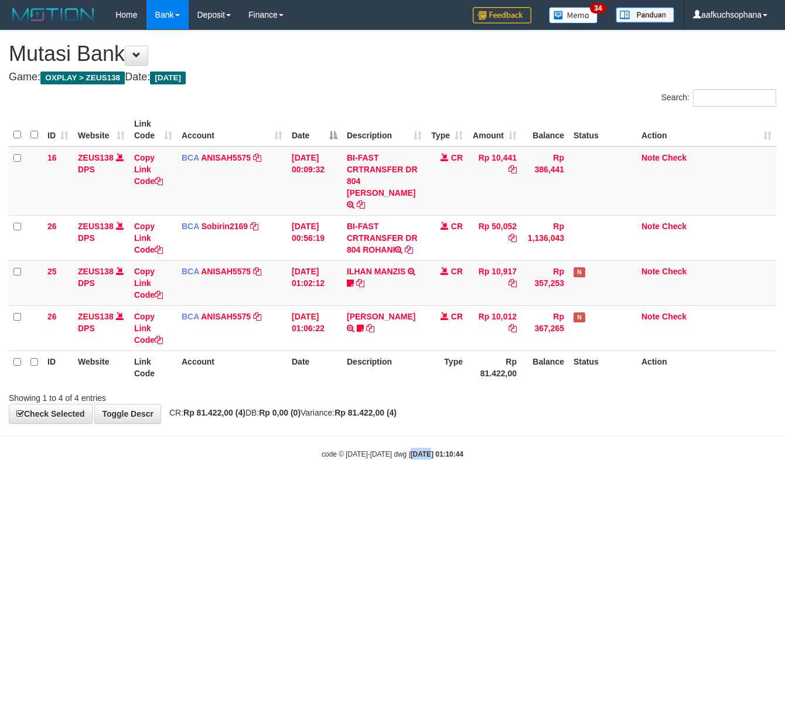
drag, startPoint x: 409, startPoint y: 522, endPoint x: 360, endPoint y: 498, distance: 54.5
click at [401, 489] on html "Toggle navigation Home Bank Account List Load By Website Group [OXPLAY] ZEUS138…" at bounding box center [392, 244] width 785 height 489
click at [282, 489] on html "Toggle navigation Home Bank Account List Load By Website Group [OXPLAY] ZEUS138…" at bounding box center [392, 244] width 785 height 489
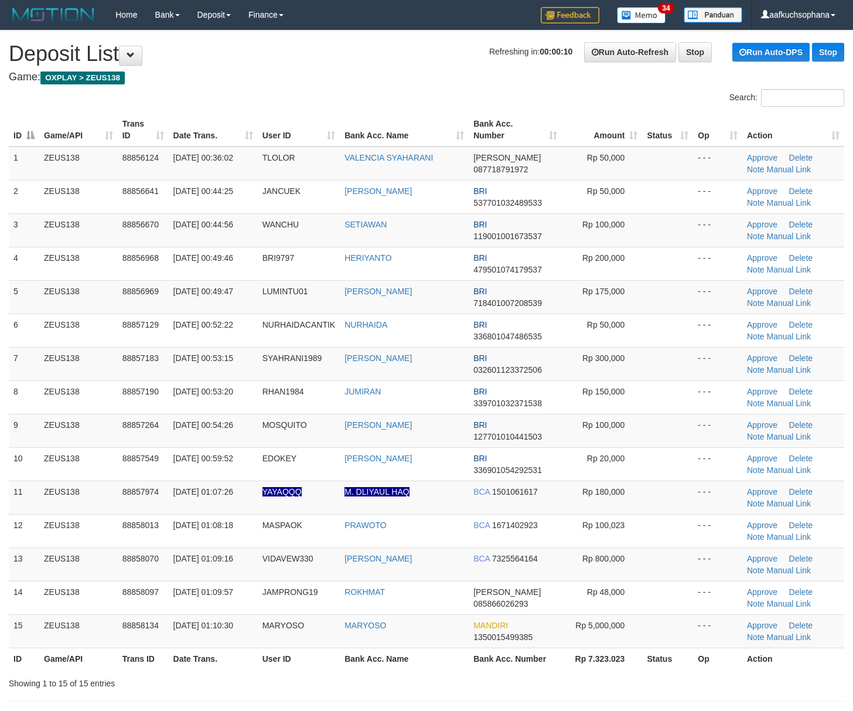
scroll to position [144, 0]
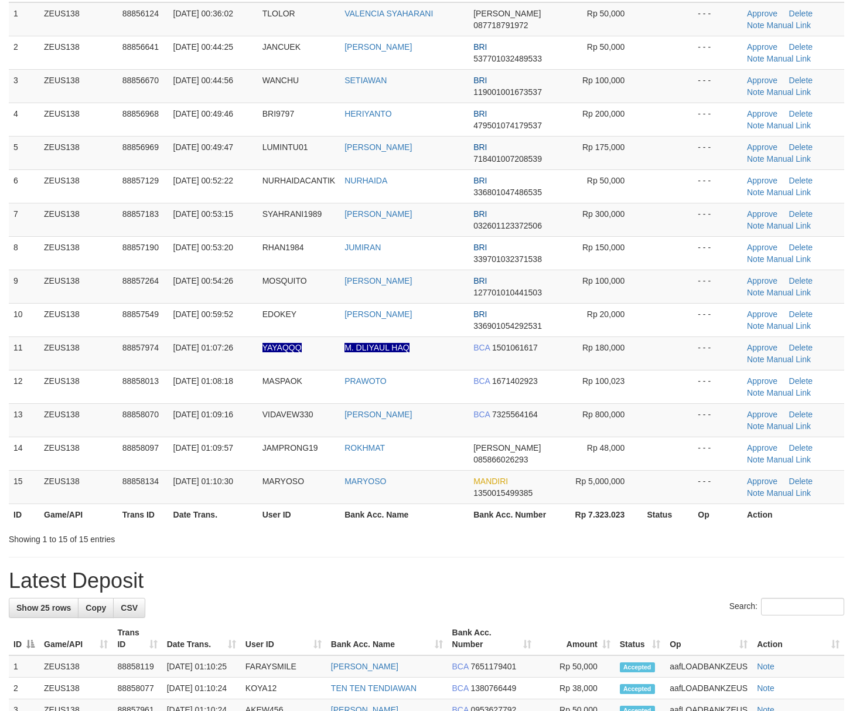
click at [730, 601] on label "Search:" at bounding box center [787, 607] width 115 height 18
click at [761, 601] on input "Search:" at bounding box center [802, 607] width 83 height 18
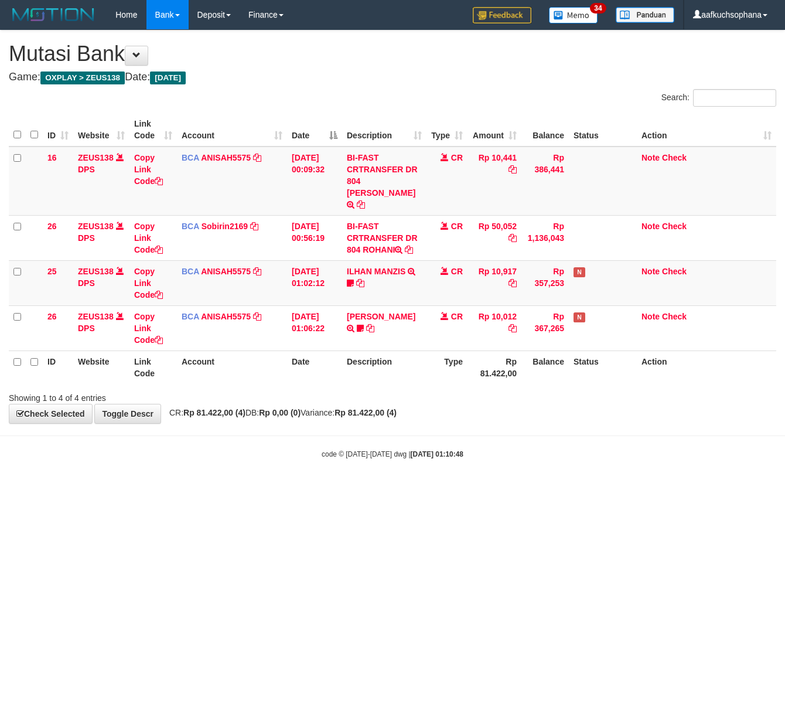
click at [191, 489] on html "Toggle navigation Home Bank Account List Load By Website Group [OXPLAY] ZEUS138…" at bounding box center [392, 244] width 785 height 489
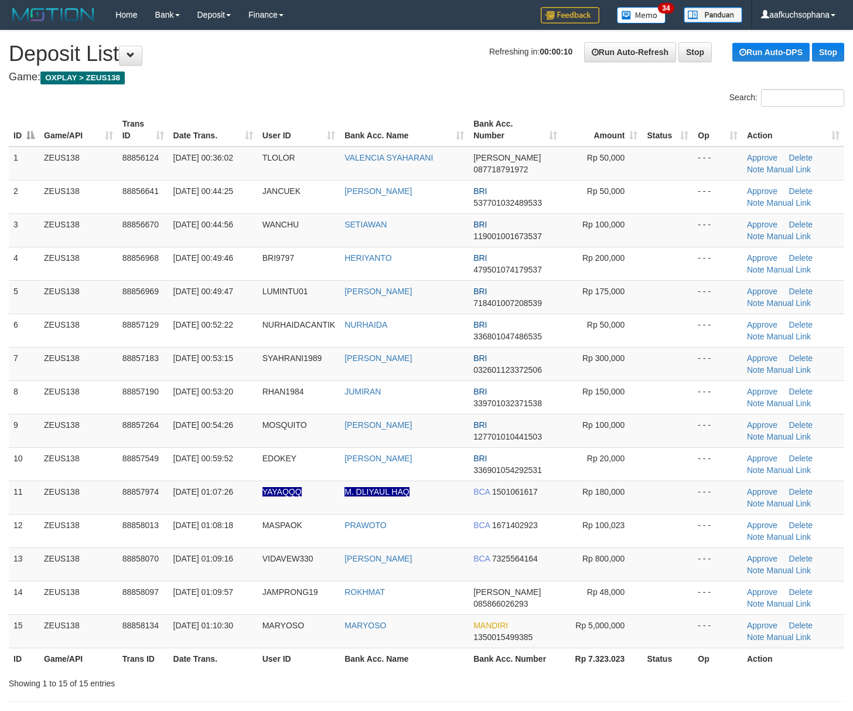
scroll to position [188, 0]
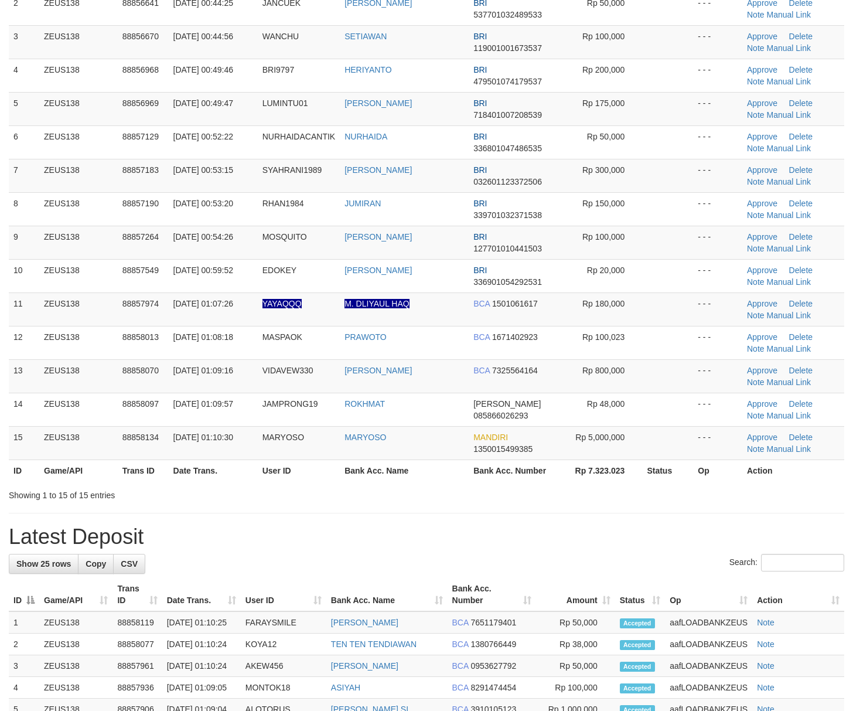
click at [598, 545] on h1 "Latest Deposit" at bounding box center [427, 536] width 836 height 23
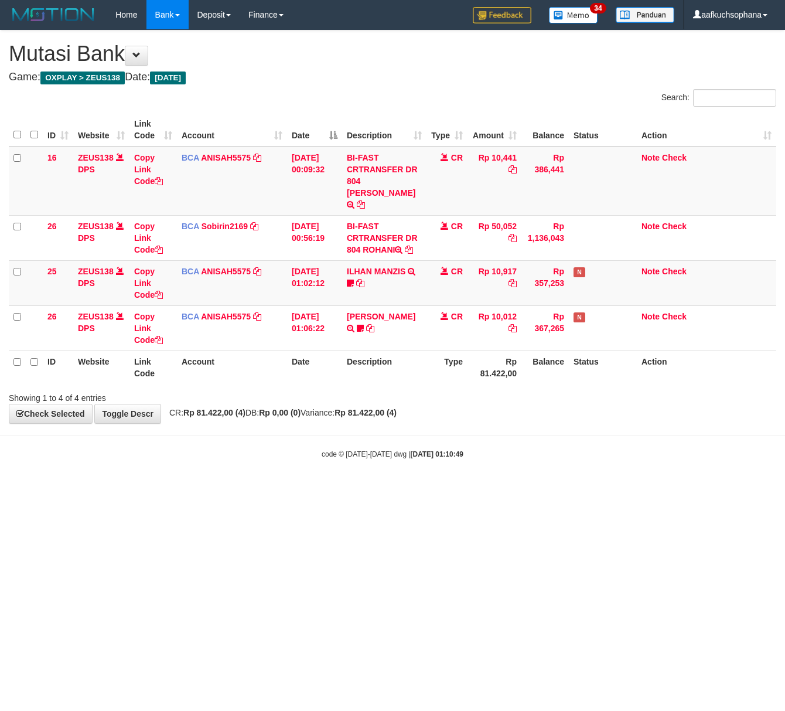
drag, startPoint x: 459, startPoint y: 556, endPoint x: 251, endPoint y: 490, distance: 218.1
click at [452, 489] on html "Toggle navigation Home Bank Account List Load By Website Group [OXPLAY] ZEUS138…" at bounding box center [392, 244] width 785 height 489
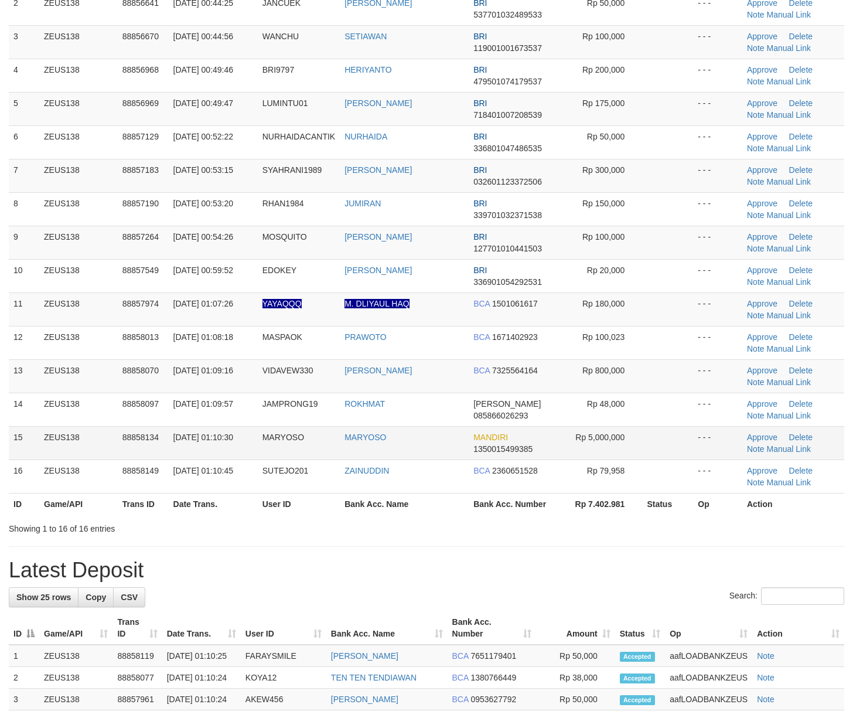
scroll to position [144, 0]
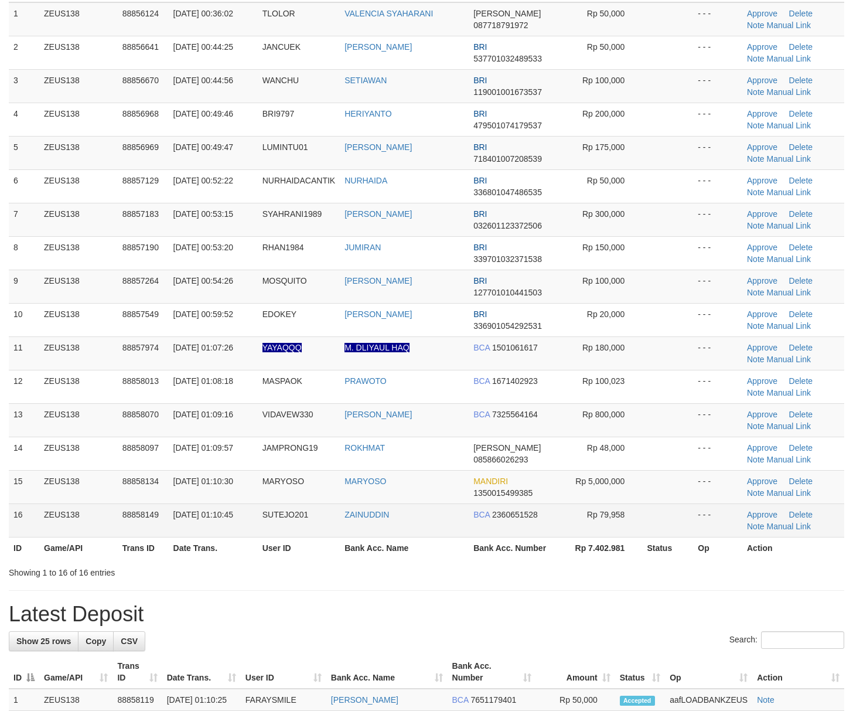
click at [706, 530] on td "- - -" at bounding box center [717, 519] width 49 height 33
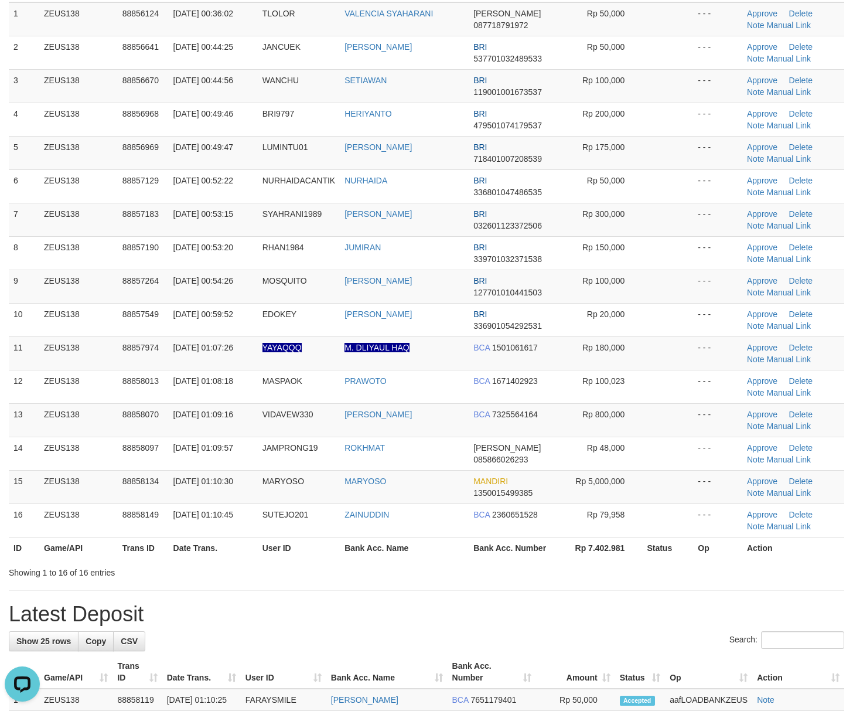
scroll to position [0, 0]
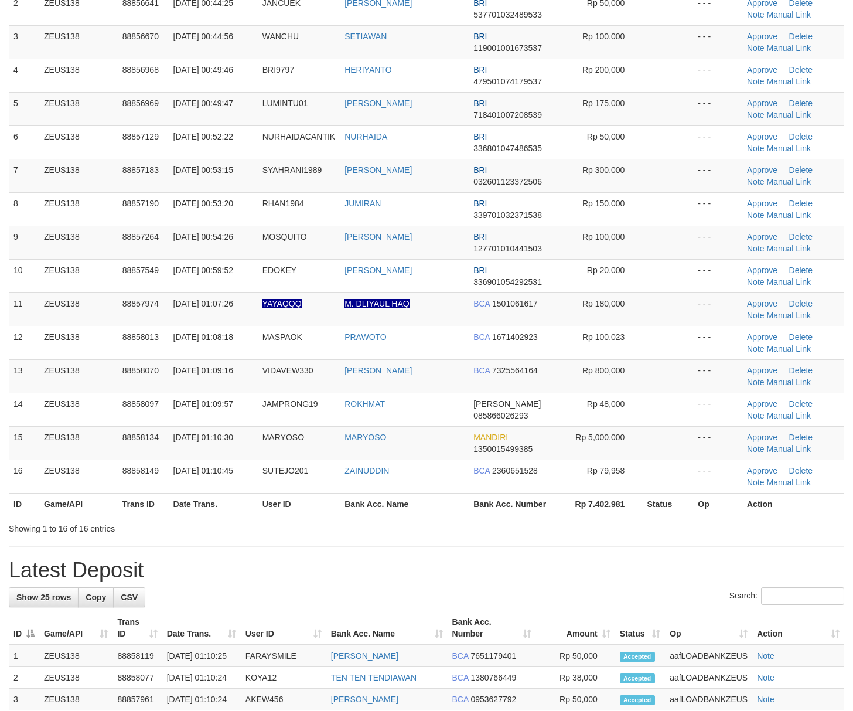
click at [540, 534] on div "Showing 1 to 16 of 16 entries" at bounding box center [426, 526] width 853 height 16
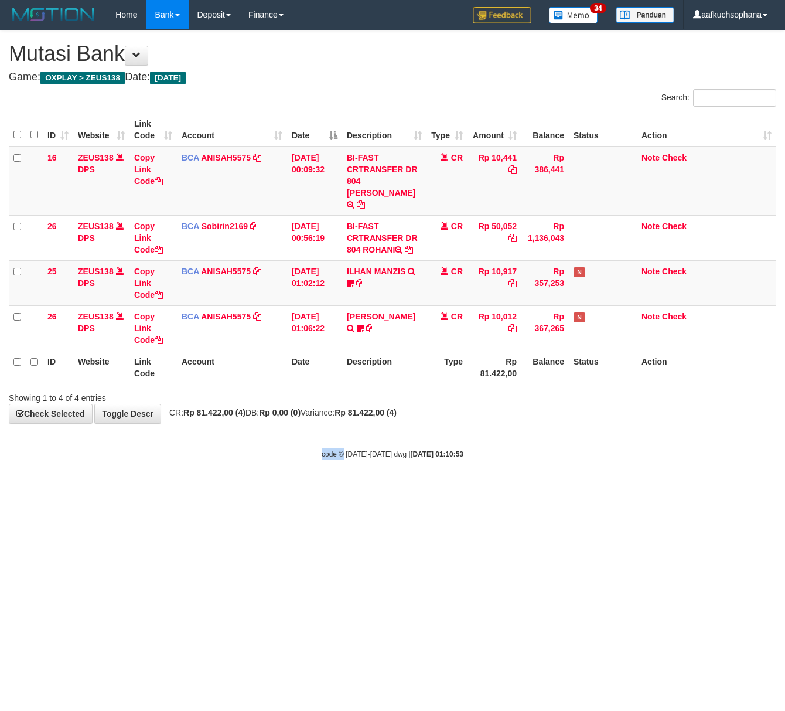
click at [343, 489] on html "Toggle navigation Home Bank Account List Load By Website Group [OXPLAY] ZEUS138…" at bounding box center [392, 244] width 785 height 489
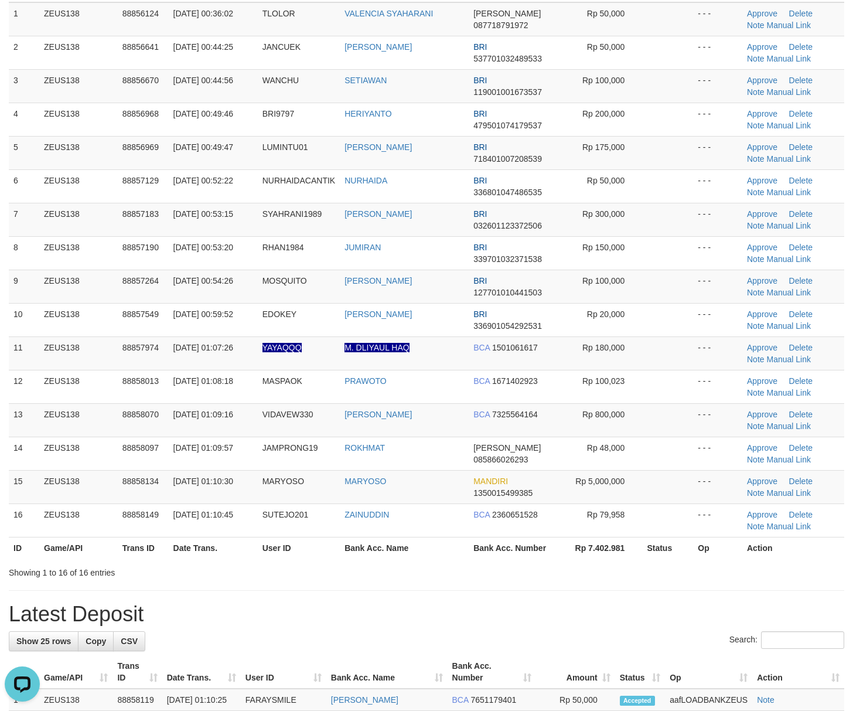
drag, startPoint x: 539, startPoint y: 592, endPoint x: 593, endPoint y: 590, distance: 54.0
click at [561, 591] on hr at bounding box center [427, 590] width 836 height 1
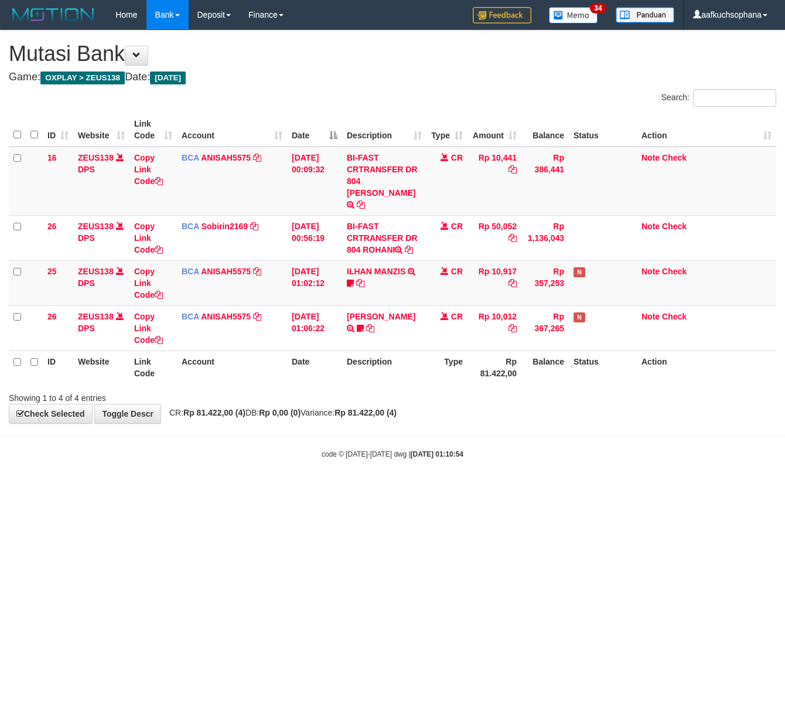
drag, startPoint x: 356, startPoint y: 509, endPoint x: 348, endPoint y: 514, distance: 9.8
click at [355, 489] on html "Toggle navigation Home Bank Account List Load By Website Group [OXPLAY] ZEUS138…" at bounding box center [392, 244] width 785 height 489
drag, startPoint x: 326, startPoint y: 532, endPoint x: 92, endPoint y: 572, distance: 237.2
click at [322, 489] on html "Toggle navigation Home Bank Account List Load By Website Group [OXPLAY] ZEUS138…" at bounding box center [392, 244] width 785 height 489
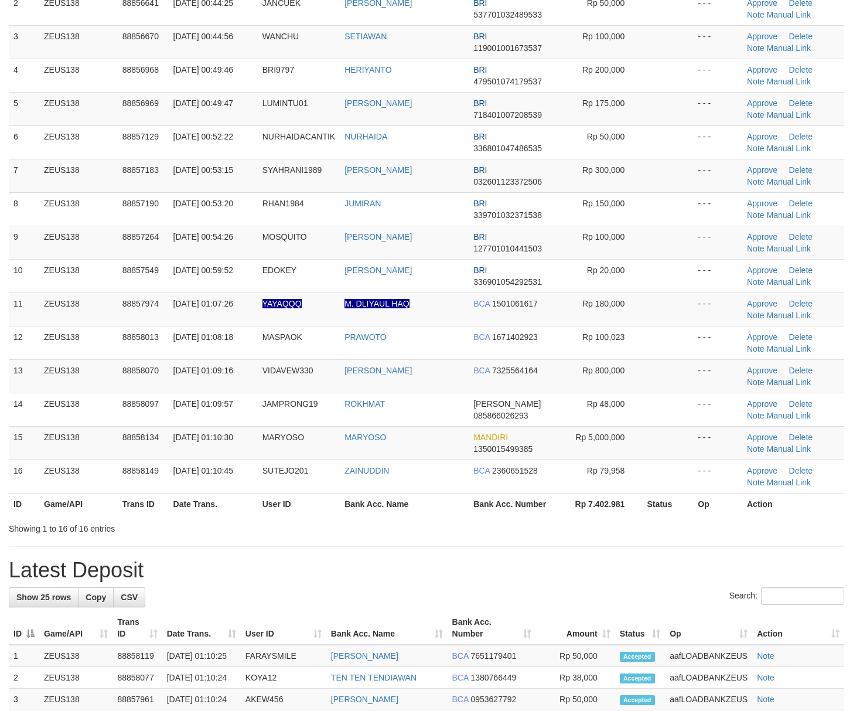
click at [608, 560] on div "**********" at bounding box center [426, 565] width 853 height 1446
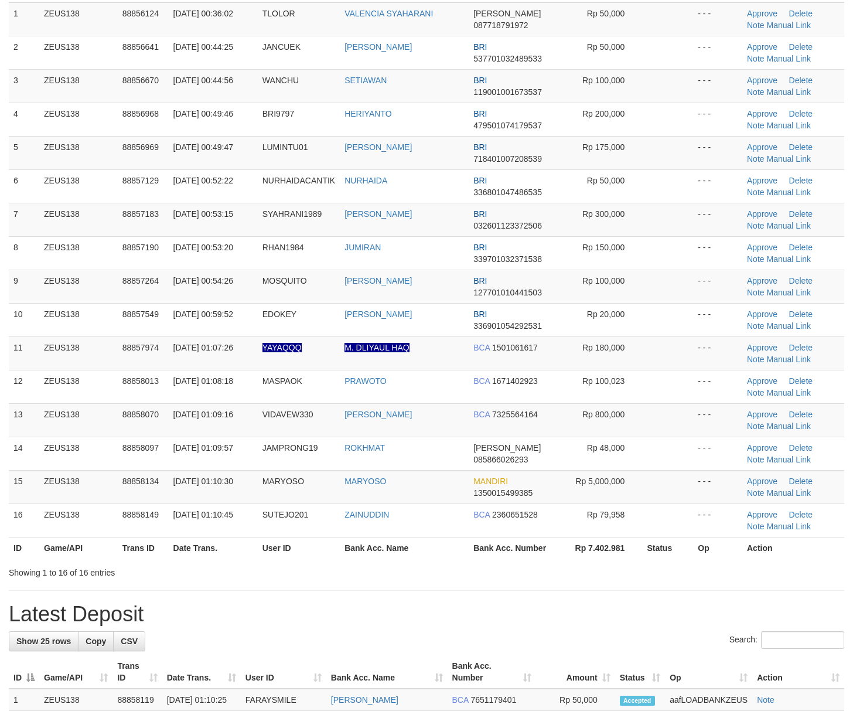
click at [790, 601] on div "**********" at bounding box center [426, 609] width 853 height 1446
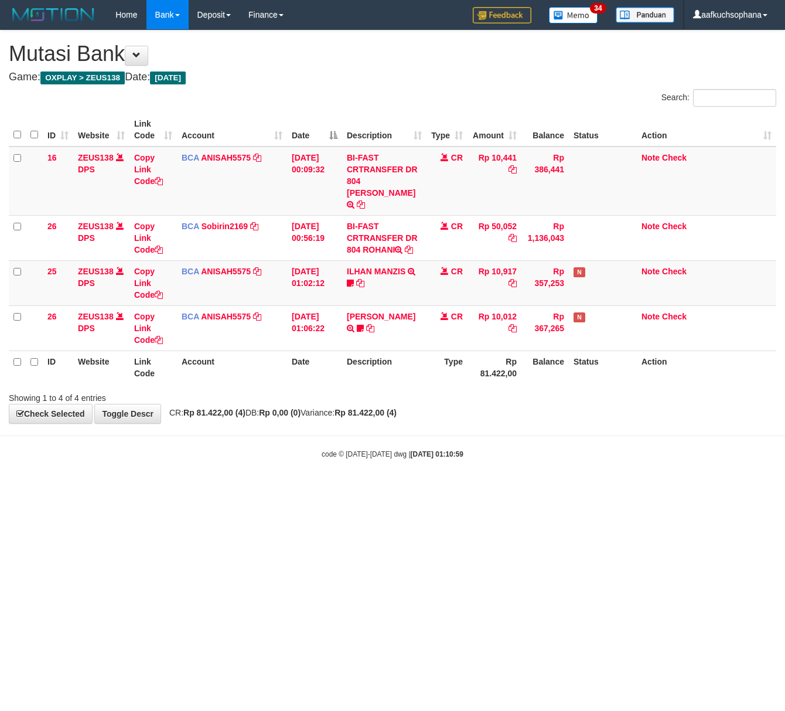
click at [68, 489] on html "Toggle navigation Home Bank Account List Load By Website Group [OXPLAY] ZEUS138…" at bounding box center [392, 244] width 785 height 489
click at [251, 489] on html "Toggle navigation Home Bank Account List Load By Website Group [OXPLAY] ZEUS138…" at bounding box center [392, 244] width 785 height 489
click at [263, 489] on html "Toggle navigation Home Bank Account List Load By Website Group [OXPLAY] ZEUS138…" at bounding box center [392, 244] width 785 height 489
click at [312, 489] on html "Toggle navigation Home Bank Account List Load By Website Group [OXPLAY] ZEUS138…" at bounding box center [392, 244] width 785 height 489
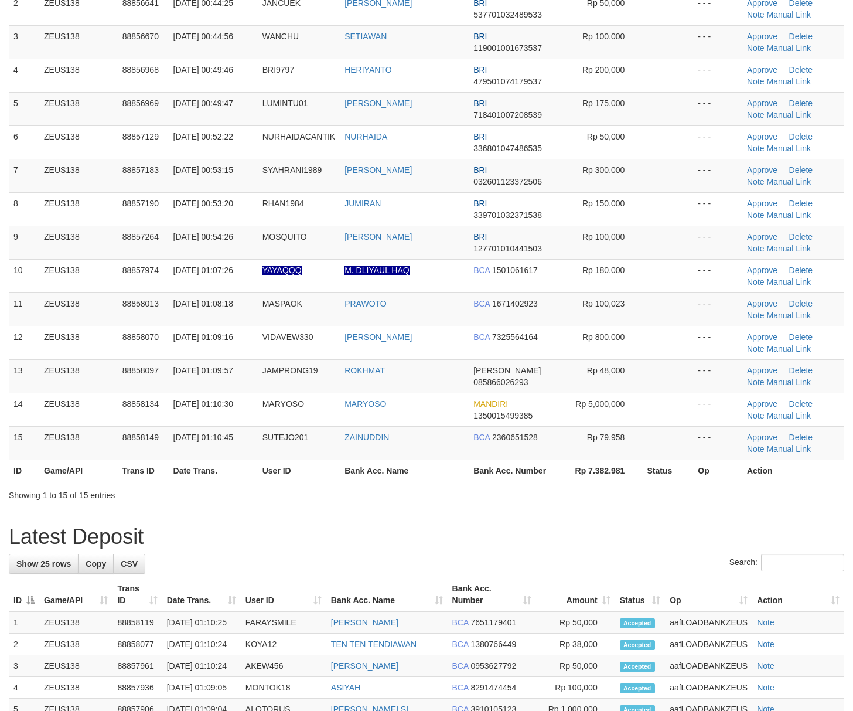
scroll to position [144, 0]
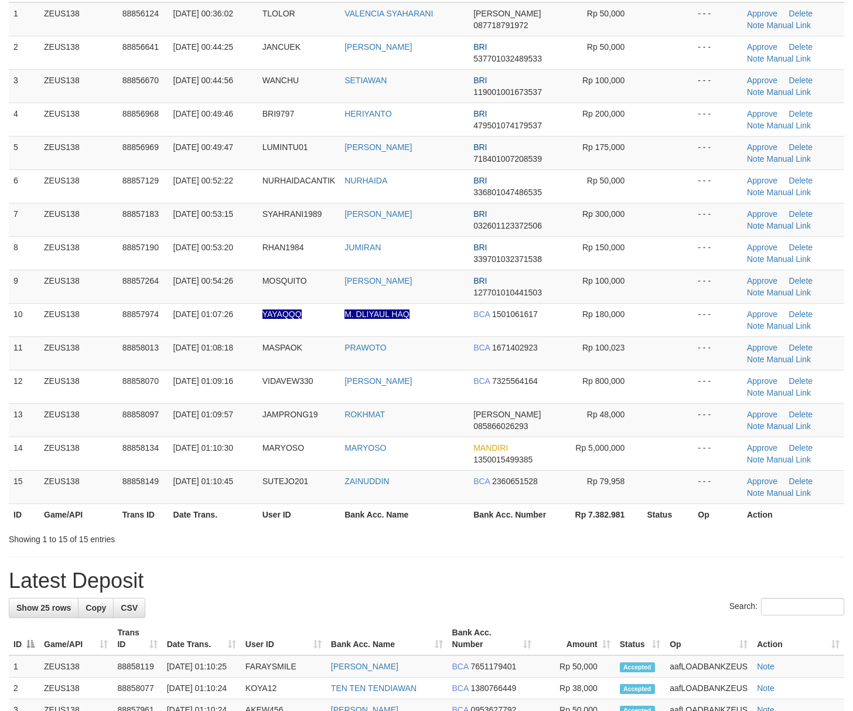
drag, startPoint x: 551, startPoint y: 541, endPoint x: 860, endPoint y: 567, distance: 310.5
click at [556, 540] on div "**********" at bounding box center [426, 592] width 853 height 1413
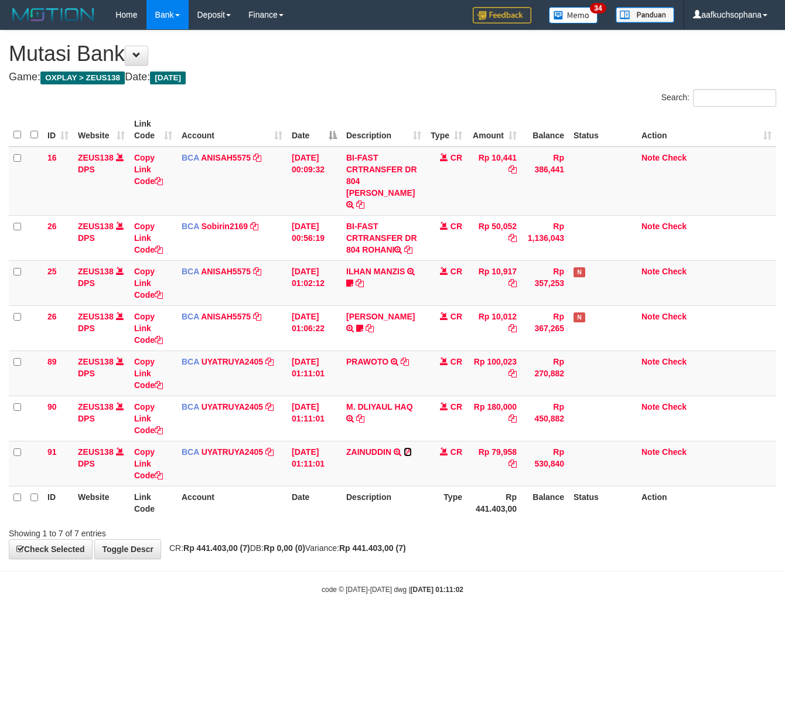
drag, startPoint x: 410, startPoint y: 441, endPoint x: 0, endPoint y: 504, distance: 415.0
click at [410, 448] on icon at bounding box center [408, 452] width 8 height 8
drag, startPoint x: 304, startPoint y: 587, endPoint x: 76, endPoint y: 570, distance: 228.0
click at [295, 584] on body "Toggle navigation Home Bank Account List Load By Website Group [OXPLAY] ZEUS138…" at bounding box center [392, 312] width 785 height 624
drag, startPoint x: 202, startPoint y: 590, endPoint x: 7, endPoint y: 563, distance: 196.3
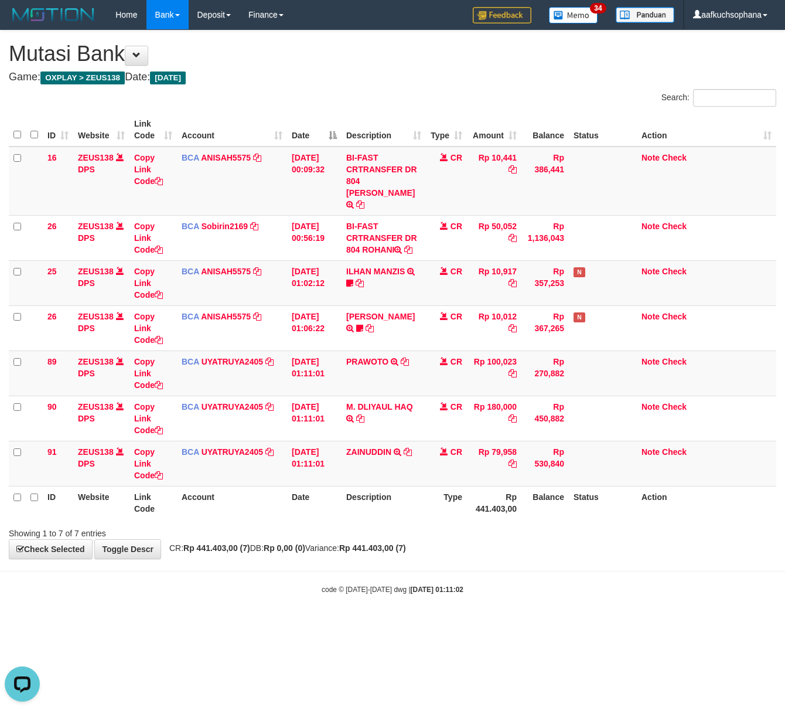
click at [197, 591] on body "Toggle navigation Home Bank Account List Load By Website Group [OXPLAY] ZEUS138…" at bounding box center [392, 312] width 785 height 624
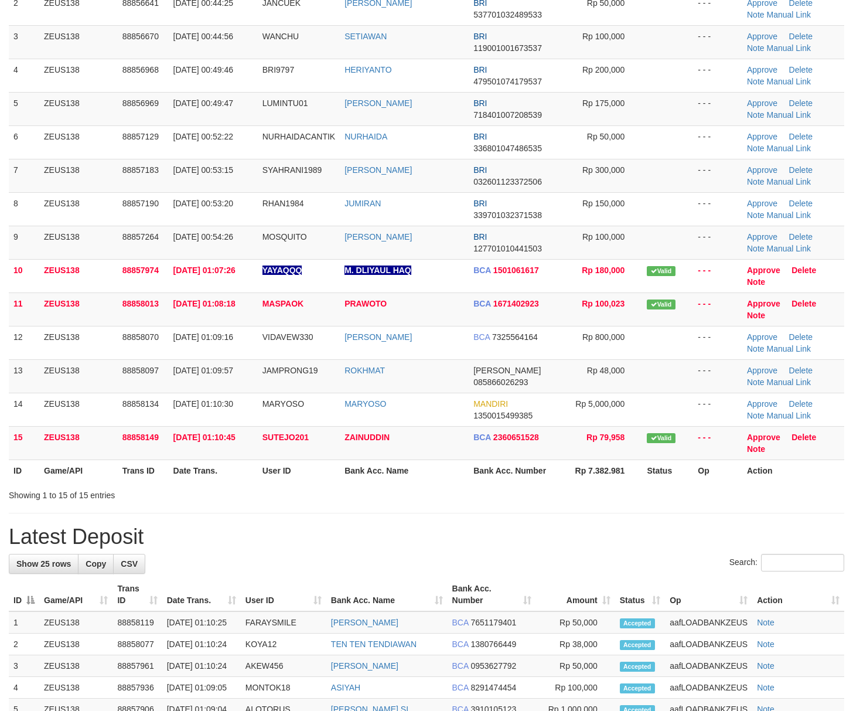
drag, startPoint x: 489, startPoint y: 558, endPoint x: 496, endPoint y: 547, distance: 13.2
click at [490, 554] on div "**********" at bounding box center [426, 548] width 853 height 1413
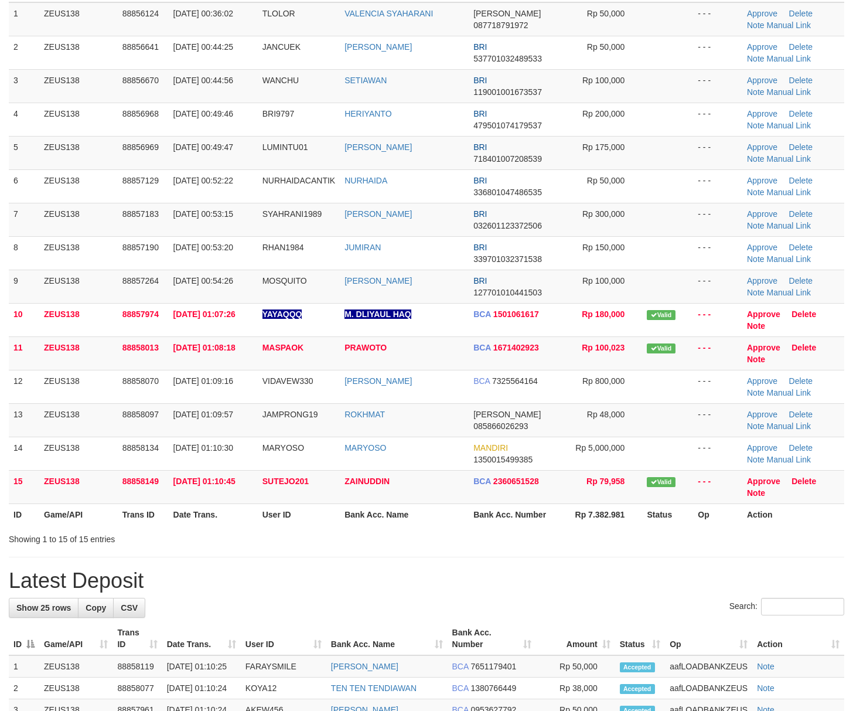
click at [554, 557] on hr at bounding box center [427, 557] width 836 height 1
click at [626, 566] on div "**********" at bounding box center [426, 592] width 853 height 1413
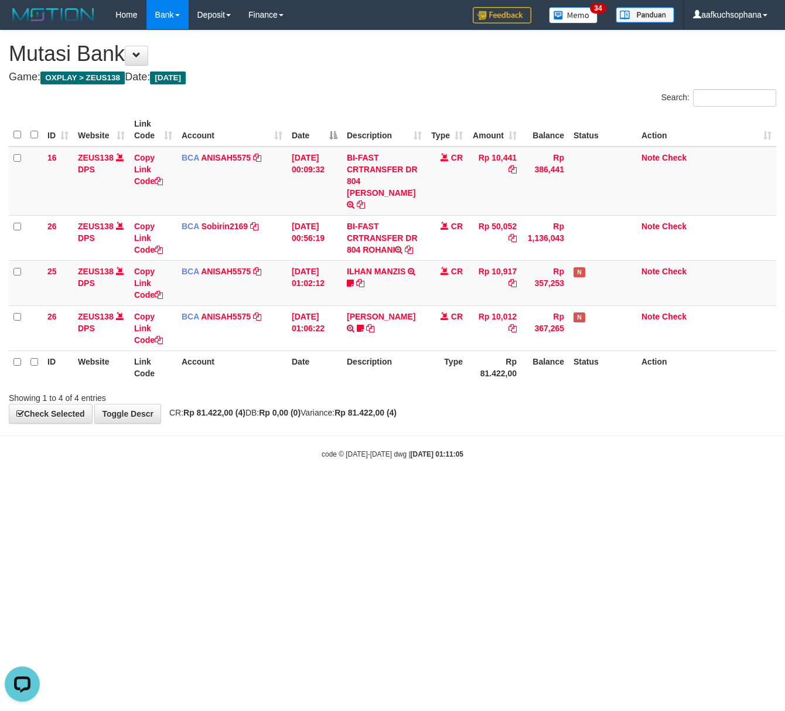
click at [515, 489] on html "Toggle navigation Home Bank Account List Load By Website Group [OXPLAY] ZEUS138…" at bounding box center [392, 244] width 785 height 489
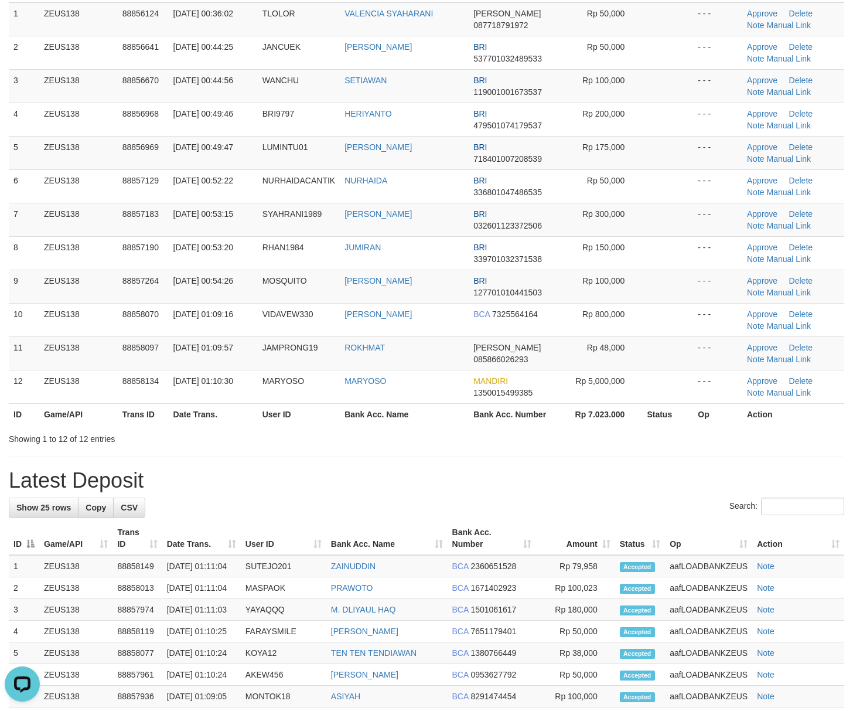
drag, startPoint x: 542, startPoint y: 418, endPoint x: 553, endPoint y: 418, distance: 11.1
click at [544, 418] on th "Bank Acc. Number" at bounding box center [515, 414] width 93 height 22
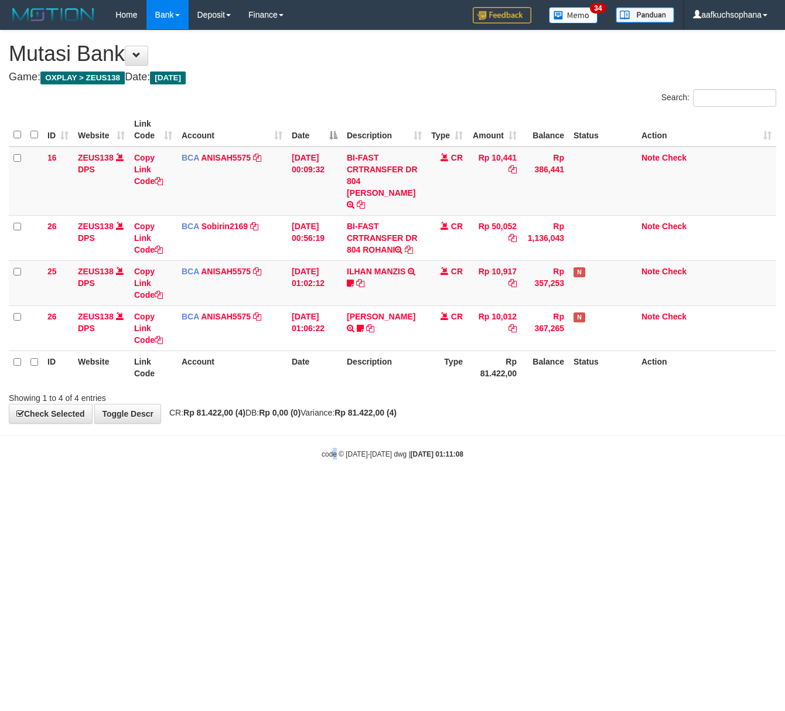
click at [336, 457] on body "Toggle navigation Home Bank Account List Load By Website Group [OXPLAY] ZEUS138…" at bounding box center [392, 244] width 785 height 489
click at [434, 489] on html "Toggle navigation Home Bank Account List Load By Website Group [OXPLAY] ZEUS138…" at bounding box center [392, 244] width 785 height 489
click at [432, 489] on html "Toggle navigation Home Bank Account List Load By Website Group [OXPLAY] ZEUS138…" at bounding box center [392, 244] width 785 height 489
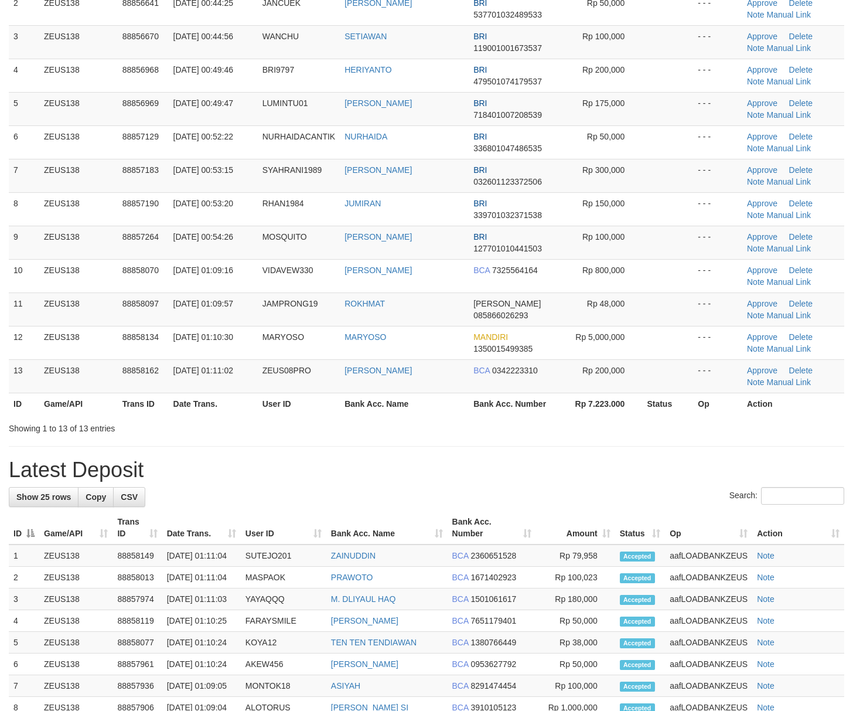
scroll to position [144, 0]
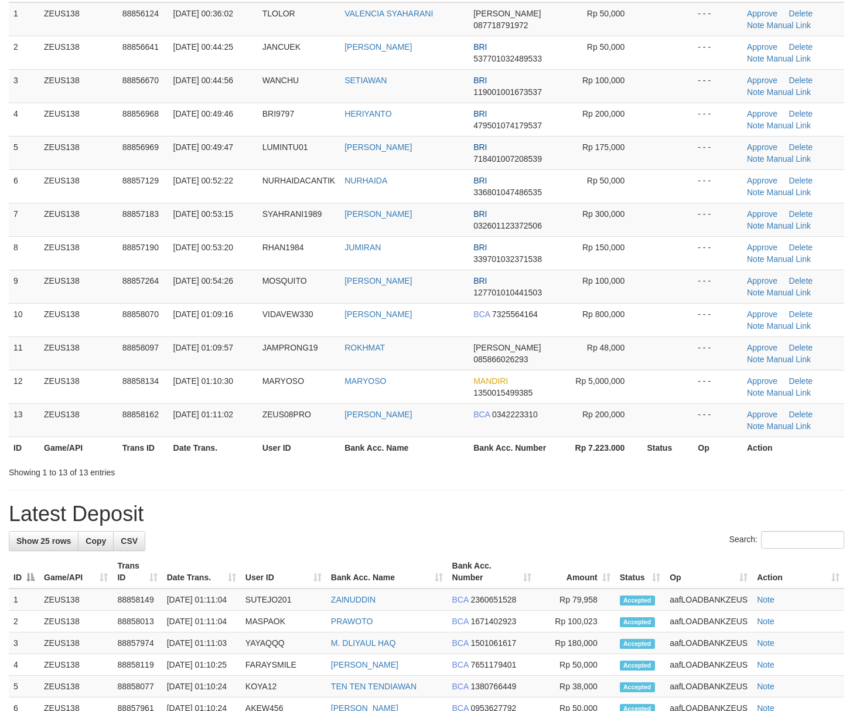
drag, startPoint x: 601, startPoint y: 504, endPoint x: 861, endPoint y: 526, distance: 261.7
click at [602, 504] on h1 "Latest Deposit" at bounding box center [427, 513] width 836 height 23
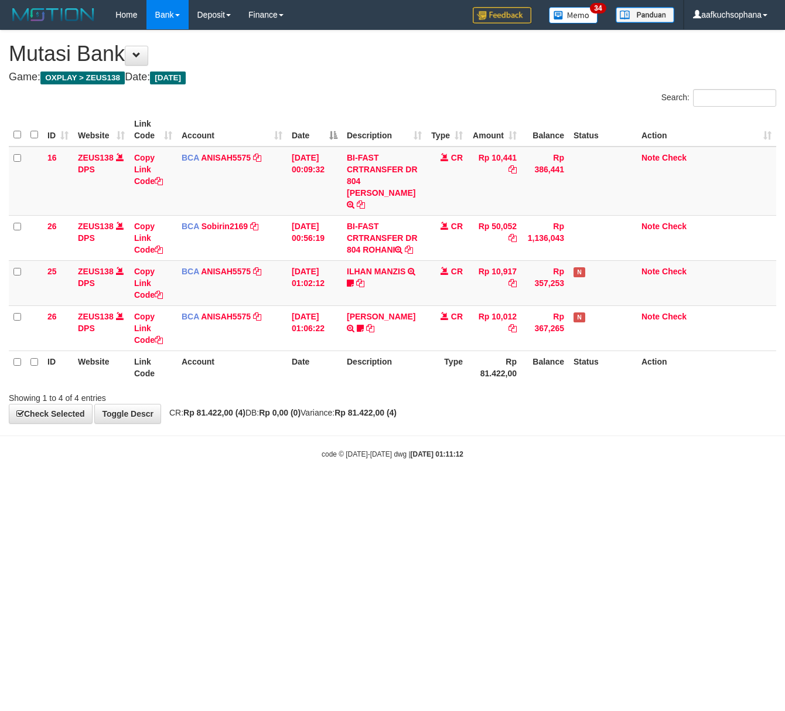
drag, startPoint x: 364, startPoint y: 549, endPoint x: 352, endPoint y: 551, distance: 12.4
click at [363, 489] on html "Toggle navigation Home Bank Account List Load By Website Group [OXPLAY] ZEUS138…" at bounding box center [392, 244] width 785 height 489
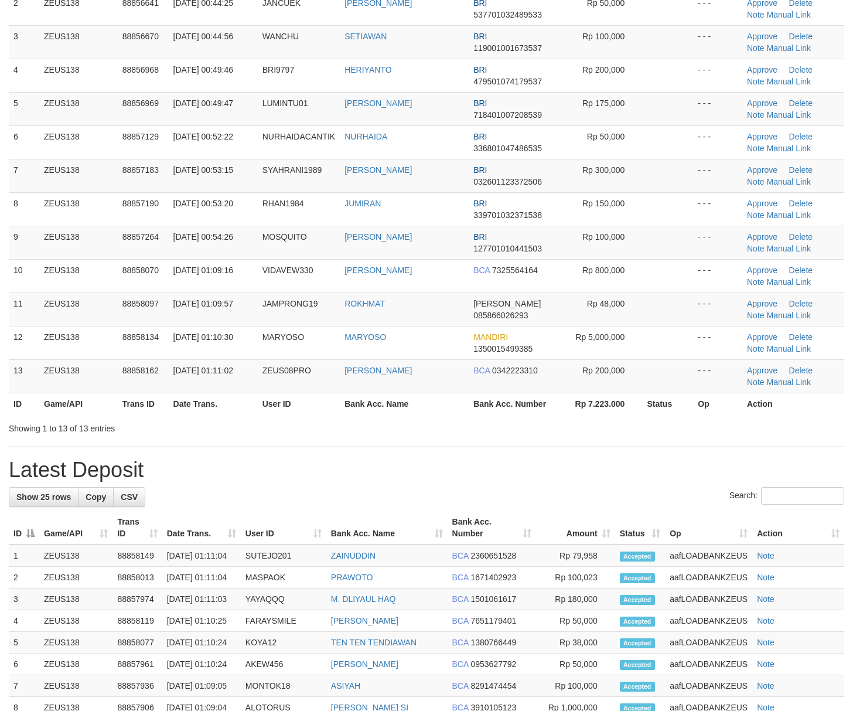
scroll to position [144, 0]
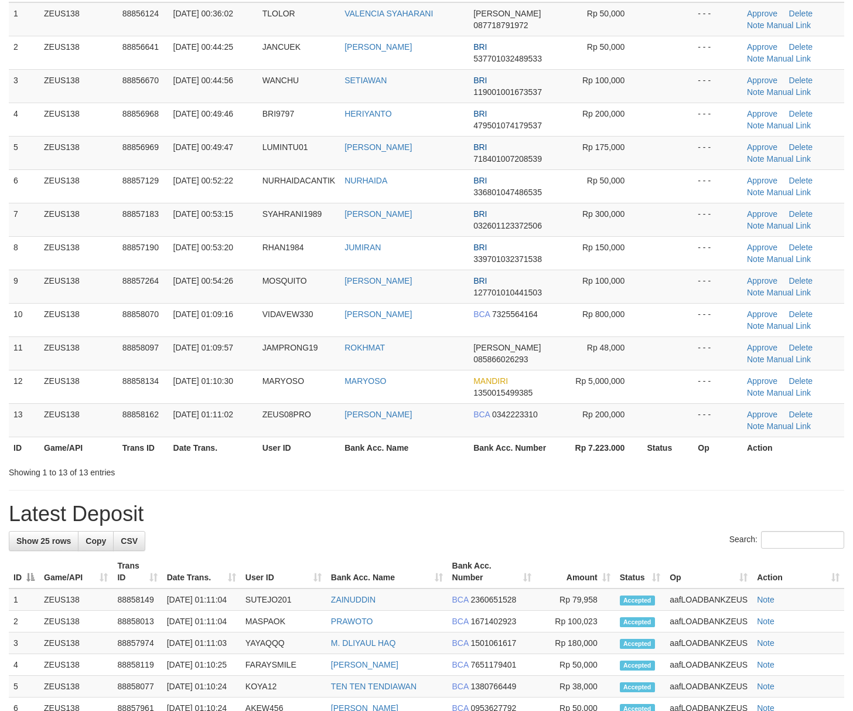
drag, startPoint x: 512, startPoint y: 459, endPoint x: 861, endPoint y: 502, distance: 351.8
click at [516, 458] on th "Bank Acc. Number" at bounding box center [515, 448] width 93 height 22
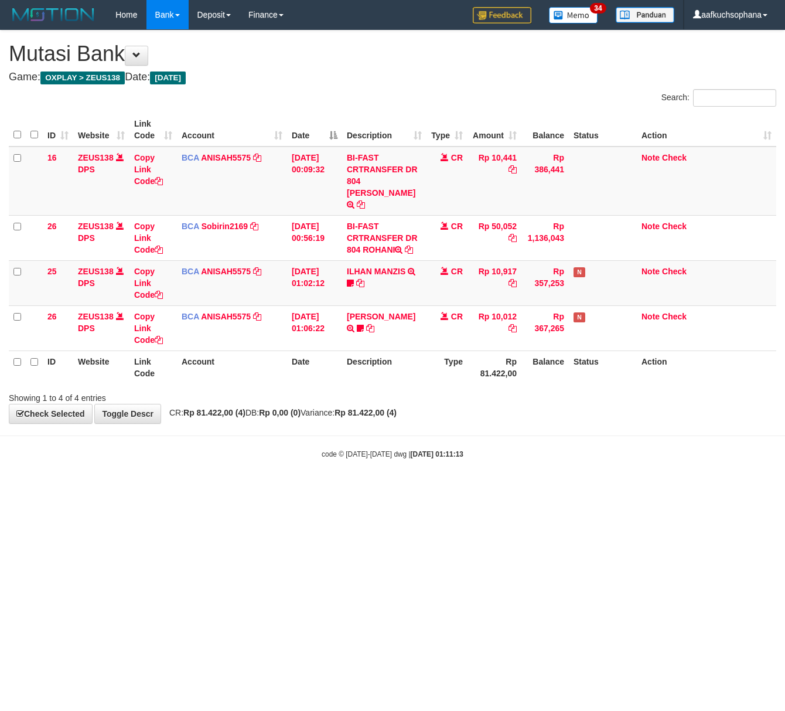
click at [253, 489] on html "Toggle navigation Home Bank Account List Load By Website Group [OXPLAY] ZEUS138…" at bounding box center [392, 244] width 785 height 489
drag, startPoint x: 444, startPoint y: 497, endPoint x: 440, endPoint y: 492, distance: 6.6
click at [442, 489] on html "Toggle navigation Home Bank Account List Load By Website Group [OXPLAY] ZEUS138…" at bounding box center [392, 244] width 785 height 489
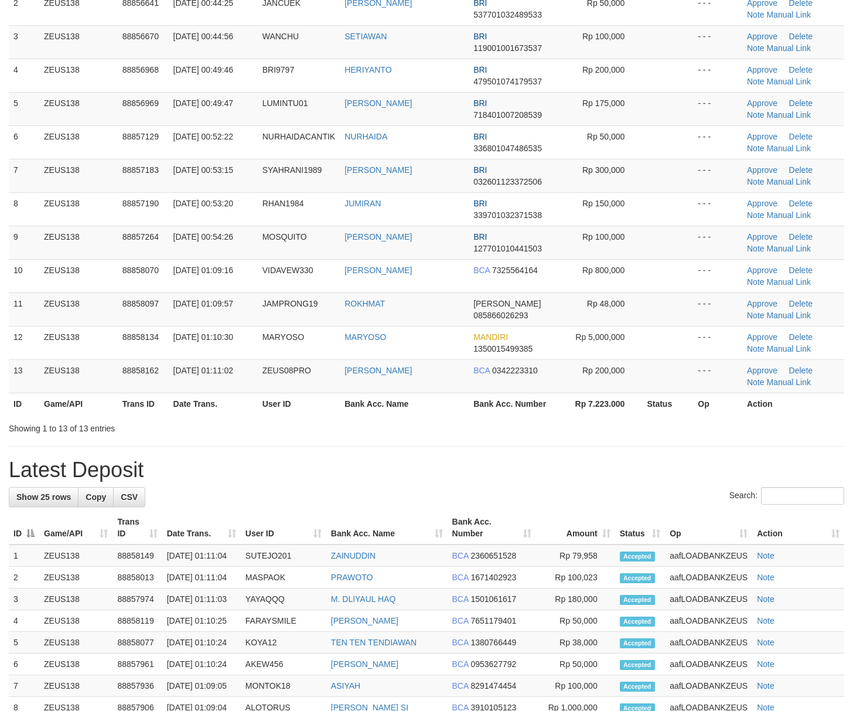
scroll to position [144, 0]
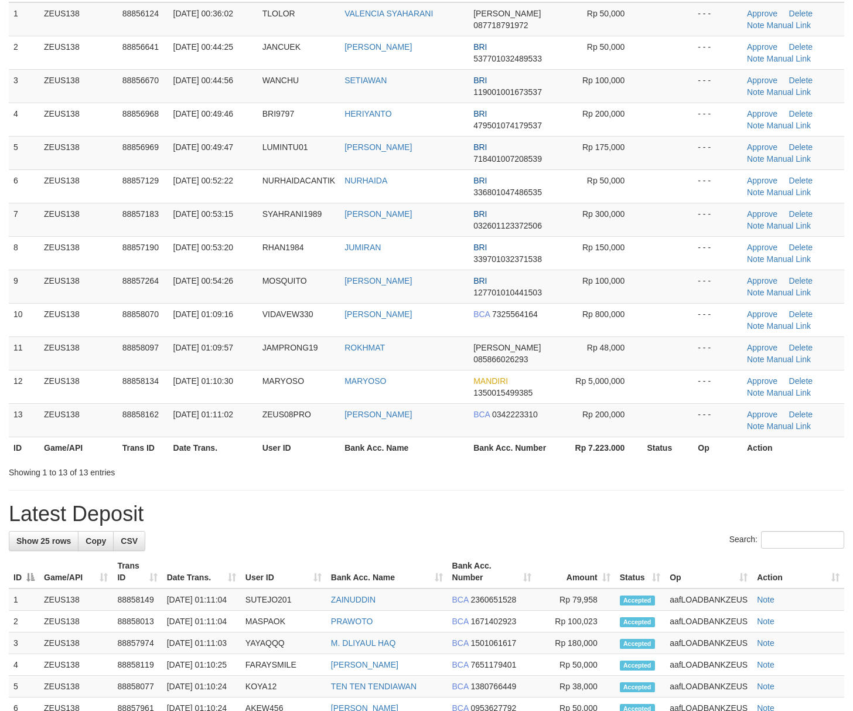
drag, startPoint x: 568, startPoint y: 476, endPoint x: 860, endPoint y: 475, distance: 292.4
click at [581, 476] on div "**********" at bounding box center [426, 559] width 853 height 1346
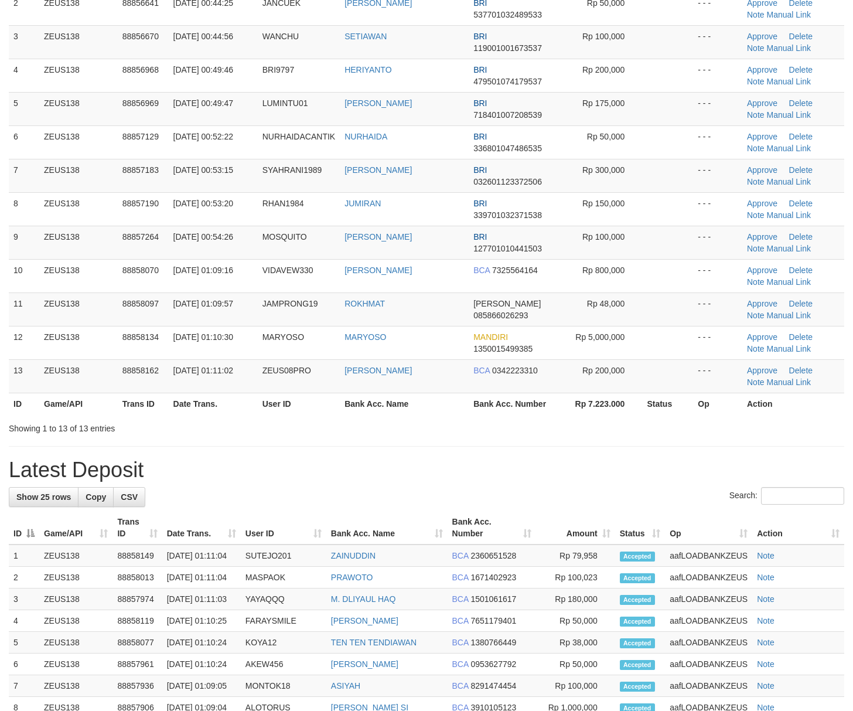
scroll to position [144, 0]
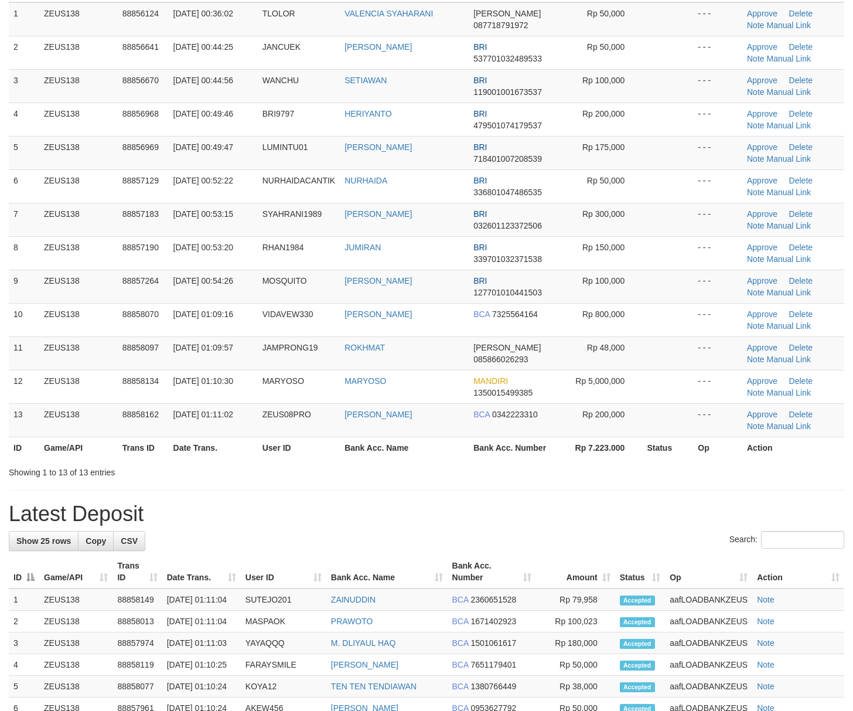
drag, startPoint x: 662, startPoint y: 454, endPoint x: 858, endPoint y: 460, distance: 195.8
click at [680, 455] on div "**********" at bounding box center [426, 559] width 853 height 1346
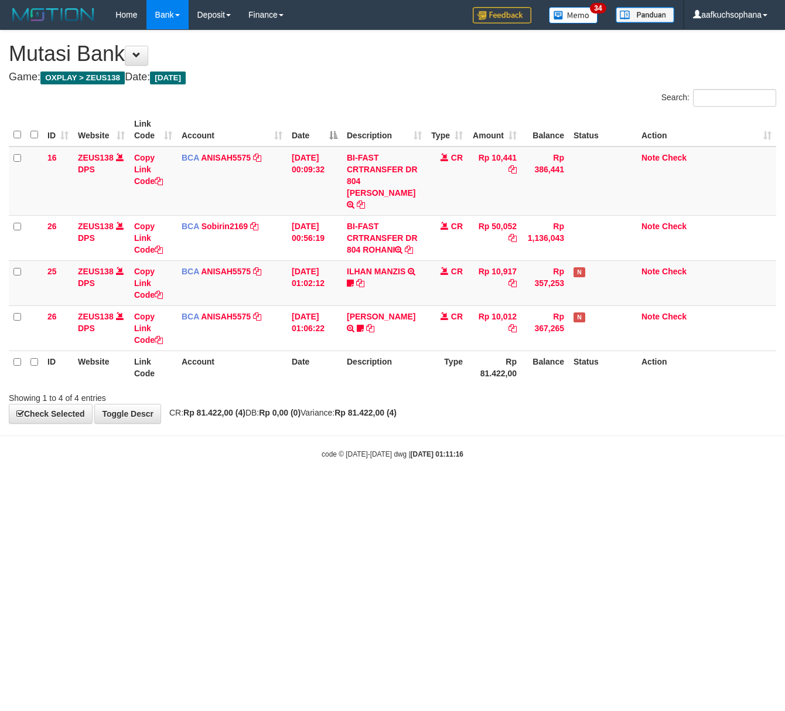
click at [286, 463] on body "Toggle navigation Home Bank Account List Load By Website Group [OXPLAY] ZEUS138…" at bounding box center [392, 244] width 785 height 489
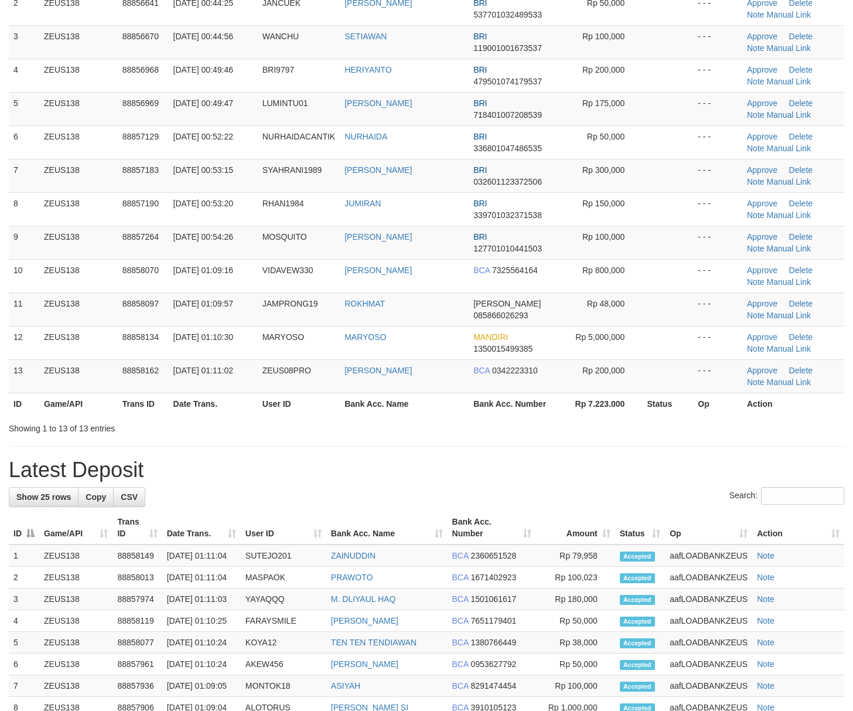
drag, startPoint x: 0, startPoint y: 0, endPoint x: 713, endPoint y: 479, distance: 859.3
click at [633, 479] on h1 "Latest Deposit" at bounding box center [427, 469] width 836 height 23
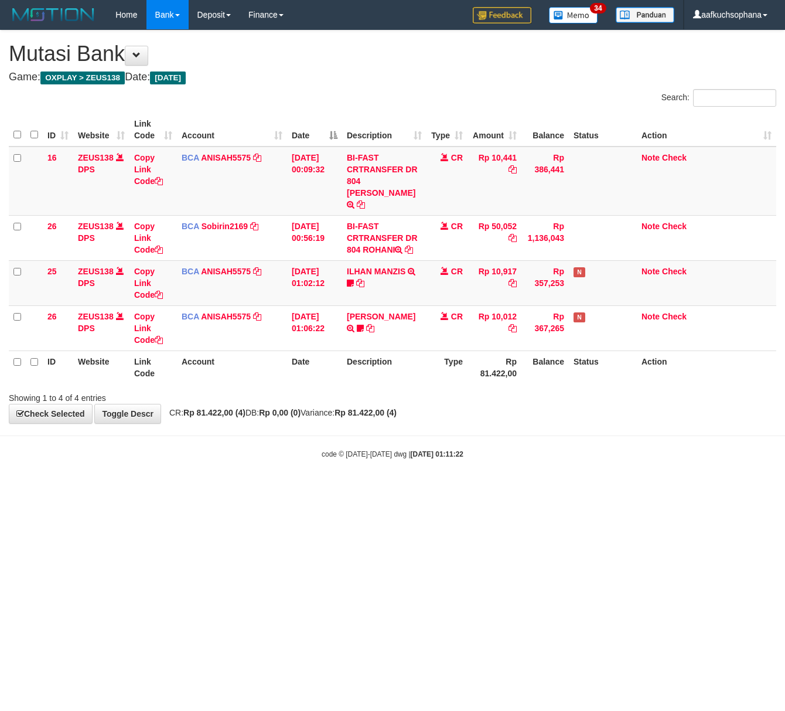
click at [200, 489] on html "Toggle navigation Home Bank Account List Load By Website Group [OXPLAY] ZEUS138…" at bounding box center [392, 244] width 785 height 489
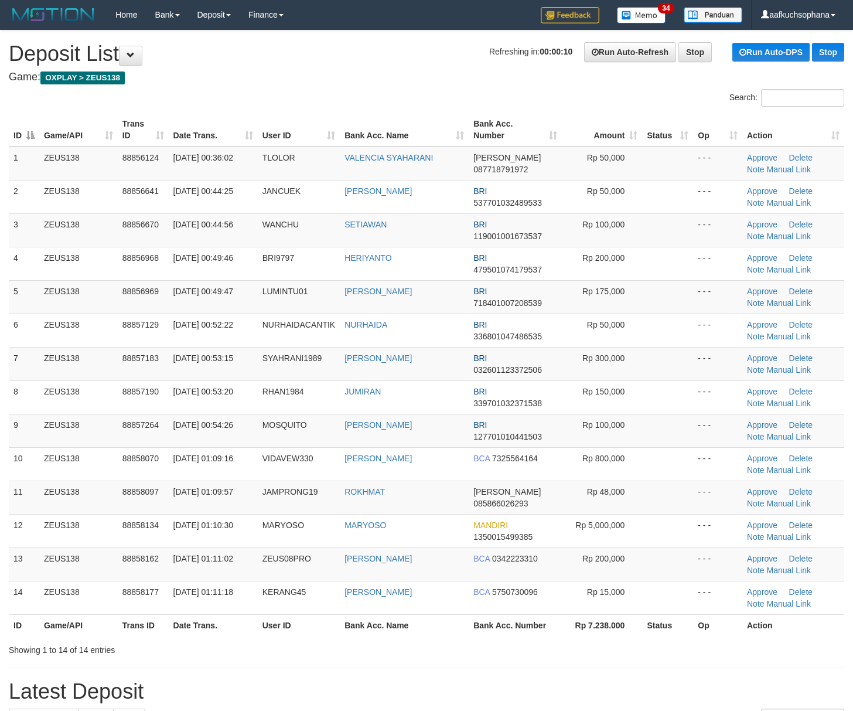
scroll to position [188, 0]
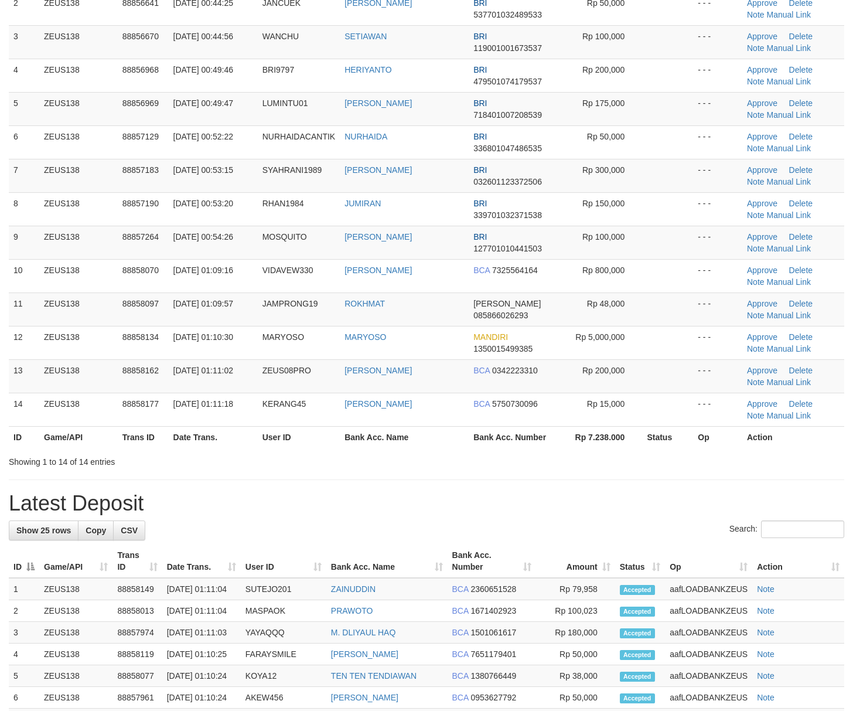
click at [633, 505] on h1 "Latest Deposit" at bounding box center [427, 503] width 836 height 23
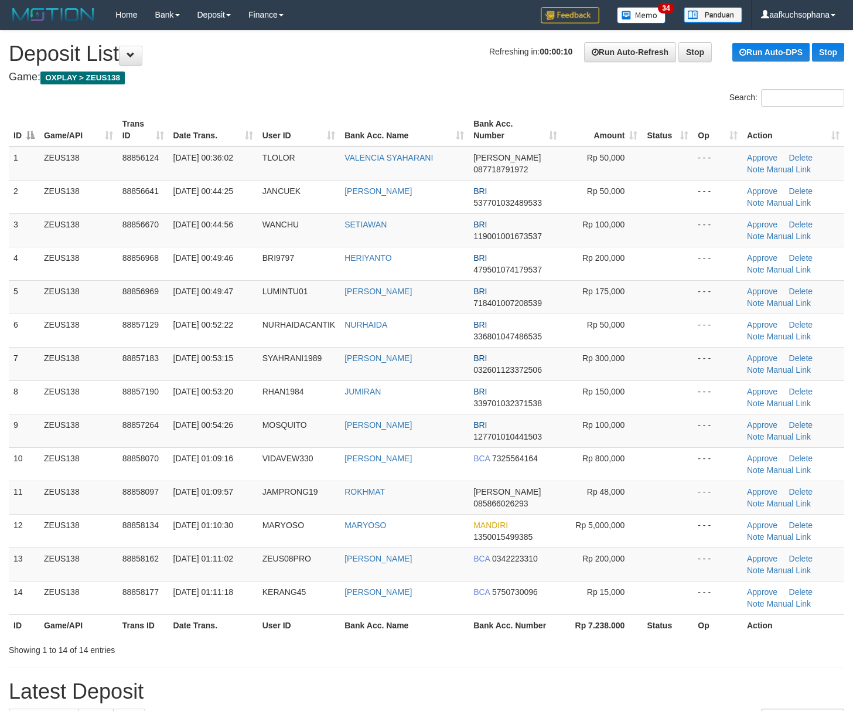
scroll to position [188, 0]
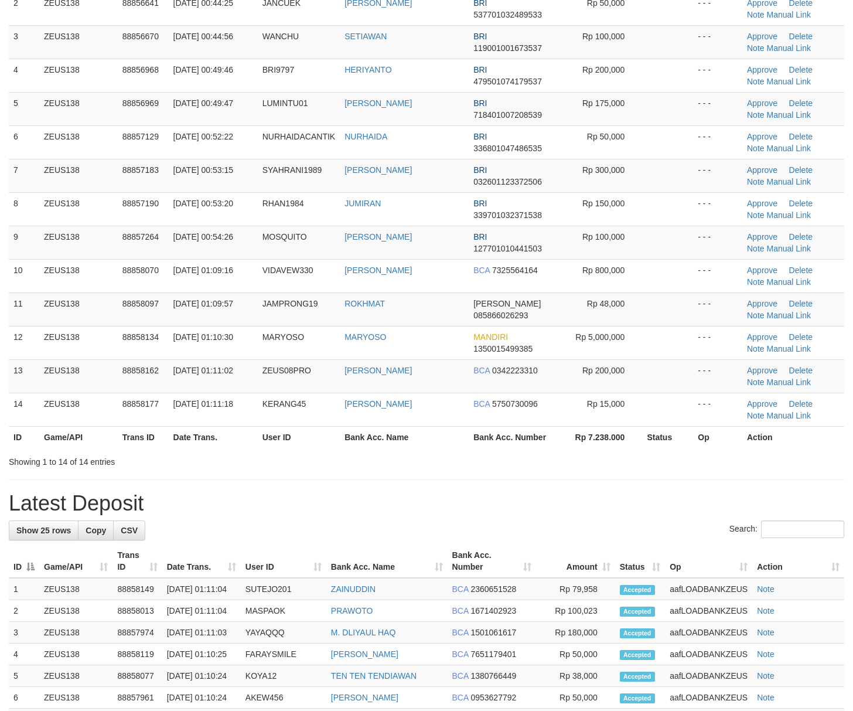
click at [571, 493] on div "**********" at bounding box center [426, 531] width 853 height 1379
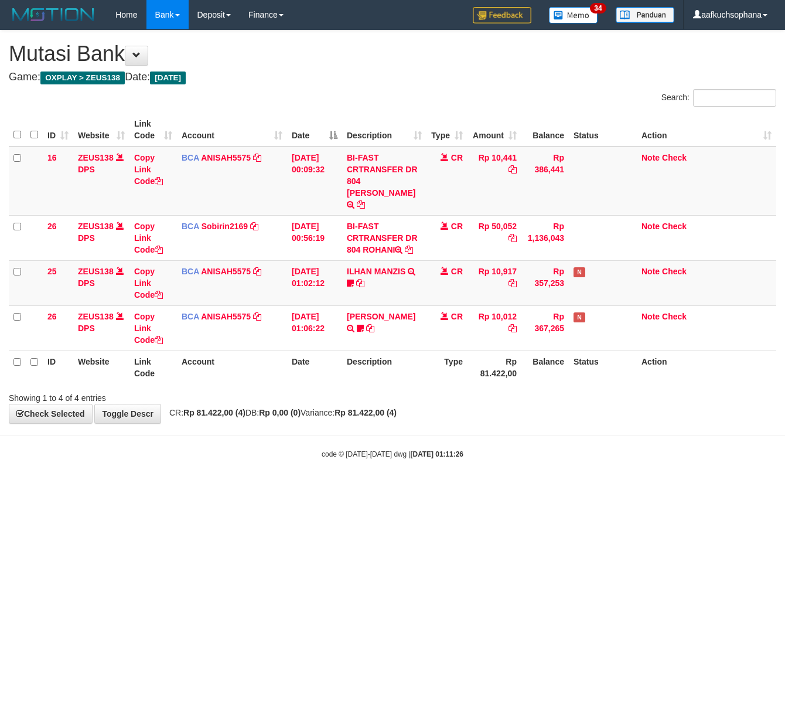
click at [162, 483] on html "Toggle navigation Home Bank Account List Load By Website Group [OXPLAY] ZEUS138…" at bounding box center [392, 244] width 785 height 489
click at [118, 478] on html "Toggle navigation Home Bank Account List Load By Website Group [OXPLAY] ZEUS138…" at bounding box center [392, 244] width 785 height 489
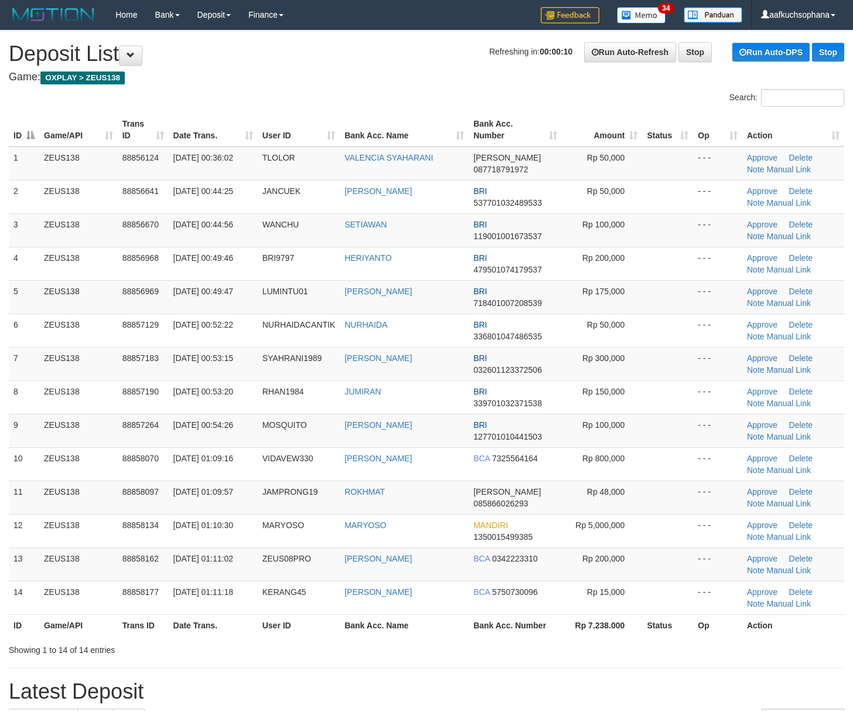
scroll to position [188, 0]
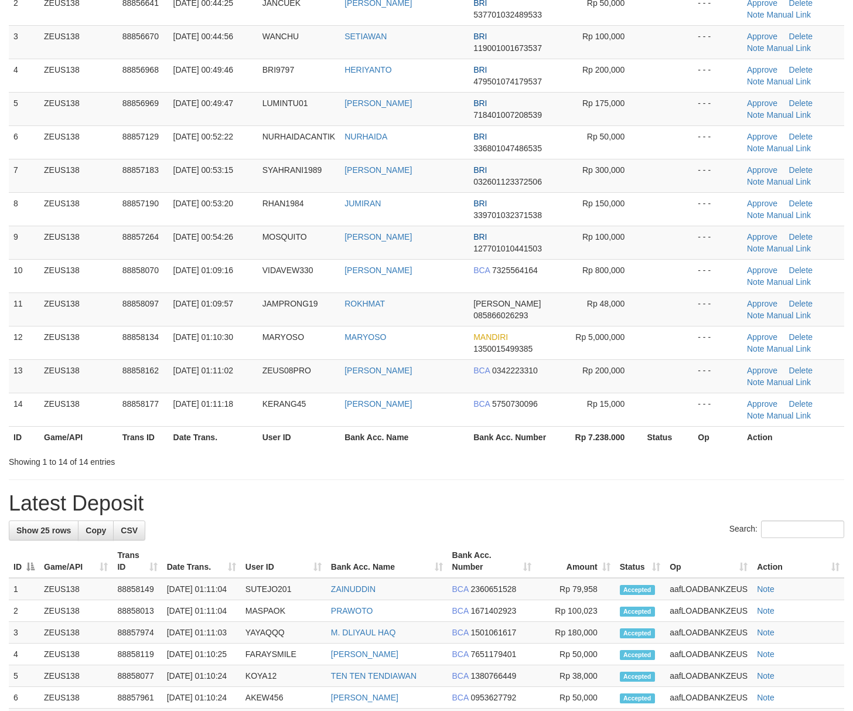
click at [666, 490] on div "**********" at bounding box center [426, 531] width 853 height 1379
click at [613, 505] on h1 "Latest Deposit" at bounding box center [427, 503] width 836 height 23
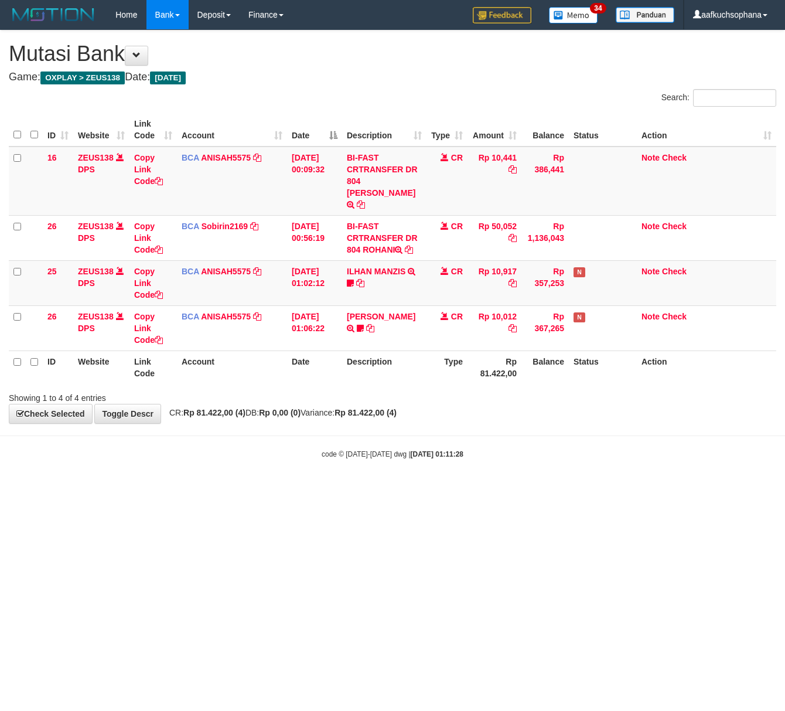
drag, startPoint x: 122, startPoint y: 476, endPoint x: 53, endPoint y: 475, distance: 69.2
click at [121, 476] on body "Toggle navigation Home Bank Account List Load By Website Group [OXPLAY] ZEUS138…" at bounding box center [392, 244] width 785 height 489
drag, startPoint x: 104, startPoint y: 479, endPoint x: 95, endPoint y: 479, distance: 9.4
click at [99, 479] on html "Toggle navigation Home Bank Account List Load By Website Group [OXPLAY] ZEUS138…" at bounding box center [392, 244] width 785 height 489
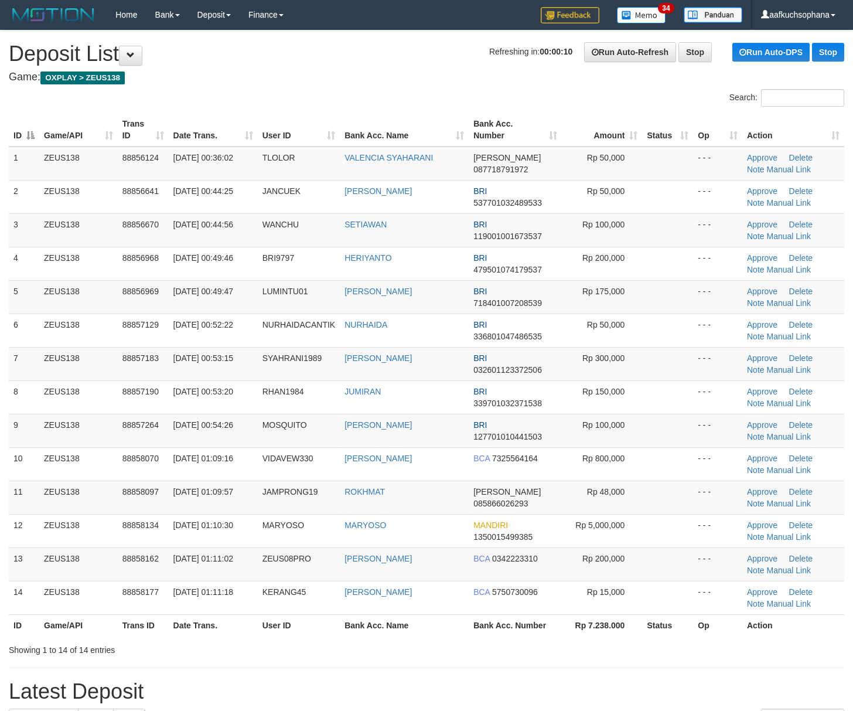
scroll to position [188, 0]
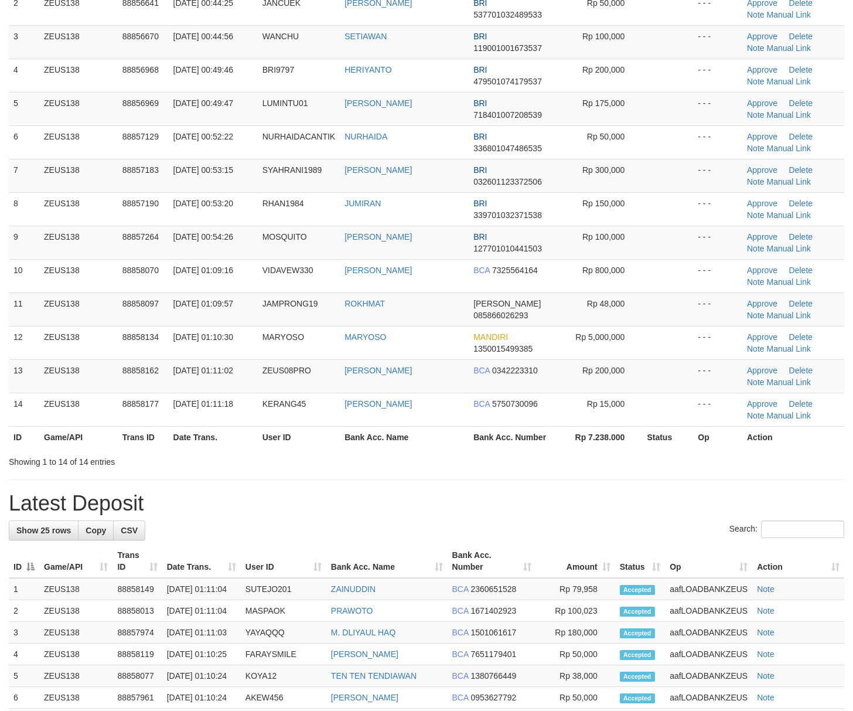
click at [476, 472] on div "**********" at bounding box center [426, 531] width 853 height 1379
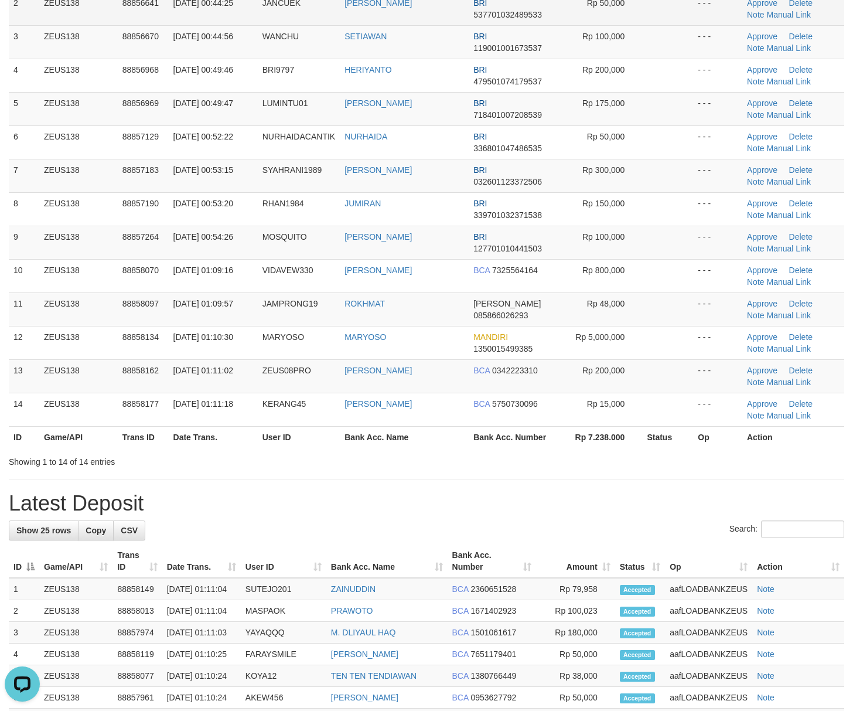
scroll to position [0, 0]
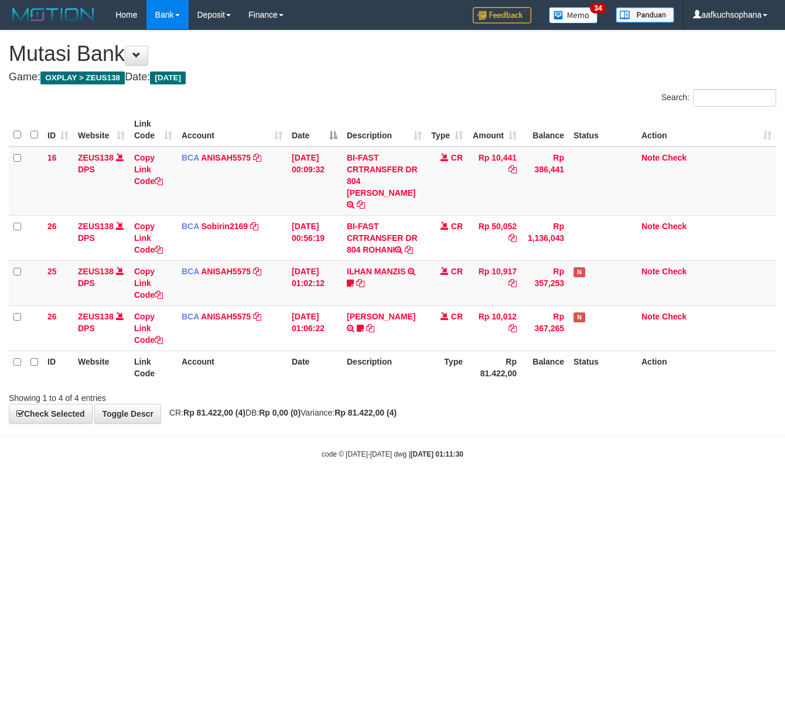
click at [179, 479] on html "Toggle navigation Home Bank Account List Load By Website Group [OXPLAY] ZEUS138…" at bounding box center [392, 244] width 785 height 489
drag, startPoint x: 279, startPoint y: 476, endPoint x: 272, endPoint y: 476, distance: 6.4
click at [275, 476] on body "Toggle navigation Home Bank Account List Load By Website Group [OXPLAY] ZEUS138…" at bounding box center [392, 244] width 785 height 489
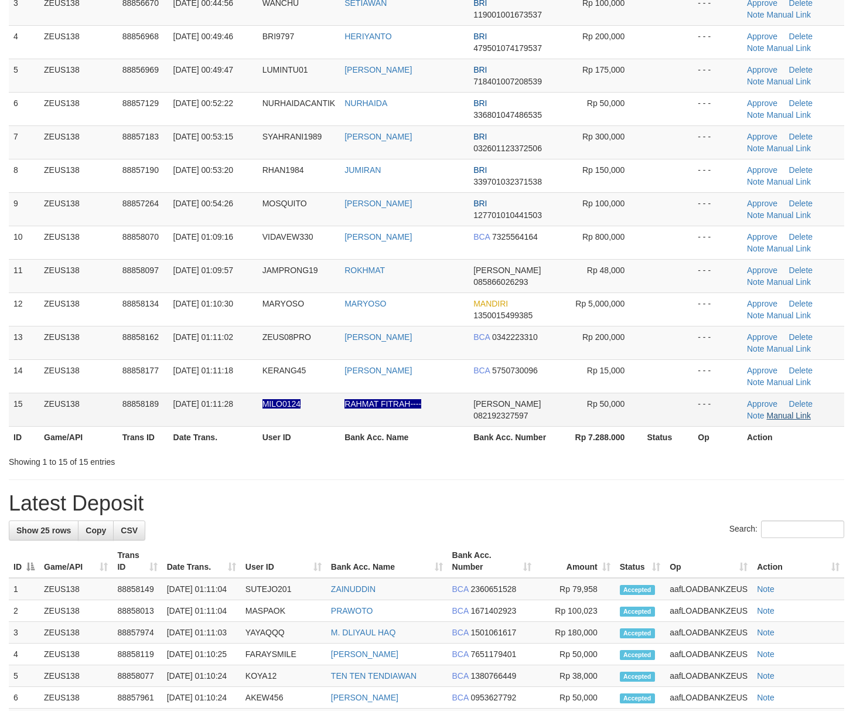
scroll to position [188, 0]
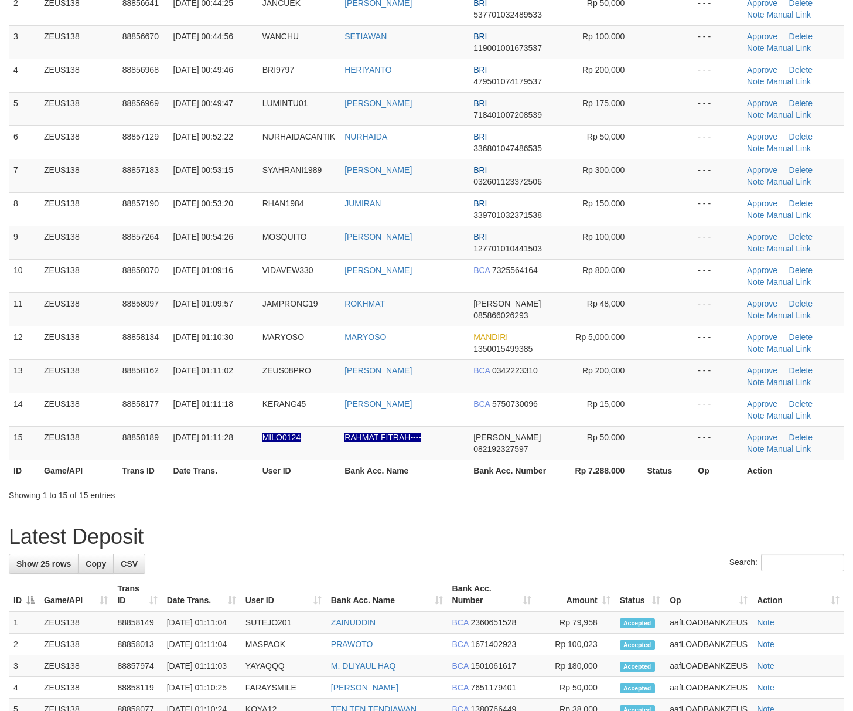
drag, startPoint x: 655, startPoint y: 490, endPoint x: 861, endPoint y: 484, distance: 206.4
click at [659, 491] on div "Showing 1 to 15 of 15 entries" at bounding box center [426, 493] width 853 height 16
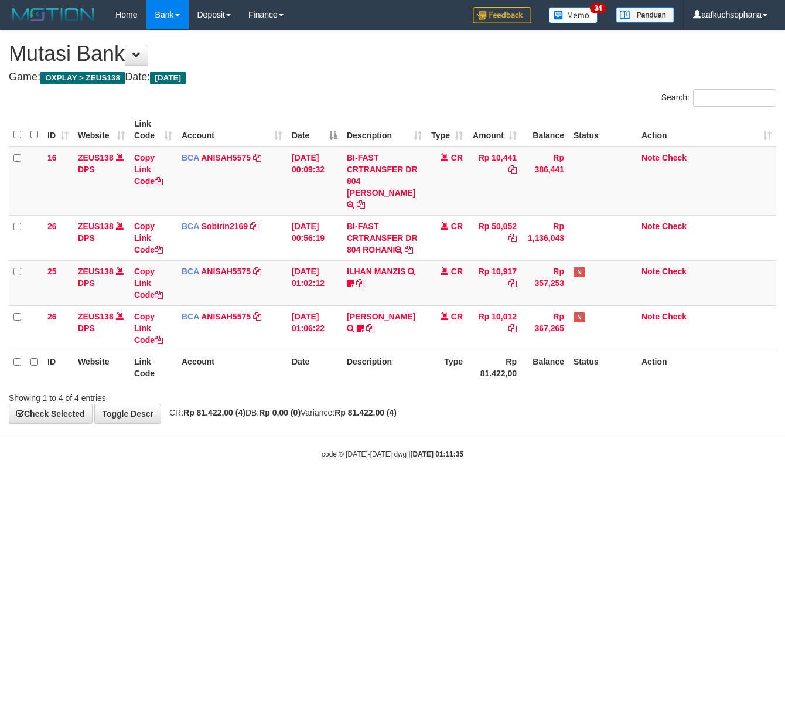
click at [209, 489] on html "Toggle navigation Home Bank Account List Load By Website Group [OXPLAY] ZEUS138…" at bounding box center [392, 244] width 785 height 489
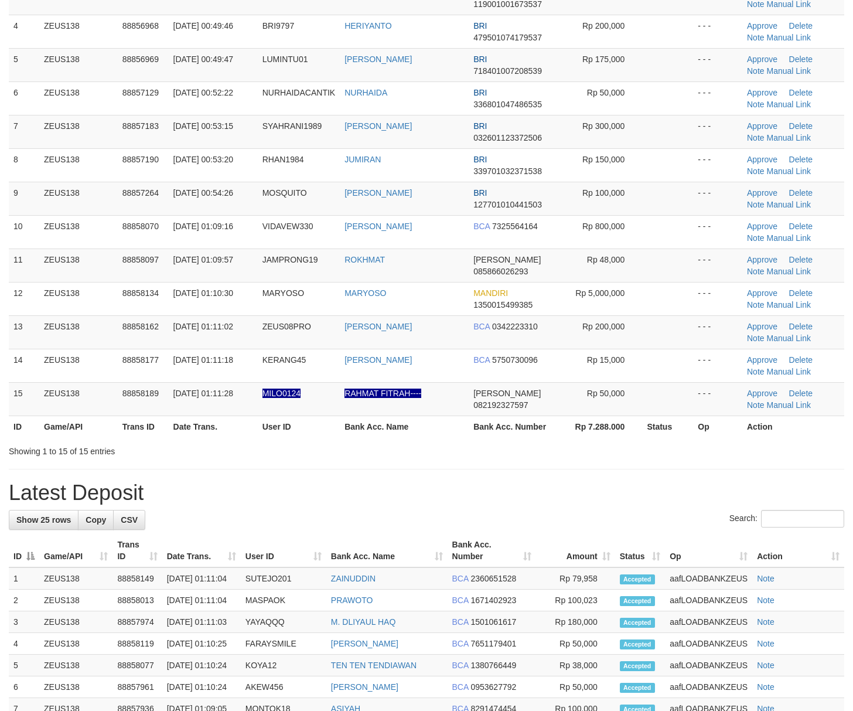
scroll to position [188, 0]
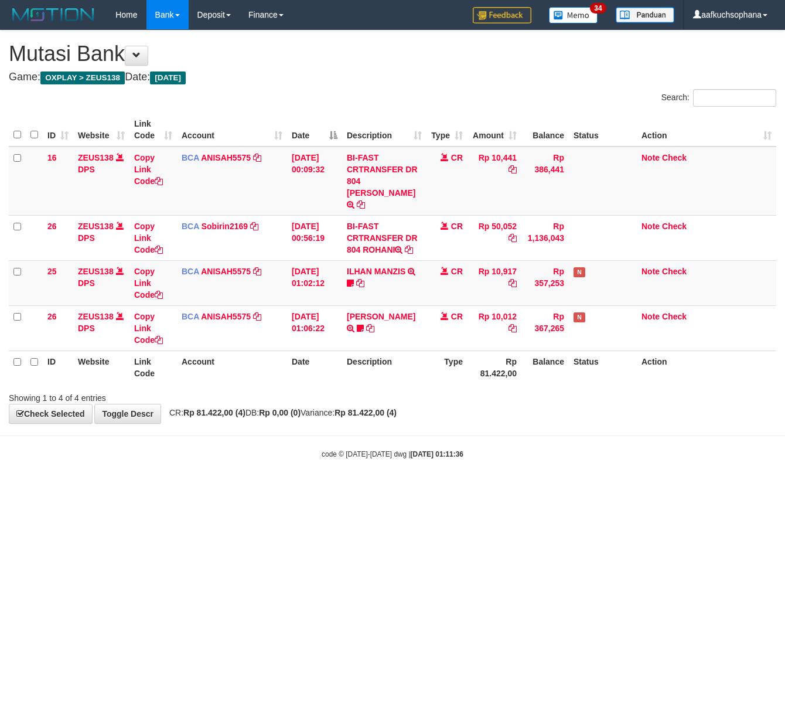
click at [134, 489] on html "Toggle navigation Home Bank Account List Load By Website Group [OXPLAY] ZEUS138…" at bounding box center [392, 244] width 785 height 489
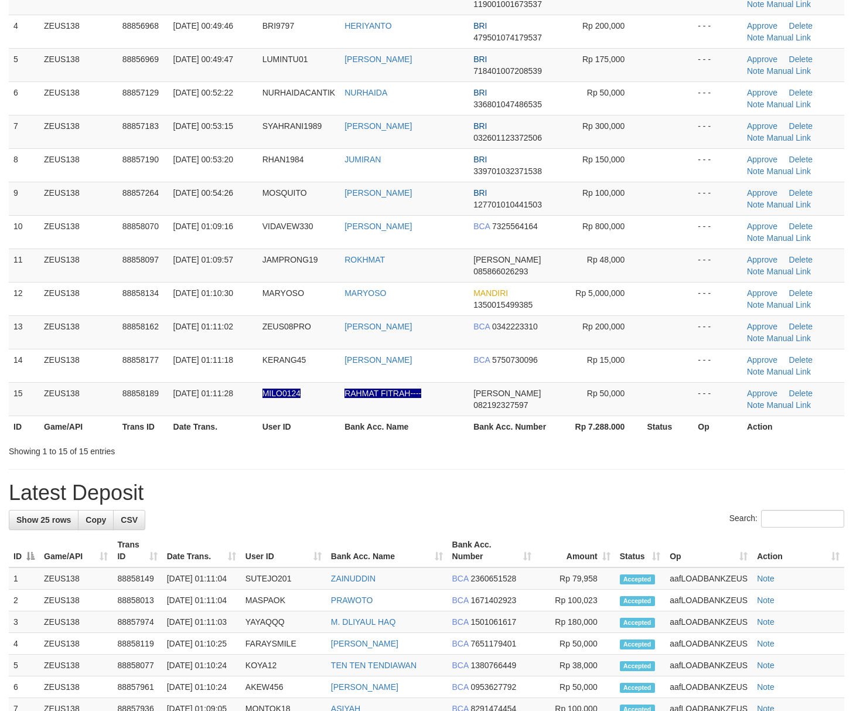
scroll to position [188, 0]
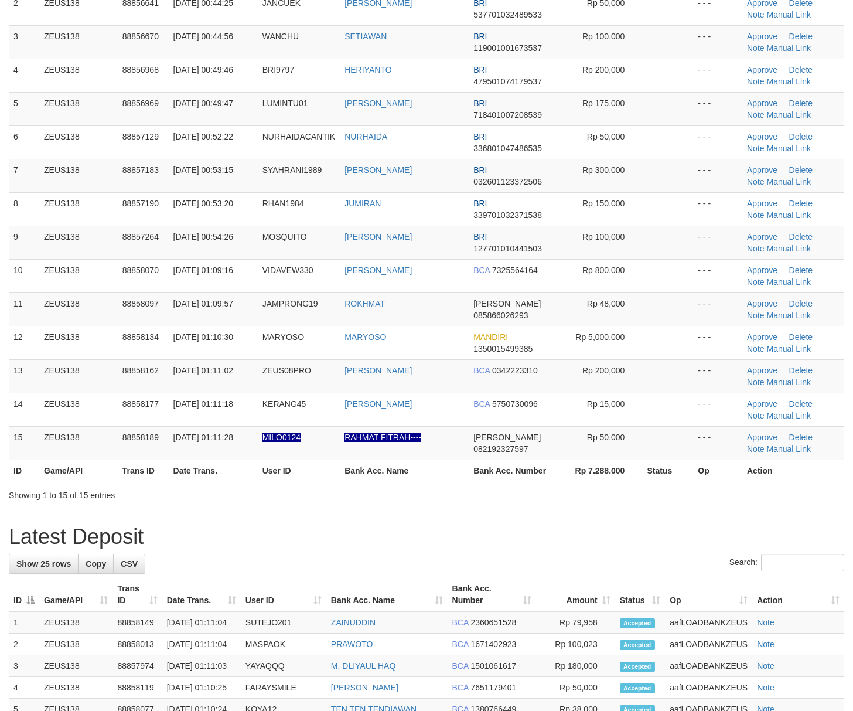
click at [639, 505] on div "**********" at bounding box center [426, 548] width 853 height 1413
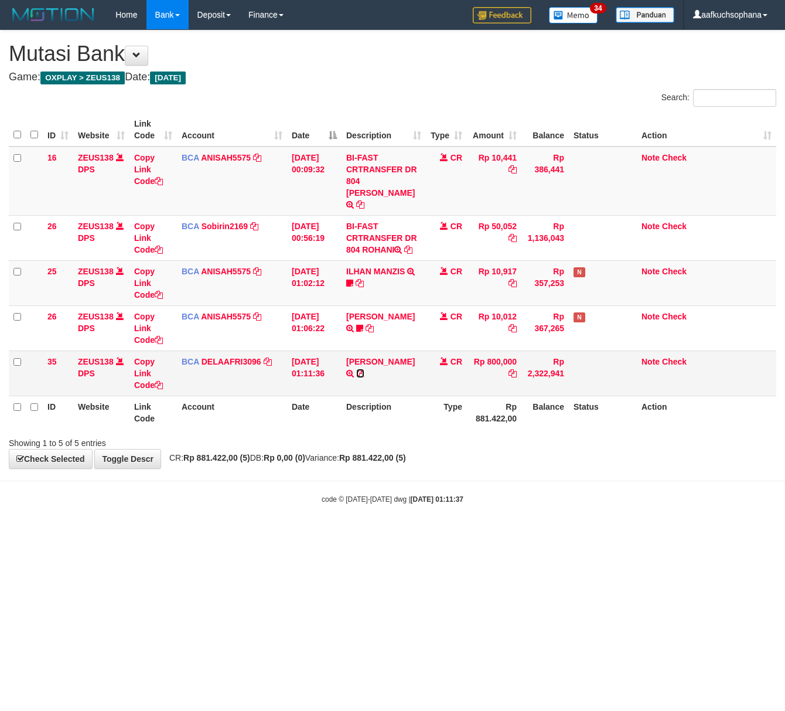
click at [365, 369] on icon at bounding box center [360, 373] width 8 height 8
drag, startPoint x: 216, startPoint y: 547, endPoint x: 3, endPoint y: 516, distance: 215.5
click at [207, 534] on html "Toggle navigation Home Bank Account List Load By Website Group [OXPLAY] ZEUS138…" at bounding box center [392, 267] width 785 height 534
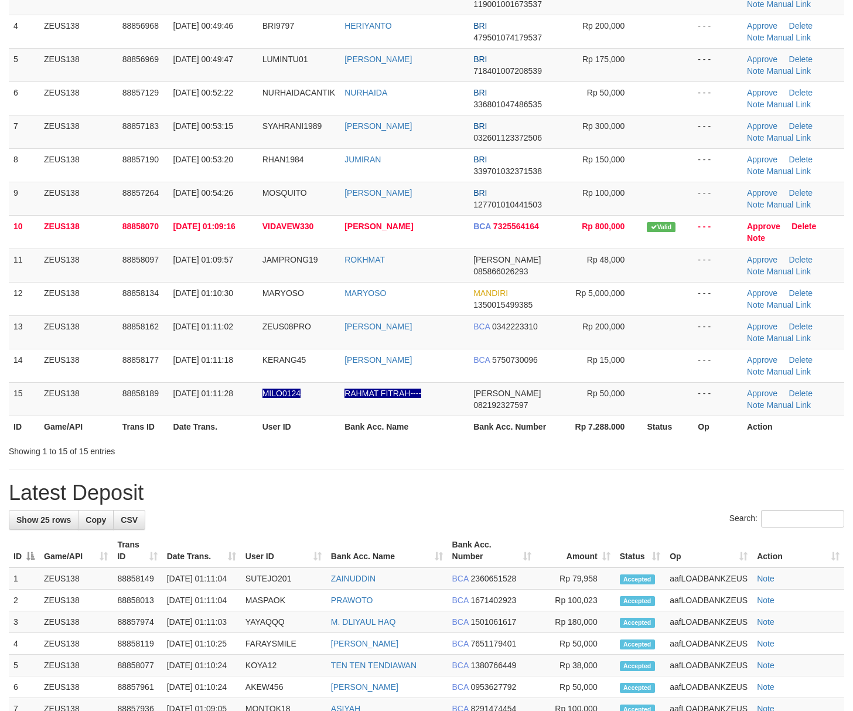
scroll to position [188, 0]
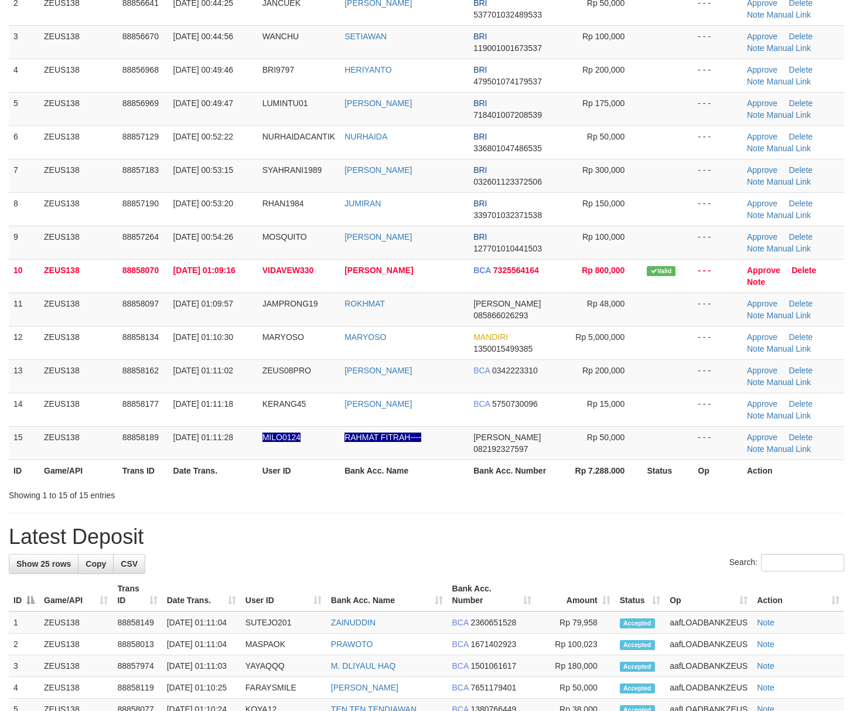
drag, startPoint x: 479, startPoint y: 507, endPoint x: 505, endPoint y: 498, distance: 27.2
click at [492, 505] on div "**********" at bounding box center [426, 548] width 853 height 1413
drag, startPoint x: 509, startPoint y: 526, endPoint x: 734, endPoint y: 537, distance: 225.9
click at [512, 526] on div "**********" at bounding box center [426, 548] width 853 height 1413
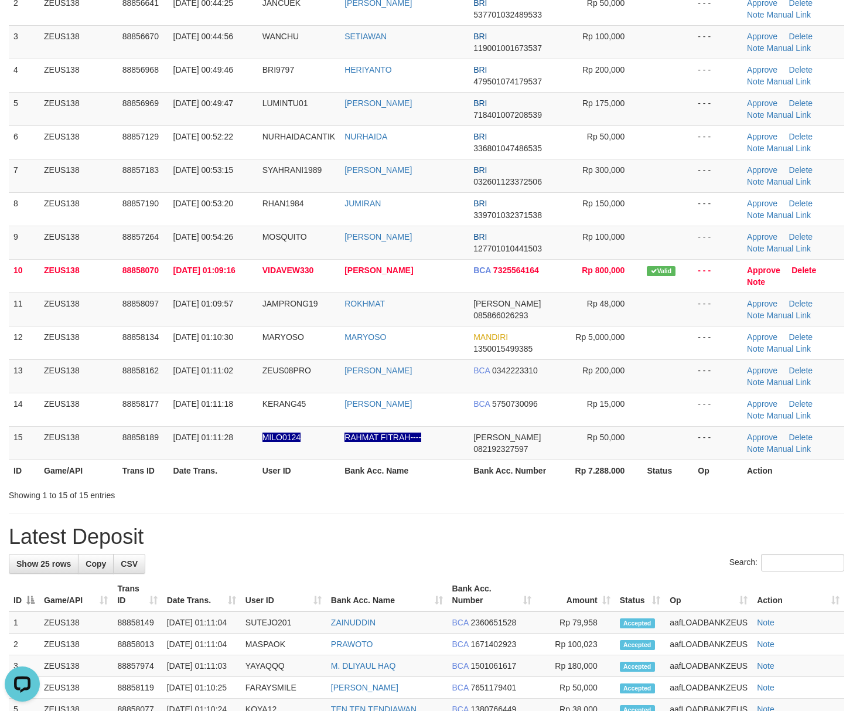
drag, startPoint x: 642, startPoint y: 561, endPoint x: 861, endPoint y: 588, distance: 220.8
click at [694, 570] on div "Search:" at bounding box center [427, 564] width 836 height 21
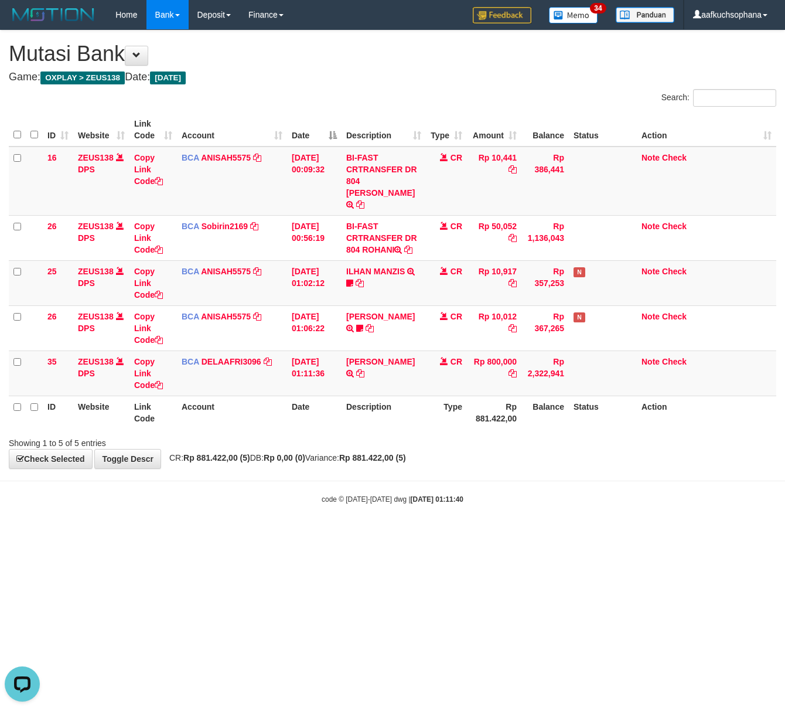
drag, startPoint x: 364, startPoint y: 693, endPoint x: 355, endPoint y: 689, distance: 9.5
click at [364, 534] on html "Toggle navigation Home Bank Account List Load By Website Group [OXPLAY] ZEUS138…" at bounding box center [392, 267] width 785 height 534
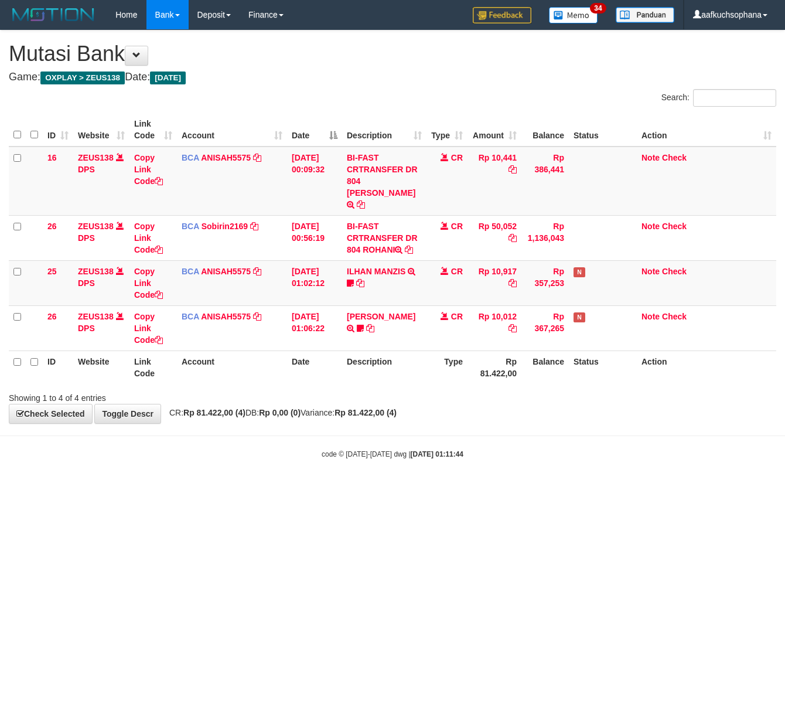
drag, startPoint x: 189, startPoint y: 521, endPoint x: 156, endPoint y: 517, distance: 33.1
click at [182, 489] on html "Toggle navigation Home Bank Account List Load By Website Group [OXPLAY] ZEUS138…" at bounding box center [392, 244] width 785 height 489
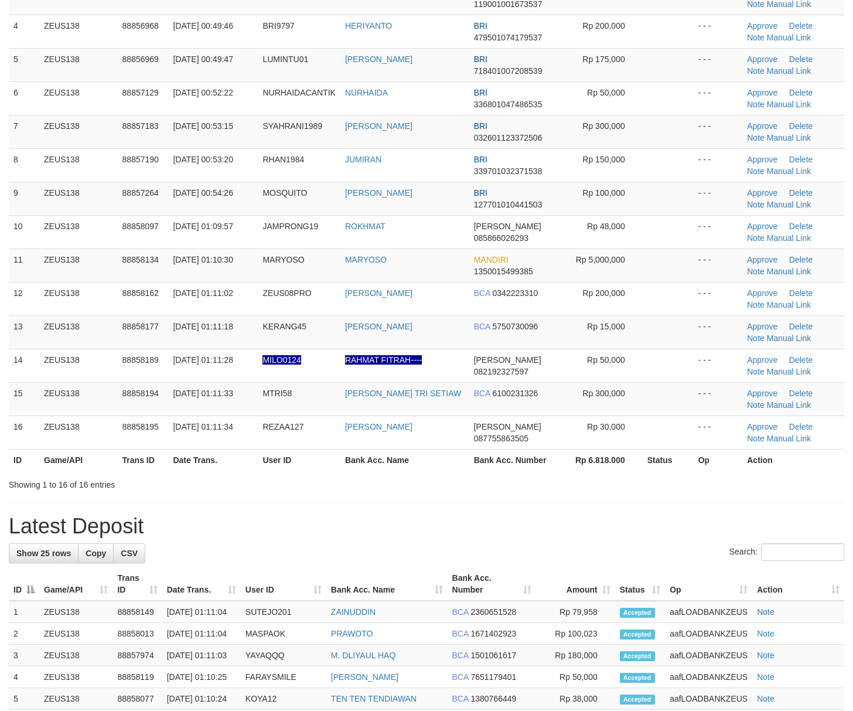
drag, startPoint x: 616, startPoint y: 529, endPoint x: 863, endPoint y: 540, distance: 247.0
click at [631, 530] on h1 "Latest Deposit" at bounding box center [427, 526] width 836 height 23
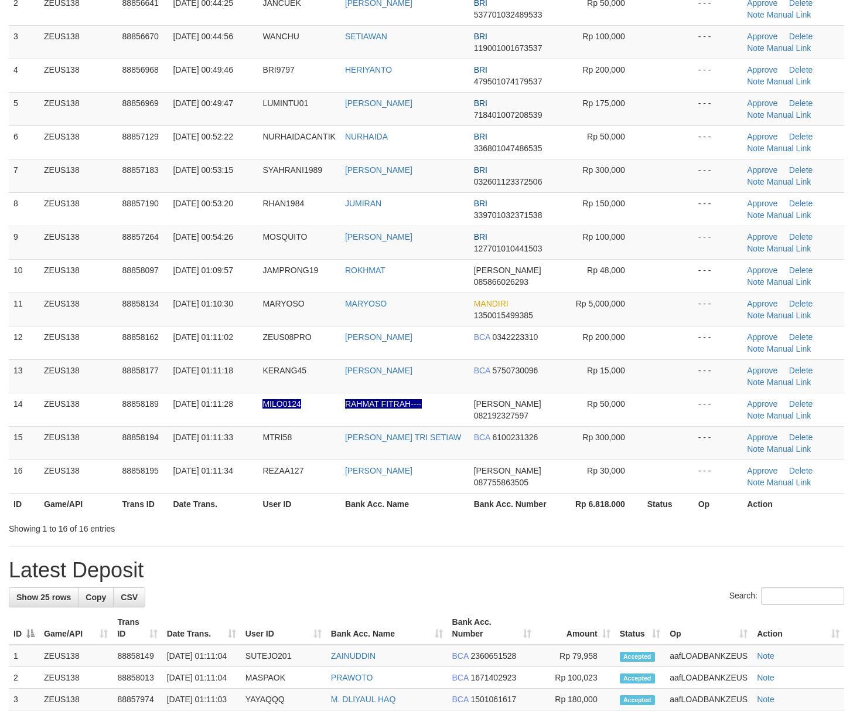
click at [633, 522] on div "Showing 1 to 16 of 16 entries" at bounding box center [426, 526] width 853 height 16
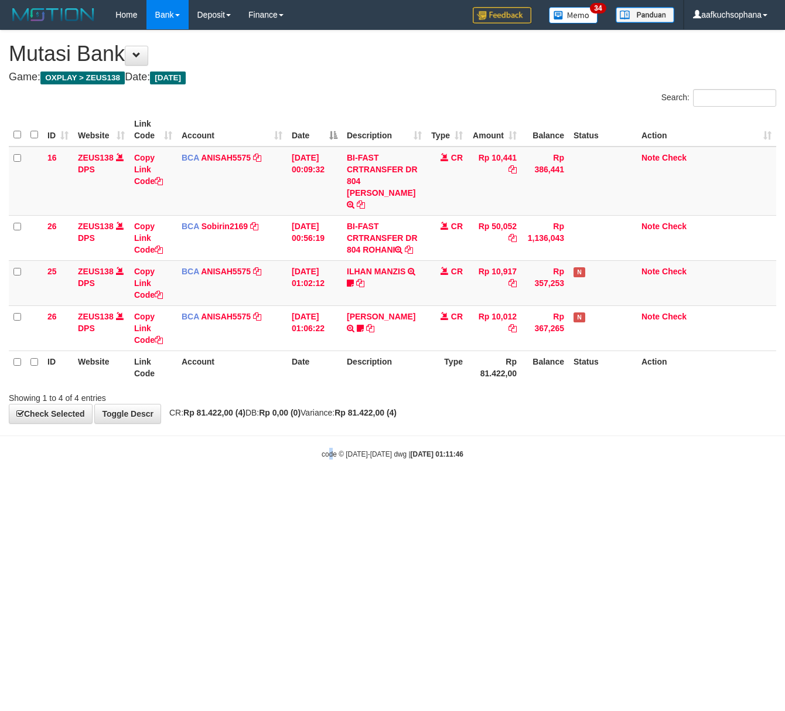
click at [333, 489] on html "Toggle navigation Home Bank Account List Load By Website Group [OXPLAY] ZEUS138…" at bounding box center [392, 244] width 785 height 489
drag, startPoint x: 206, startPoint y: 515, endPoint x: 0, endPoint y: 470, distance: 211.0
click at [202, 489] on html "Toggle navigation Home Bank Account List Load By Website Group [OXPLAY] ZEUS138…" at bounding box center [392, 244] width 785 height 489
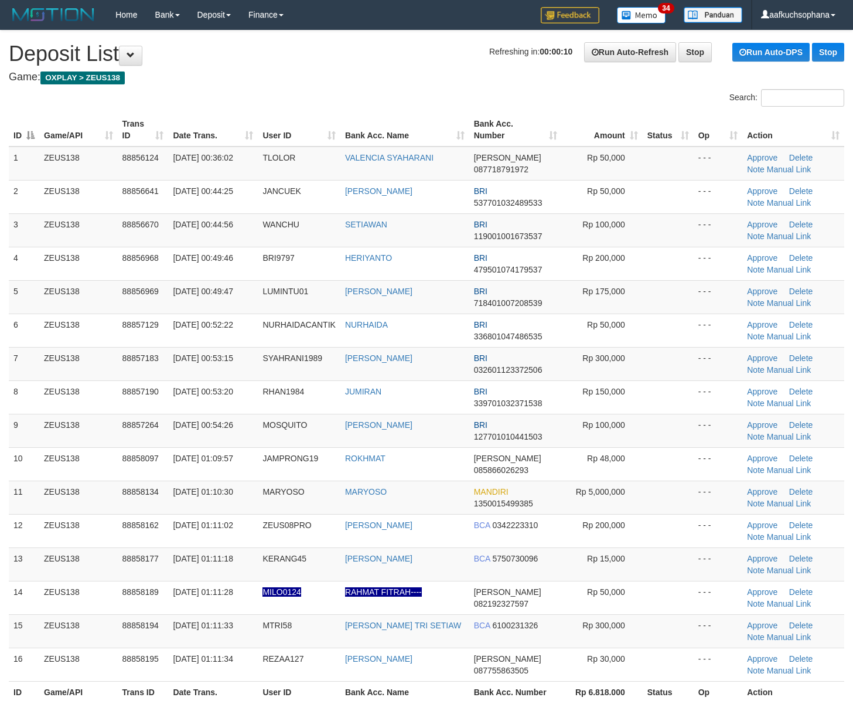
scroll to position [232, 0]
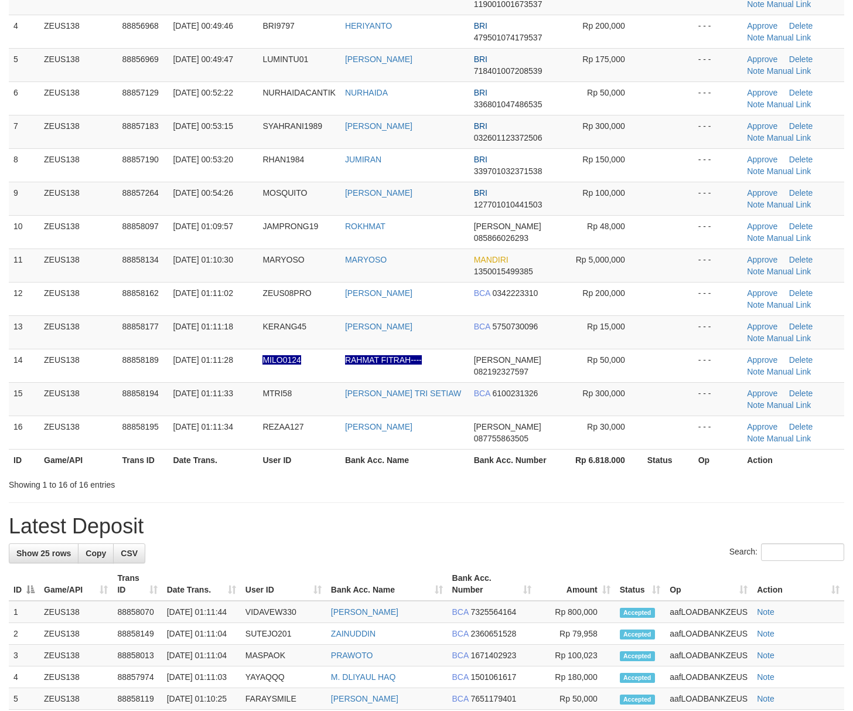
drag, startPoint x: 626, startPoint y: 537, endPoint x: 864, endPoint y: 516, distance: 238.9
click at [634, 535] on h1 "Latest Deposit" at bounding box center [427, 526] width 836 height 23
